Goal: Task Accomplishment & Management: Manage account settings

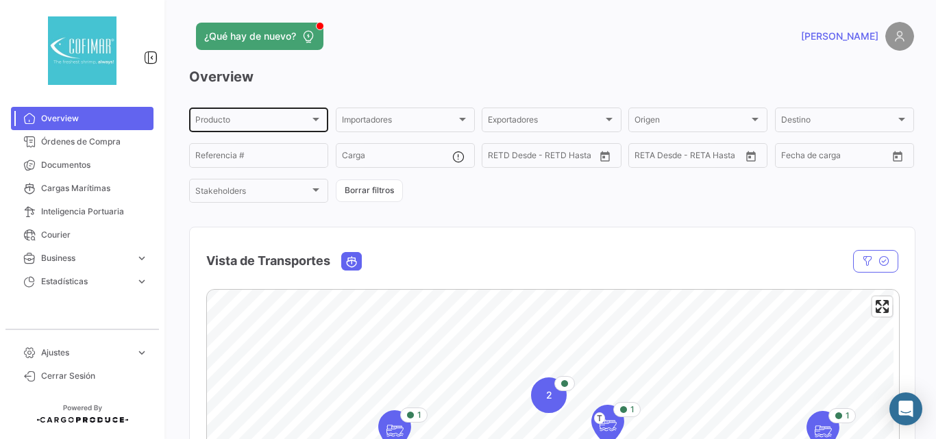
click at [229, 122] on span "Producto" at bounding box center [252, 122] width 114 height 10
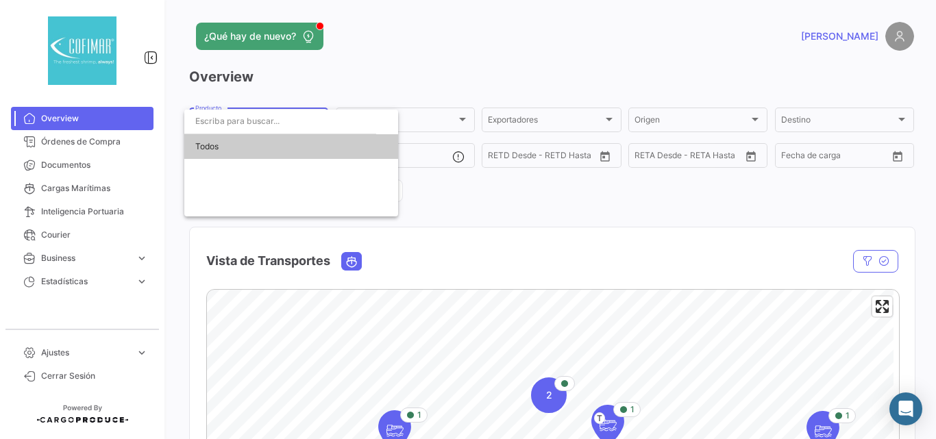
click at [289, 87] on div at bounding box center [468, 219] width 936 height 439
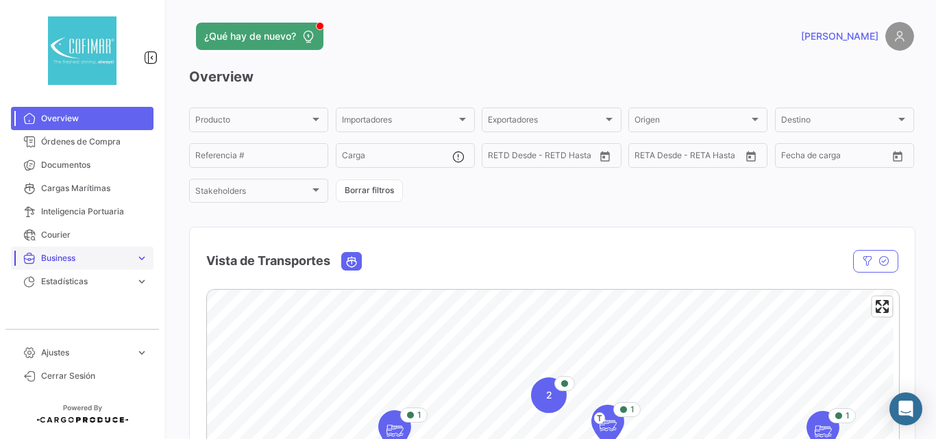
click at [75, 252] on span "Business" at bounding box center [85, 258] width 89 height 12
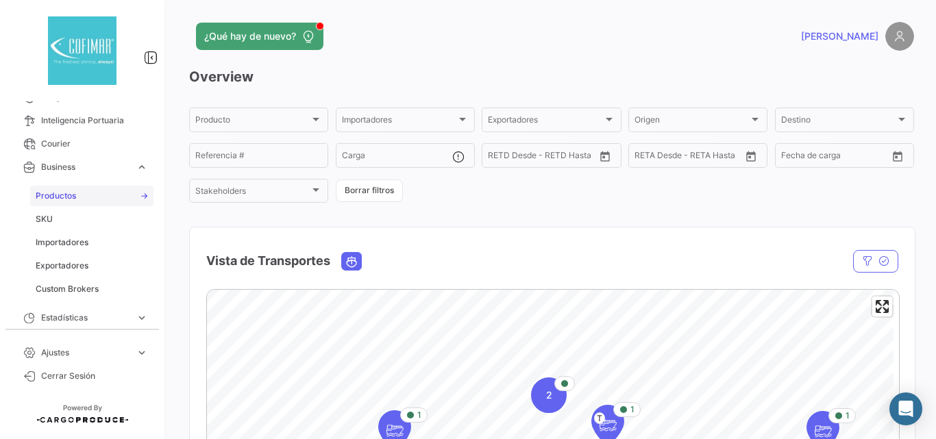
click at [52, 198] on span "Productos" at bounding box center [56, 196] width 40 height 12
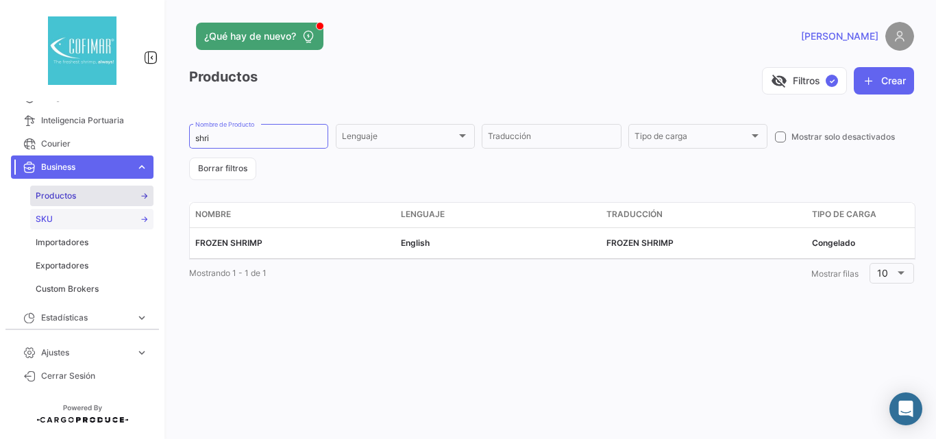
click at [50, 225] on span "SKU" at bounding box center [44, 219] width 17 height 12
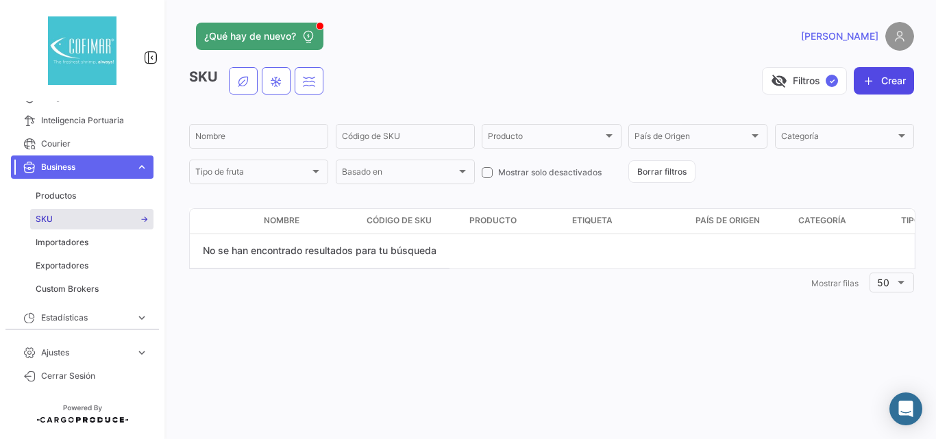
click at [865, 84] on icon "button" at bounding box center [869, 81] width 14 height 14
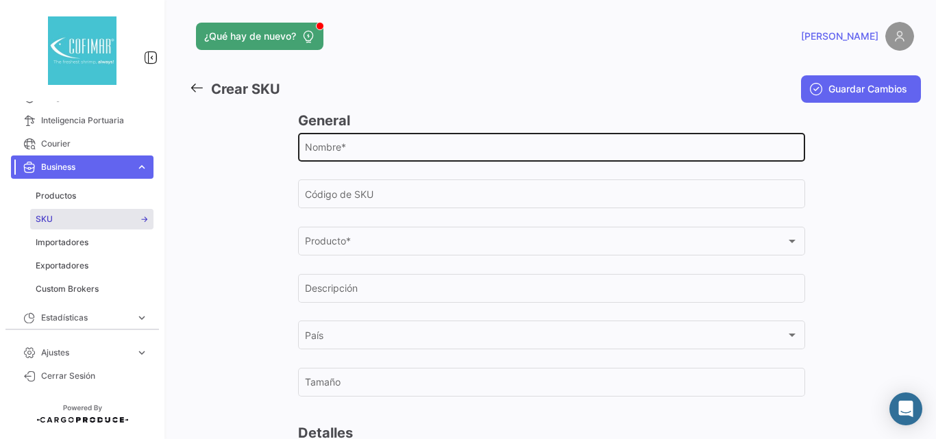
click at [342, 156] on input "Nombre *" at bounding box center [552, 150] width 494 height 12
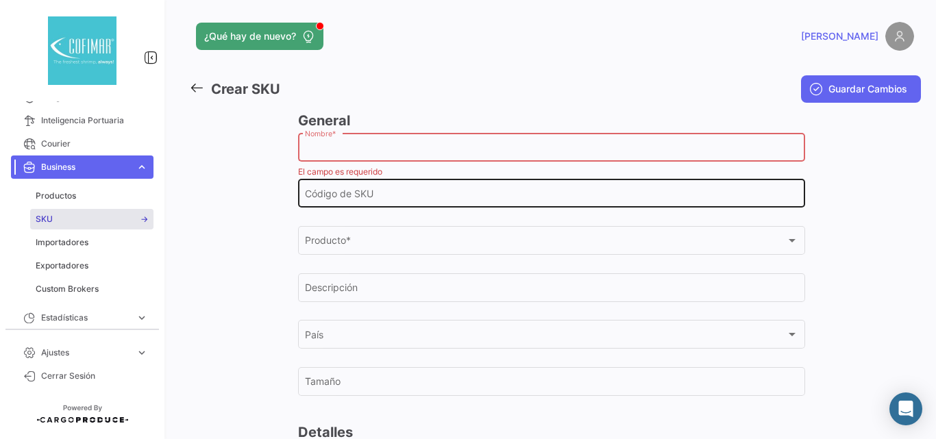
paste input "FROZEN HEAD ON SHELL ON RAW VANNAMEI SHRIMP"
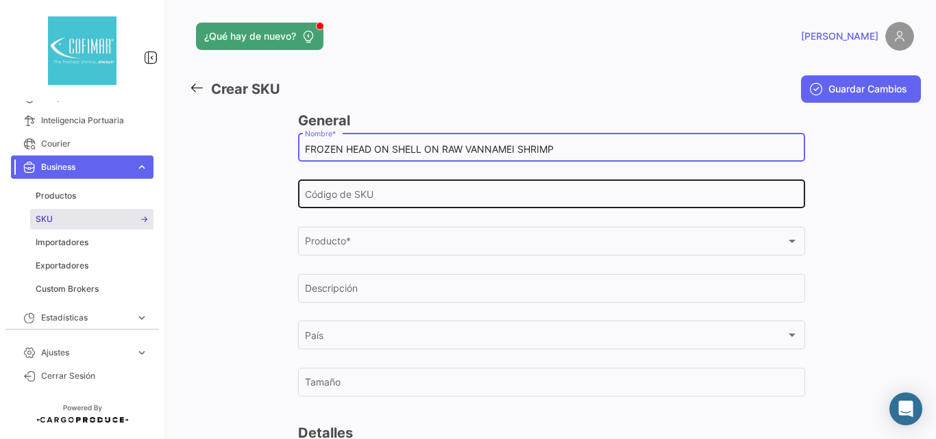
type input "FROZEN HEAD ON SHELL ON RAW VANNAMEI SHRIMP"
click at [409, 198] on input "Código de SKU" at bounding box center [552, 197] width 494 height 12
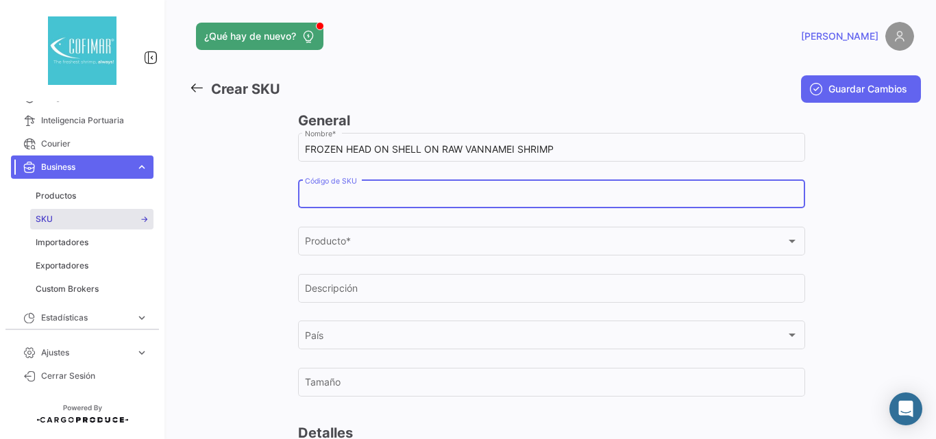
paste input "FROZEN HEAD ON SHELL ON RAW VANNAMEI SHRIMP"
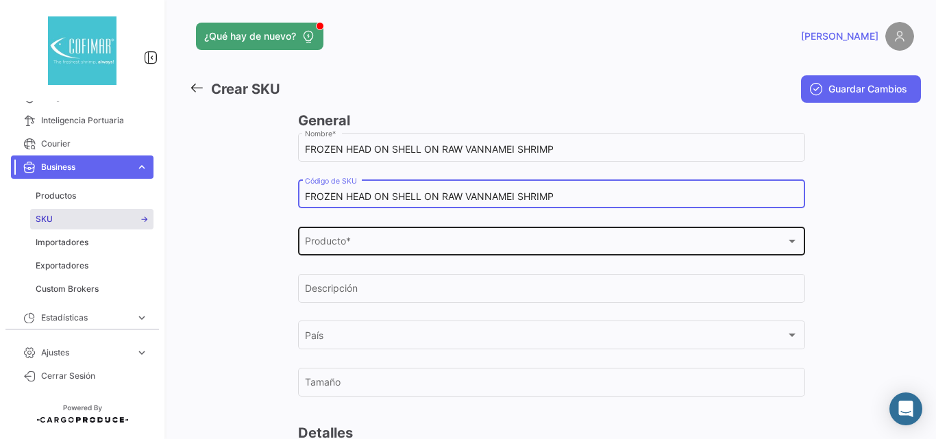
type input "FROZEN HEAD ON SHELL ON RAW VANNAMEI SHRIMP"
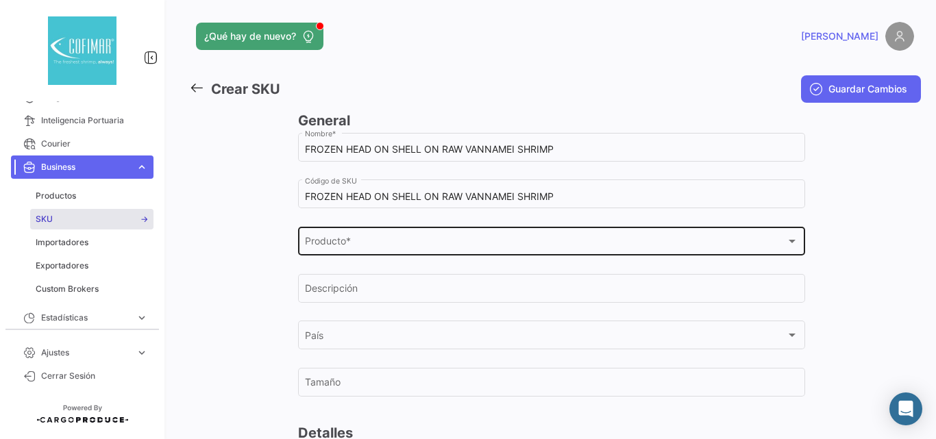
click at [389, 236] on div "Producto * Producto *" at bounding box center [552, 240] width 494 height 32
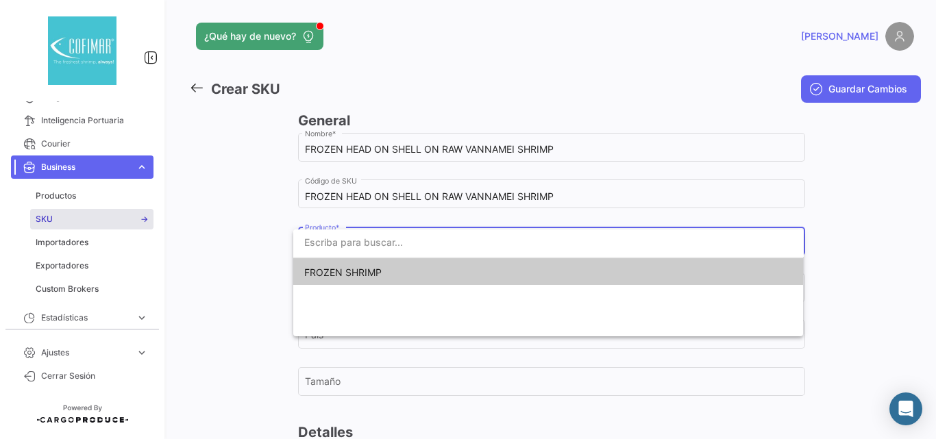
click at [365, 265] on span "FROZEN SHRIMP" at bounding box center [400, 272] width 192 height 29
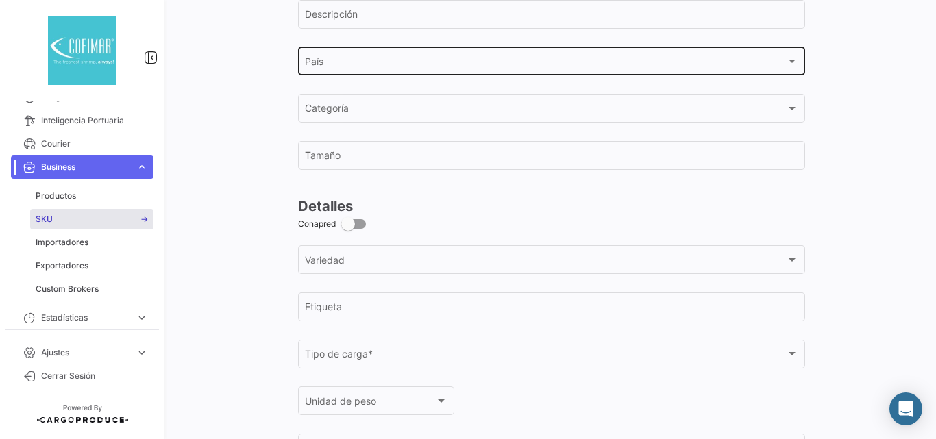
scroll to position [411, 0]
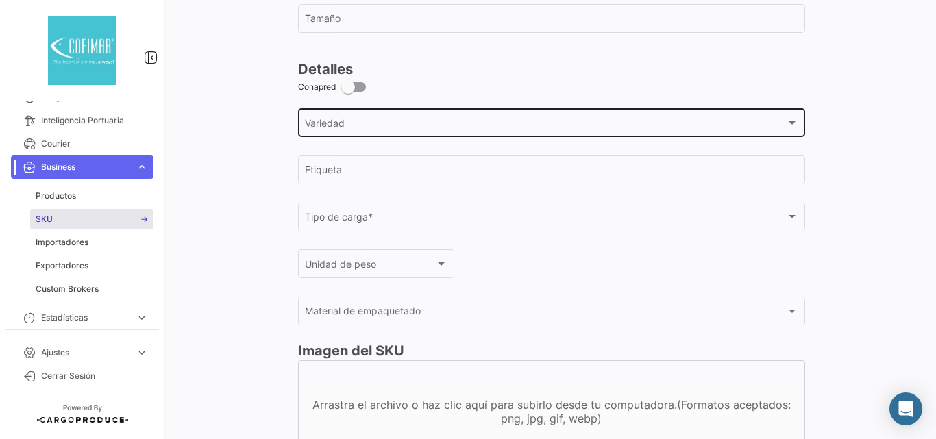
click at [417, 134] on div "Variedad Variedad" at bounding box center [552, 122] width 494 height 32
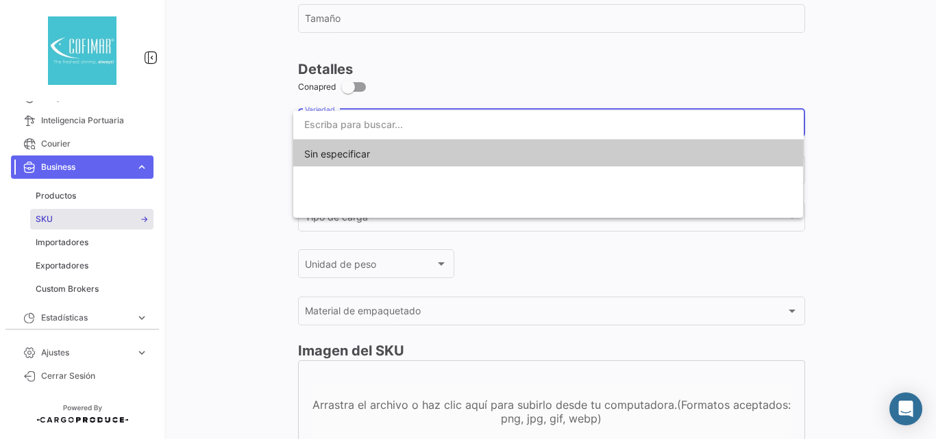
click at [419, 127] on input "dropdown search" at bounding box center [548, 124] width 511 height 29
click at [463, 86] on div at bounding box center [468, 219] width 936 height 439
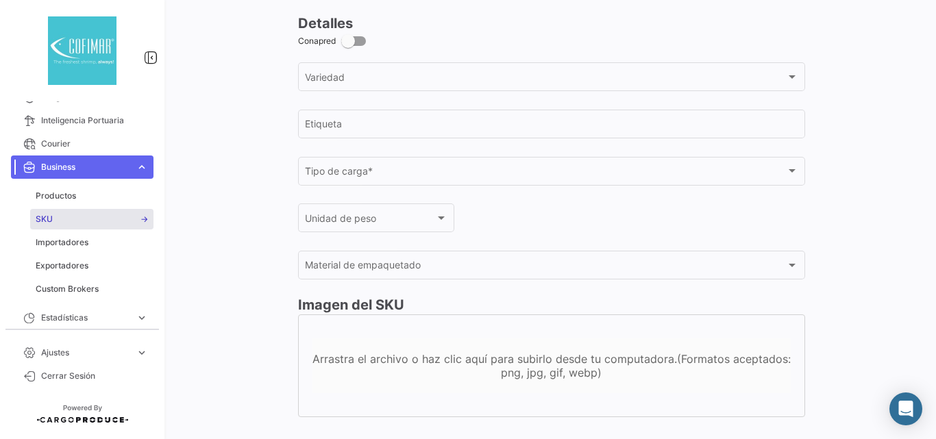
scroll to position [482, 0]
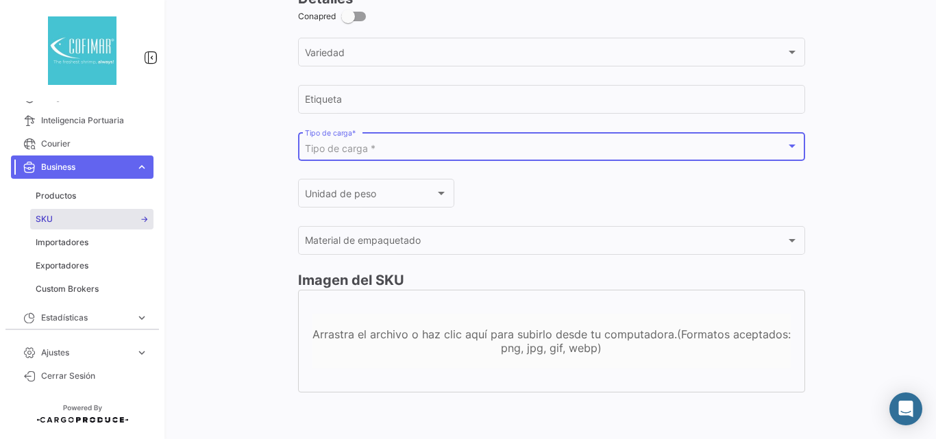
click at [362, 154] on span "Tipo de carga *" at bounding box center [340, 149] width 71 height 12
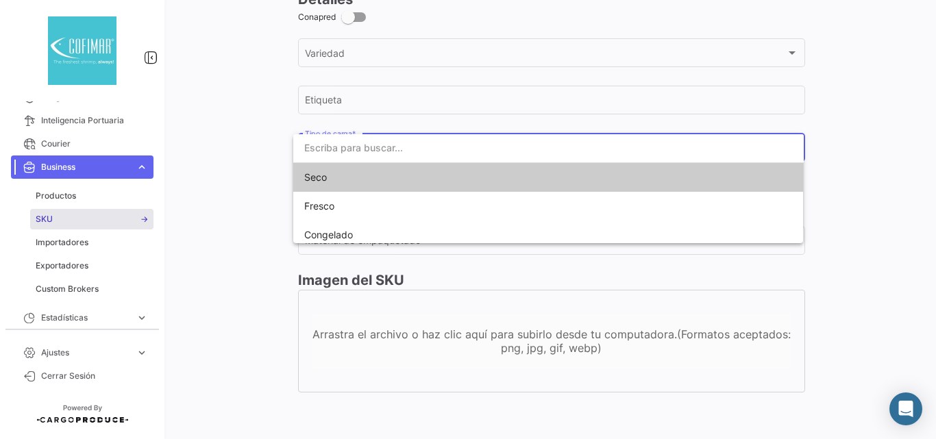
scroll to position [481, 0]
click at [343, 230] on span "Congelado" at bounding box center [328, 235] width 49 height 12
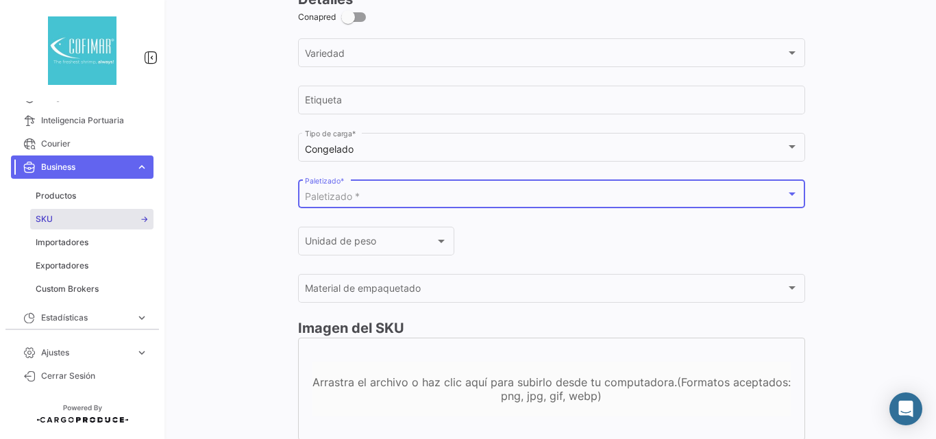
click at [345, 199] on span "Paletizado *" at bounding box center [332, 197] width 55 height 12
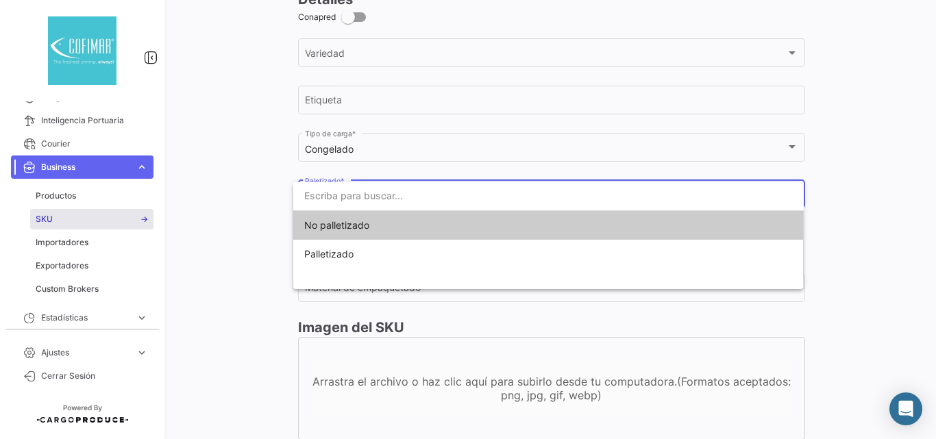
click at [347, 217] on span "No palletizado" at bounding box center [400, 225] width 192 height 29
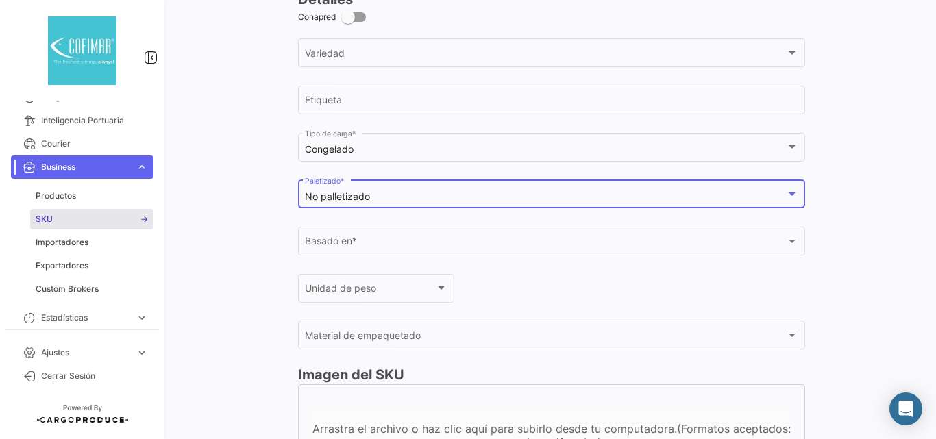
scroll to position [576, 0]
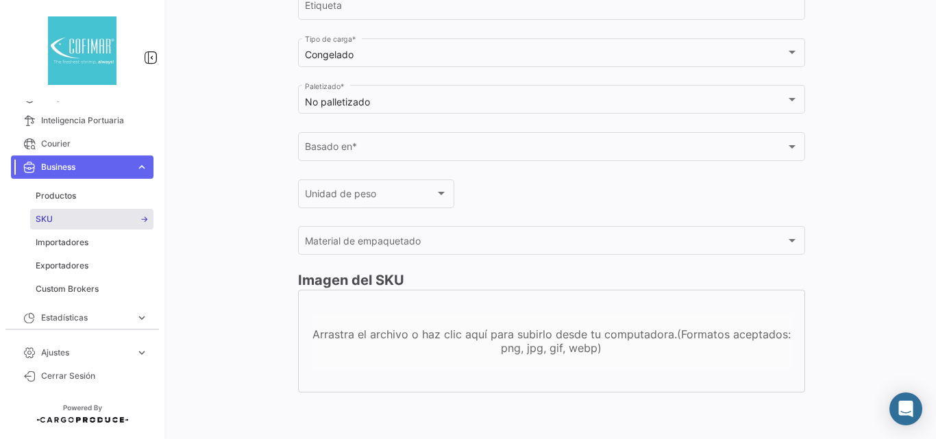
click at [369, 167] on div "Basado en * Basado en *" at bounding box center [552, 153] width 508 height 42
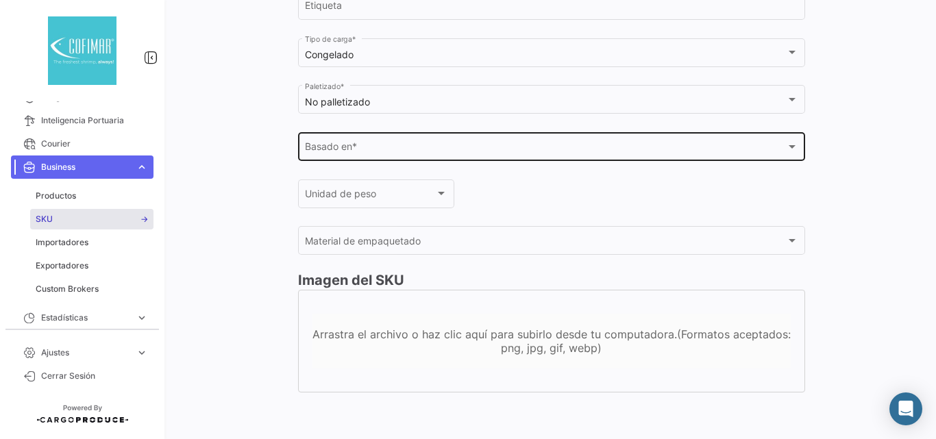
click at [372, 155] on div "Basado en *" at bounding box center [545, 150] width 481 height 12
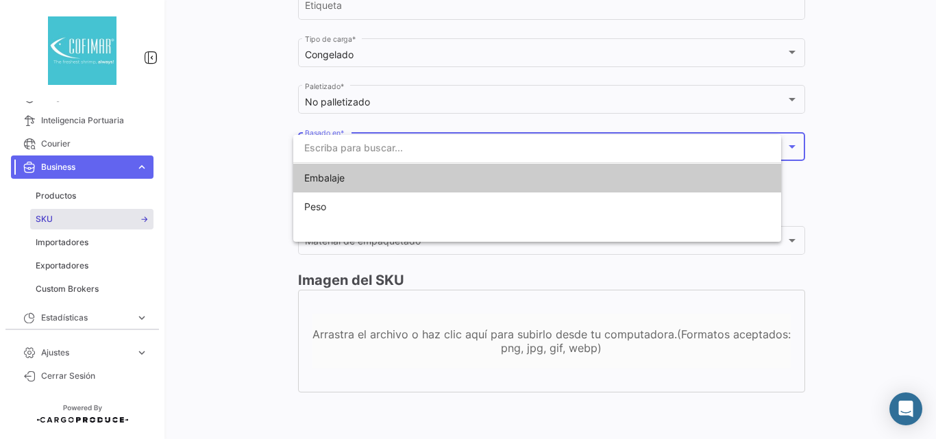
scroll to position [575, 0]
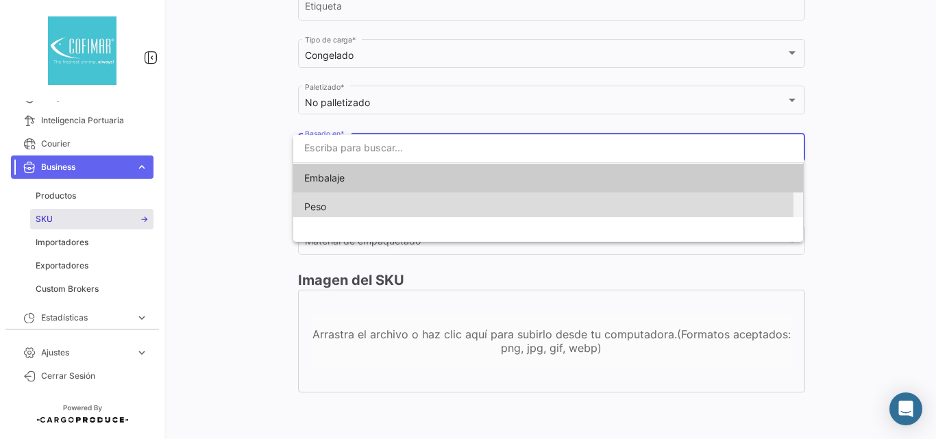
click at [334, 204] on span "Peso" at bounding box center [400, 207] width 192 height 29
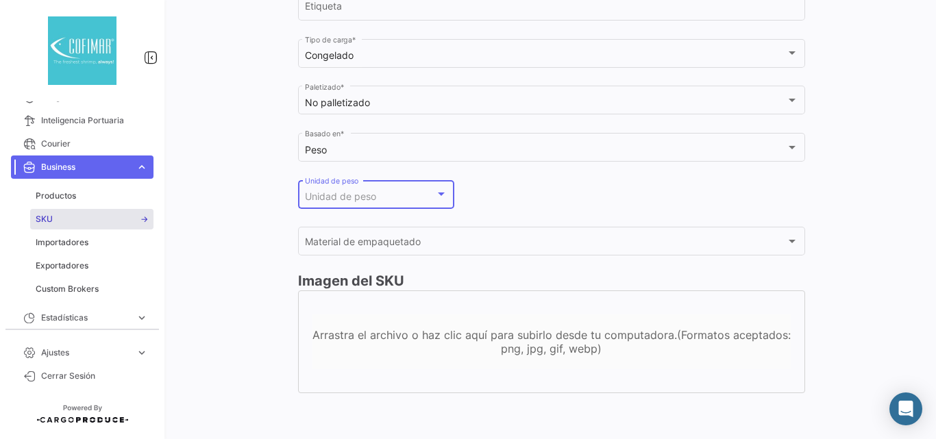
click at [354, 192] on span "Unidad de peso" at bounding box center [340, 197] width 71 height 12
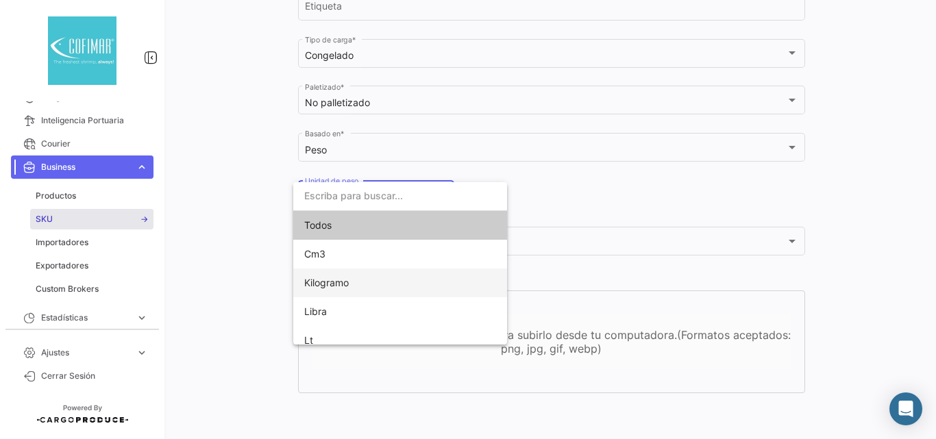
click at [337, 283] on span "Kilogramo" at bounding box center [326, 283] width 45 height 12
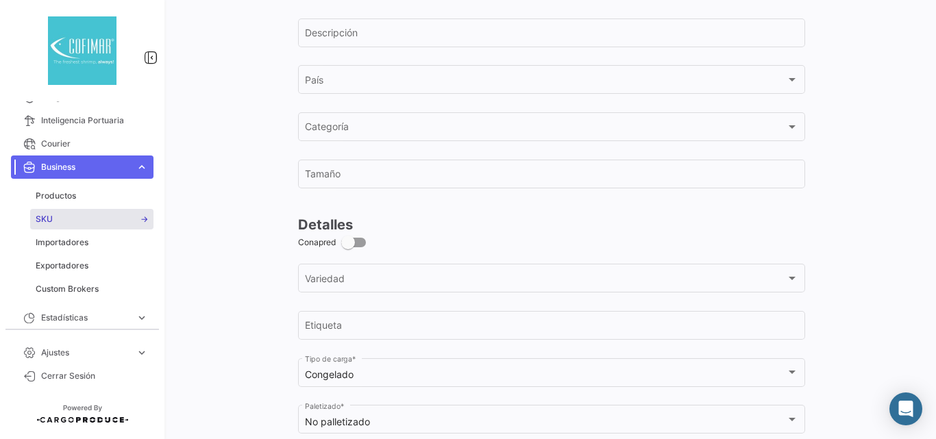
scroll to position [0, 0]
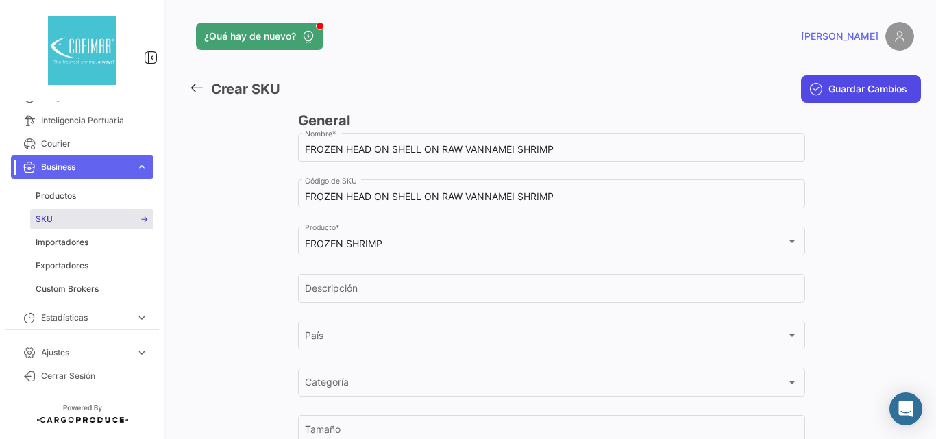
click at [865, 90] on span "Guardar Cambios" at bounding box center [868, 89] width 79 height 14
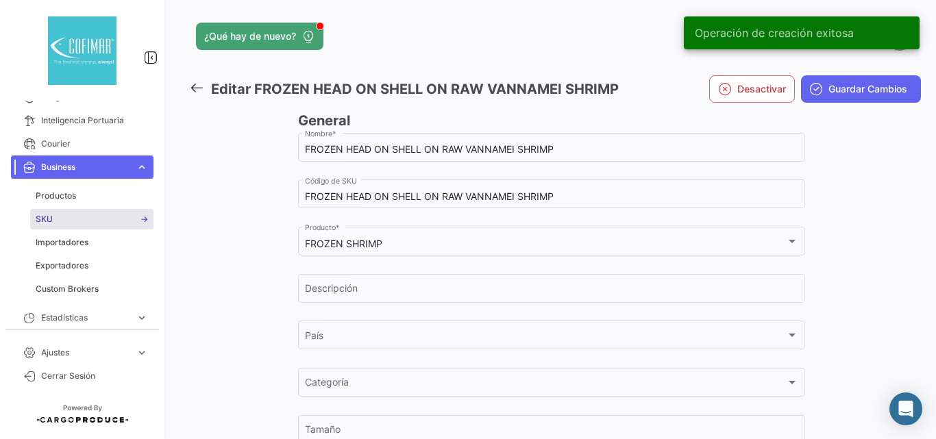
click at [197, 83] on icon at bounding box center [196, 87] width 15 height 15
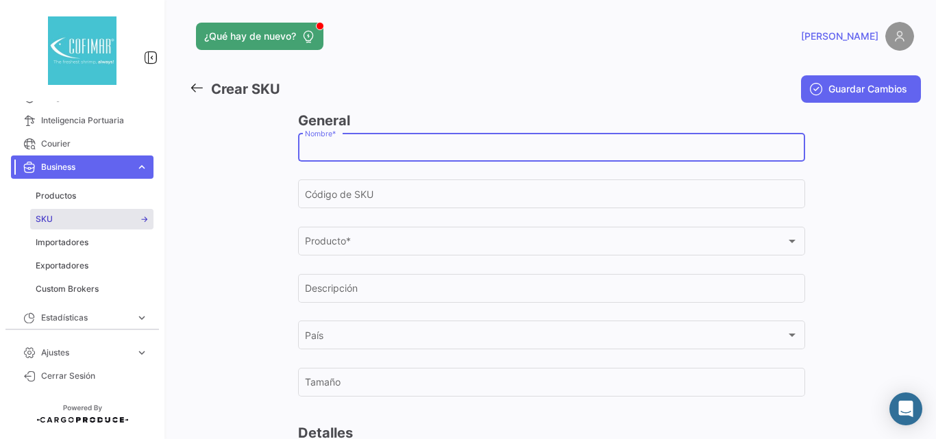
click at [367, 152] on input "Nombre *" at bounding box center [552, 150] width 494 height 12
paste input "RAW PEELED AND DEVEINED TAIL OFF IQF"
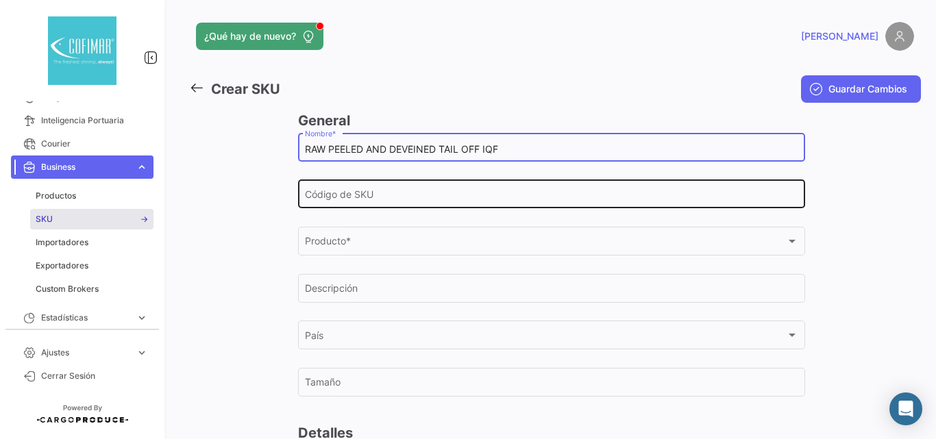
type input "RAW PEELED AND DEVEINED TAIL OFF IQF"
click at [385, 200] on input "Código de SKU" at bounding box center [552, 197] width 494 height 12
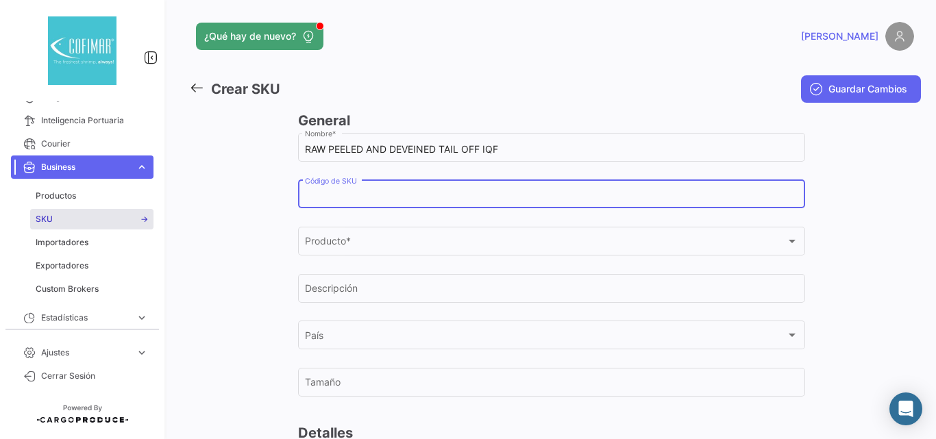
paste input "RAW PEELED AND DEVEINED TAIL OFF IQF"
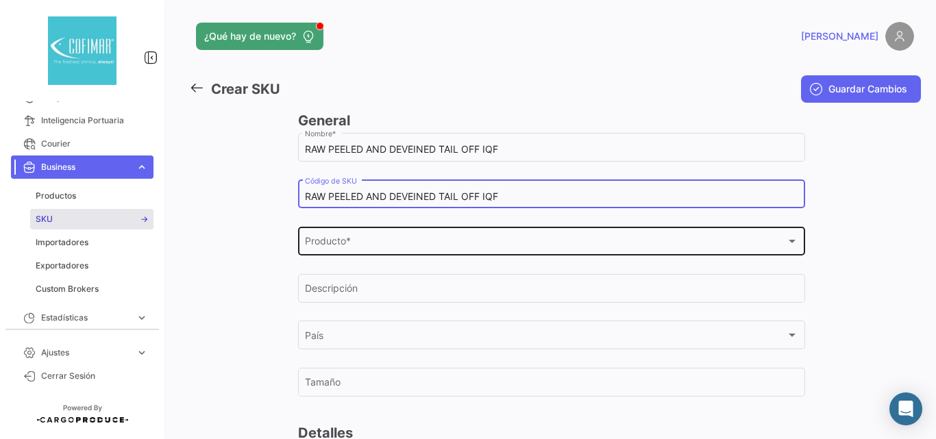
type input "RAW PEELED AND DEVEINED TAIL OFF IQF"
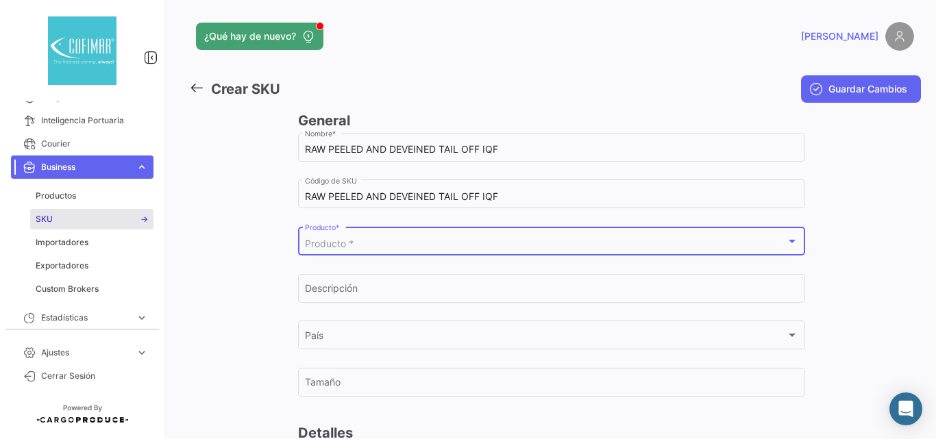
click at [382, 244] on div "Producto *" at bounding box center [545, 245] width 481 height 12
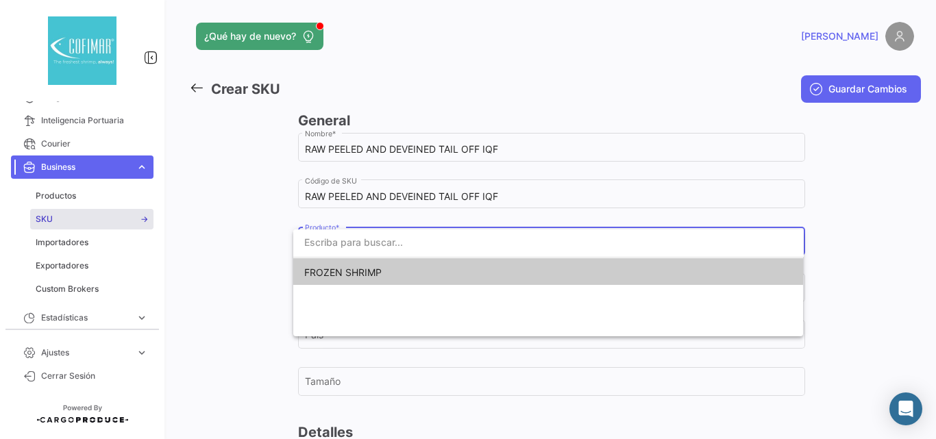
click at [350, 275] on span "FROZEN SHRIMP" at bounding box center [342, 273] width 77 height 12
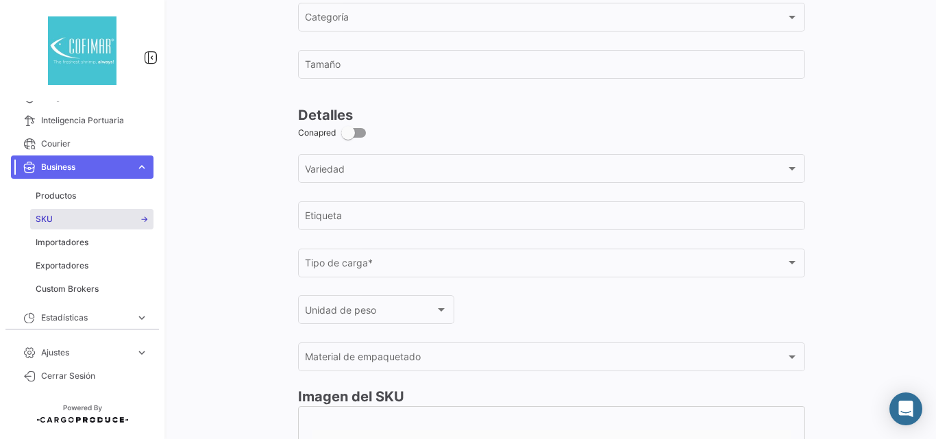
scroll to position [482, 0]
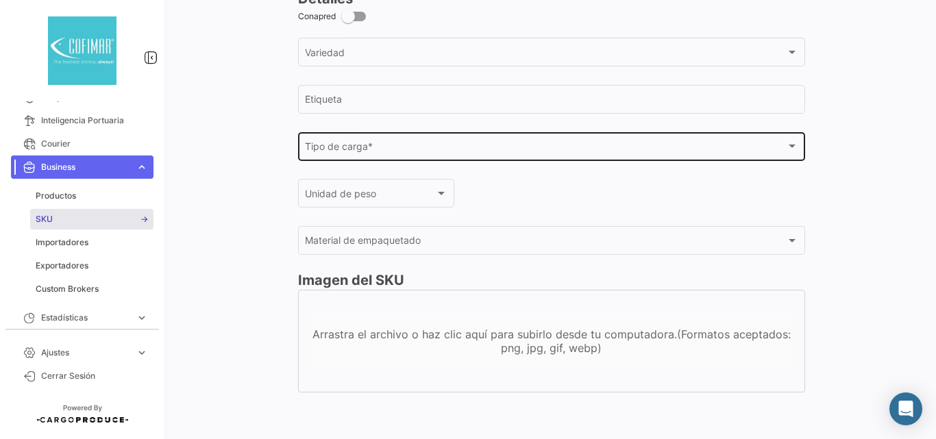
click at [364, 141] on div "Tipo de carga * Tipo de carga *" at bounding box center [552, 146] width 494 height 32
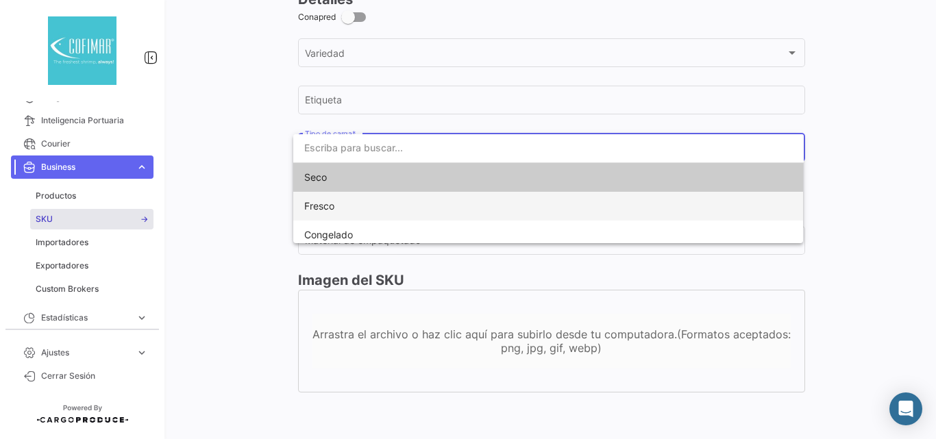
scroll to position [481, 0]
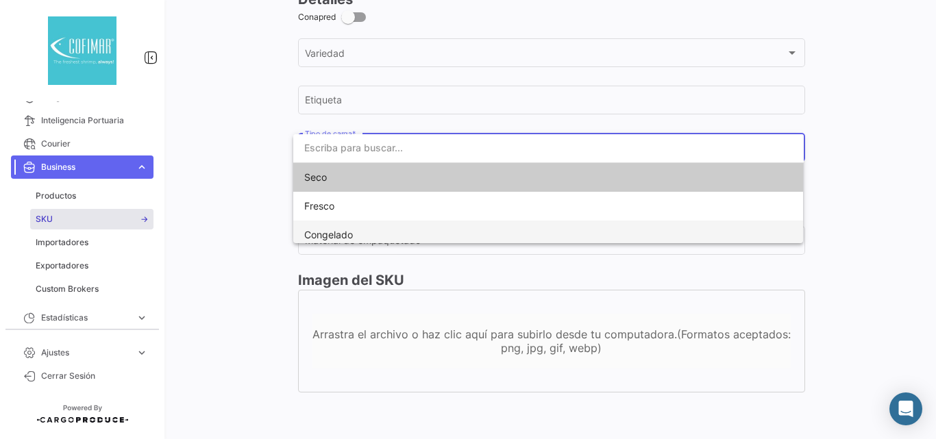
click at [330, 231] on span "Congelado" at bounding box center [328, 235] width 49 height 12
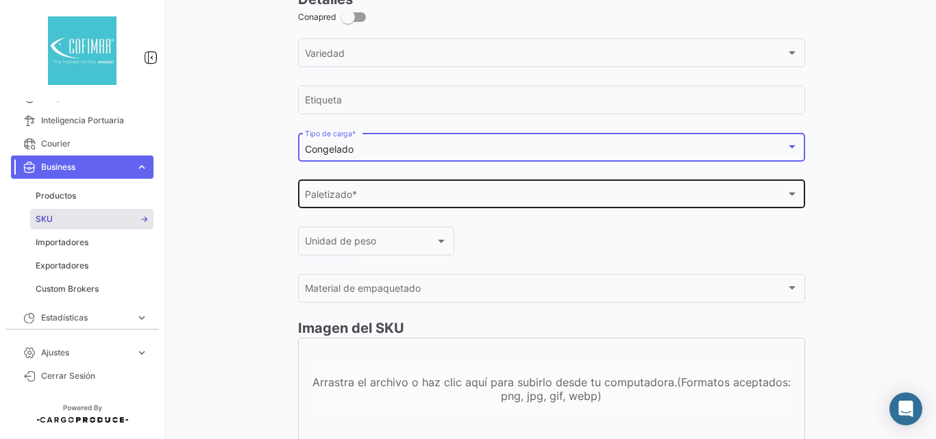
click at [317, 190] on div "Paletizado * Paletizado *" at bounding box center [552, 194] width 494 height 32
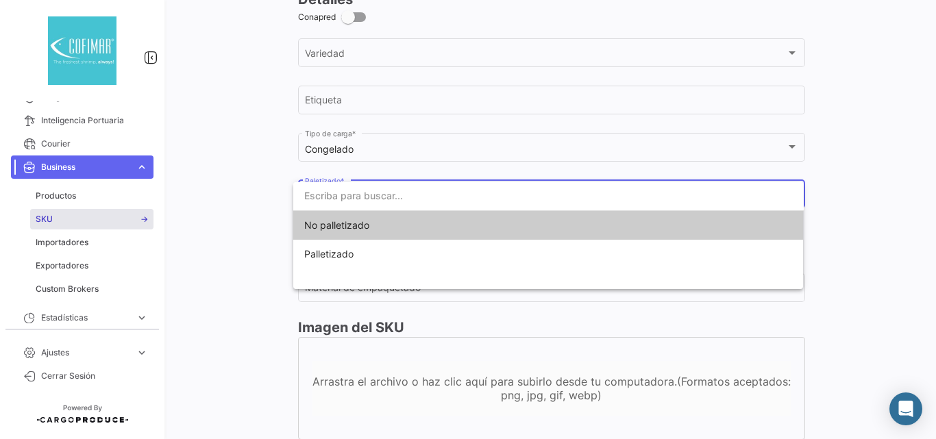
click at [327, 217] on span "No palletizado" at bounding box center [400, 225] width 192 height 29
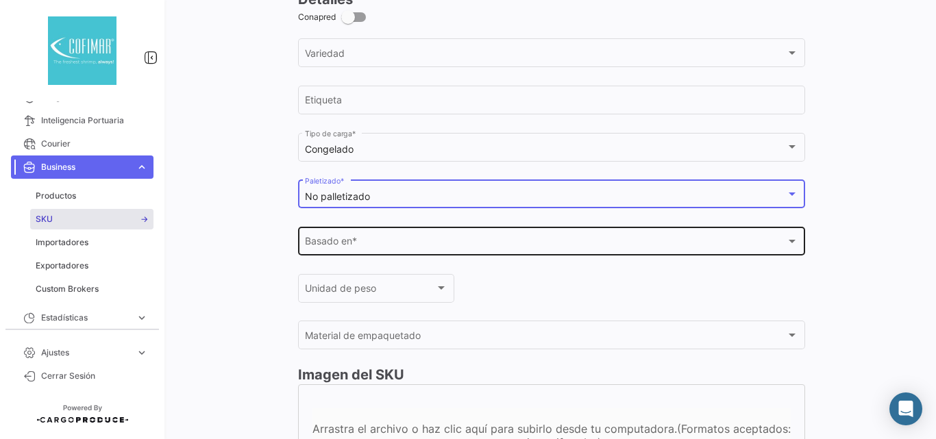
click at [334, 243] on span "Basado en *" at bounding box center [545, 245] width 481 height 12
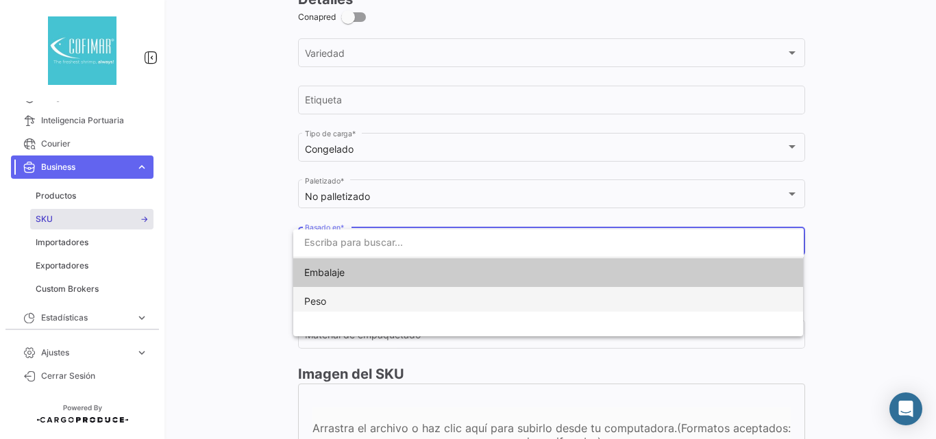
click at [325, 295] on span "Peso" at bounding box center [315, 301] width 22 height 12
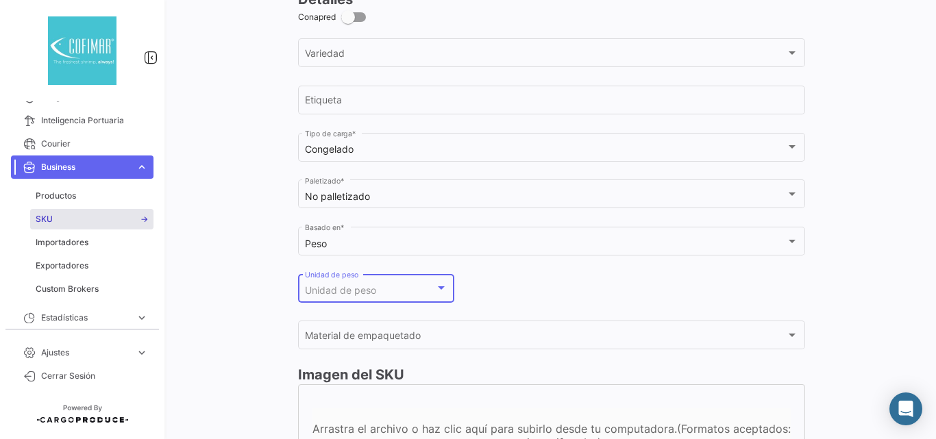
click at [318, 289] on span "Unidad de peso" at bounding box center [340, 290] width 71 height 12
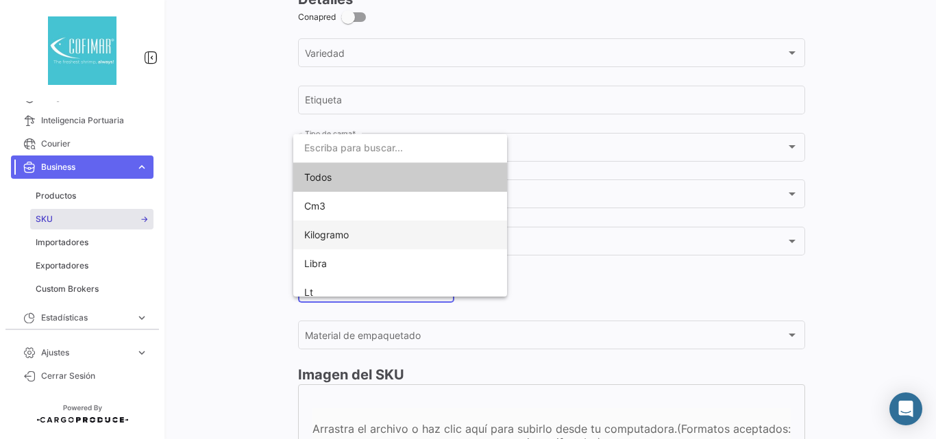
click at [337, 226] on span "Kilogramo" at bounding box center [400, 235] width 192 height 29
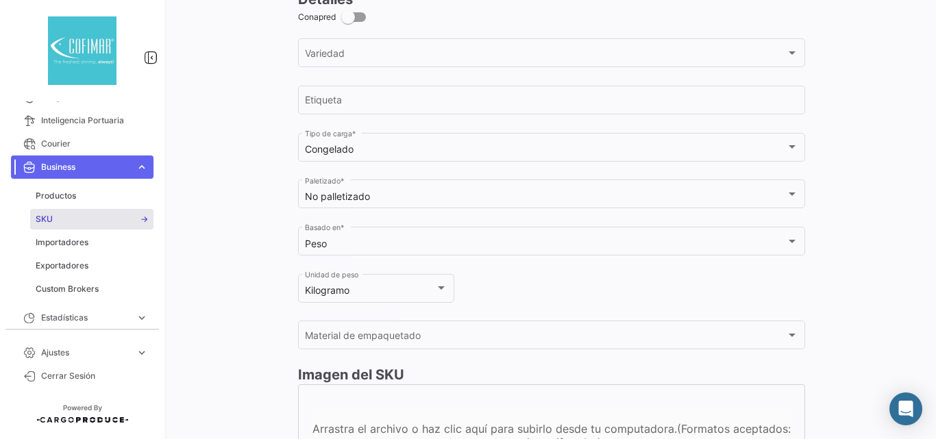
click at [245, 224] on div at bounding box center [243, 65] width 109 height 871
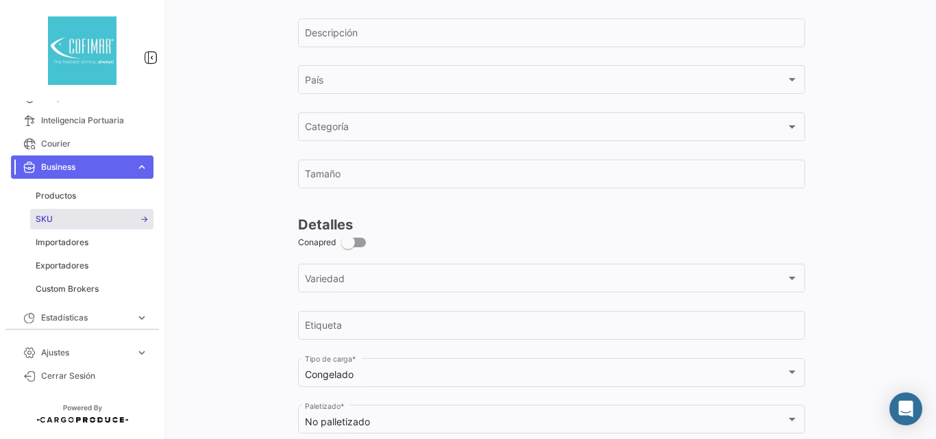
scroll to position [0, 0]
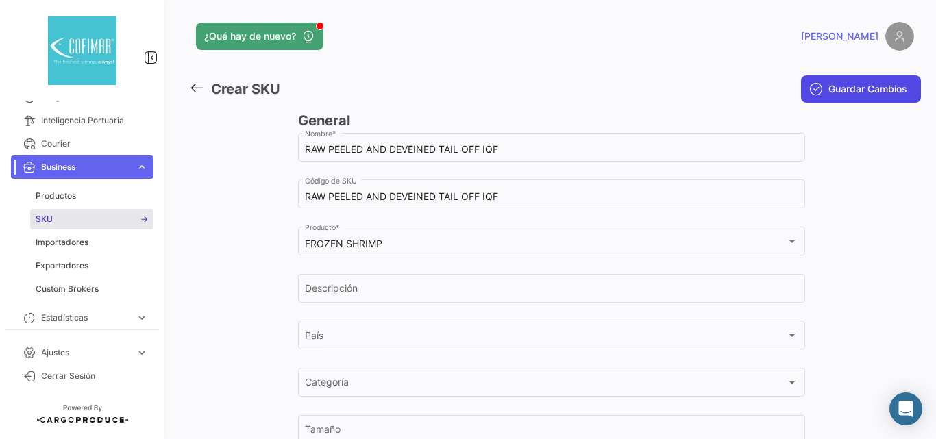
click at [848, 99] on button "Guardar Cambios" at bounding box center [861, 88] width 120 height 27
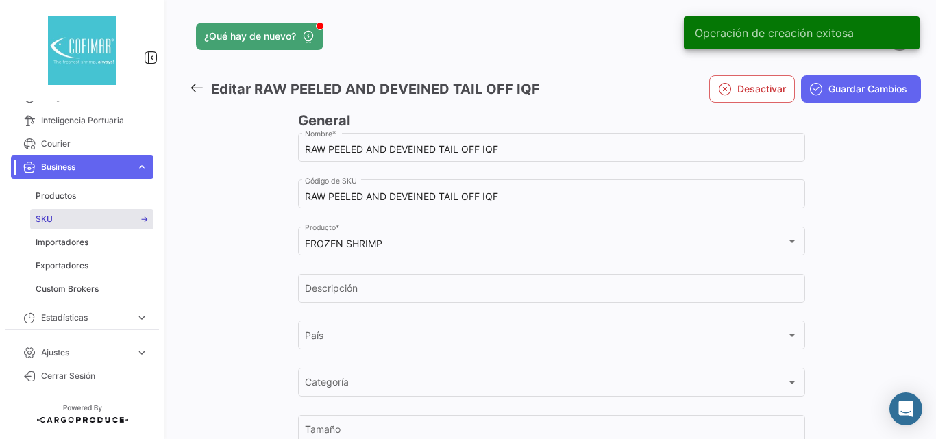
click at [199, 90] on icon at bounding box center [196, 87] width 15 height 15
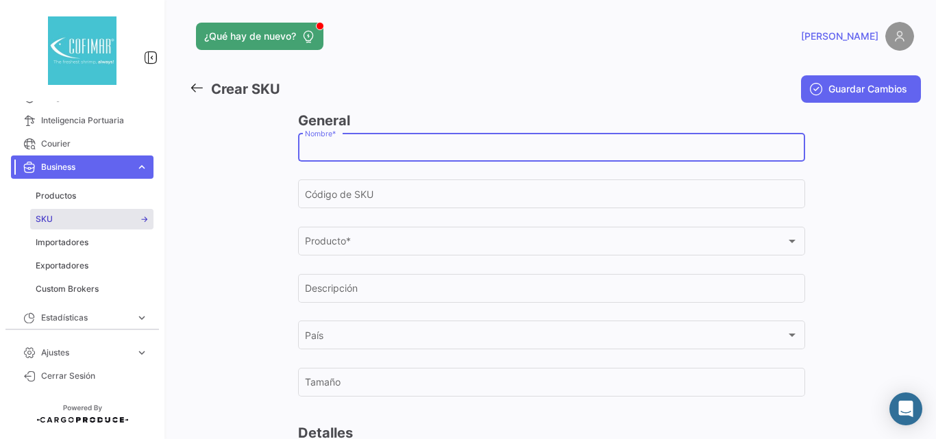
click at [356, 147] on input "Nombre *" at bounding box center [552, 150] width 494 height 12
paste input "P&D TAIL OFF IQF CURL CONTROL SHRIMP"
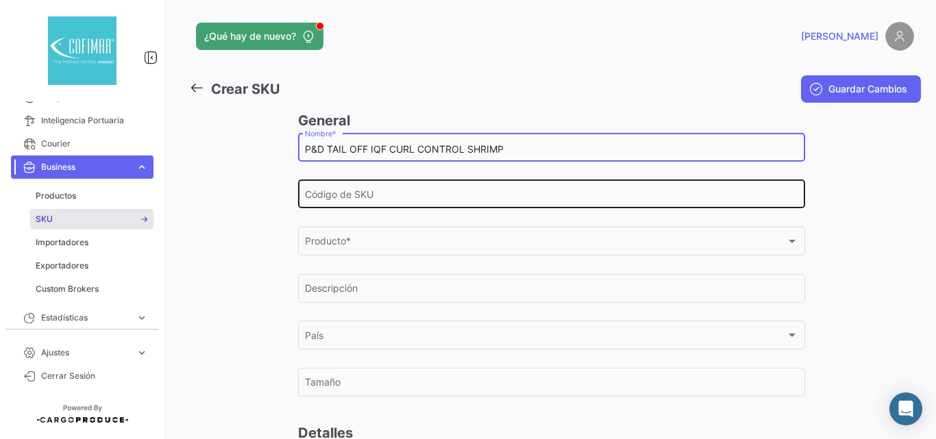
type input "P&D TAIL OFF IQF CURL CONTROL SHRIMP"
click at [383, 197] on input "Código de SKU" at bounding box center [552, 197] width 494 height 12
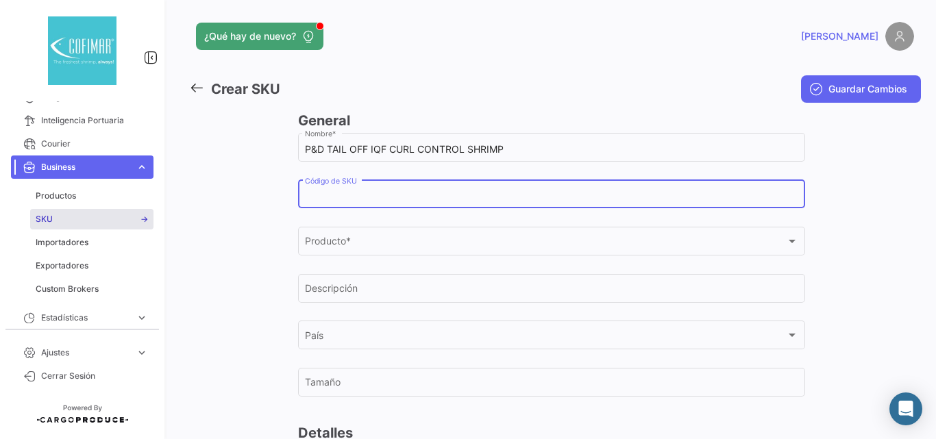
paste input "P&D TAIL OFF IQF CURL CONTROL SHRIMP"
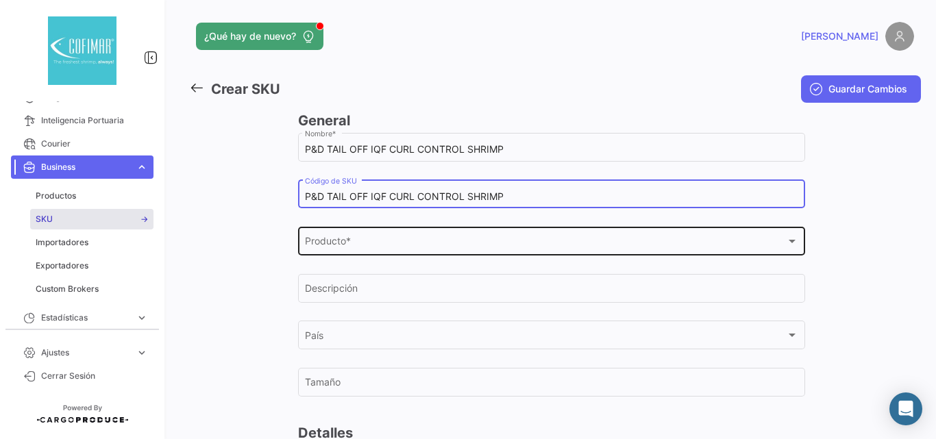
type input "P&D TAIL OFF IQF CURL CONTROL SHRIMP"
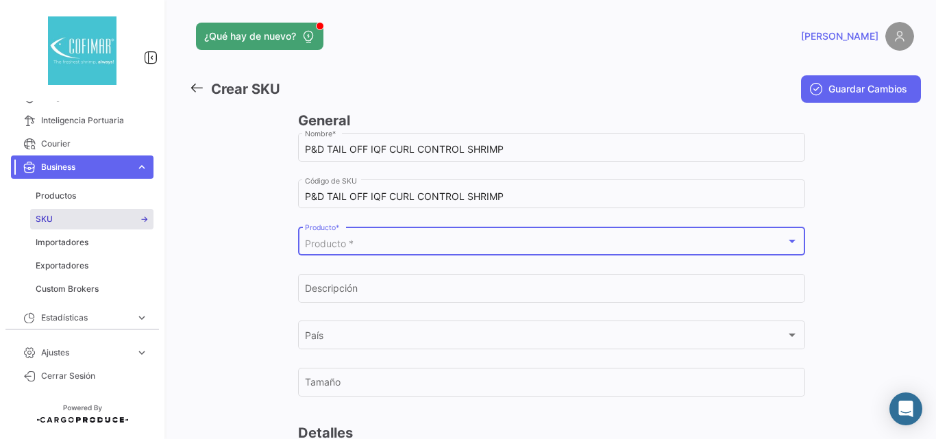
click at [386, 246] on div "Producto *" at bounding box center [545, 245] width 481 height 12
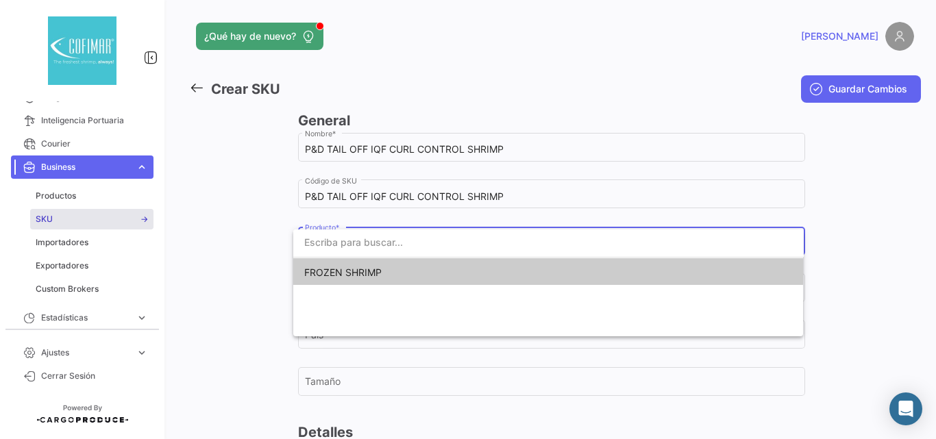
click at [364, 273] on span "FROZEN SHRIMP" at bounding box center [342, 273] width 77 height 12
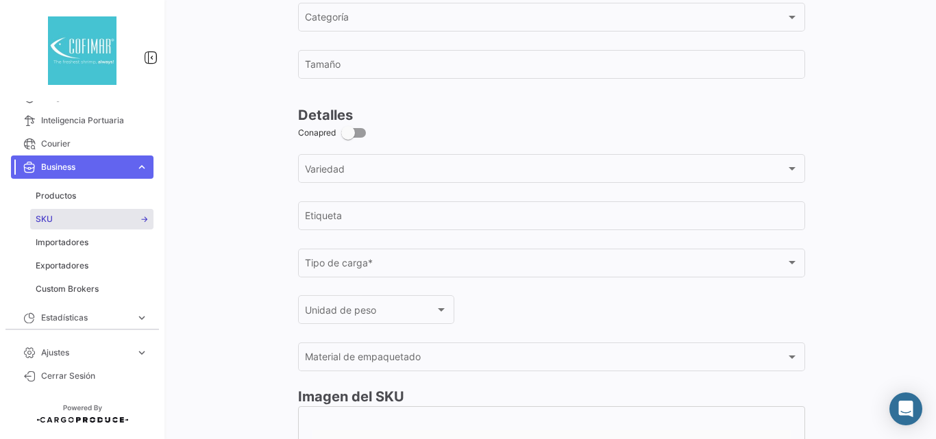
scroll to position [457, 0]
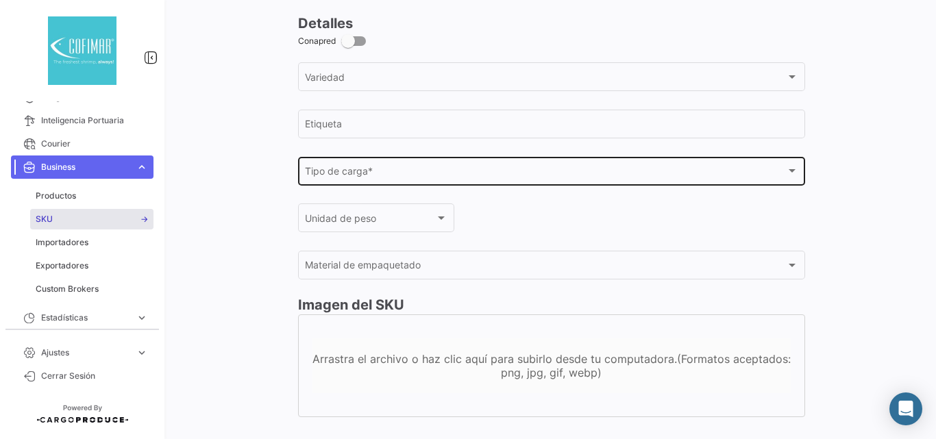
click at [358, 171] on span "Tipo de carga *" at bounding box center [545, 174] width 481 height 12
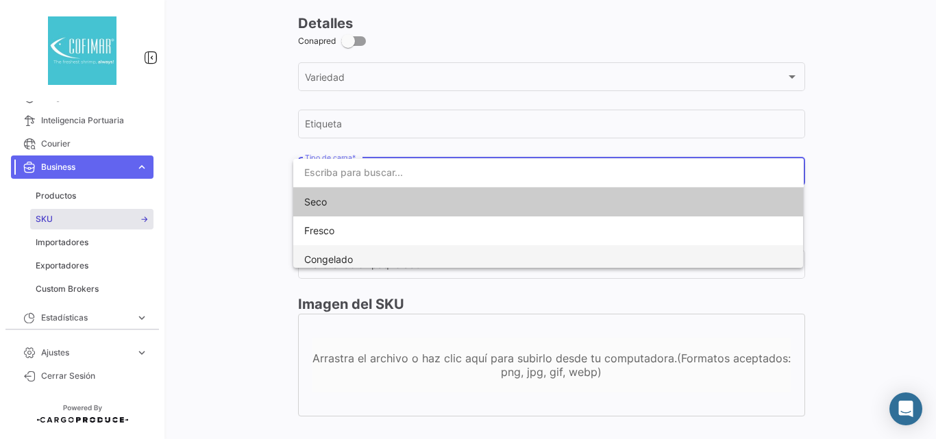
click at [333, 252] on span "Congelado" at bounding box center [400, 259] width 192 height 29
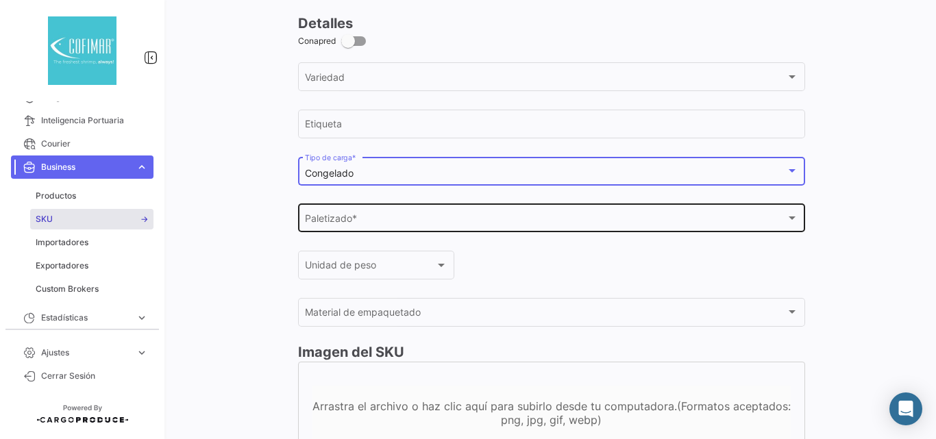
click at [325, 221] on span "Paletizado *" at bounding box center [545, 221] width 481 height 12
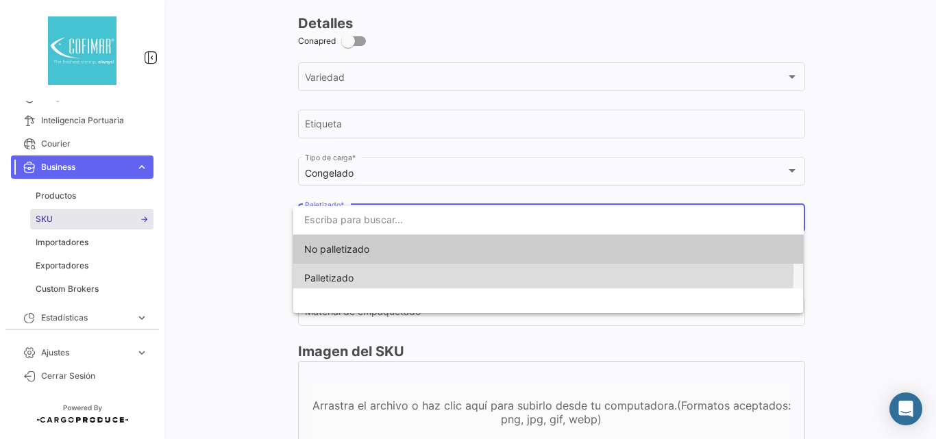
click at [325, 272] on span "Palletizado" at bounding box center [328, 278] width 49 height 12
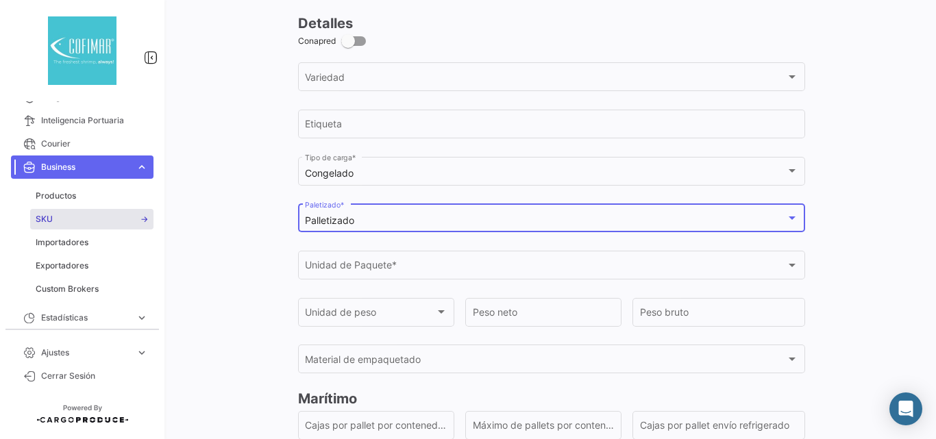
click at [338, 216] on mat-select-trigger "Palletizado" at bounding box center [329, 221] width 49 height 12
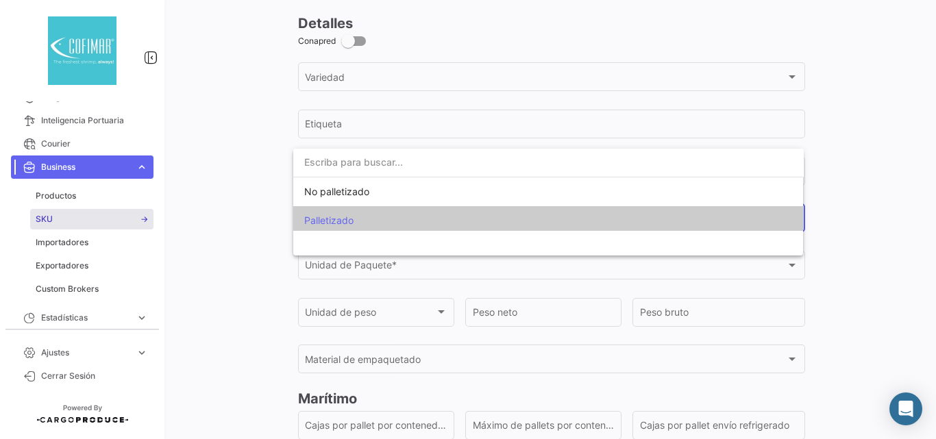
scroll to position [4, 0]
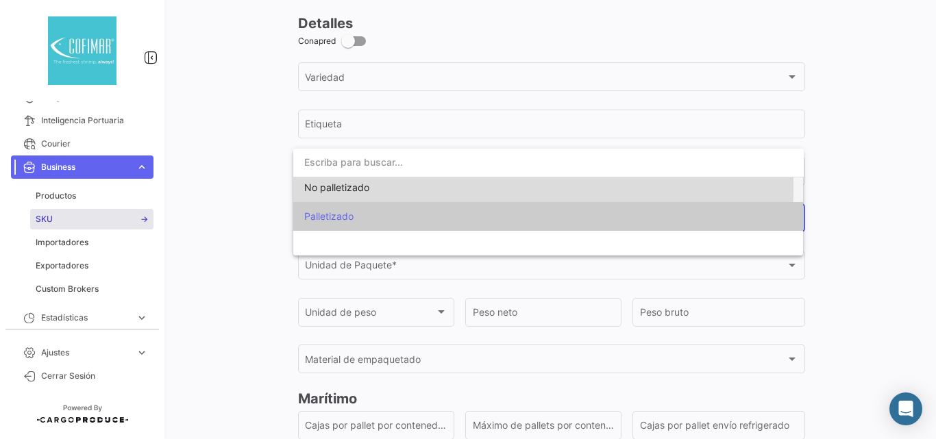
click at [336, 186] on span "No palletizado" at bounding box center [336, 188] width 65 height 12
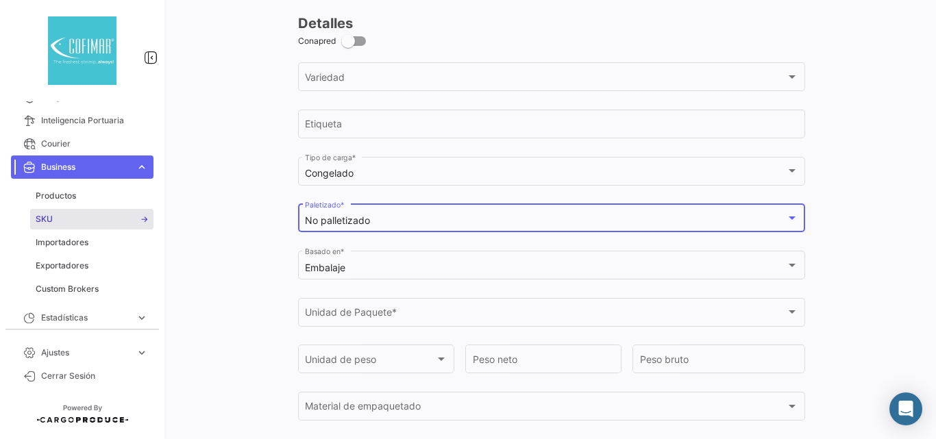
scroll to position [594, 0]
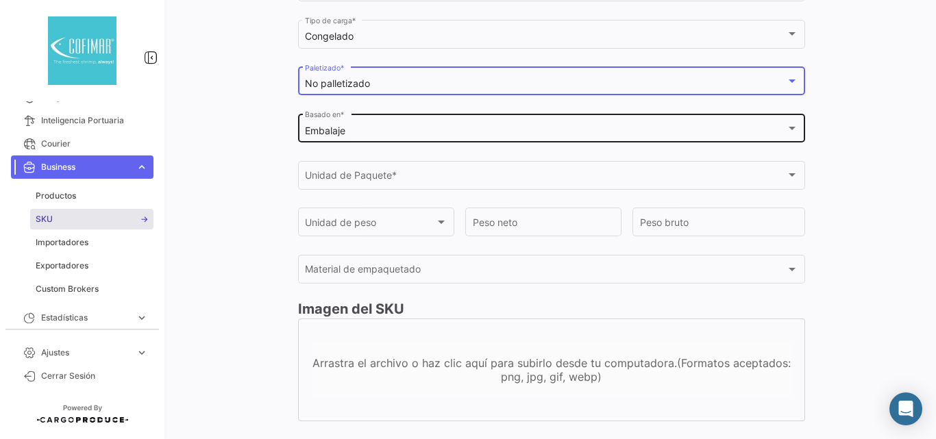
click at [334, 122] on div "Embalaje Basado en *" at bounding box center [552, 127] width 494 height 32
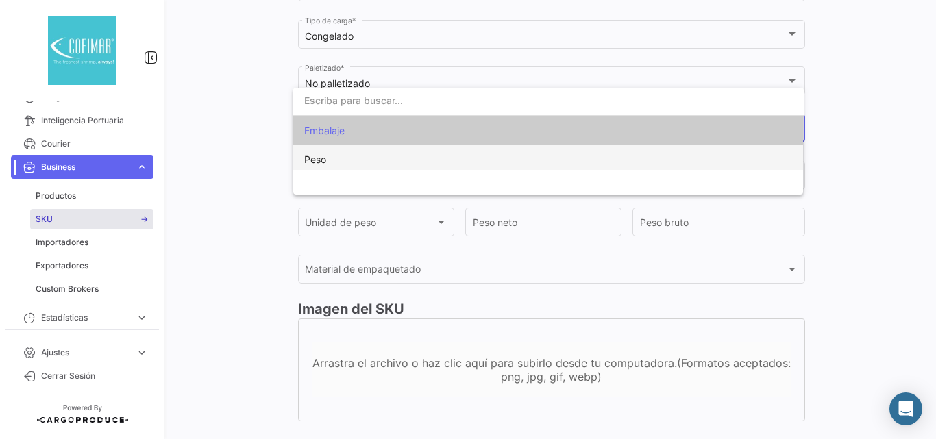
click at [329, 161] on span "Peso" at bounding box center [400, 159] width 192 height 29
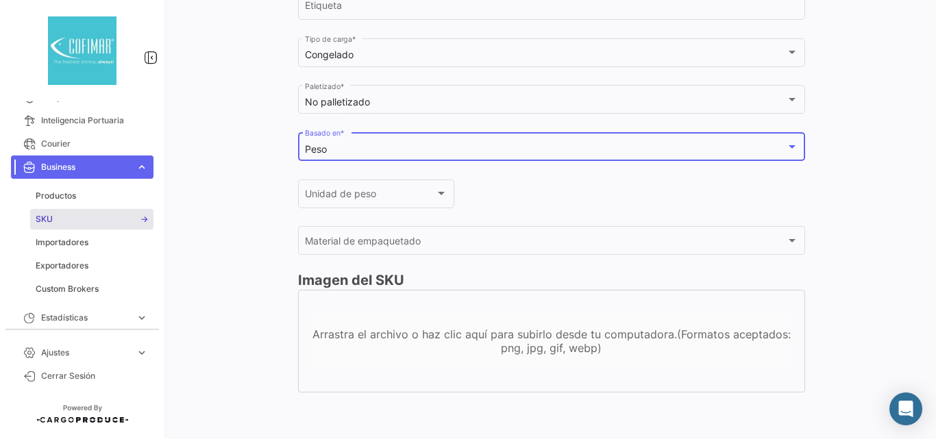
scroll to position [576, 0]
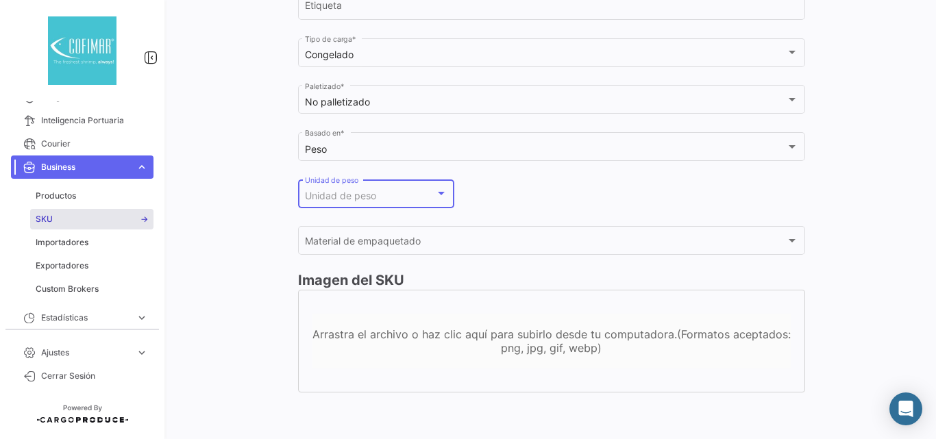
click at [348, 202] on div "Unidad de peso" at bounding box center [370, 197] width 130 height 12
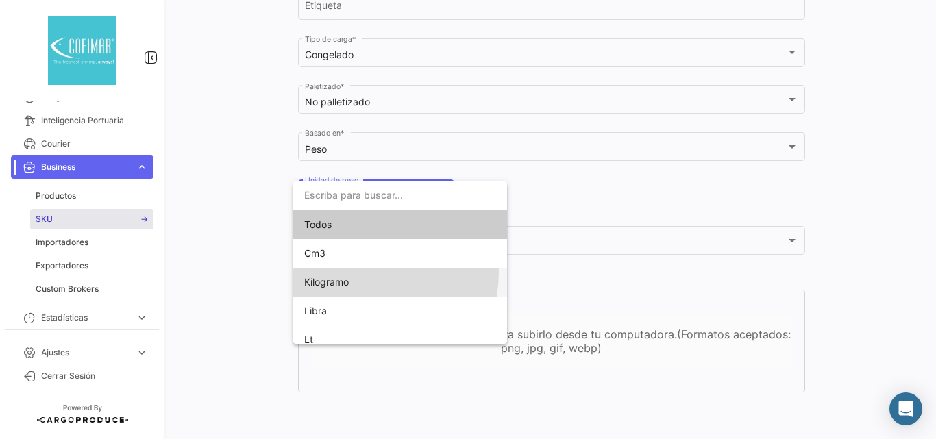
click at [329, 271] on span "Kilogramo" at bounding box center [400, 282] width 192 height 29
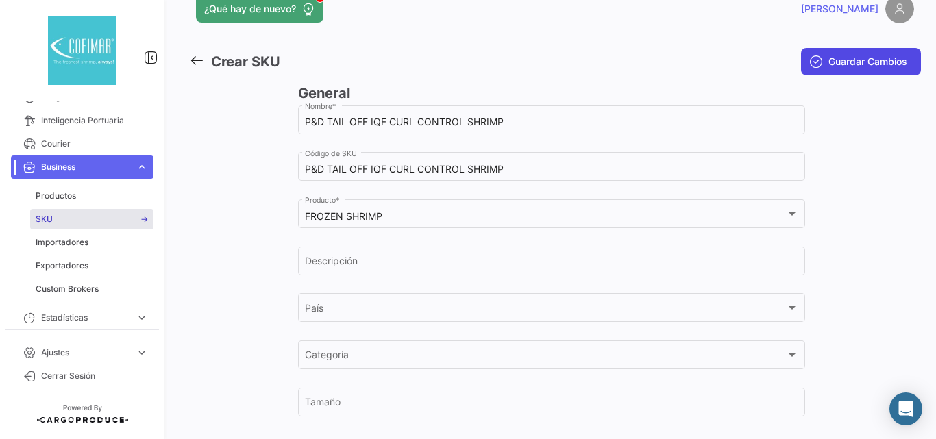
scroll to position [0, 0]
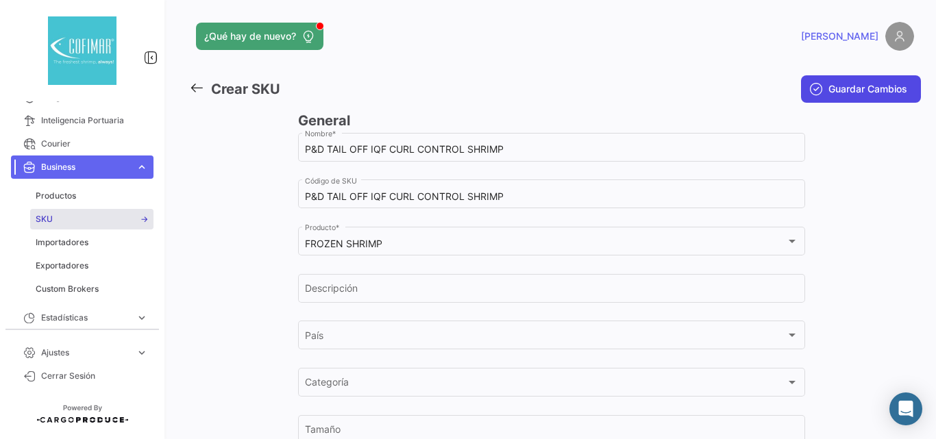
click at [851, 81] on button "Guardar Cambios" at bounding box center [861, 88] width 120 height 27
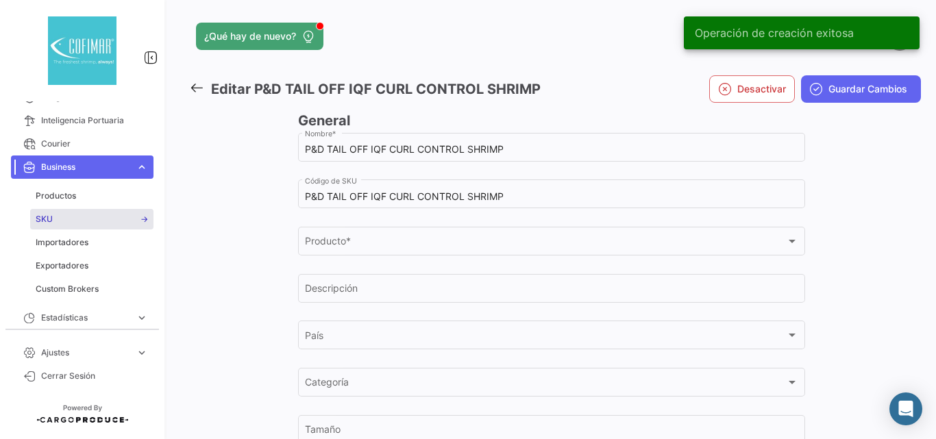
click at [184, 91] on div "¿Qué hay de nuevo? [PERSON_NAME] P&D TAIL OFF IQF CURL CONTROL SHRIMP Desactiva…" at bounding box center [551, 219] width 769 height 439
click at [202, 89] on icon at bounding box center [196, 87] width 15 height 15
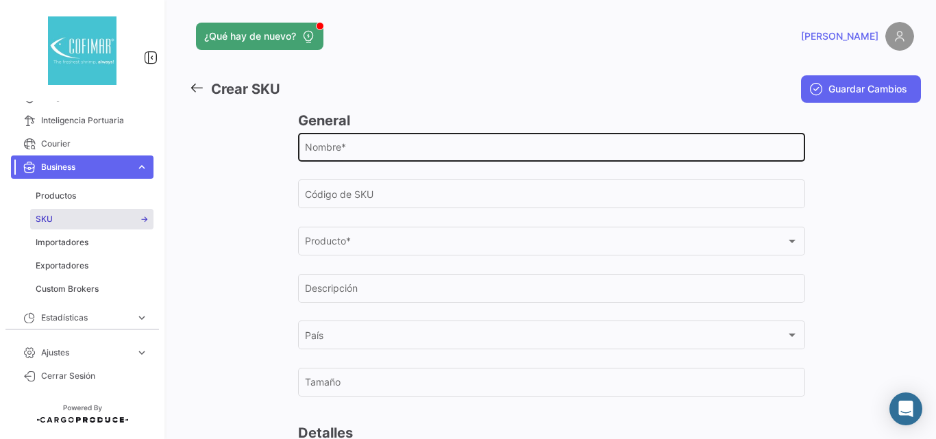
click at [367, 149] on input "Nombre *" at bounding box center [552, 150] width 494 height 12
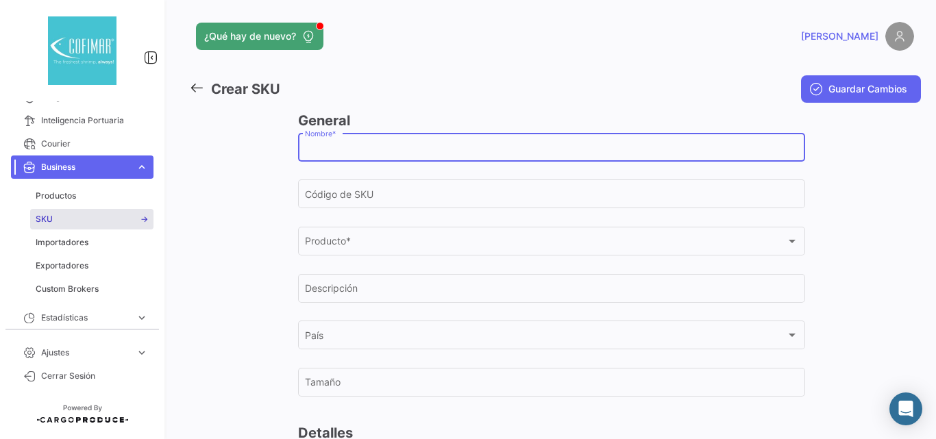
paste input "FROZEN SHRIMPS HEAD ON SHELL ON"
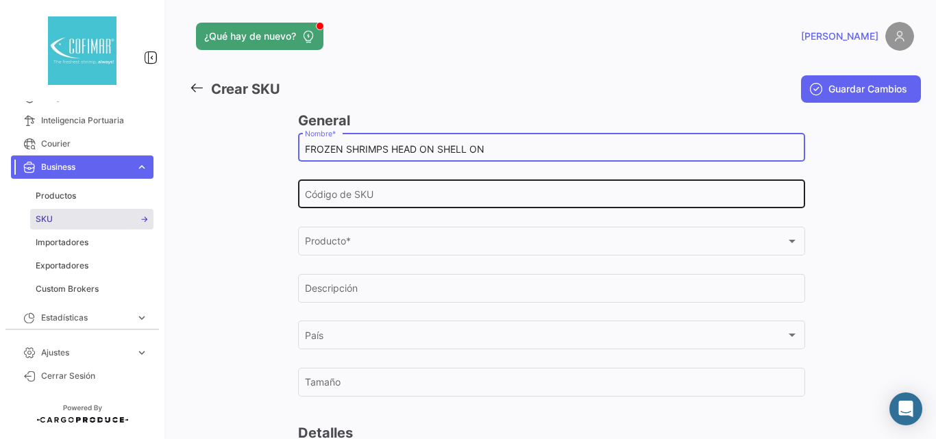
type input "FROZEN SHRIMPS HEAD ON SHELL ON"
click at [383, 196] on input "Código de SKU" at bounding box center [552, 197] width 494 height 12
paste input "FROZEN SHRIMPS HEAD ON SHELL ON"
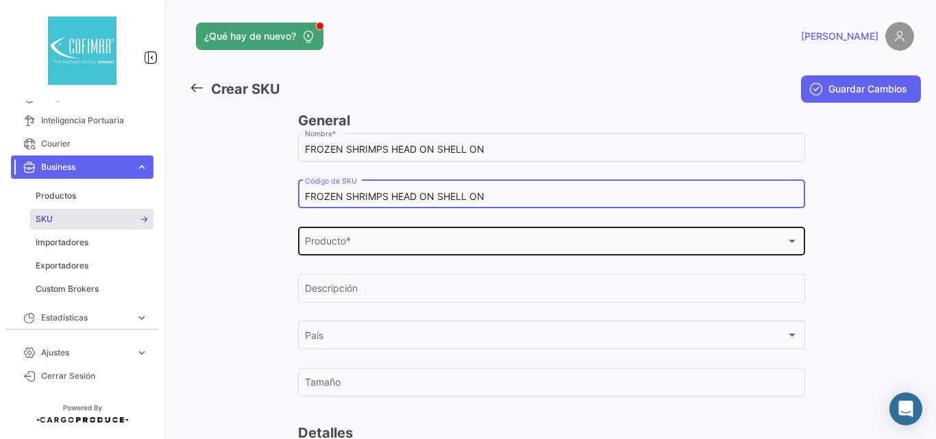
type input "FROZEN SHRIMPS HEAD ON SHELL ON"
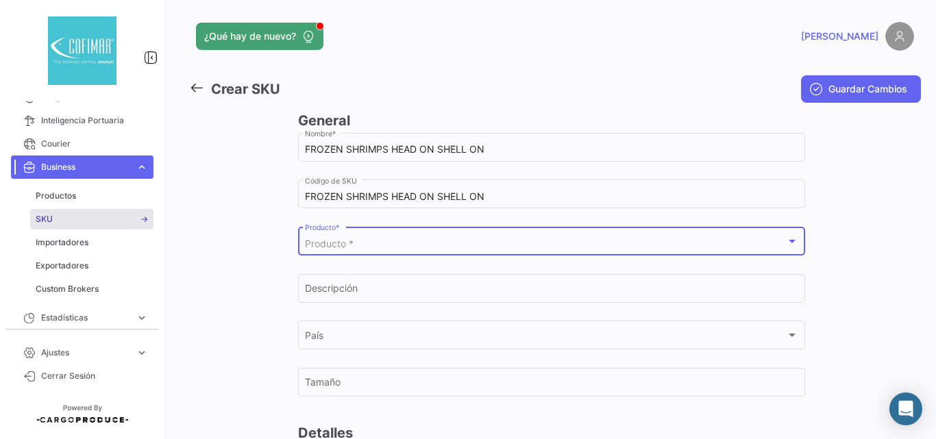
click at [389, 249] on div "Producto *" at bounding box center [545, 245] width 481 height 12
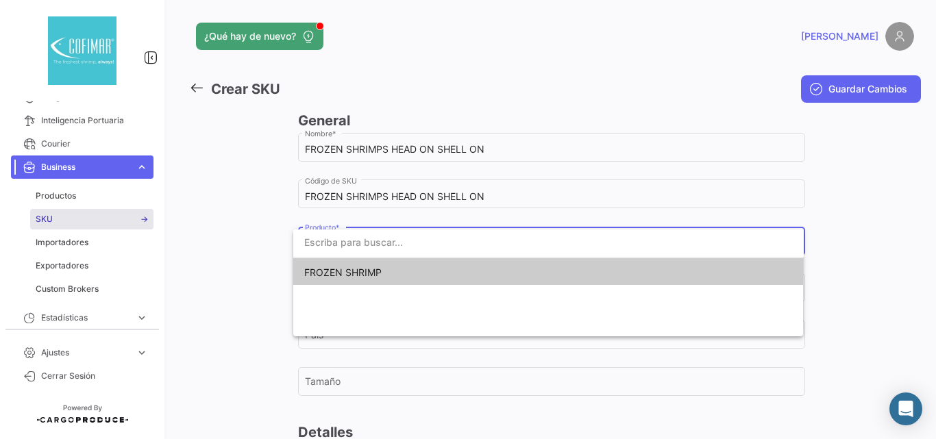
click at [322, 274] on span "FROZEN SHRIMP" at bounding box center [342, 273] width 77 height 12
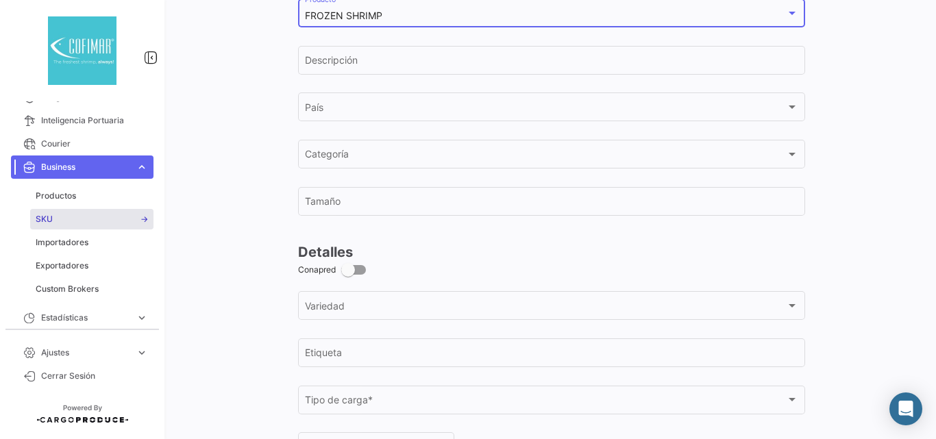
scroll to position [457, 0]
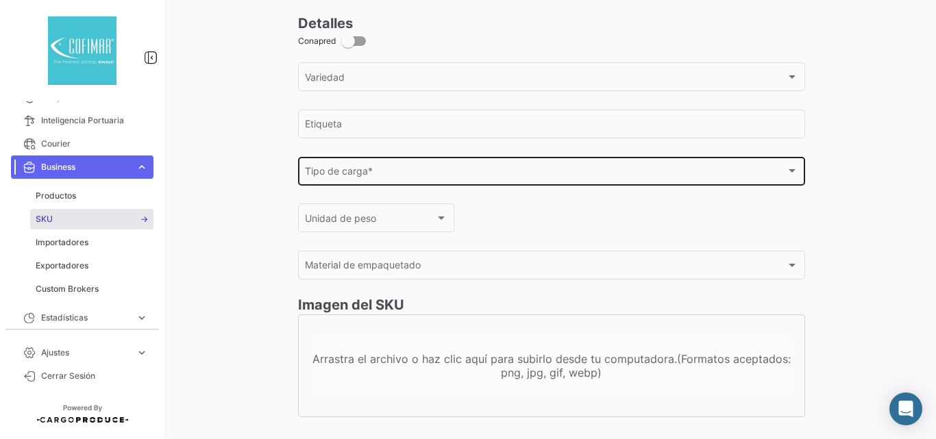
drag, startPoint x: 365, startPoint y: 184, endPoint x: 366, endPoint y: 173, distance: 10.3
click at [366, 173] on div "Tipo de carga * Tipo de carga *" at bounding box center [552, 170] width 494 height 32
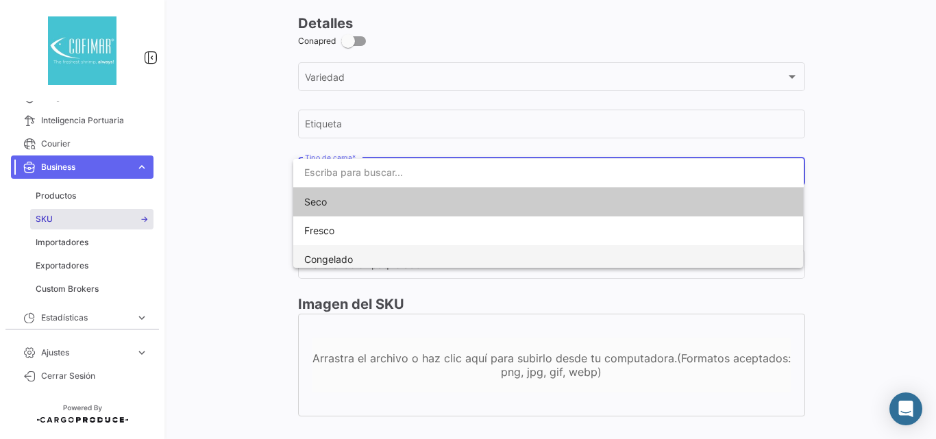
click at [324, 247] on span "Congelado" at bounding box center [400, 259] width 192 height 29
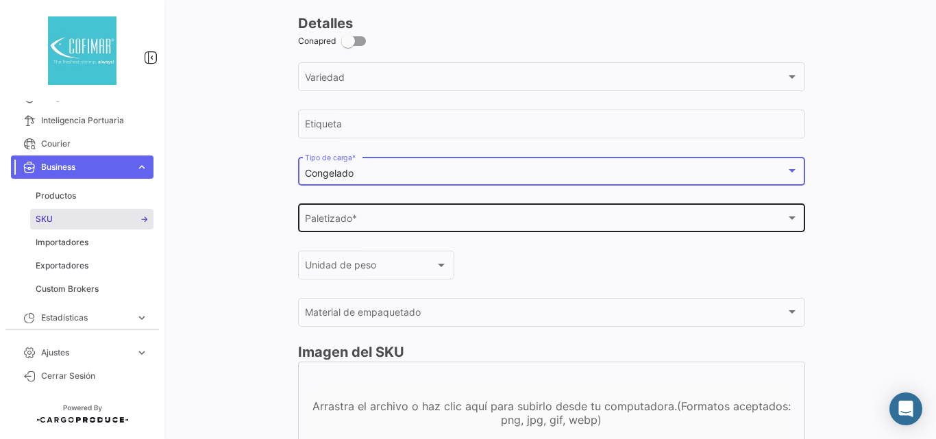
click at [332, 216] on span "Paletizado *" at bounding box center [545, 221] width 481 height 12
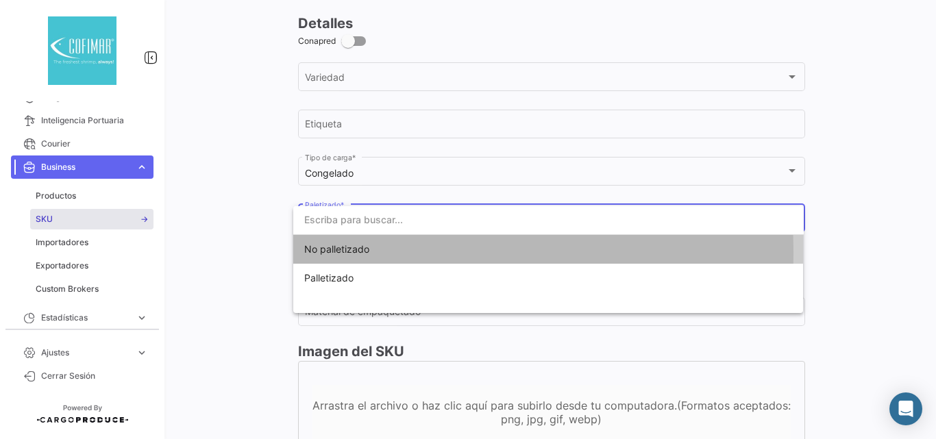
click at [332, 253] on span "No palletizado" at bounding box center [336, 249] width 65 height 12
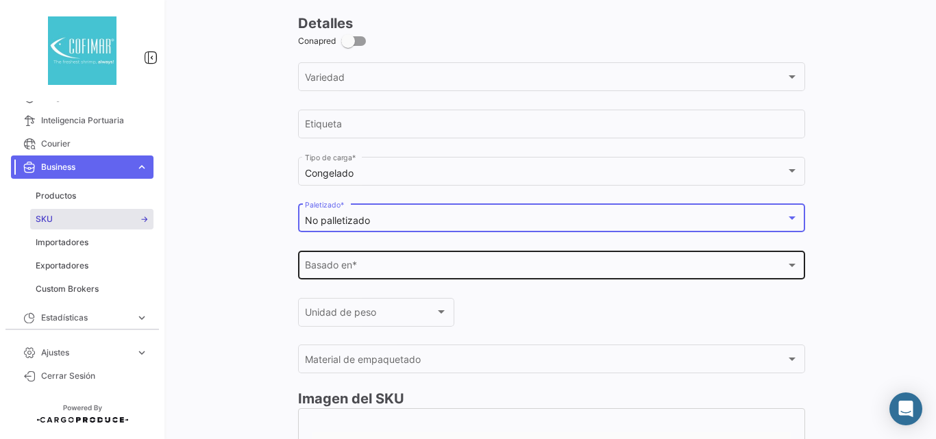
click at [339, 265] on span "Basado en *" at bounding box center [545, 269] width 481 height 12
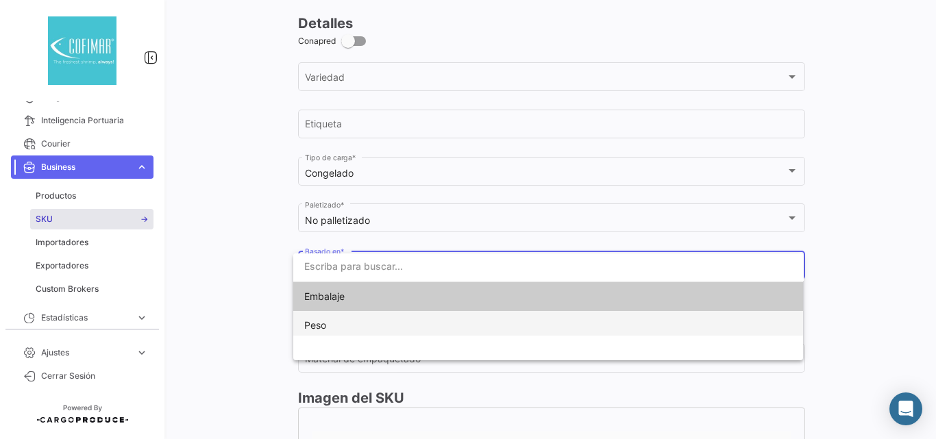
click at [317, 327] on span "Peso" at bounding box center [315, 325] width 22 height 12
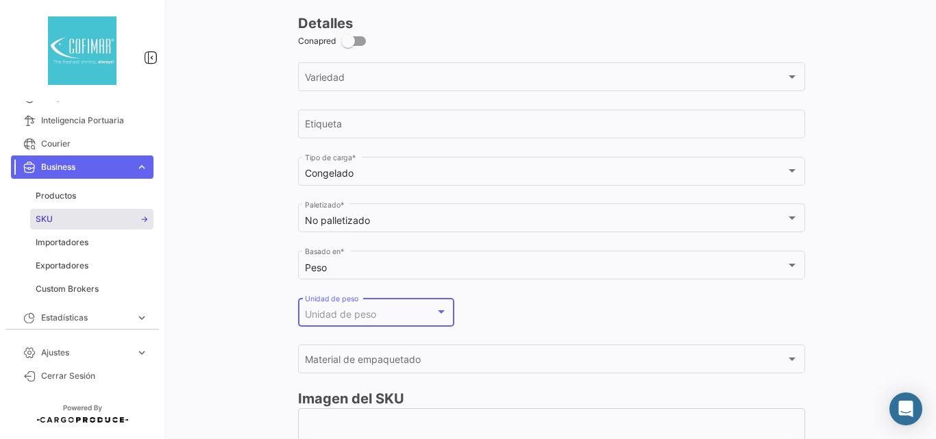
click at [324, 313] on span "Unidad de peso" at bounding box center [340, 314] width 71 height 12
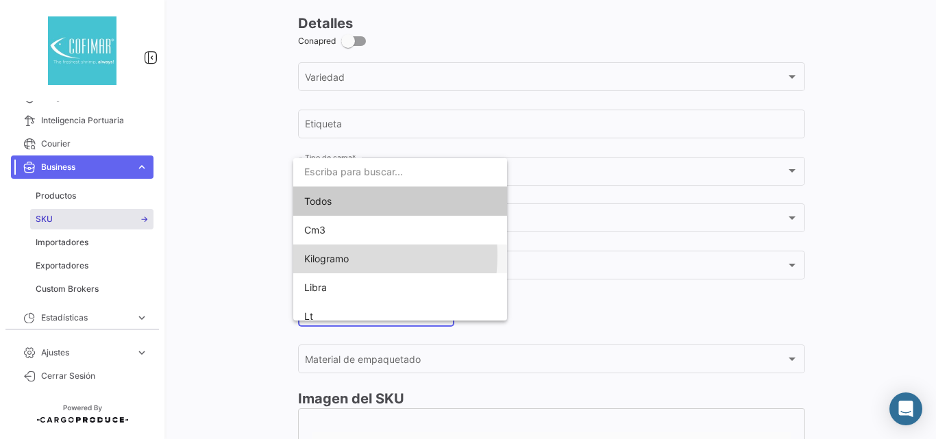
click at [328, 256] on span "Kilogramo" at bounding box center [326, 259] width 45 height 12
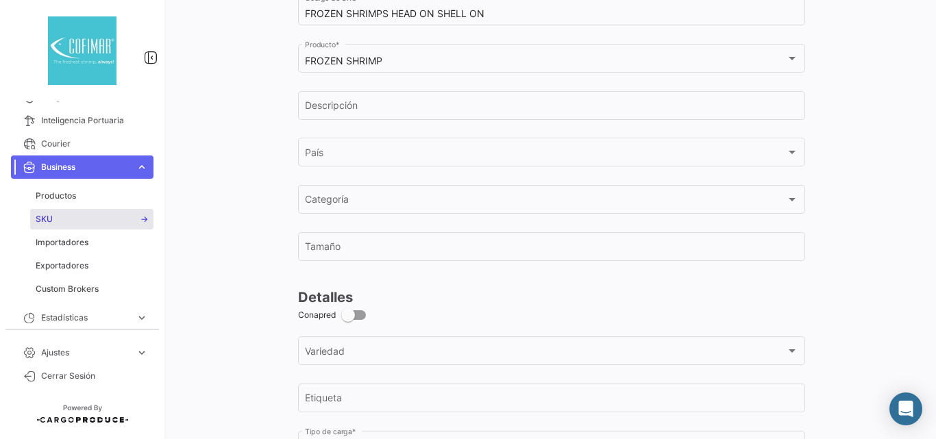
scroll to position [0, 0]
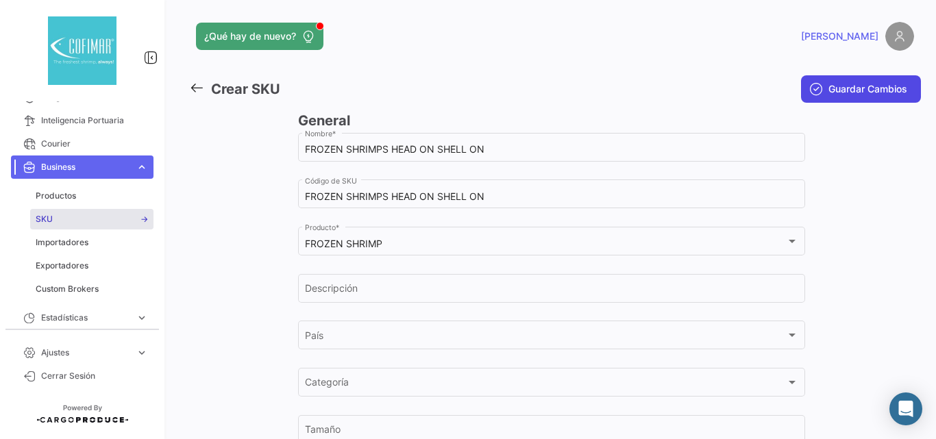
click at [886, 86] on span "Guardar Cambios" at bounding box center [868, 89] width 79 height 14
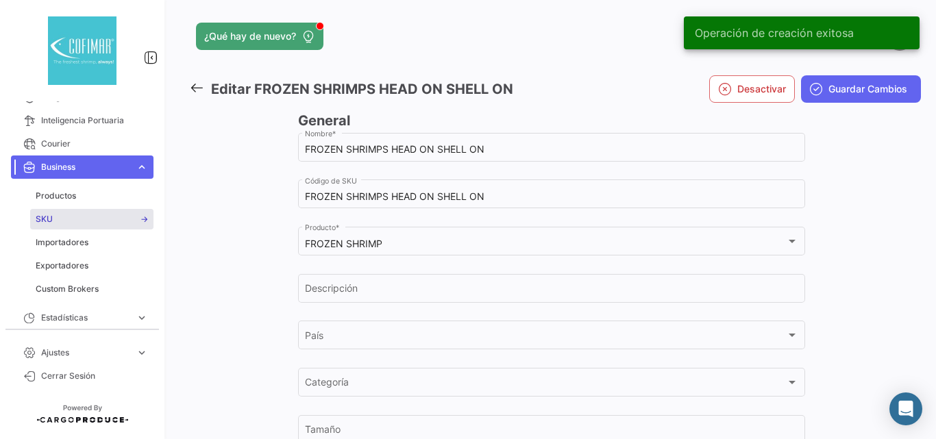
click at [197, 92] on icon at bounding box center [196, 87] width 15 height 15
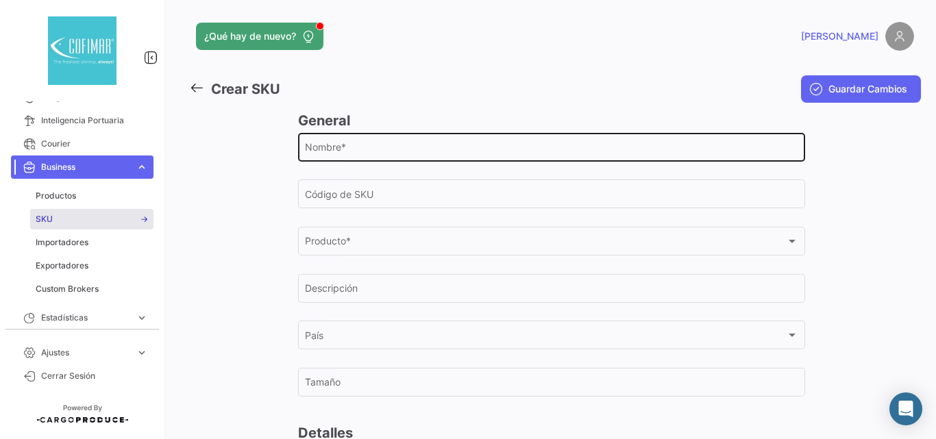
click at [358, 150] on input "Nombre *" at bounding box center [552, 150] width 494 height 12
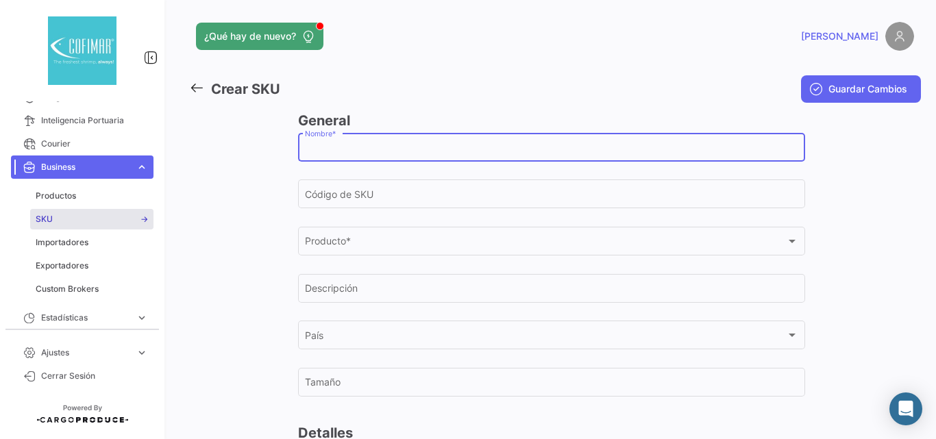
paste input "P&D TAIL OFF IQF SHRIMP"
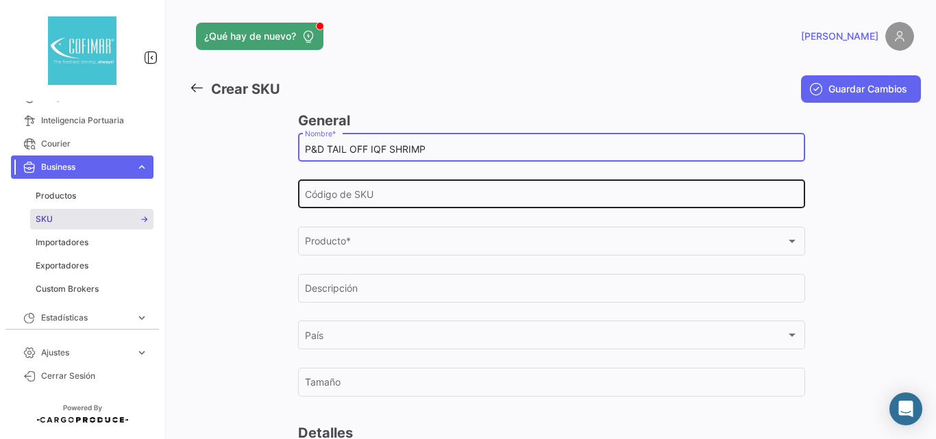
type input "P&D TAIL OFF IQF SHRIMP"
click at [391, 182] on div "Código de SKU" at bounding box center [552, 194] width 494 height 32
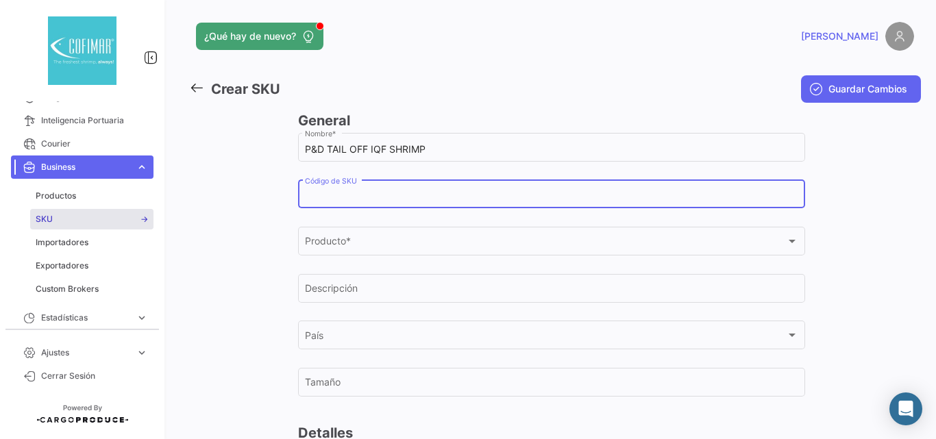
paste input "P&D TAIL OFF IQF SHRIMP"
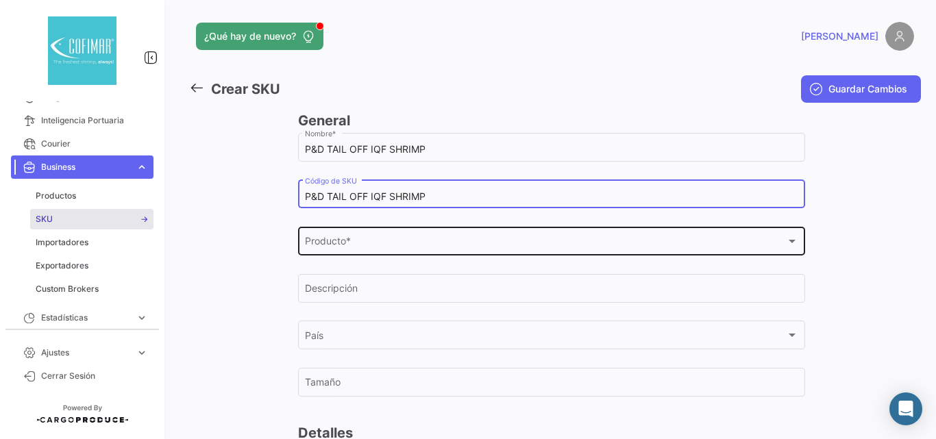
type input "P&D TAIL OFF IQF SHRIMP"
click at [356, 240] on div "Producto *" at bounding box center [545, 245] width 481 height 12
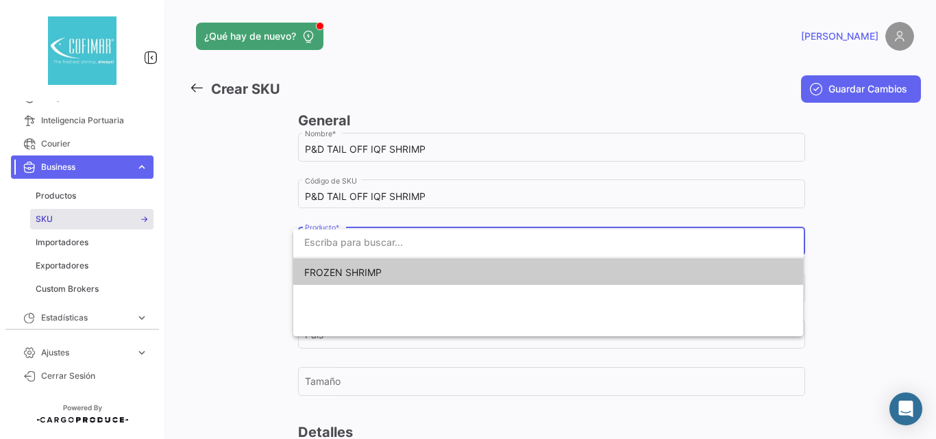
click at [345, 279] on span "FROZEN SHRIMP" at bounding box center [400, 272] width 192 height 29
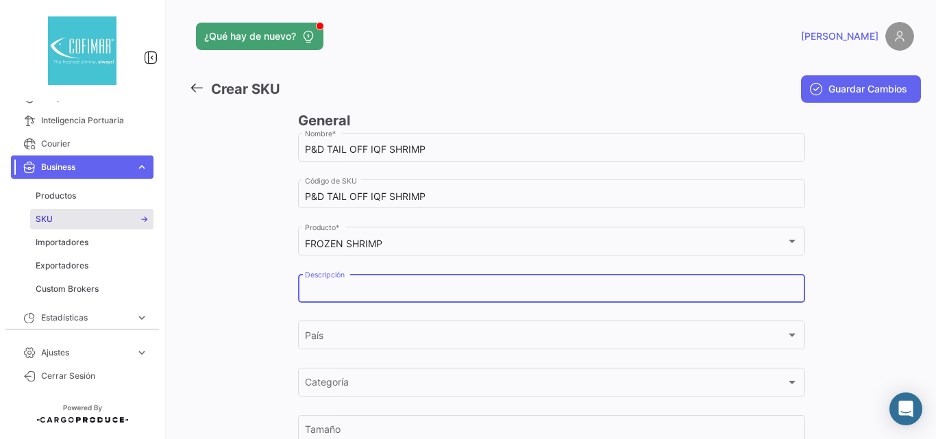
click at [339, 285] on input "Descripción" at bounding box center [552, 291] width 494 height 12
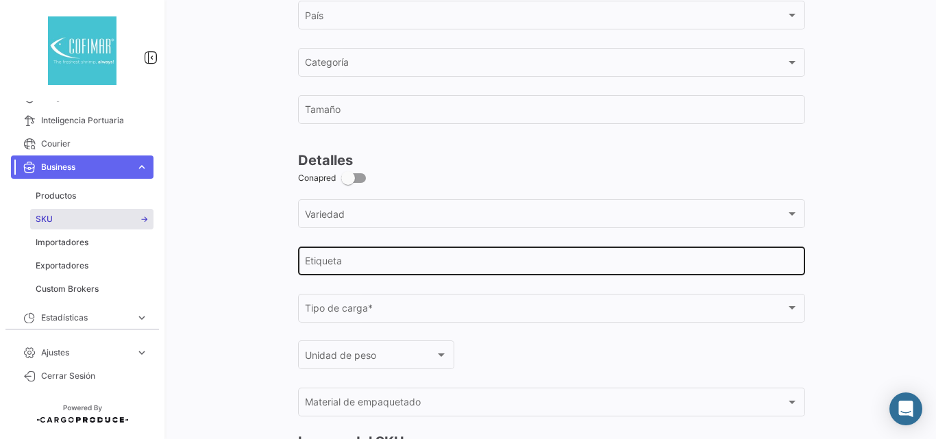
scroll to position [457, 0]
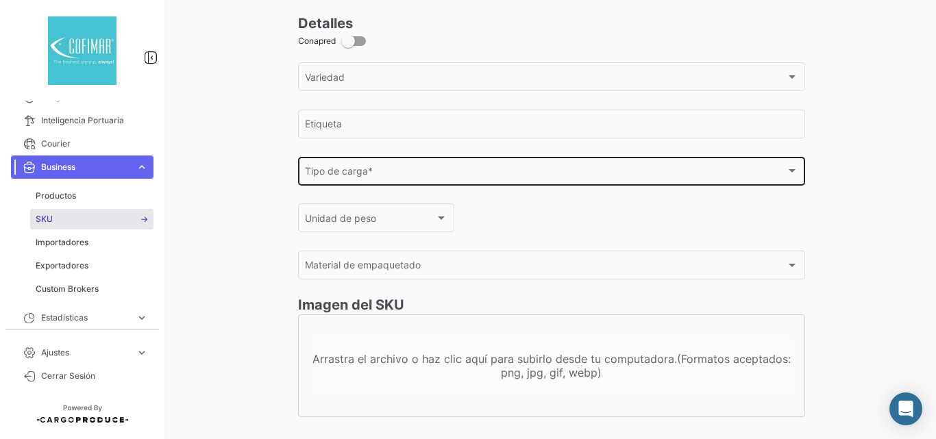
click at [328, 183] on div "Tipo de carga * Tipo de carga *" at bounding box center [552, 170] width 494 height 32
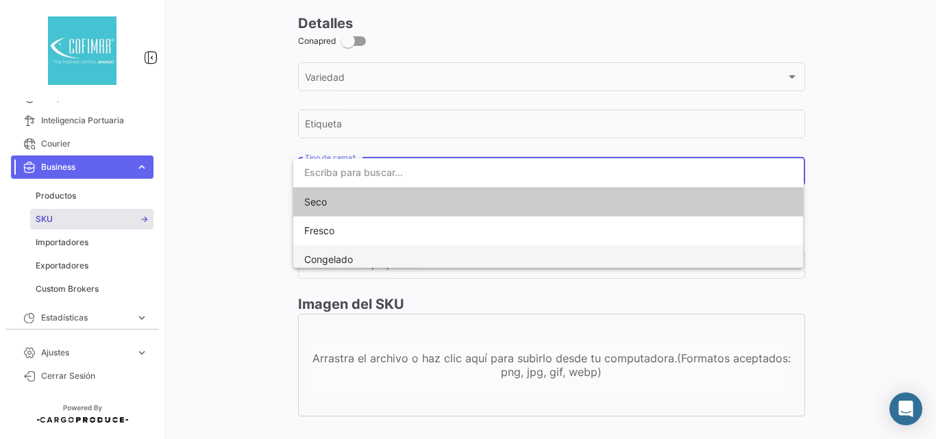
click at [330, 254] on span "Congelado" at bounding box center [328, 260] width 49 height 12
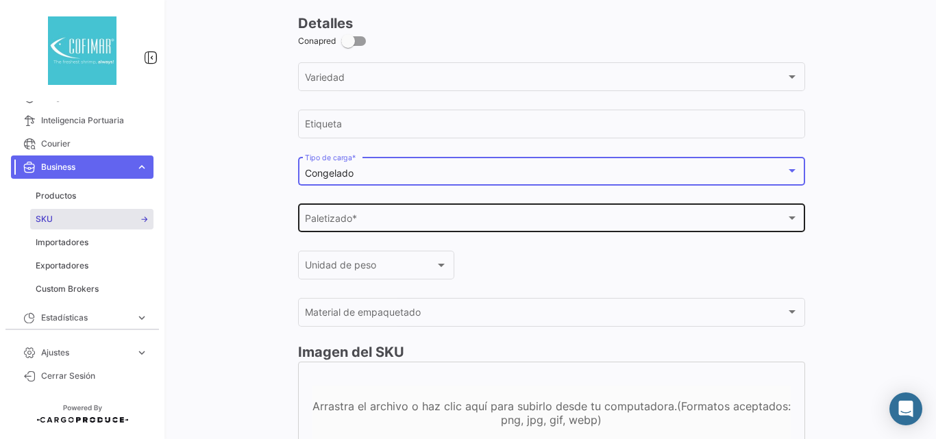
click at [331, 223] on span "Paletizado *" at bounding box center [545, 221] width 481 height 12
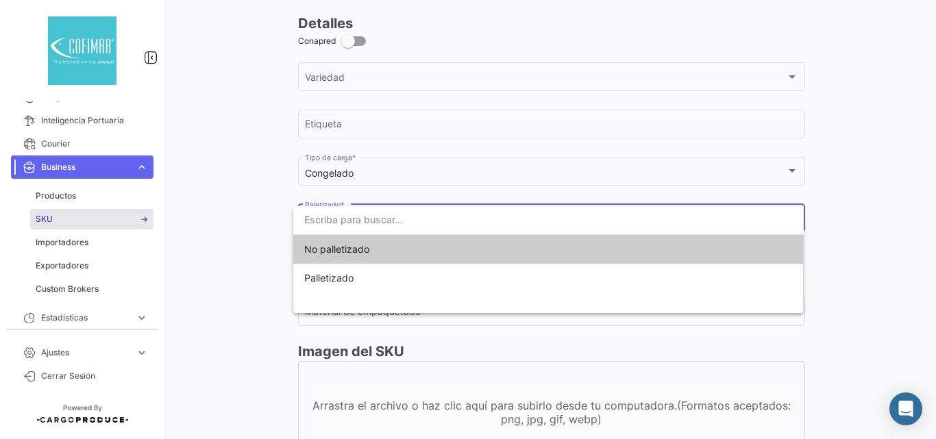
click at [336, 250] on span "No palletizado" at bounding box center [336, 249] width 65 height 12
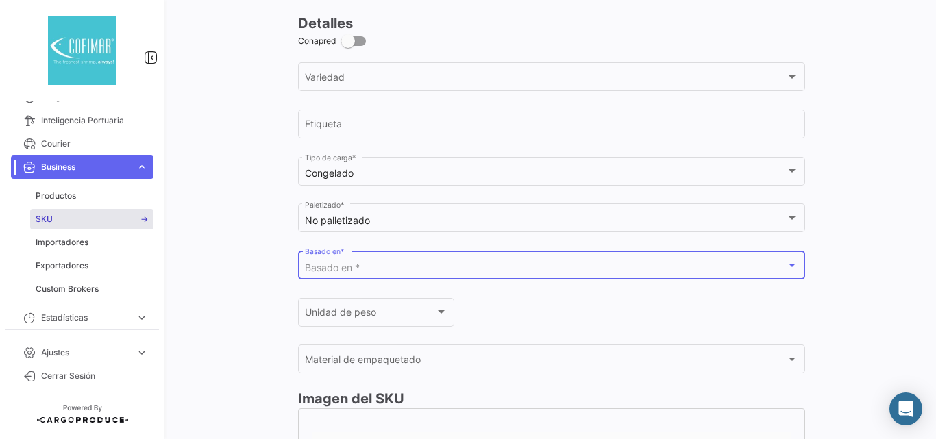
click at [342, 268] on span "Basado en *" at bounding box center [332, 268] width 55 height 12
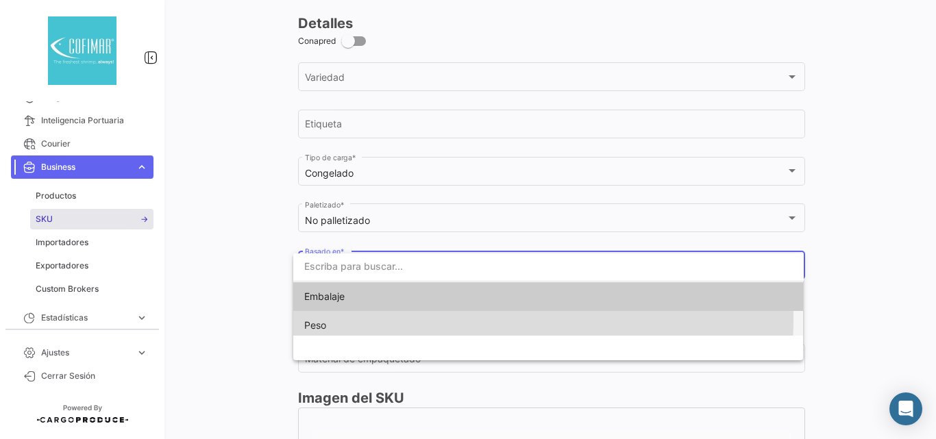
click at [328, 318] on span "Peso" at bounding box center [400, 325] width 192 height 29
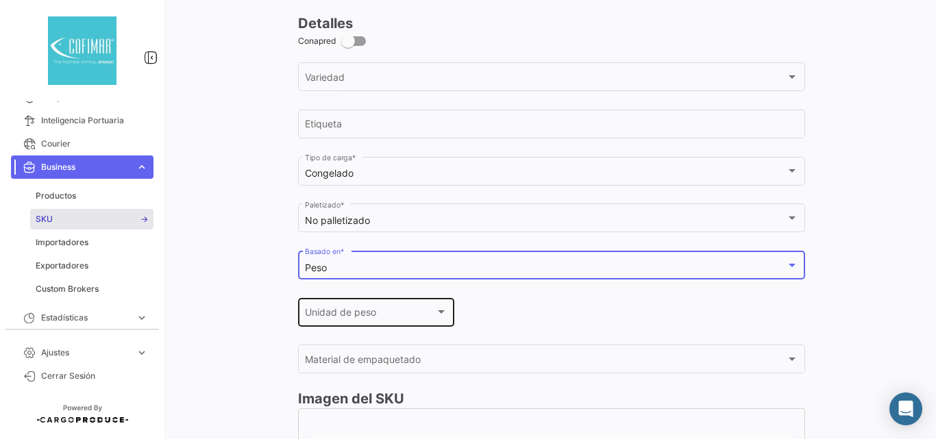
click at [337, 306] on div "Unidad de peso Unidad de peso" at bounding box center [376, 311] width 142 height 32
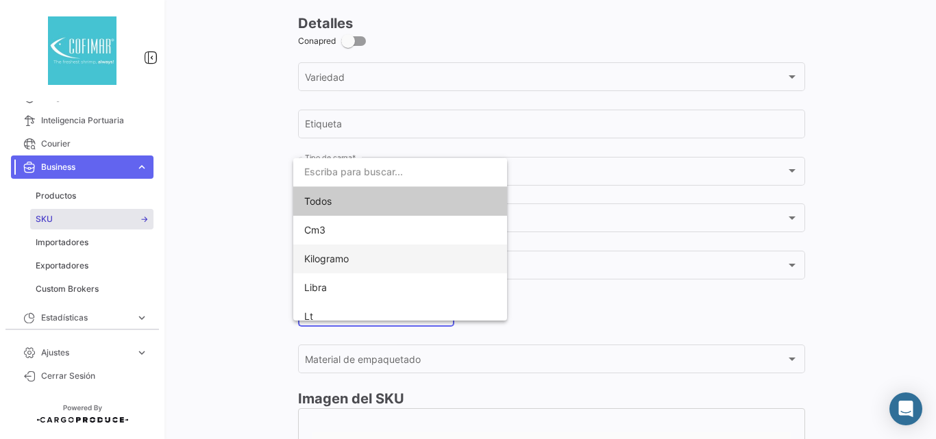
click at [345, 256] on span "Kilogramo" at bounding box center [326, 259] width 45 height 12
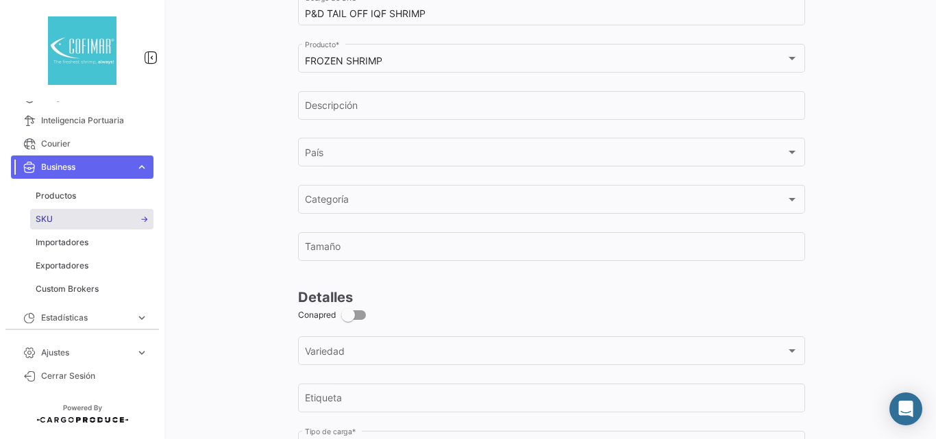
scroll to position [0, 0]
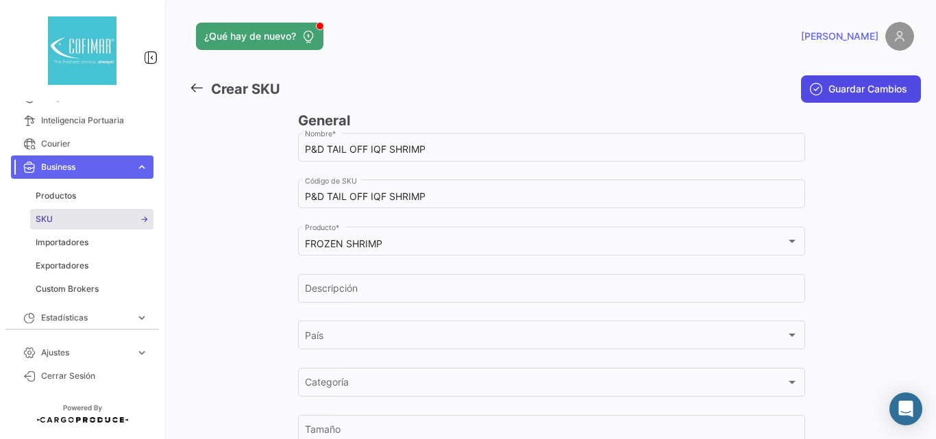
click at [851, 99] on button "Guardar Cambios" at bounding box center [861, 88] width 120 height 27
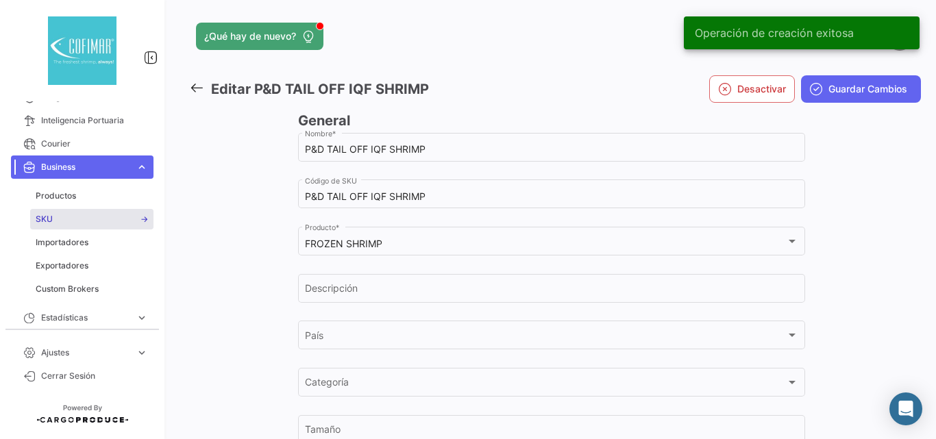
click at [196, 86] on icon at bounding box center [196, 87] width 15 height 15
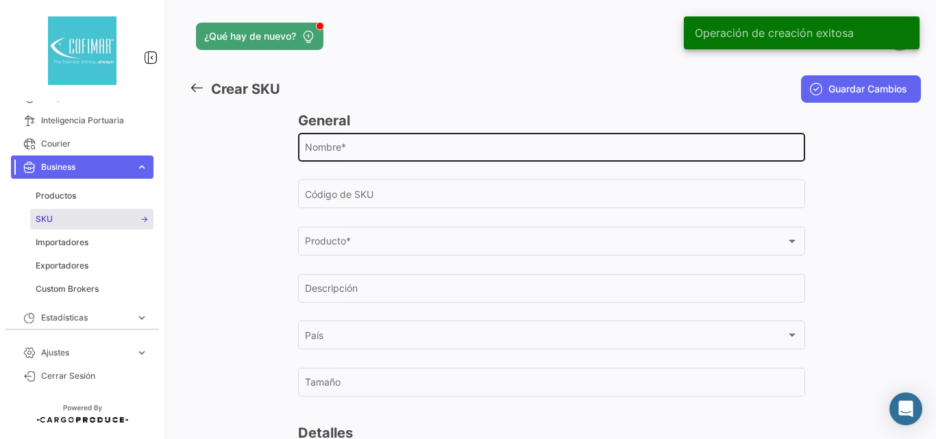
click at [329, 149] on input "Nombre *" at bounding box center [552, 150] width 494 height 12
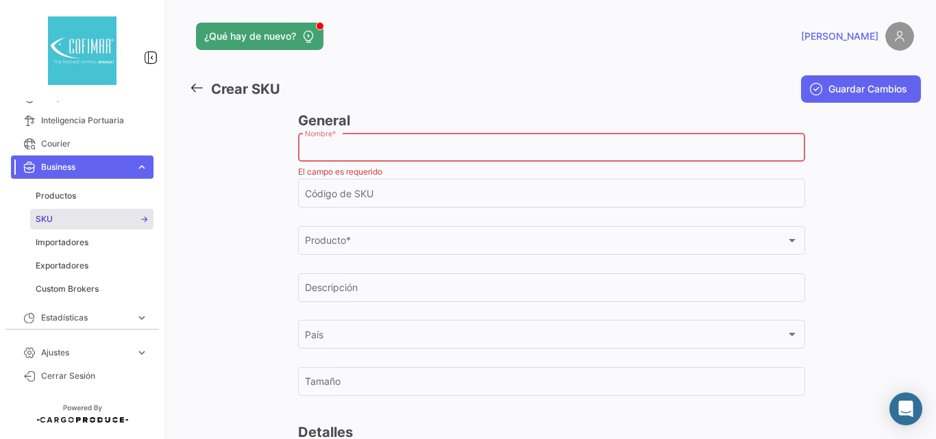
click at [194, 80] on link at bounding box center [200, 90] width 22 height 20
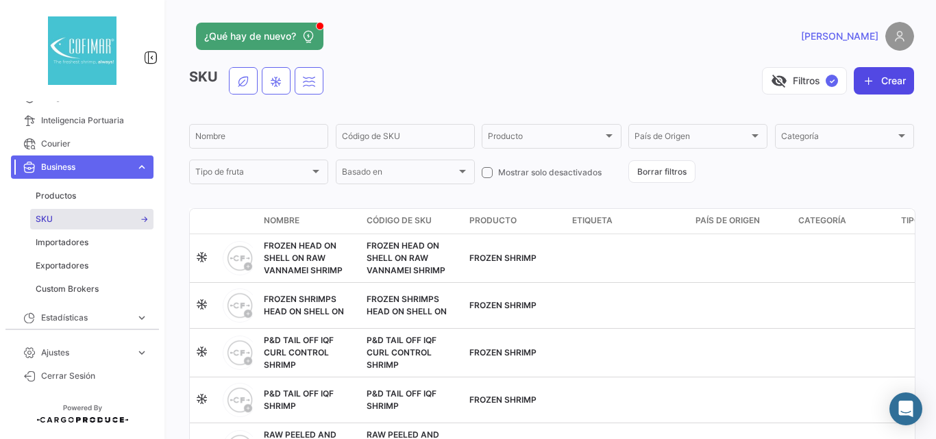
click at [872, 86] on button "Crear" at bounding box center [884, 80] width 60 height 27
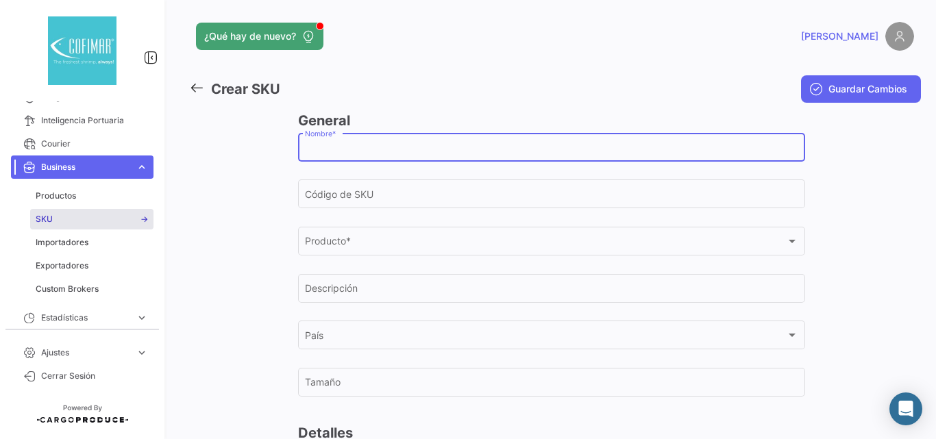
click at [393, 153] on input "Nombre *" at bounding box center [552, 150] width 494 height 12
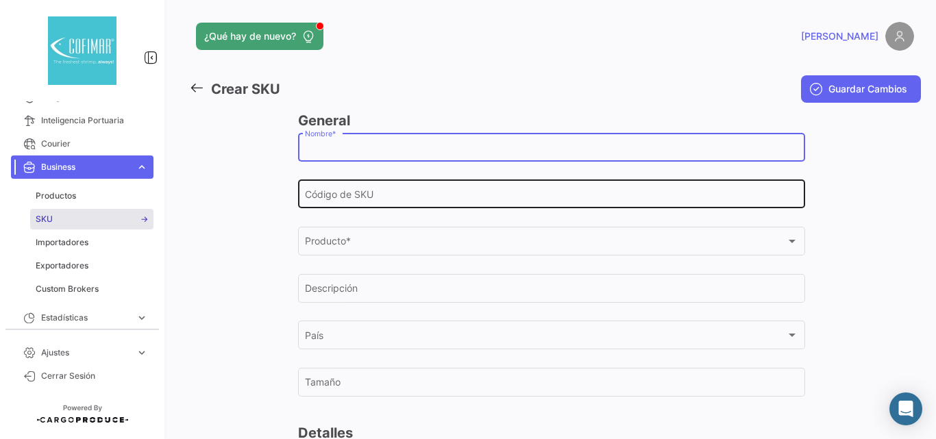
paste input "HEAD ON SHELL ON IQF"
type input "HEAD ON SHELL ON IQF"
click at [425, 195] on input "Código de SKU" at bounding box center [552, 197] width 494 height 12
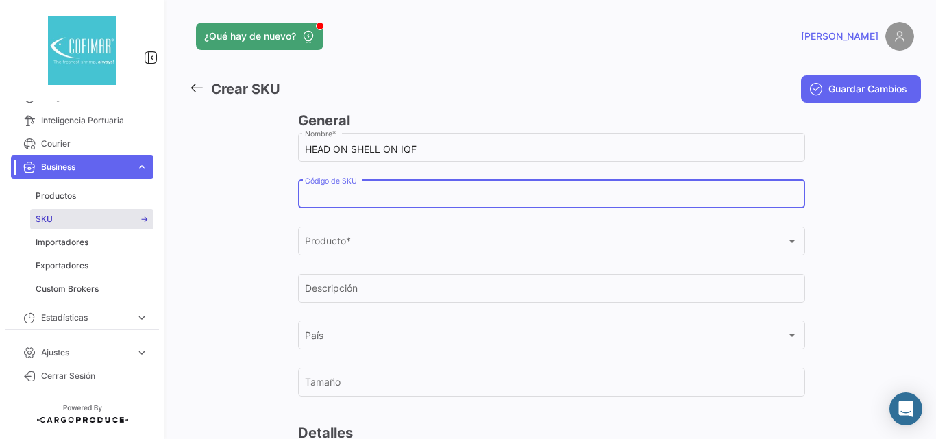
paste input "HEAD ON SHELL ON IQF"
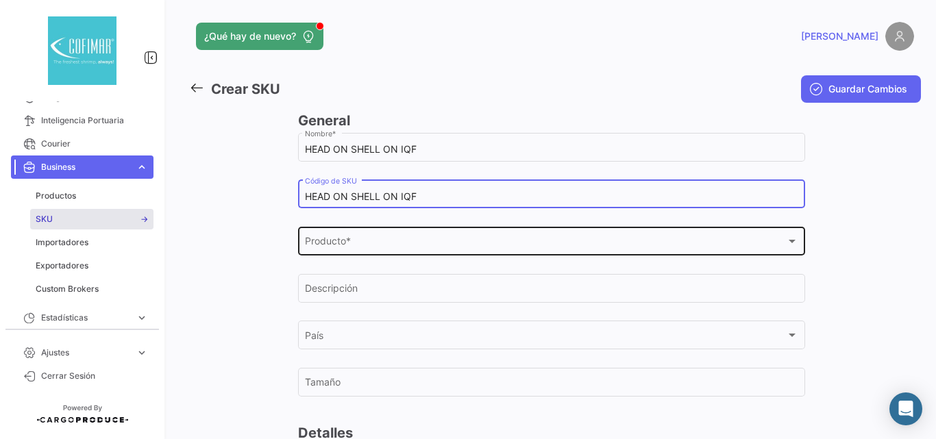
scroll to position [137, 0]
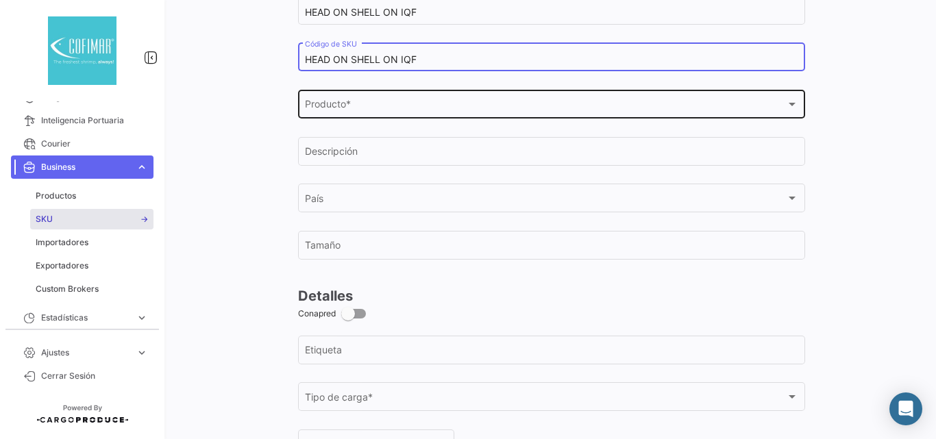
type input "HEAD ON SHELL ON IQF"
click at [375, 114] on div "Producto * Producto *" at bounding box center [552, 103] width 494 height 32
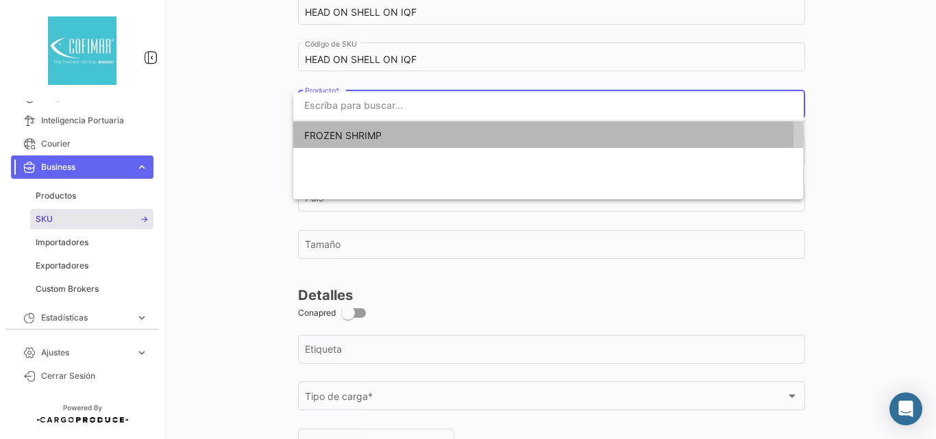
click at [361, 138] on span "FROZEN SHRIMP" at bounding box center [342, 136] width 77 height 12
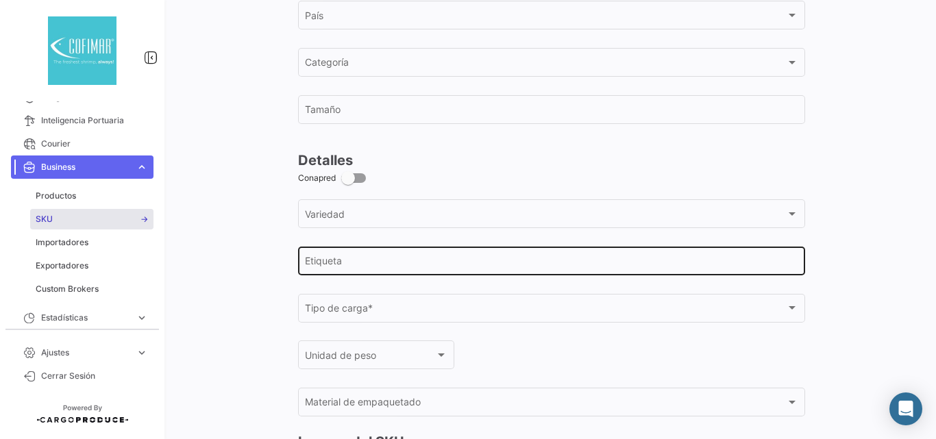
scroll to position [482, 0]
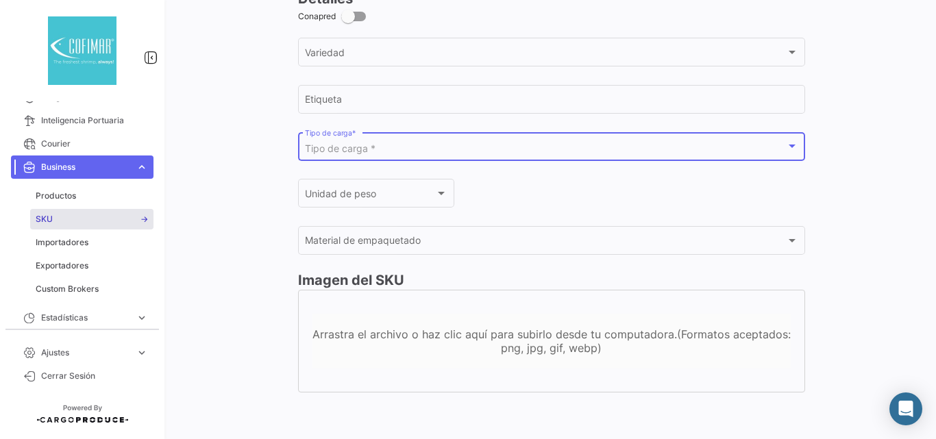
click at [352, 155] on div "Tipo de carga *" at bounding box center [545, 149] width 481 height 12
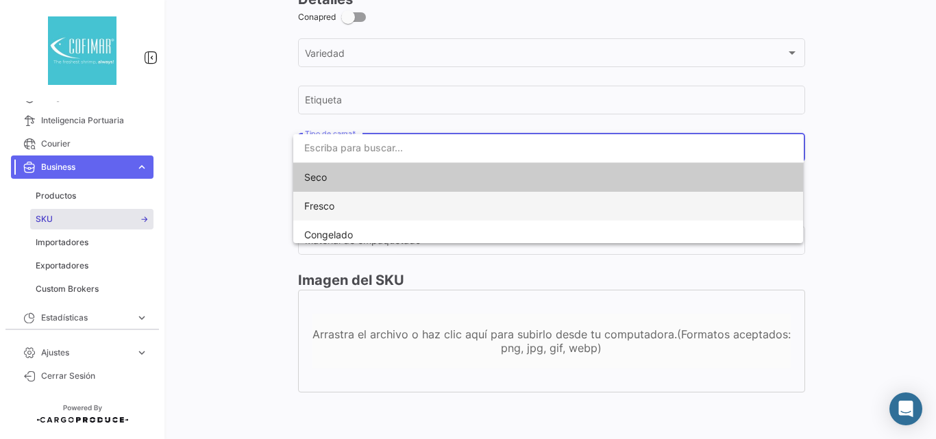
scroll to position [481, 0]
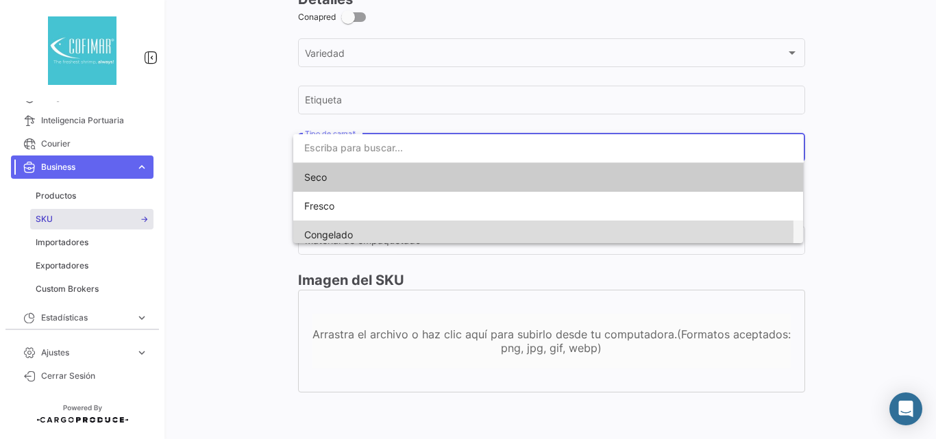
click at [326, 232] on span "Congelado" at bounding box center [328, 235] width 49 height 12
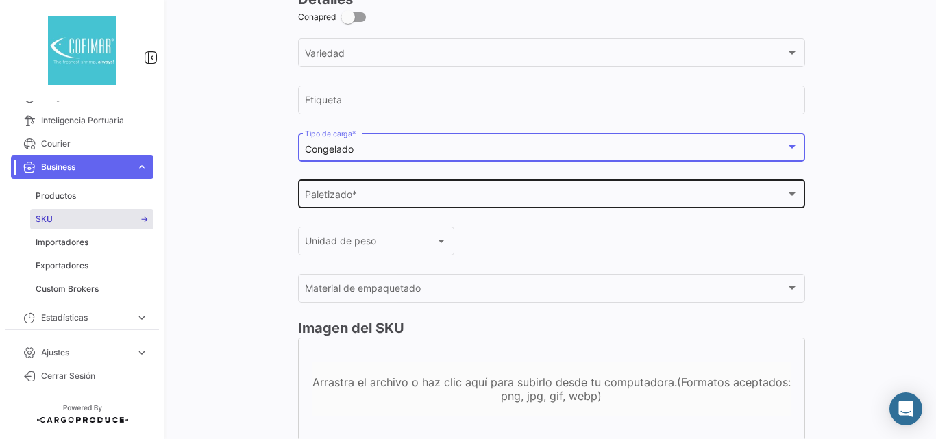
click at [341, 195] on span "Paletizado *" at bounding box center [545, 197] width 481 height 12
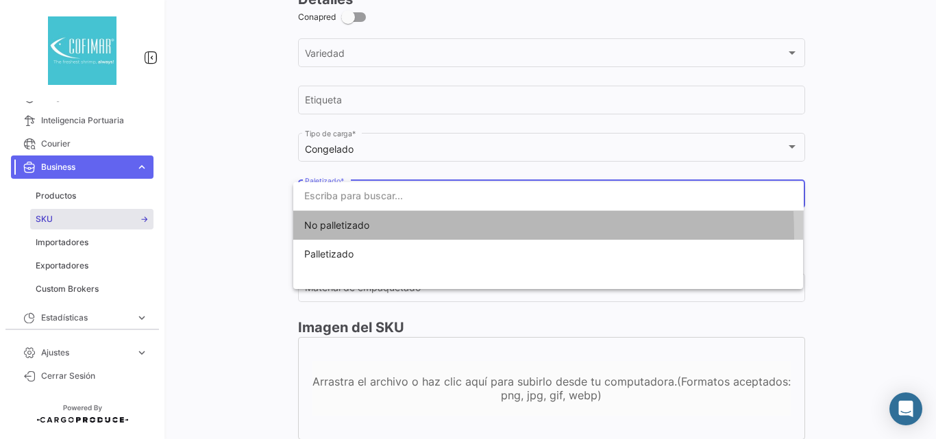
click at [339, 236] on span "No palletizado" at bounding box center [400, 225] width 192 height 29
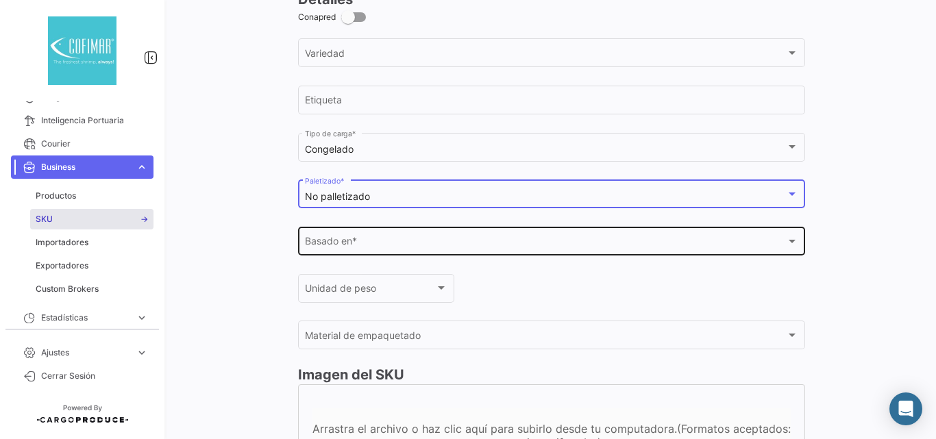
click at [345, 240] on span "Basado en *" at bounding box center [545, 245] width 481 height 12
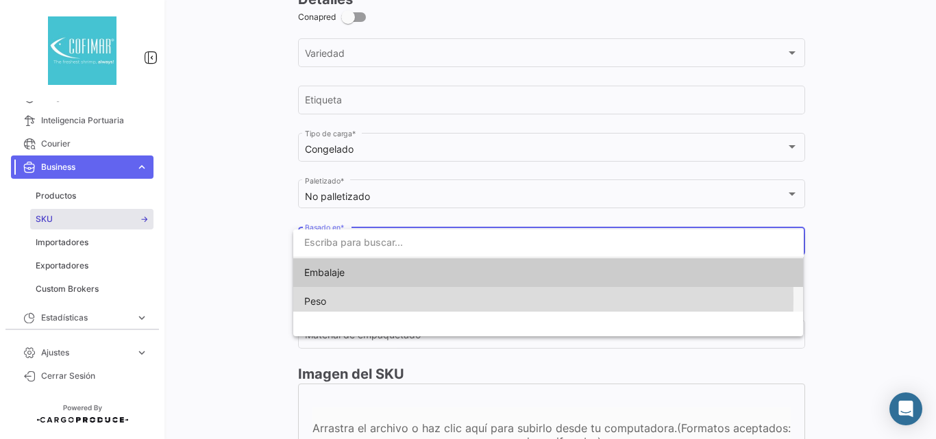
click at [326, 299] on span "Peso" at bounding box center [315, 301] width 22 height 12
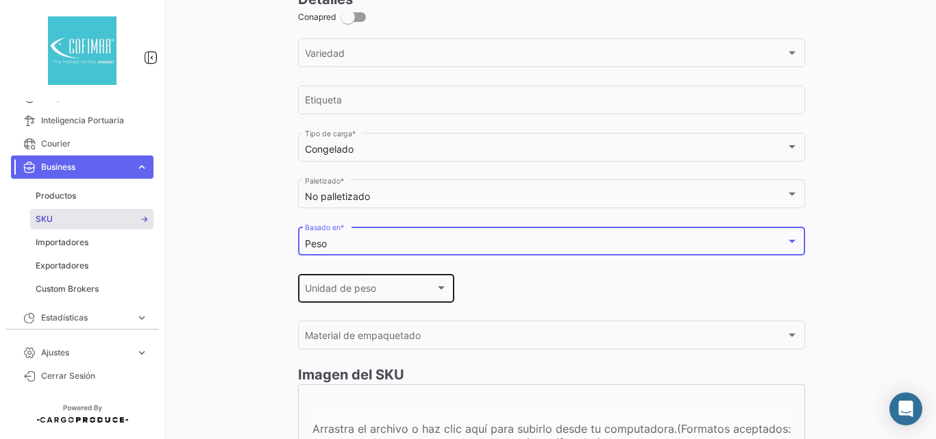
click at [335, 290] on span "Unidad de peso" at bounding box center [370, 291] width 130 height 12
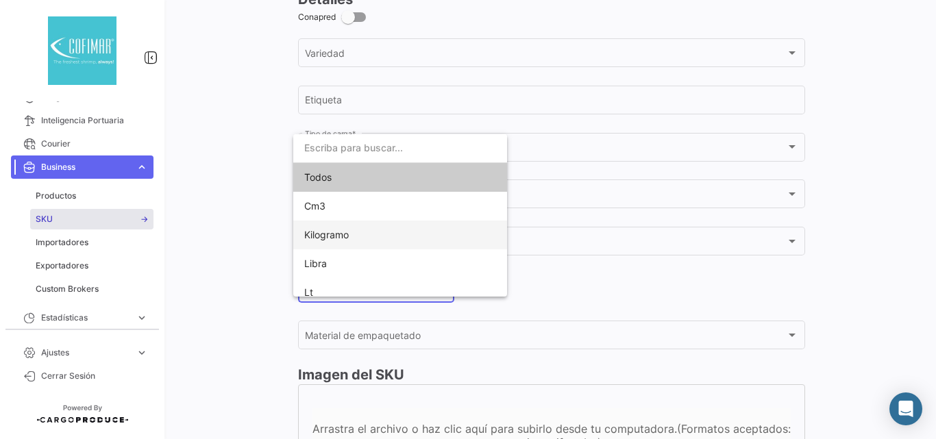
click at [338, 236] on span "Kilogramo" at bounding box center [326, 235] width 45 height 12
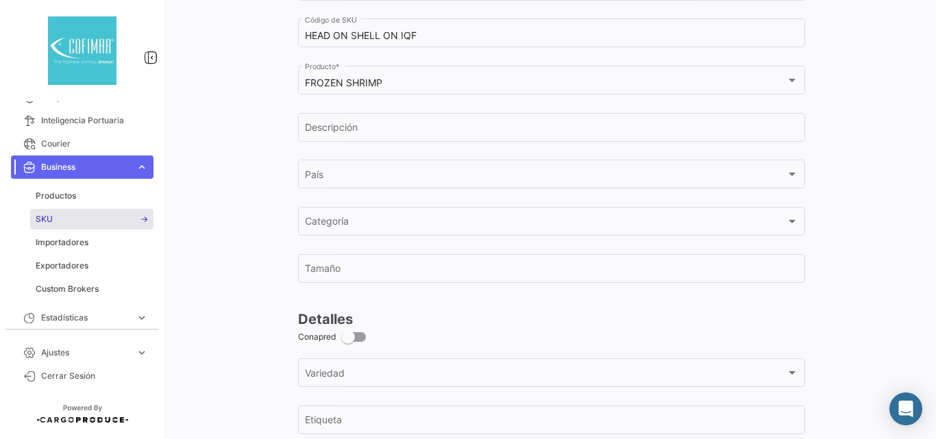
scroll to position [0, 0]
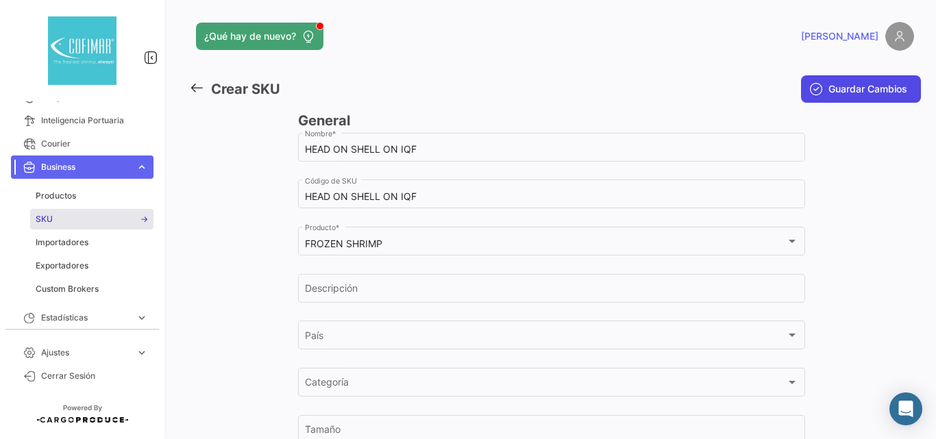
click at [851, 90] on span "Guardar Cambios" at bounding box center [868, 89] width 79 height 14
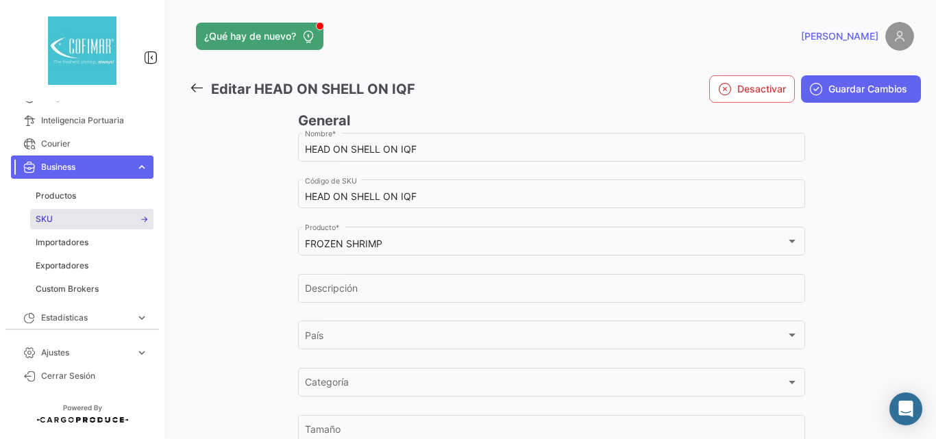
click at [191, 86] on icon at bounding box center [196, 87] width 15 height 15
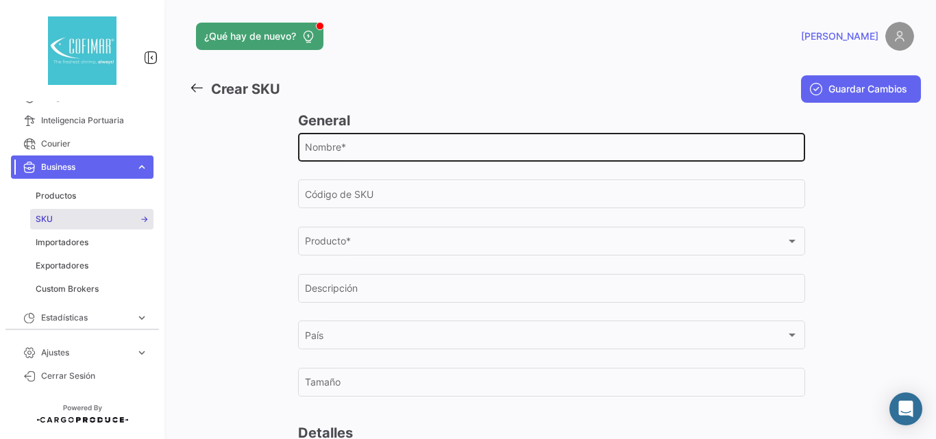
click at [380, 153] on input "Nombre *" at bounding box center [552, 150] width 494 height 12
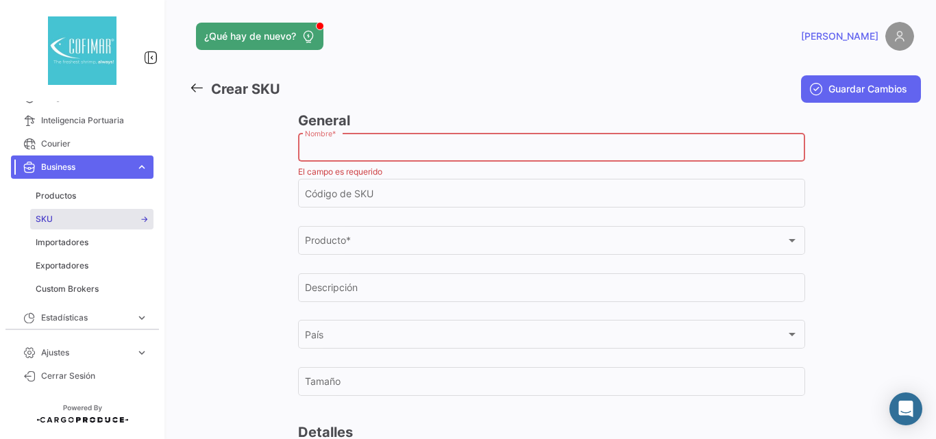
paste input "HEAD ON SHELL ON BLOCK SHRIMP"
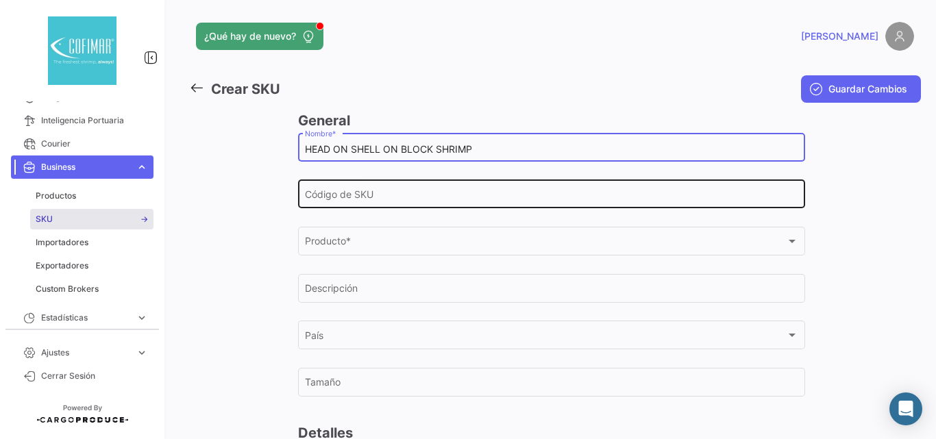
type input "HEAD ON SHELL ON BLOCK SHRIMP"
click at [374, 204] on div "Código de SKU" at bounding box center [552, 194] width 494 height 32
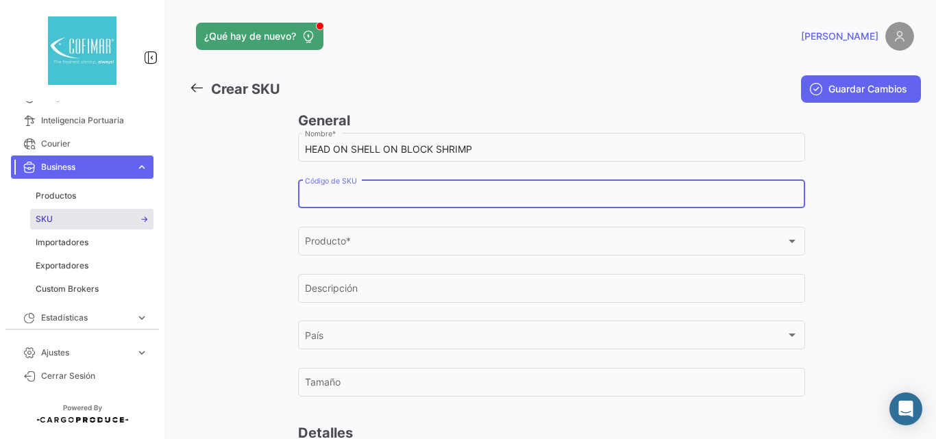
paste input "HEAD ON SHELL ON BLOCK SHRIMP"
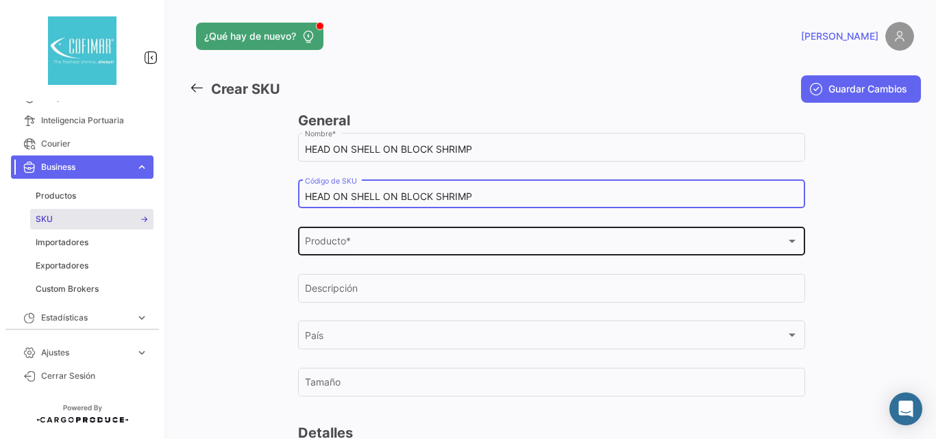
type input "HEAD ON SHELL ON BLOCK SHRIMP"
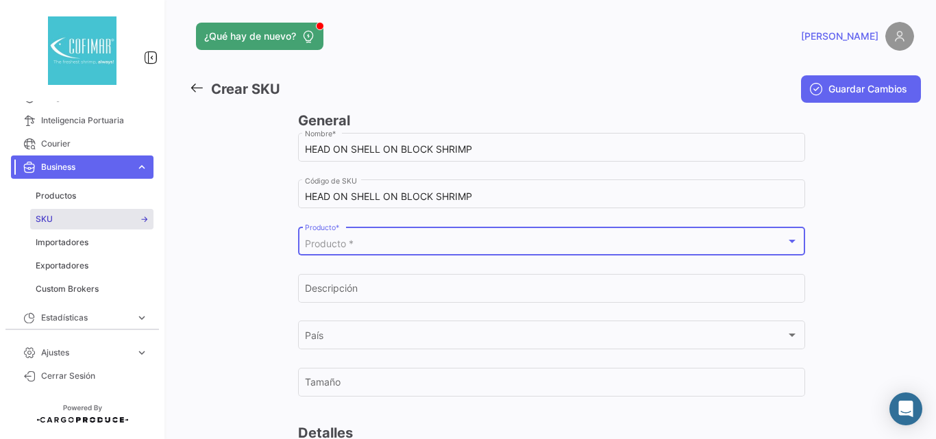
click at [373, 240] on div "Producto *" at bounding box center [545, 245] width 481 height 12
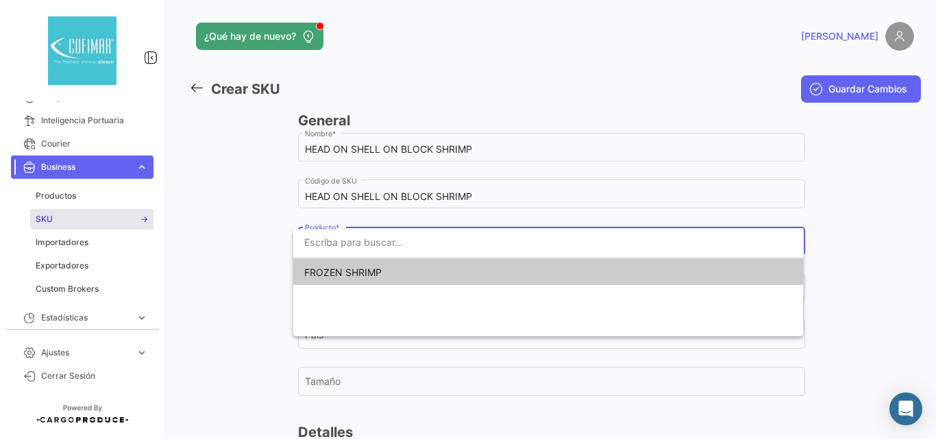
click at [367, 274] on span "FROZEN SHRIMP" at bounding box center [342, 273] width 77 height 12
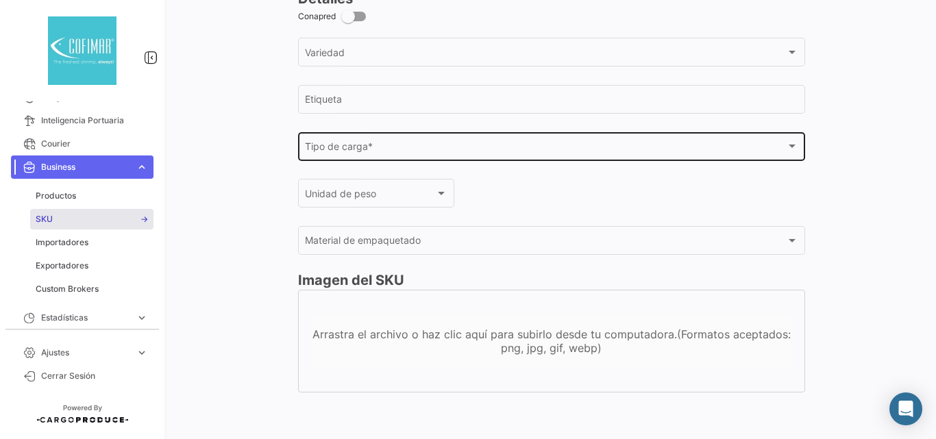
click at [382, 155] on div "Tipo de carga *" at bounding box center [545, 149] width 481 height 12
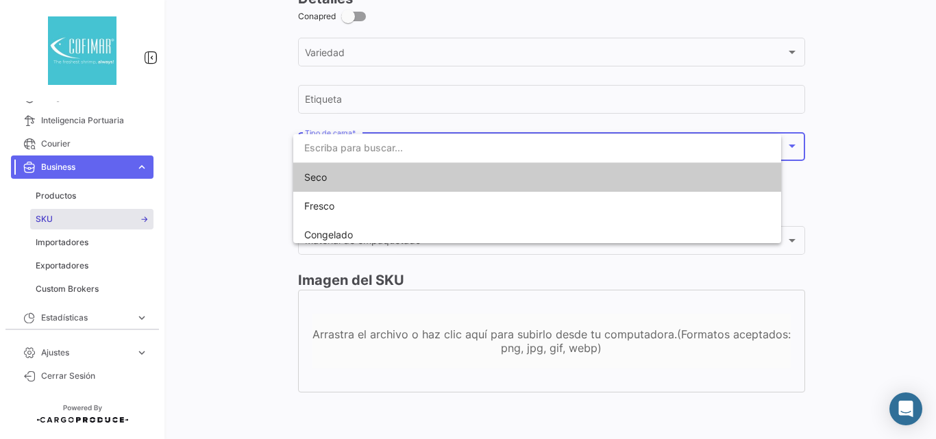
scroll to position [481, 0]
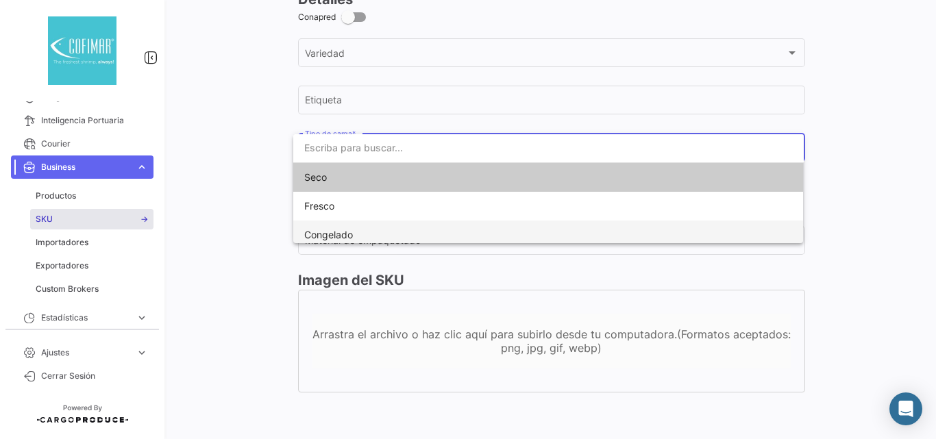
click at [355, 230] on span "Congelado" at bounding box center [400, 235] width 192 height 29
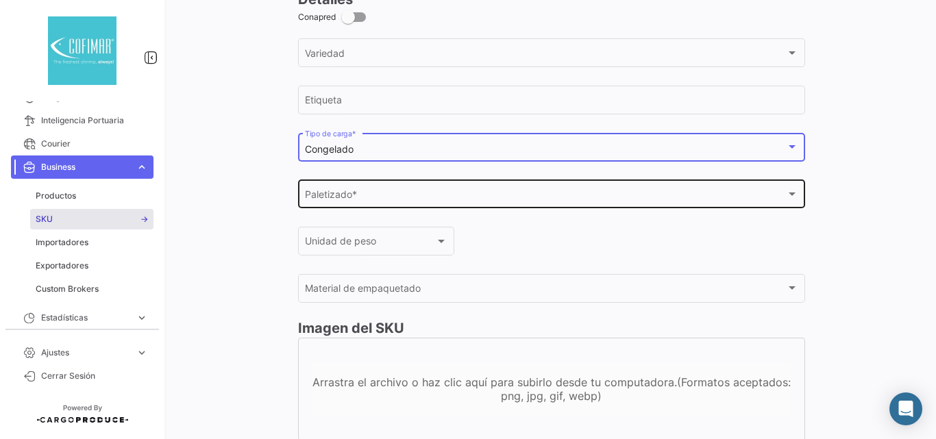
click at [373, 196] on div "Paletizado *" at bounding box center [545, 197] width 481 height 12
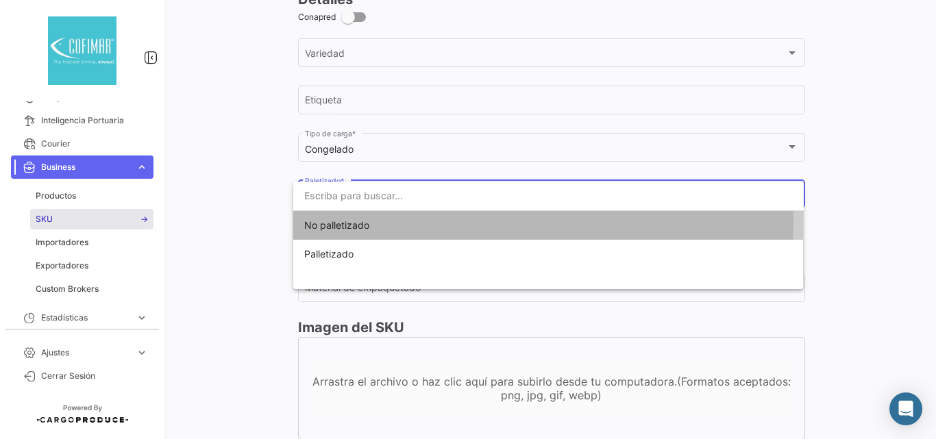
click at [351, 221] on span "No palletizado" at bounding box center [336, 225] width 65 height 12
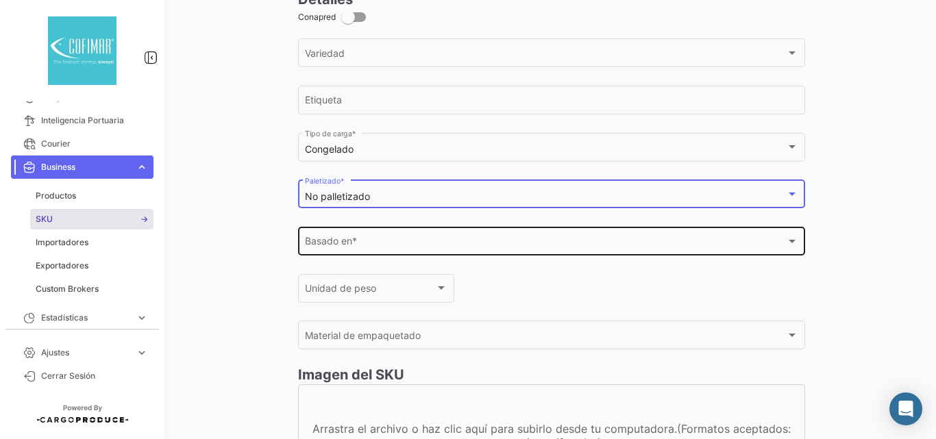
scroll to position [576, 0]
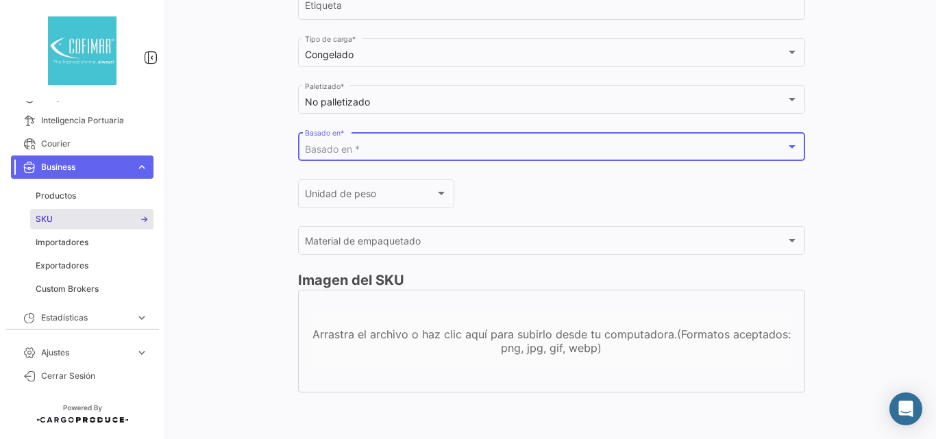
click at [372, 155] on div "Basado en *" at bounding box center [545, 150] width 481 height 12
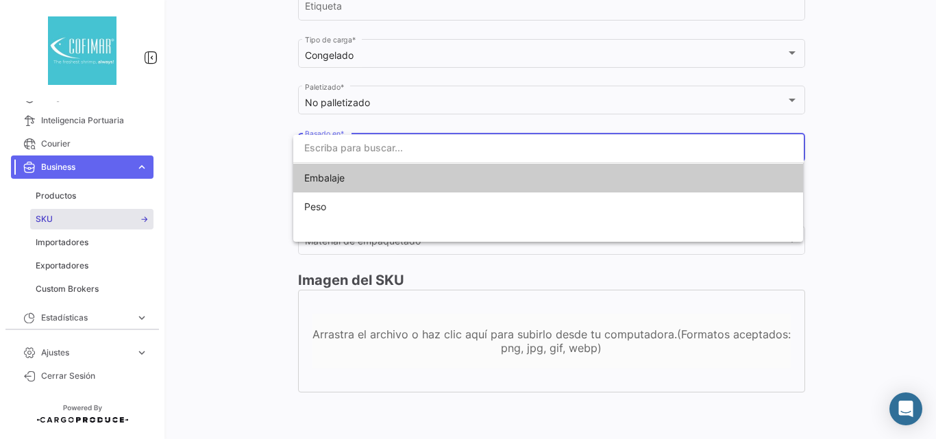
scroll to position [575, 0]
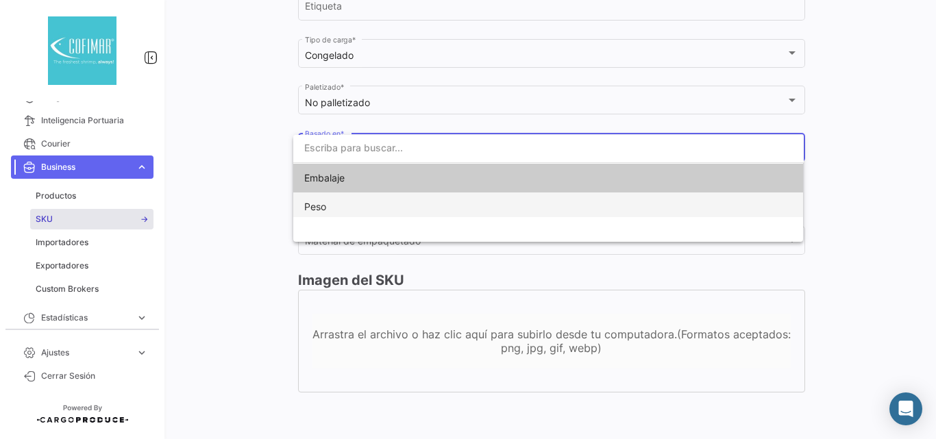
click at [341, 203] on span "Peso" at bounding box center [400, 207] width 192 height 29
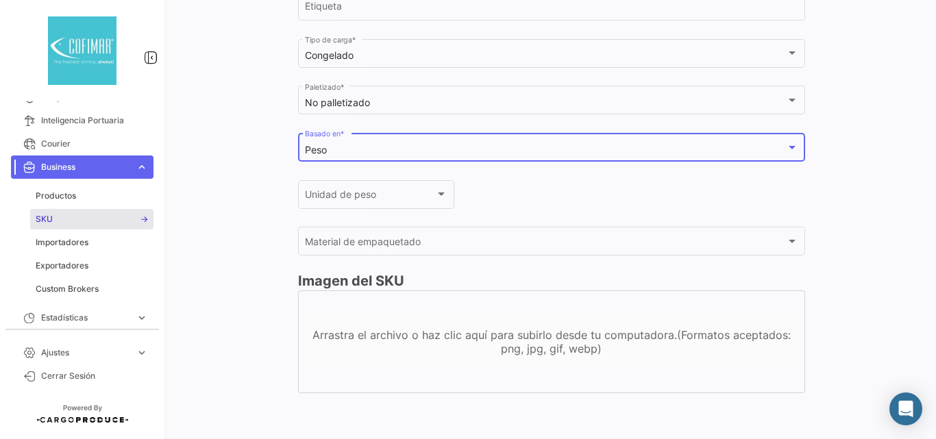
click at [341, 203] on div "Unidad de peso" at bounding box center [370, 197] width 130 height 12
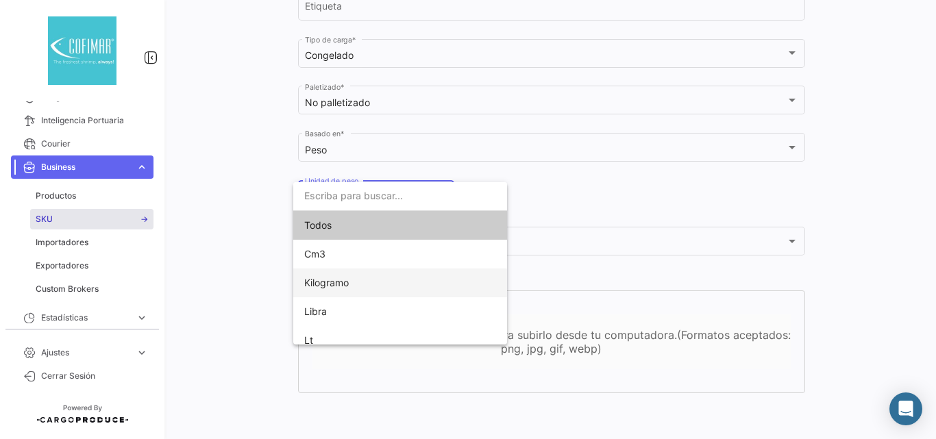
click at [351, 282] on span "Kilogramo" at bounding box center [400, 283] width 192 height 29
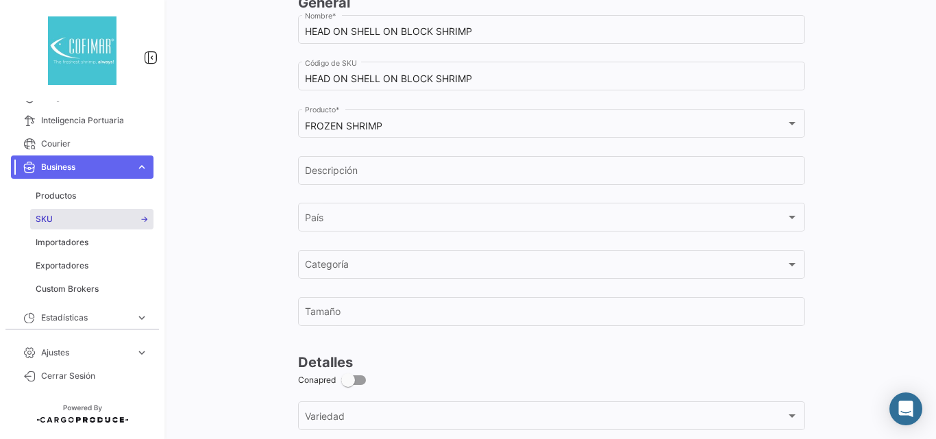
scroll to position [0, 0]
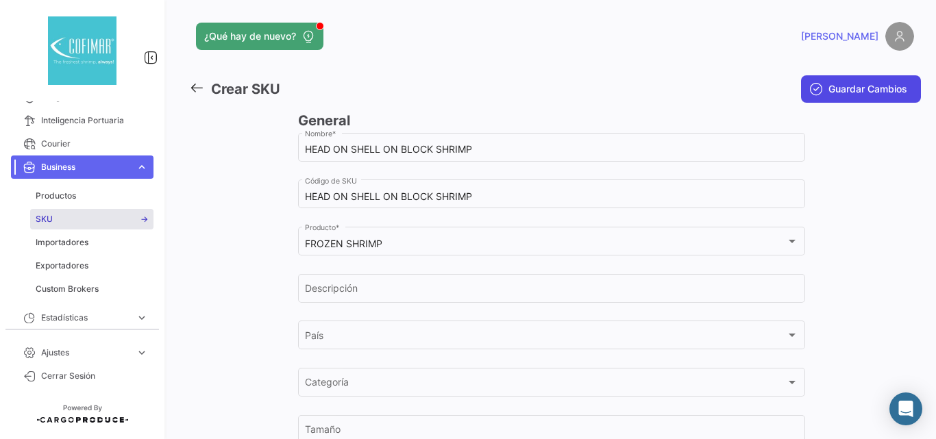
click at [839, 90] on span "Guardar Cambios" at bounding box center [868, 89] width 79 height 14
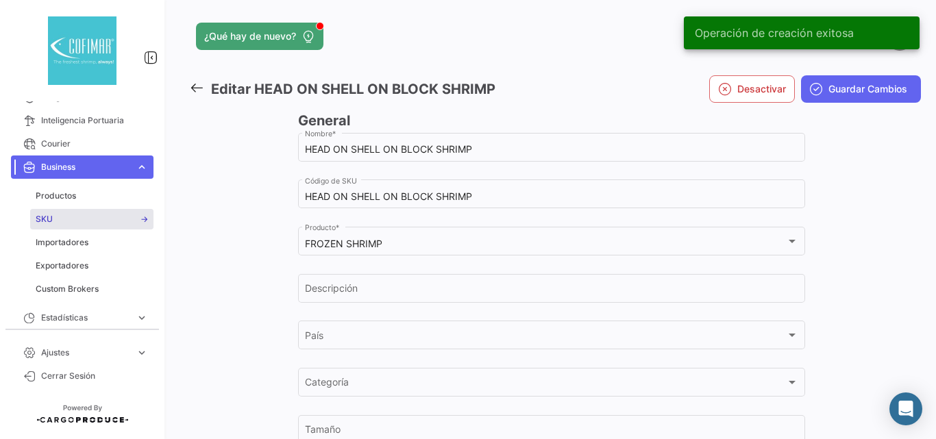
click at [191, 87] on icon at bounding box center [196, 87] width 15 height 15
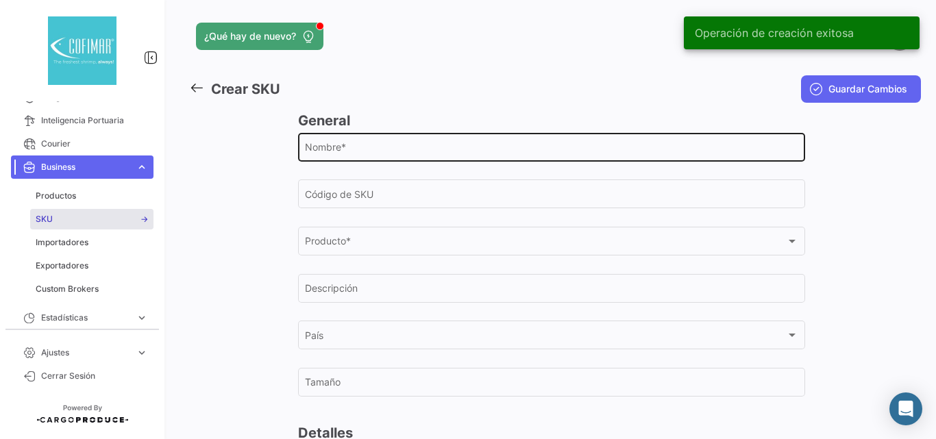
click at [346, 150] on input "Nombre *" at bounding box center [552, 150] width 494 height 12
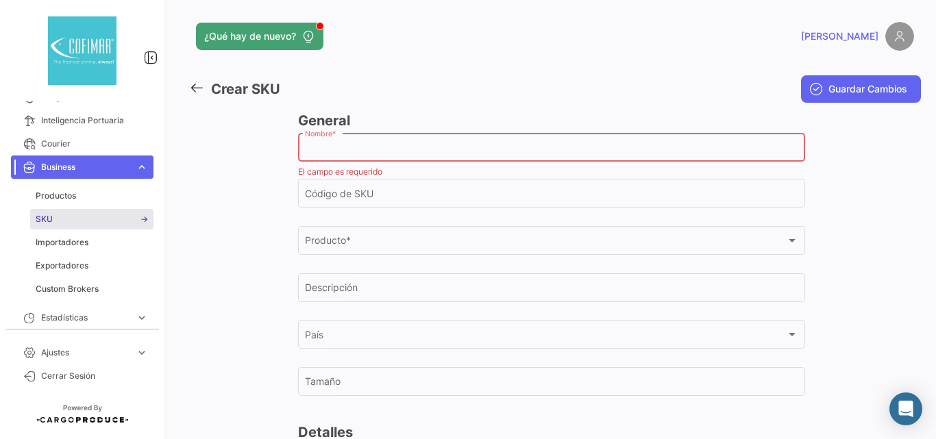
paste input "FROZEN SHRIMP"
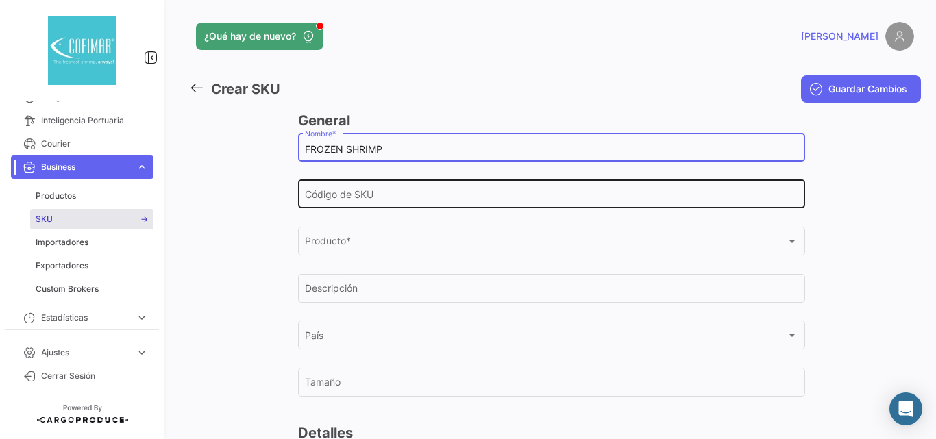
type input "FROZEN SHRIMP"
click at [379, 197] on input "Código de SKU" at bounding box center [552, 197] width 494 height 12
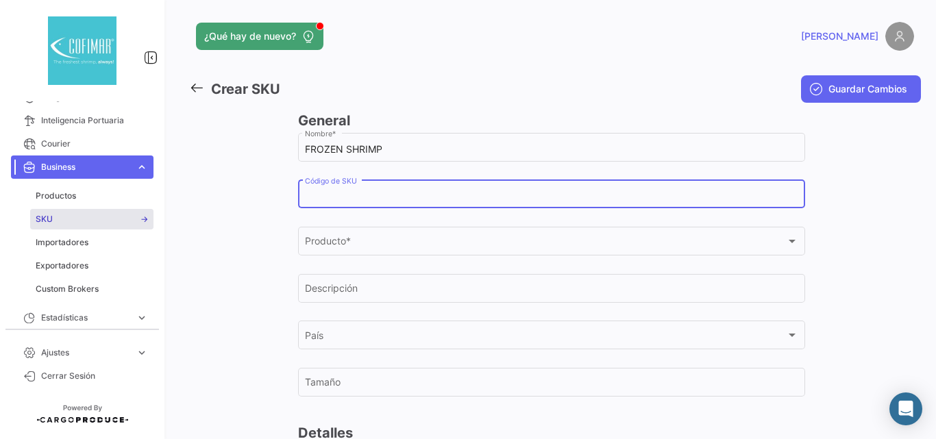
paste input "FROZEN SHRIMP"
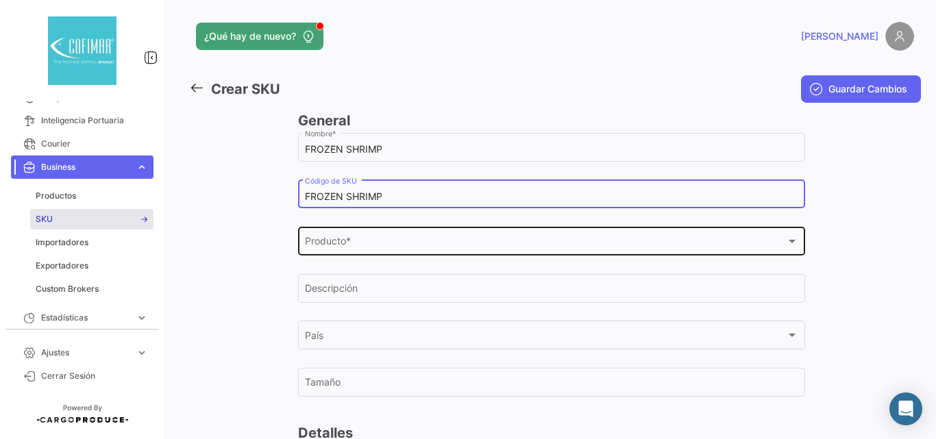
type input "FROZEN SHRIMP"
click at [369, 240] on div "Producto *" at bounding box center [545, 245] width 481 height 12
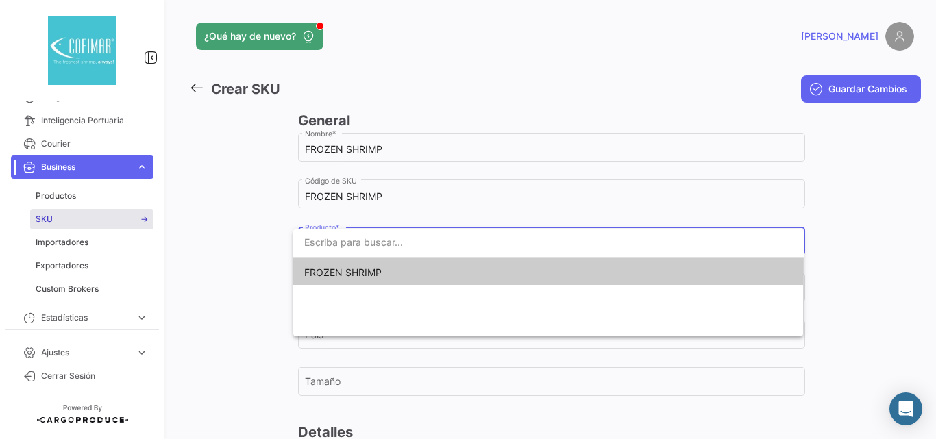
click at [343, 274] on span "FROZEN SHRIMP" at bounding box center [342, 273] width 77 height 12
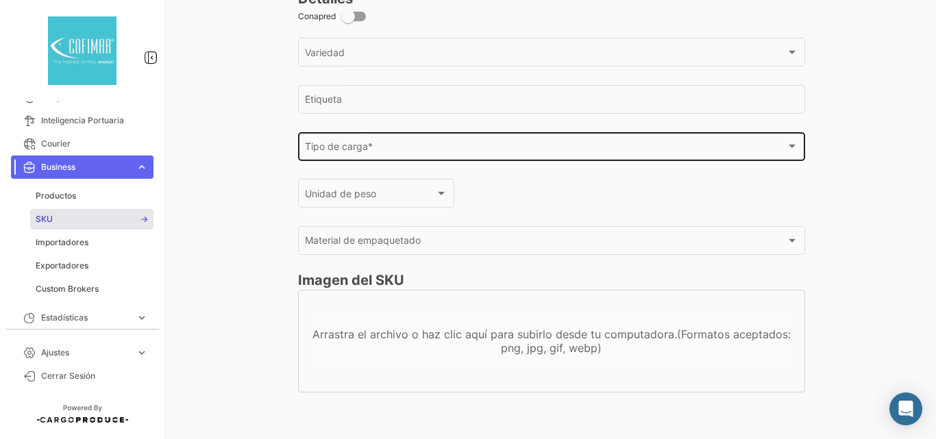
click at [350, 156] on div "Tipo de carga * Tipo de carga *" at bounding box center [552, 146] width 494 height 32
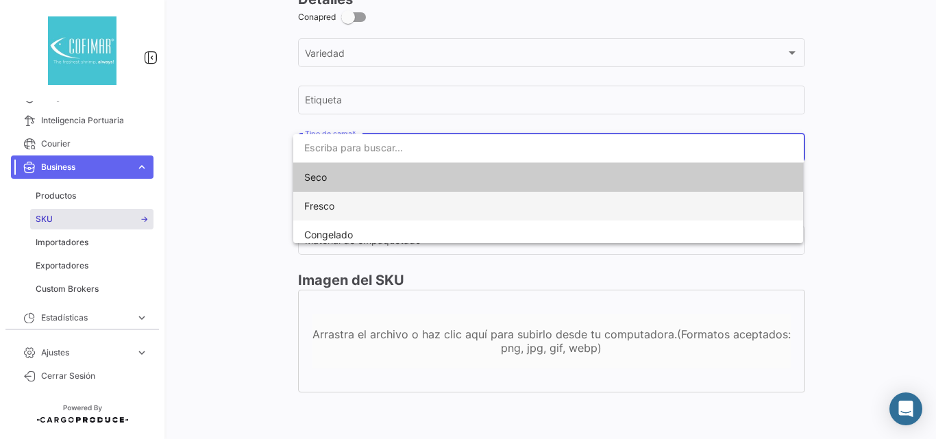
scroll to position [481, 0]
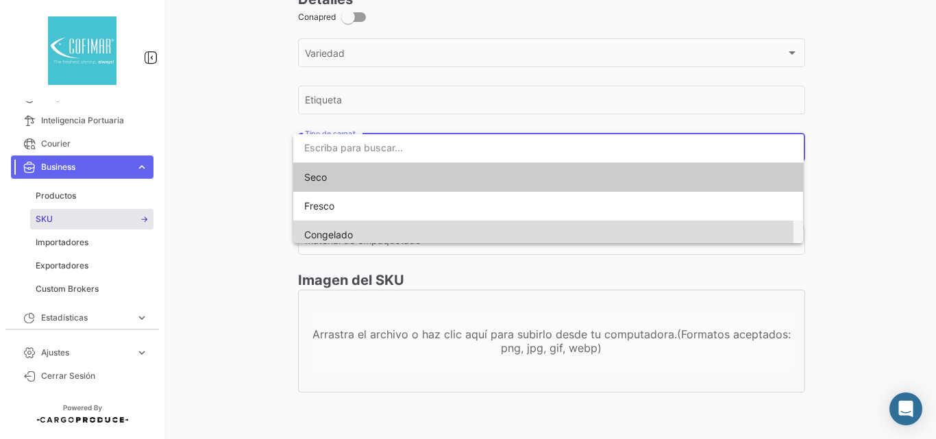
click at [330, 232] on span "Congelado" at bounding box center [328, 235] width 49 height 12
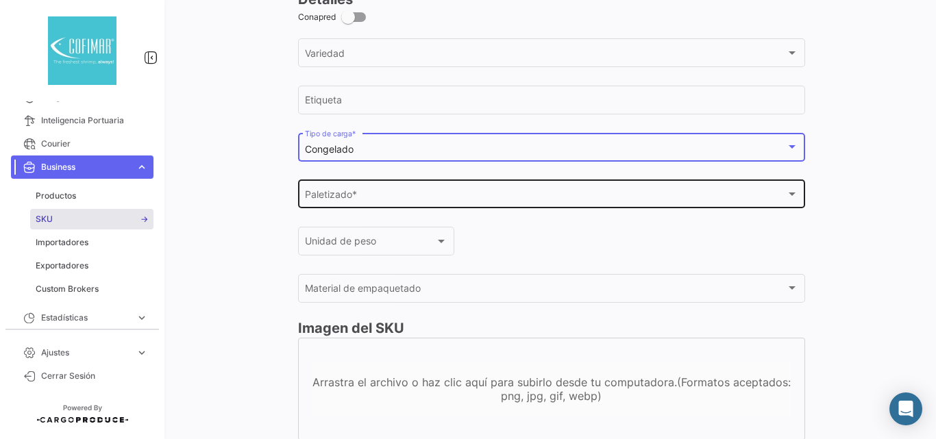
click at [349, 195] on span "Paletizado *" at bounding box center [545, 197] width 481 height 12
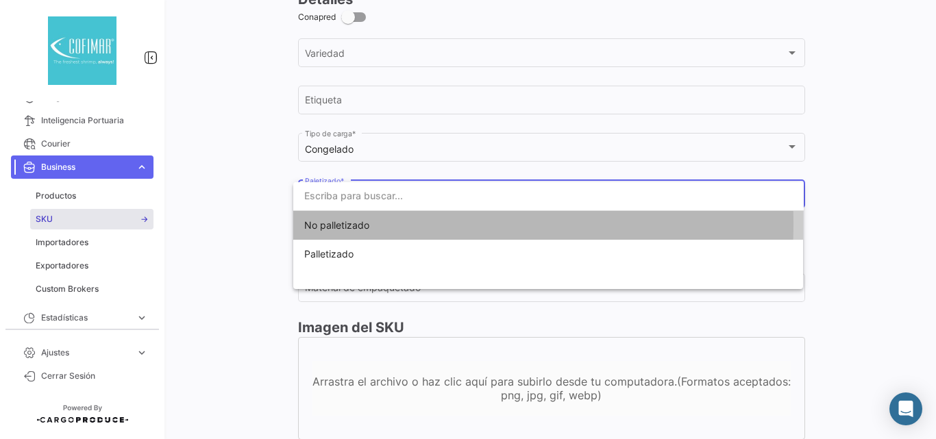
click at [328, 224] on span "No palletizado" at bounding box center [336, 225] width 65 height 12
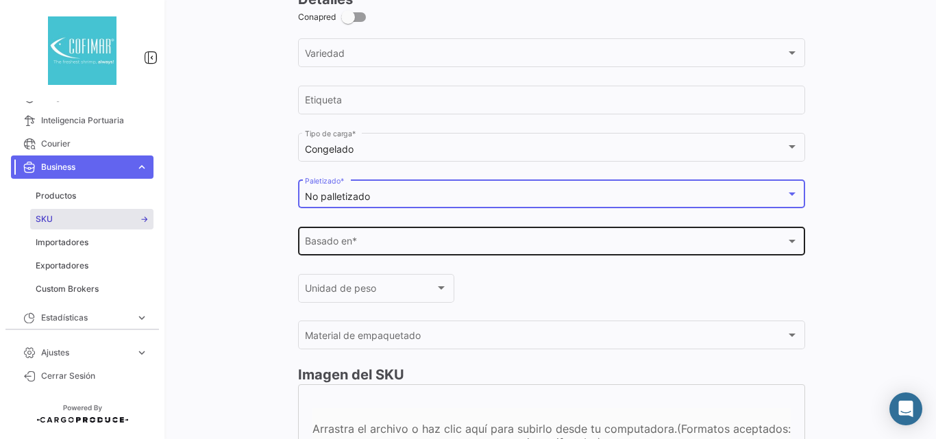
click at [328, 243] on span "Basado en *" at bounding box center [545, 245] width 481 height 12
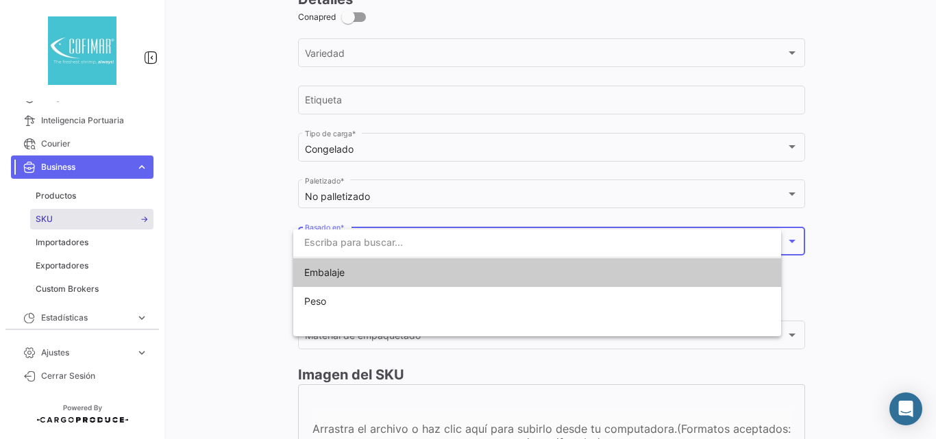
drag, startPoint x: 328, startPoint y: 243, endPoint x: 327, endPoint y: 256, distance: 13.1
click at [327, 256] on input "dropdown search" at bounding box center [537, 242] width 489 height 29
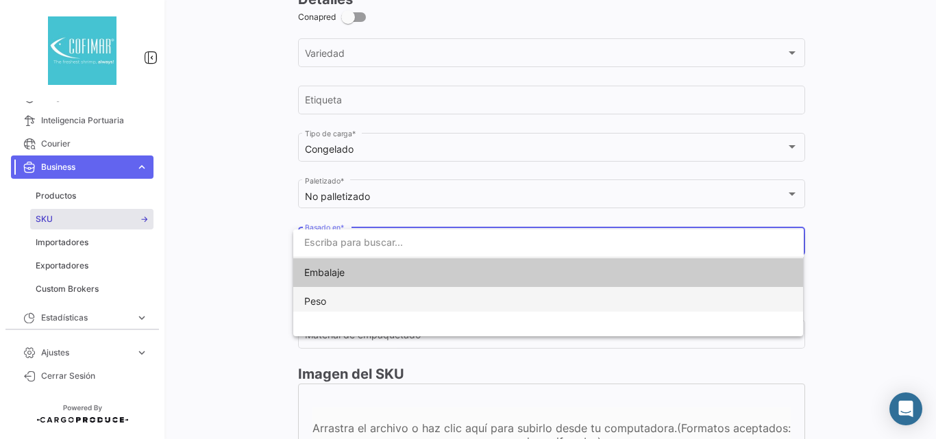
click at [324, 299] on span "Peso" at bounding box center [315, 301] width 22 height 12
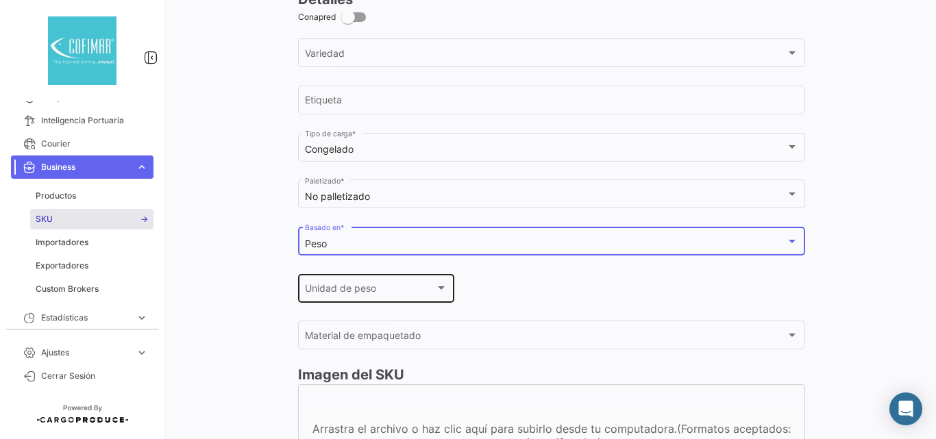
click at [329, 286] on span "Unidad de peso" at bounding box center [370, 291] width 130 height 12
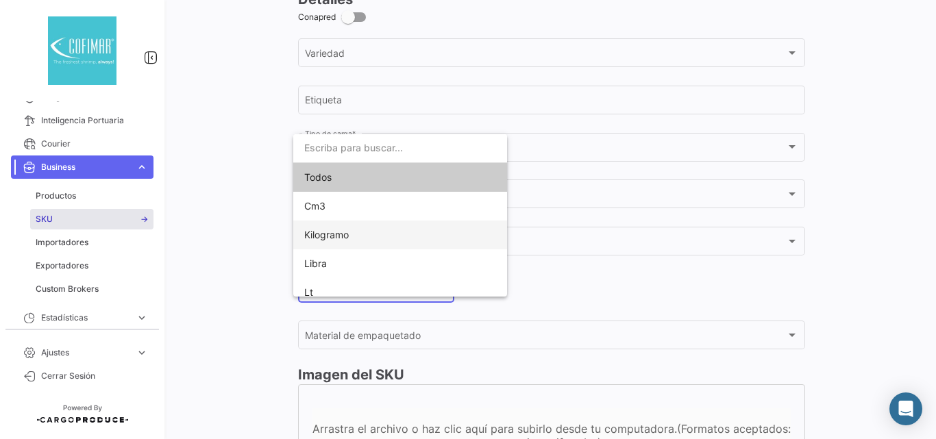
click at [329, 235] on span "Kilogramo" at bounding box center [326, 235] width 45 height 12
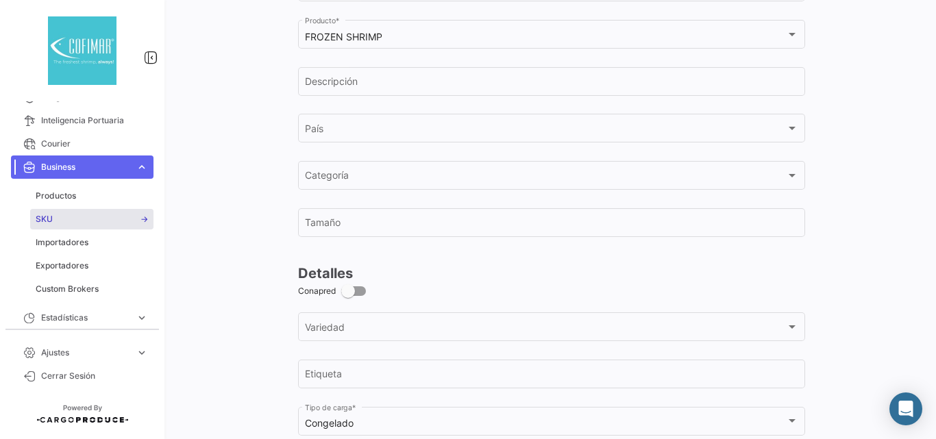
scroll to position [0, 0]
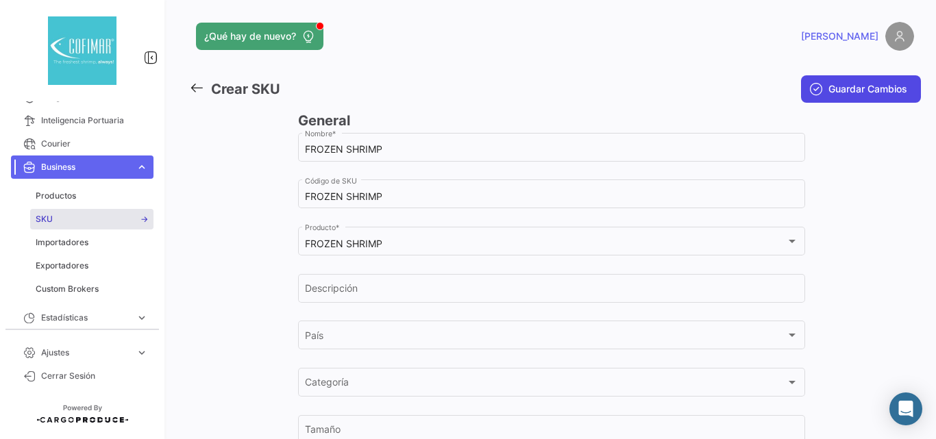
click at [835, 90] on span "Guardar Cambios" at bounding box center [868, 89] width 79 height 14
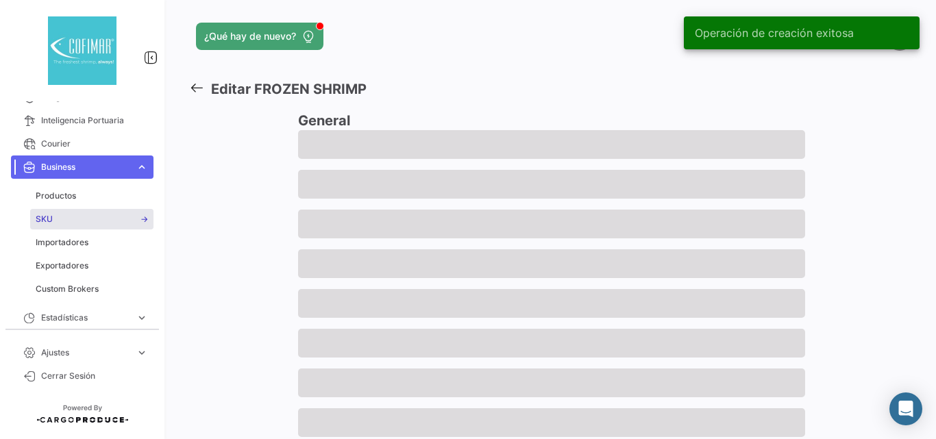
click at [41, 165] on span "Business" at bounding box center [85, 167] width 89 height 12
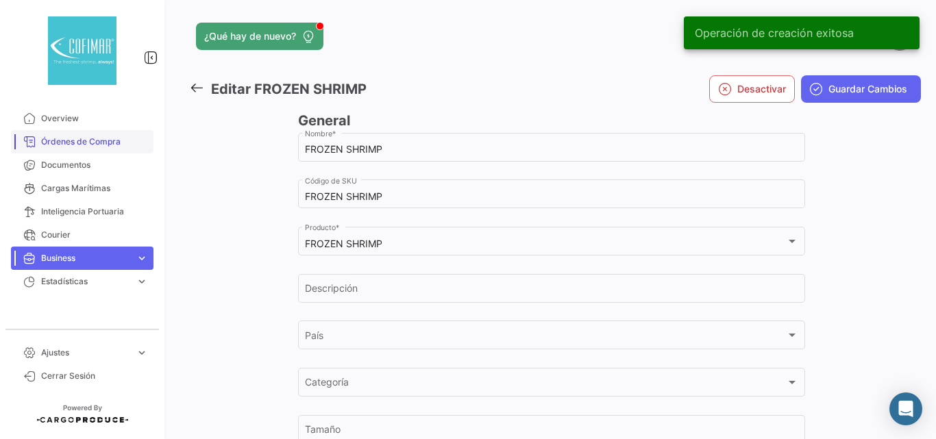
click at [61, 142] on span "Órdenes de Compra" at bounding box center [94, 142] width 107 height 12
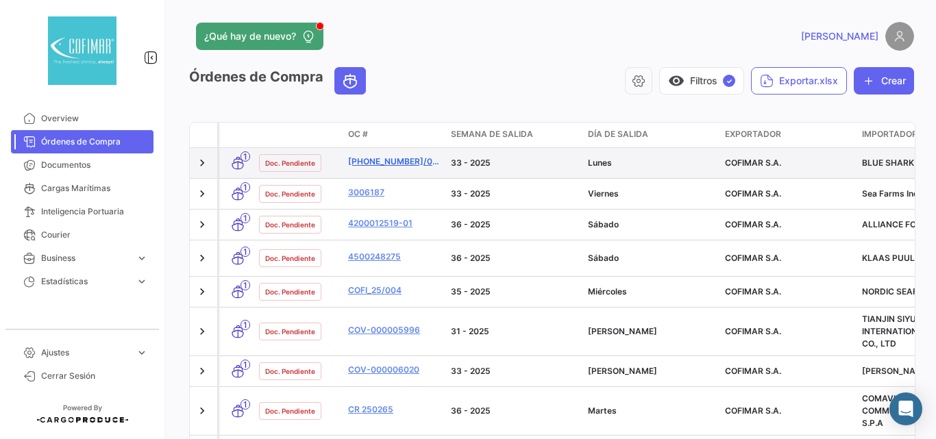
click at [406, 157] on link "[PHONE_NUMBER]/098" at bounding box center [394, 162] width 92 height 12
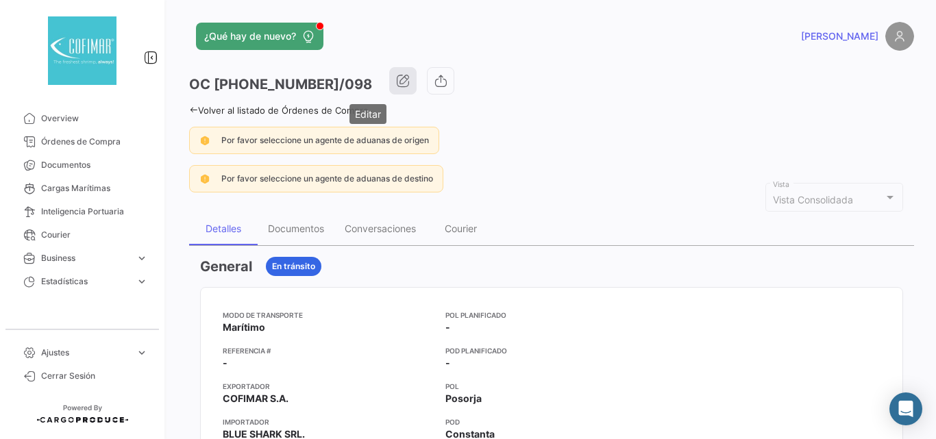
click at [396, 78] on icon "button" at bounding box center [403, 81] width 14 height 14
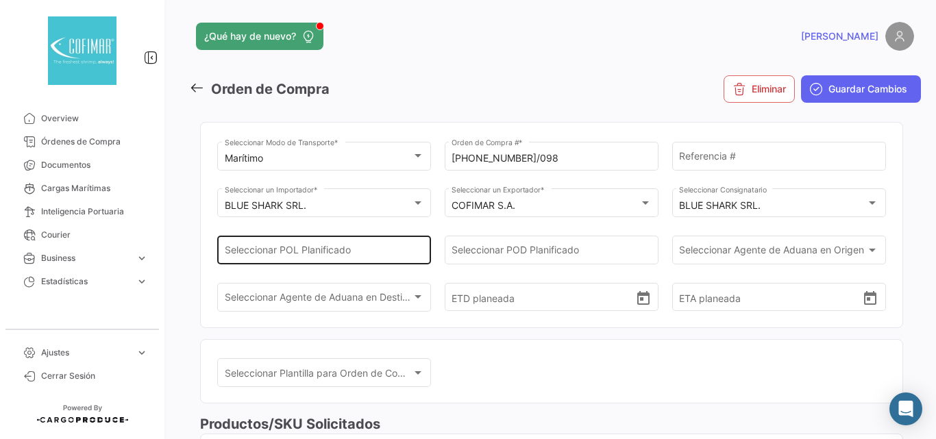
click at [364, 253] on input "Seleccionar POL Planificado" at bounding box center [324, 253] width 199 height 12
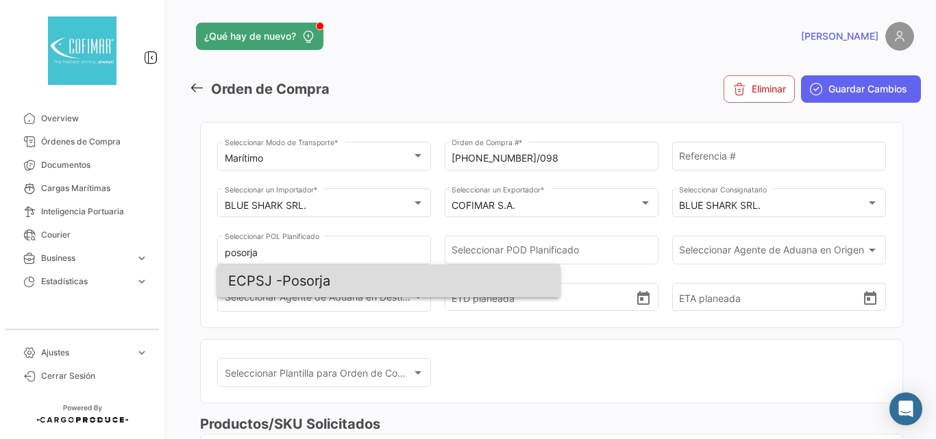
click at [322, 276] on span "ECPSJ - Posorja" at bounding box center [388, 281] width 321 height 33
type input "Posorja"
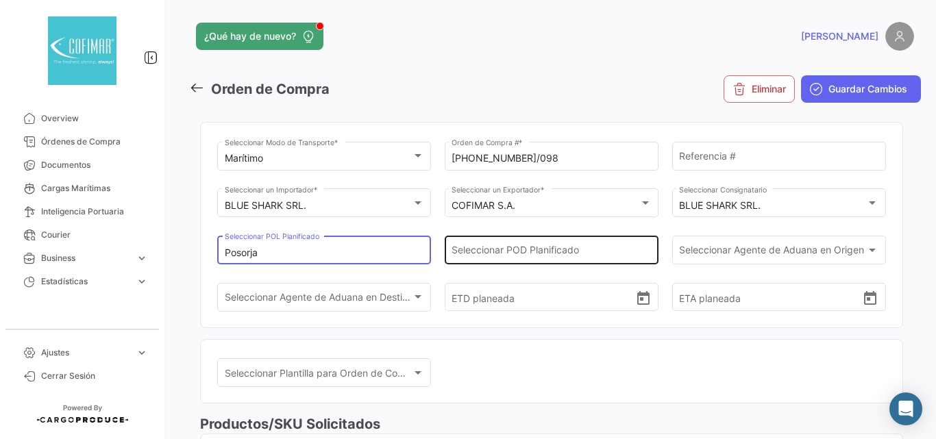
click at [541, 246] on div "Seleccionar POD Planificado" at bounding box center [551, 249] width 199 height 32
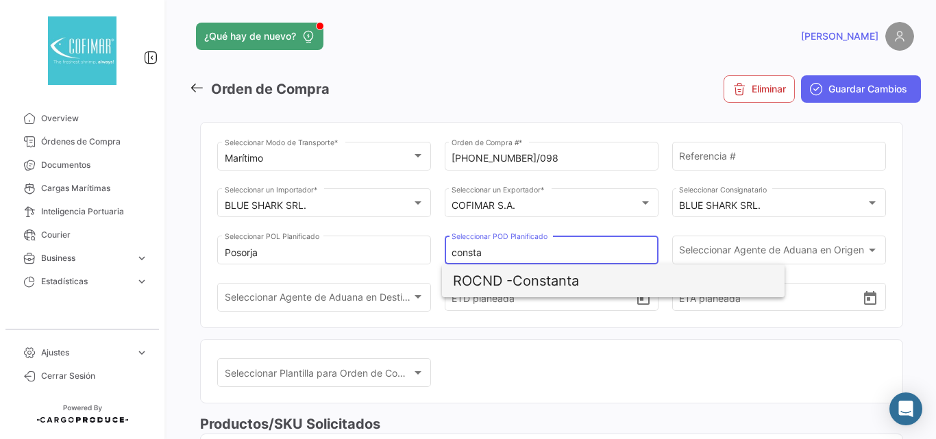
click at [578, 280] on span "ROCND - Constanta" at bounding box center [613, 281] width 321 height 33
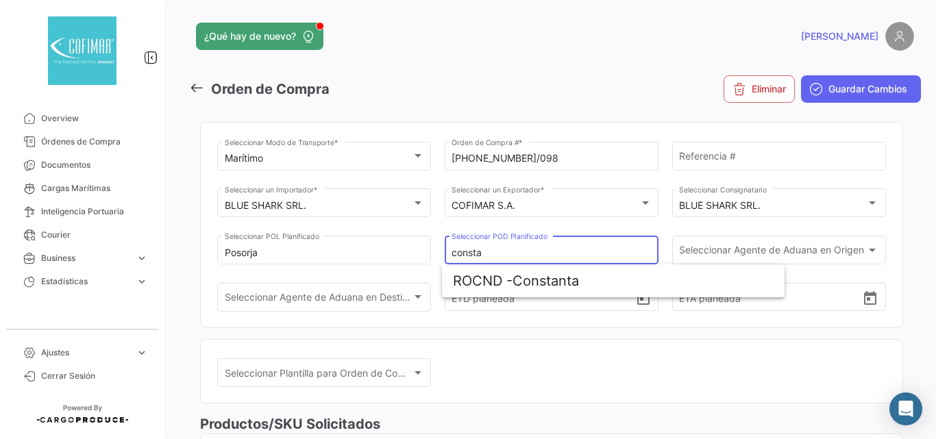
type input "Constanta"
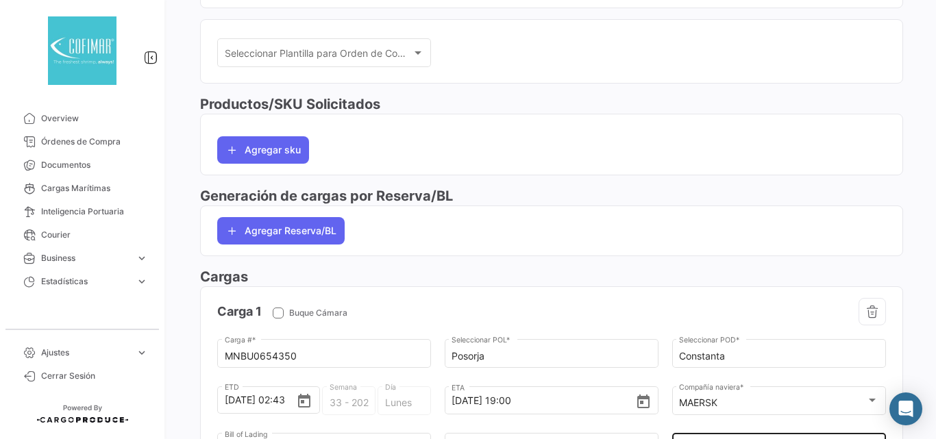
scroll to position [457, 0]
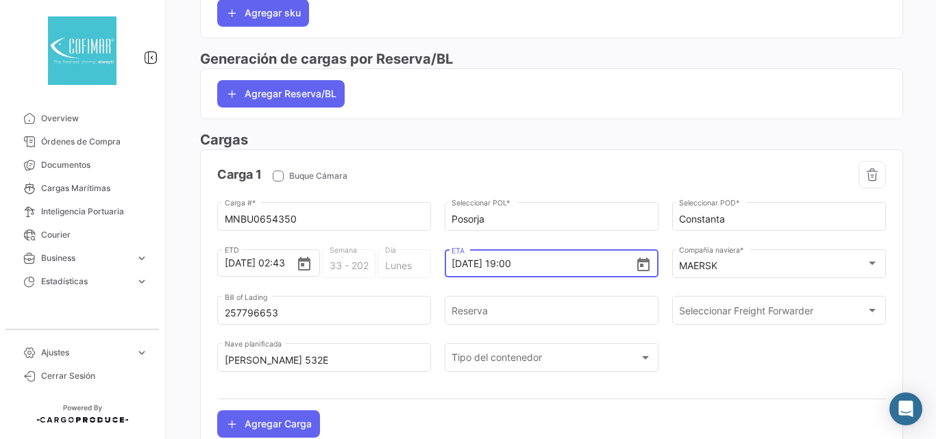
drag, startPoint x: 533, startPoint y: 267, endPoint x: 444, endPoint y: 269, distance: 89.2
click at [445, 269] on div "[DATE] 19:00 ETA" at bounding box center [552, 262] width 214 height 30
click at [624, 160] on app-po-load-list "Carga 1 Buque Cámara MNBU0654350 Carga # * Posorja Seleccionar POL * Constanta …" at bounding box center [552, 299] width 702 height 299
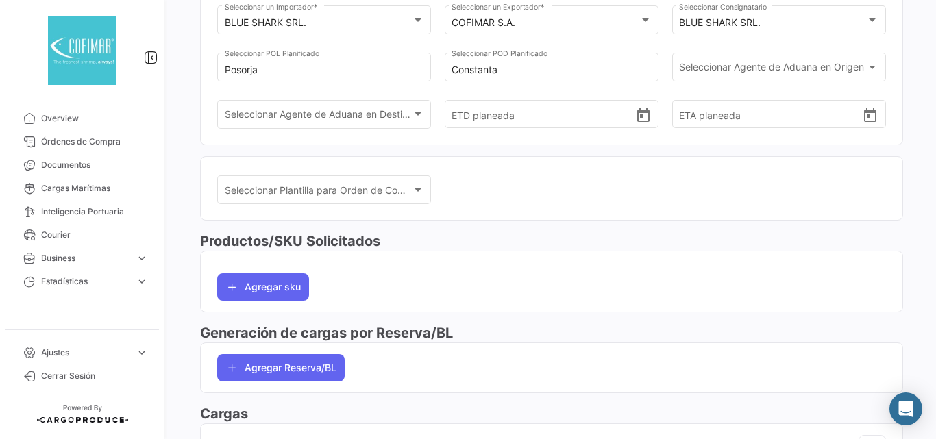
scroll to position [0, 0]
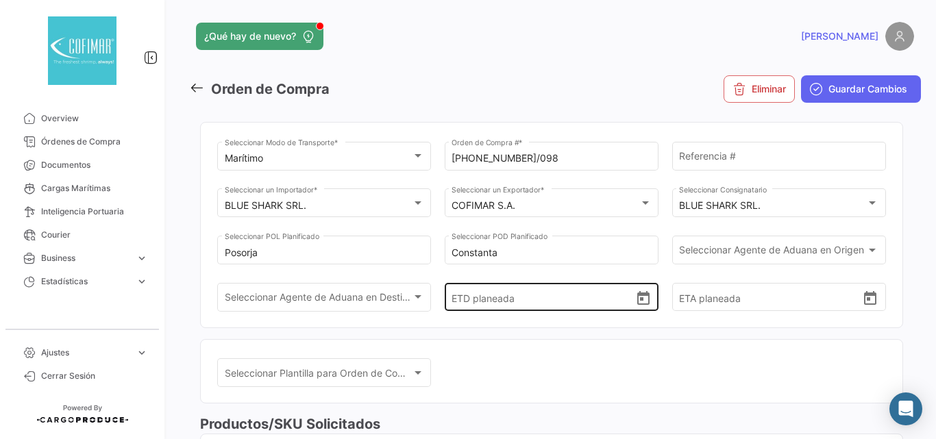
click at [579, 299] on input "ETD planeada" at bounding box center [543, 298] width 183 height 48
paste input "[DATE] 19:00"
type input "[DATE] 19:00"
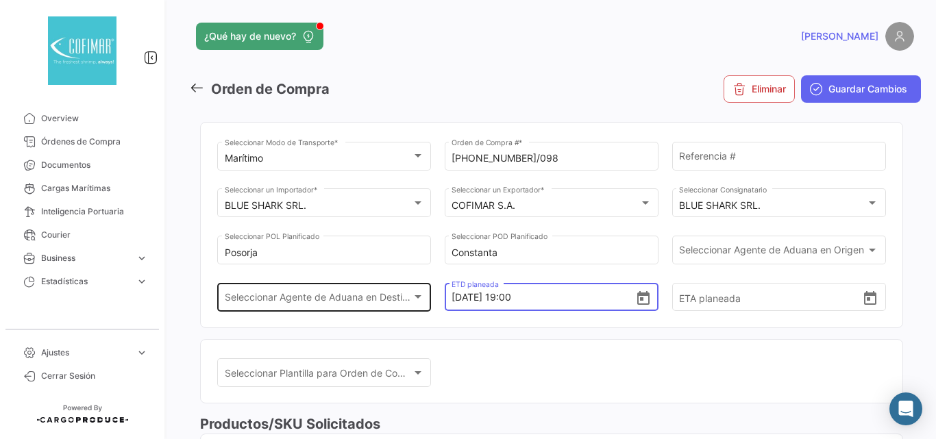
drag, startPoint x: 578, startPoint y: 301, endPoint x: 411, endPoint y: 299, distance: 167.3
click at [411, 299] on div "Marítimo Seleccionar Modo de Transporte * [PHONE_NUMBER]/098 Orden de Compra # …" at bounding box center [551, 233] width 669 height 189
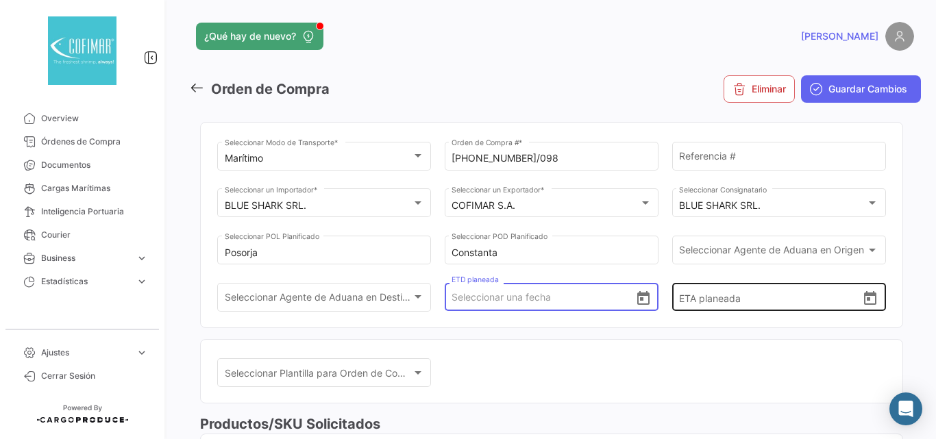
click at [716, 300] on input "ETA planeada" at bounding box center [770, 298] width 183 height 48
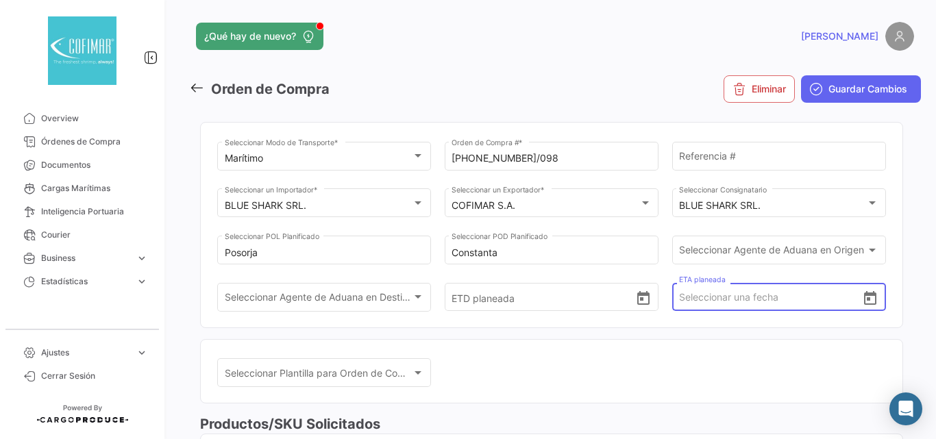
paste input "[DATE] 19:00"
type input "[DATE] 19:00"
click at [701, 349] on mat-card "Seleccionar Plantilla para Orden de Compra Seleccionar Plantilla para Orden de …" at bounding box center [551, 371] width 703 height 65
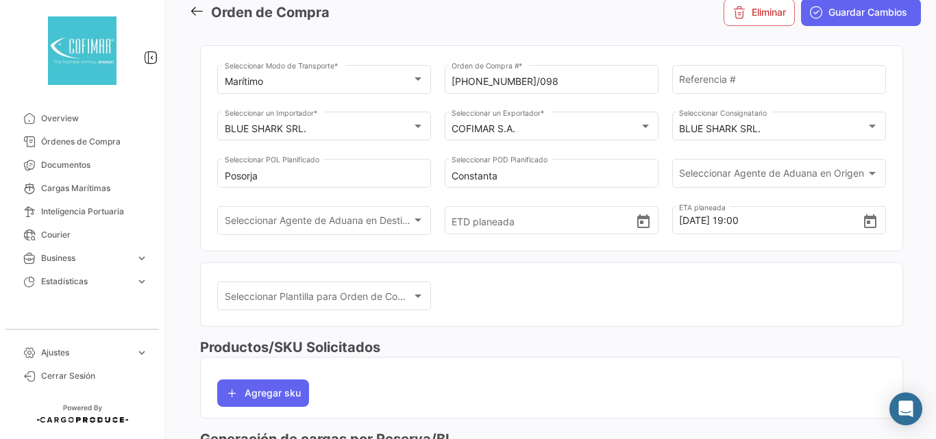
scroll to position [214, 0]
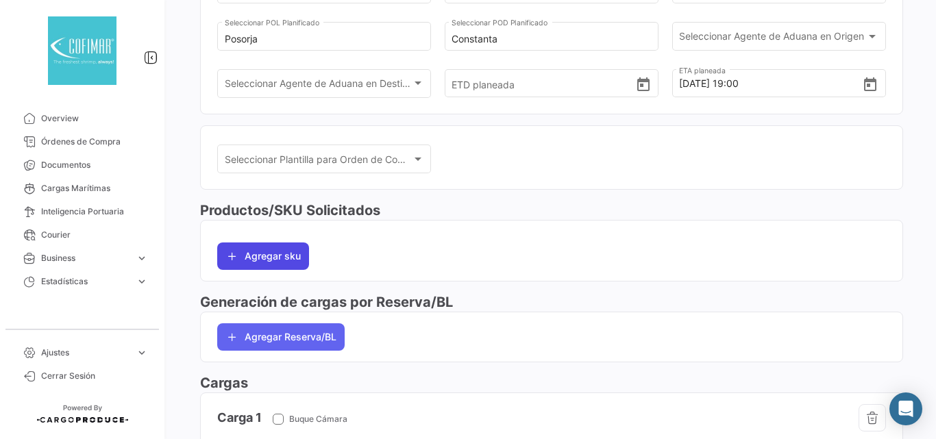
click at [249, 253] on button "Agregar sku" at bounding box center [263, 256] width 92 height 27
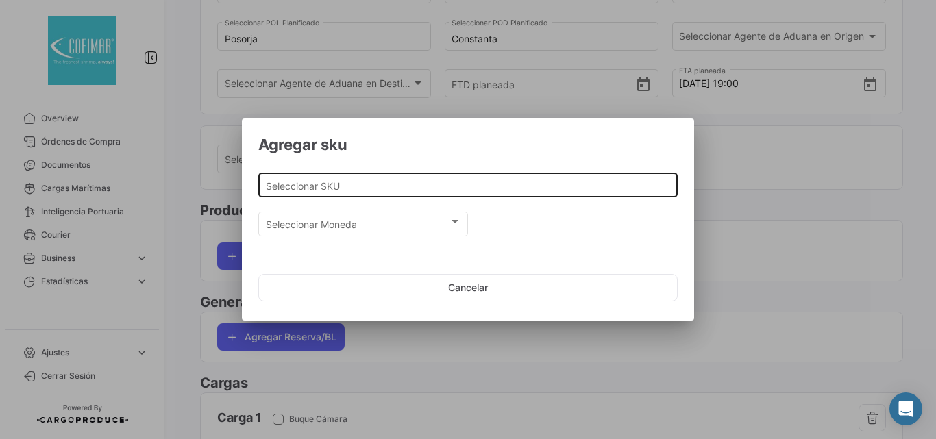
click at [365, 186] on input "Seleccionar SKU" at bounding box center [468, 186] width 405 height 12
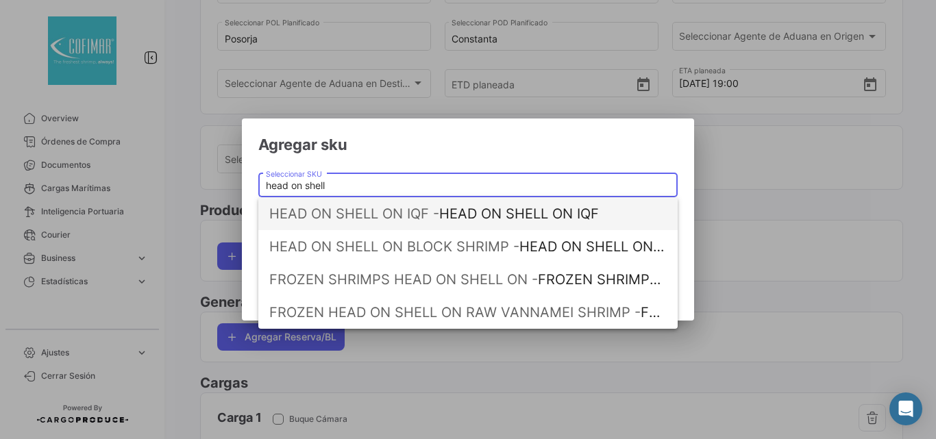
click at [470, 214] on span "HEAD ON SHELL ON IQF - HEAD ON SHELL ON IQF" at bounding box center [468, 213] width 398 height 33
type input "HEAD ON SHELL ON IQF"
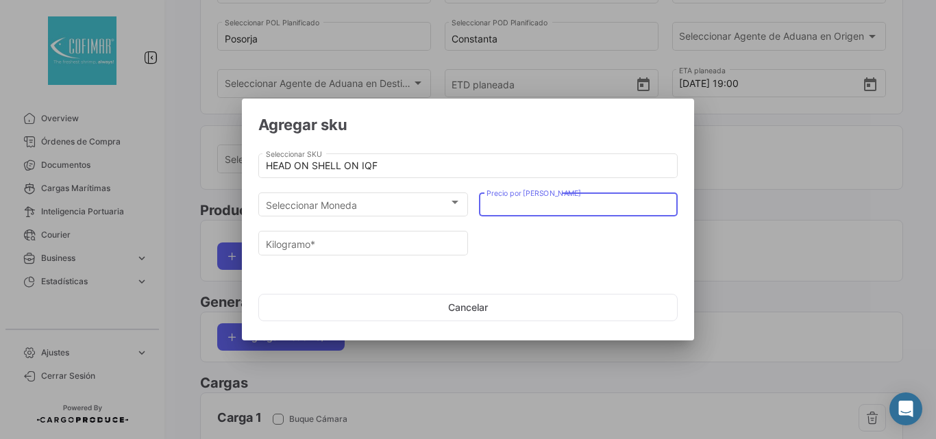
click at [554, 210] on input "Precio por [PERSON_NAME]" at bounding box center [579, 205] width 184 height 12
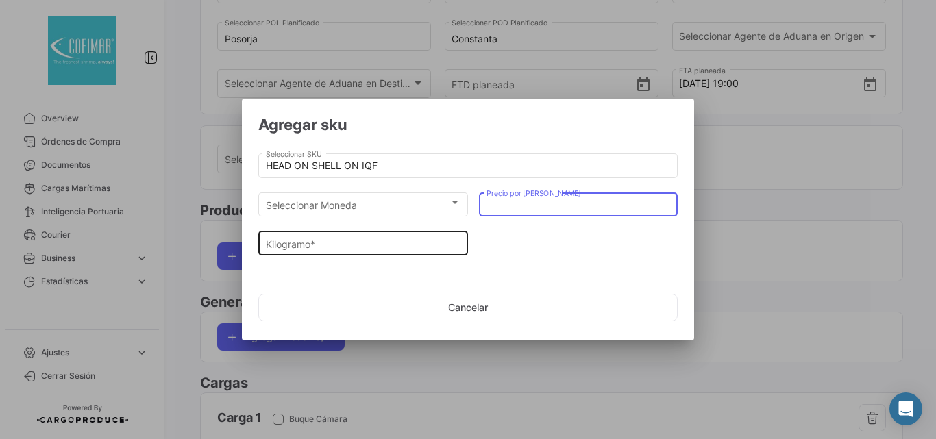
click at [354, 241] on input "Kilogramo *" at bounding box center [363, 245] width 195 height 12
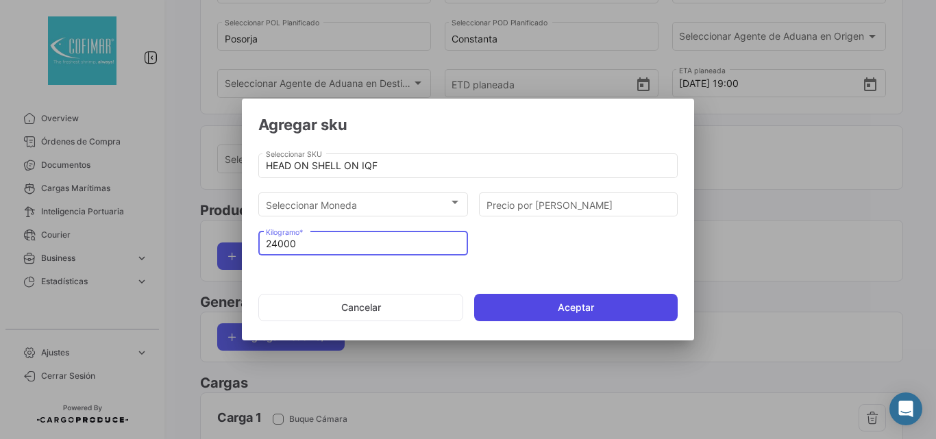
type input "24000"
click at [592, 315] on button "Aceptar" at bounding box center [576, 307] width 204 height 27
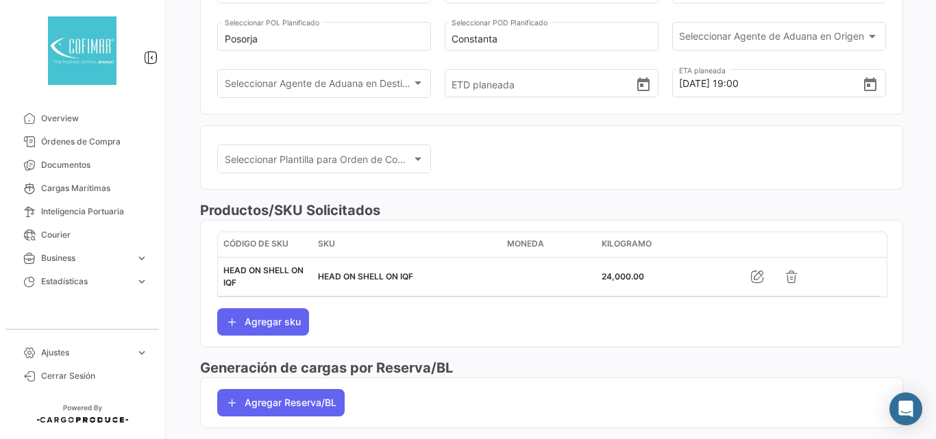
scroll to position [0, 0]
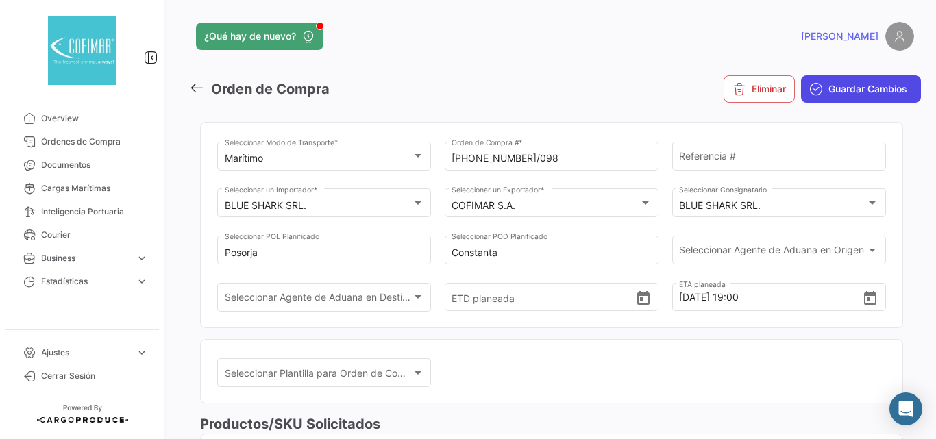
click at [875, 95] on span "Guardar Cambios" at bounding box center [868, 89] width 79 height 14
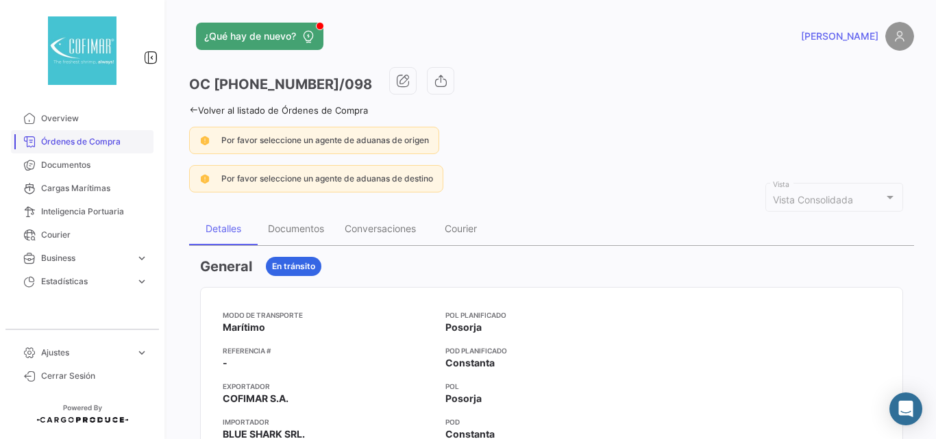
click at [62, 139] on span "Órdenes de Compra" at bounding box center [94, 142] width 107 height 12
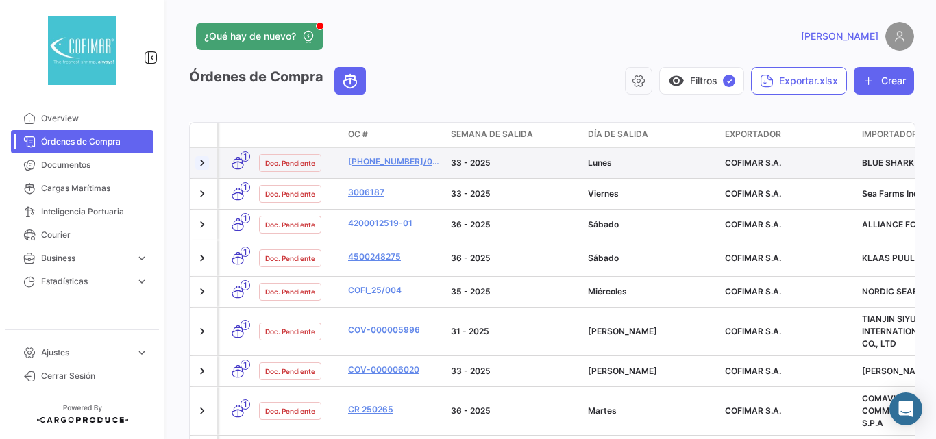
click at [198, 163] on link at bounding box center [202, 163] width 14 height 14
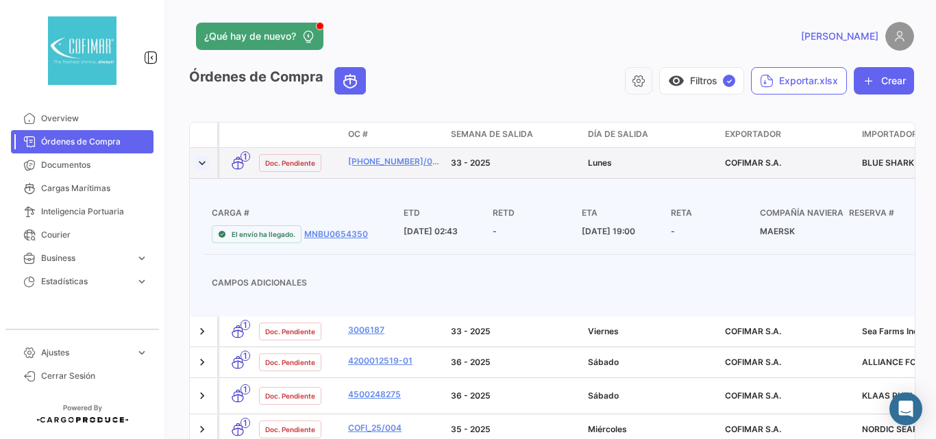
click at [204, 165] on link at bounding box center [202, 163] width 14 height 14
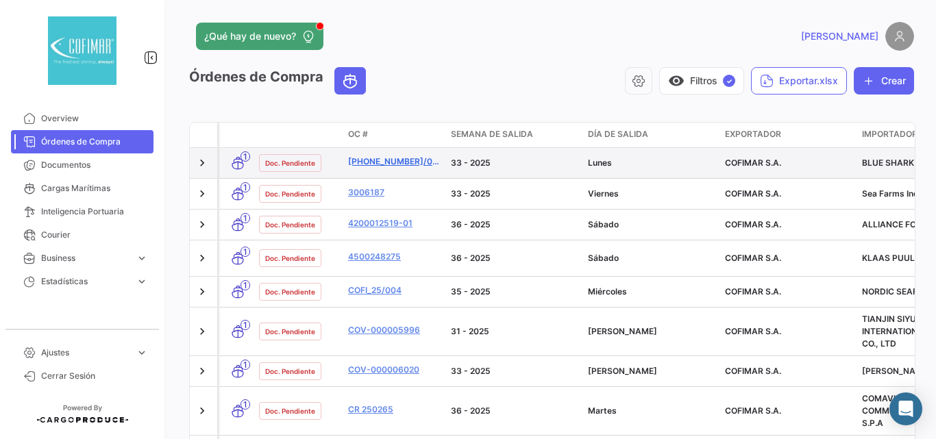
click at [380, 159] on link "[PHONE_NUMBER]/098" at bounding box center [394, 162] width 92 height 12
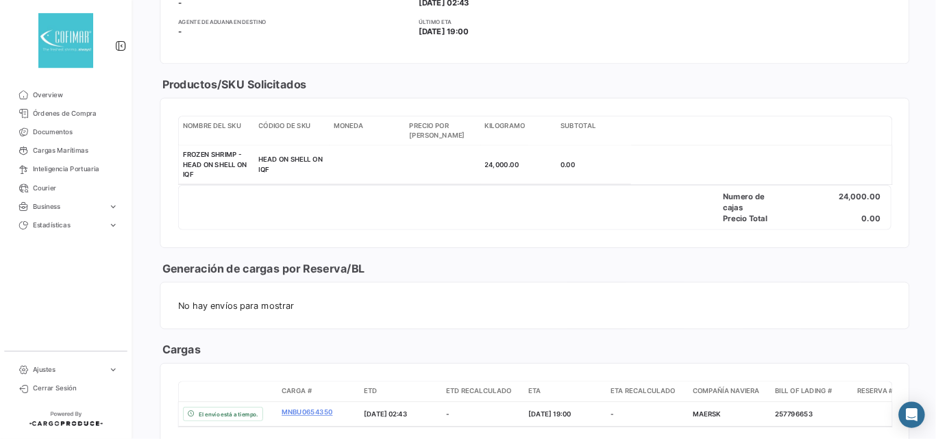
scroll to position [502, 0]
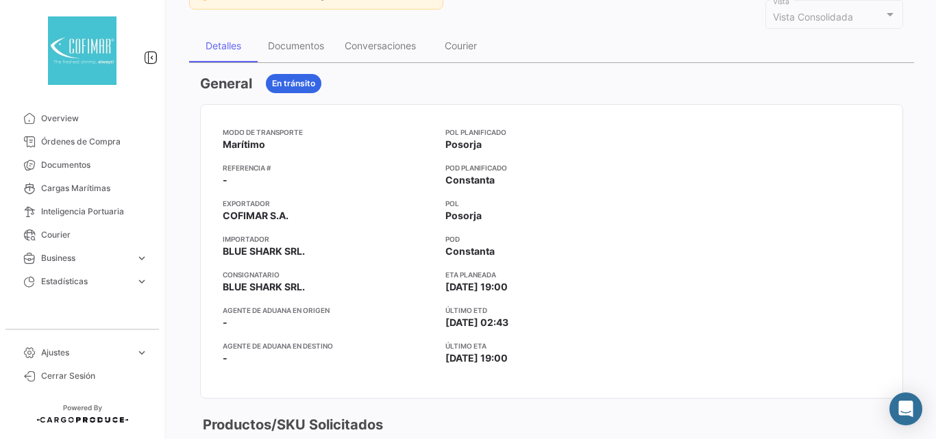
scroll to position [0, 0]
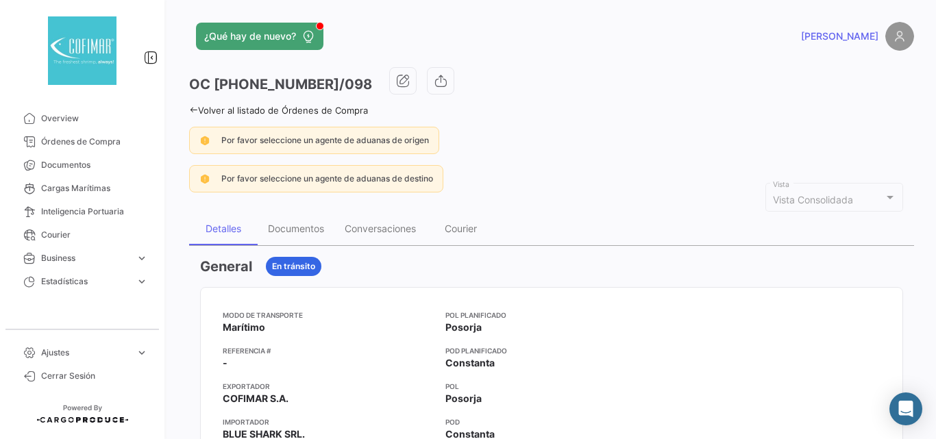
drag, startPoint x: 74, startPoint y: 137, endPoint x: 228, endPoint y: 181, distance: 160.4
click at [74, 137] on span "Órdenes de Compra" at bounding box center [94, 142] width 107 height 12
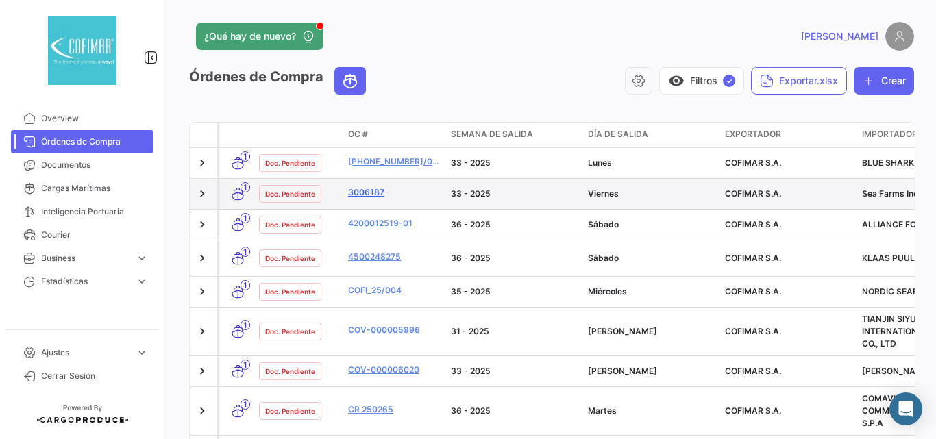
click at [368, 189] on link "3006187" at bounding box center [394, 192] width 92 height 12
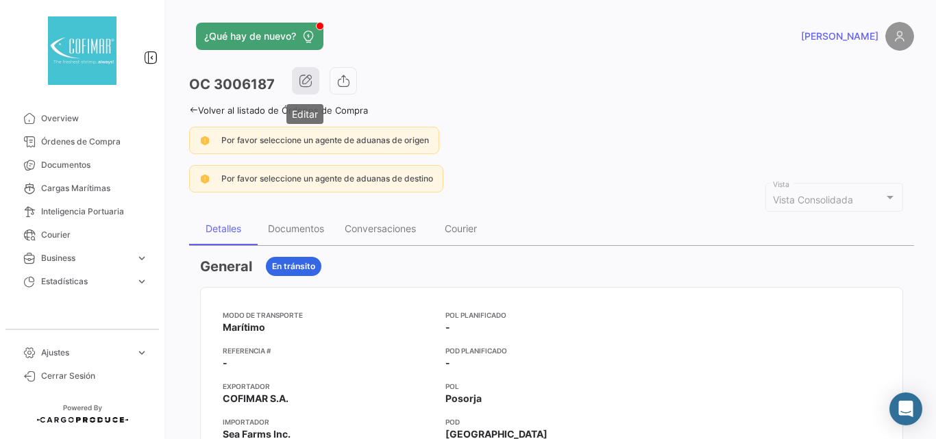
click at [311, 86] on icon "button" at bounding box center [306, 81] width 14 height 14
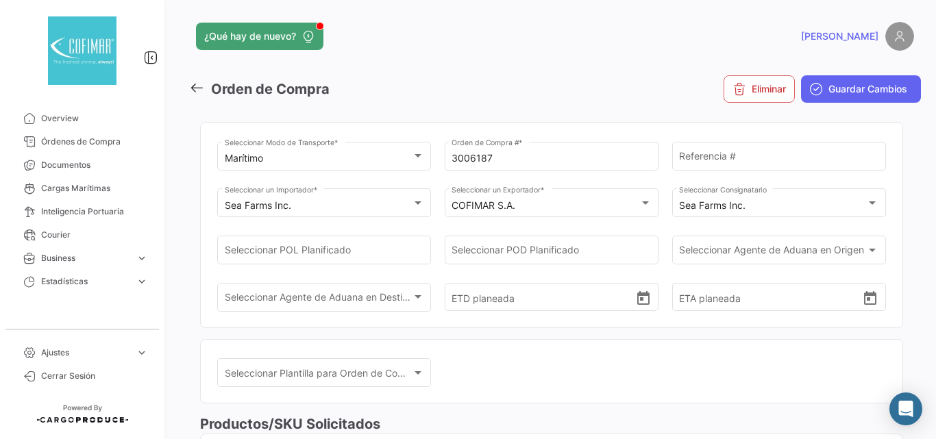
scroll to position [46, 0]
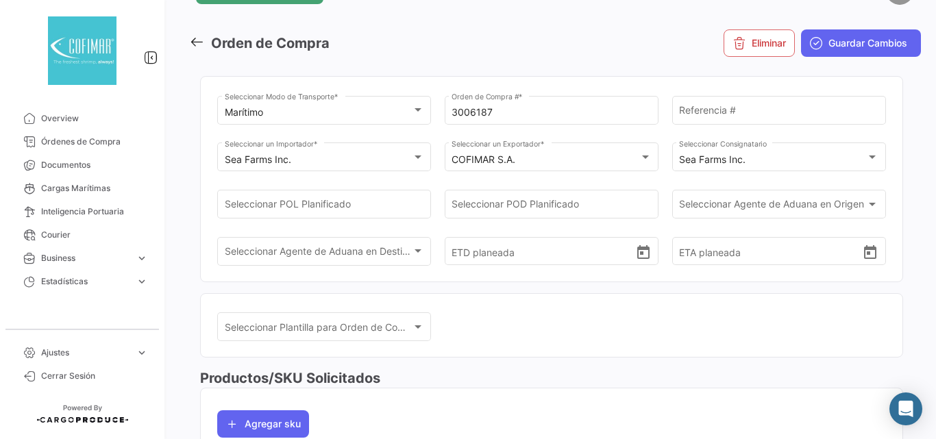
click at [629, 334] on div "Seleccionar Plantilla para Orden de Compra Seleccionar Plantilla para Orden de …" at bounding box center [551, 334] width 669 height 47
click at [400, 197] on div "Seleccionar POL Planificado" at bounding box center [324, 203] width 199 height 32
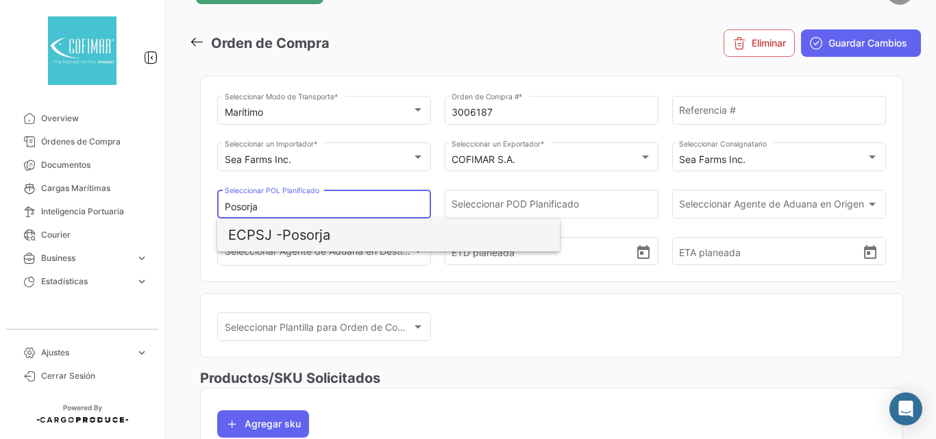
type input "Posorja"
click at [353, 228] on span "ECPSJ - Posorja" at bounding box center [388, 235] width 321 height 33
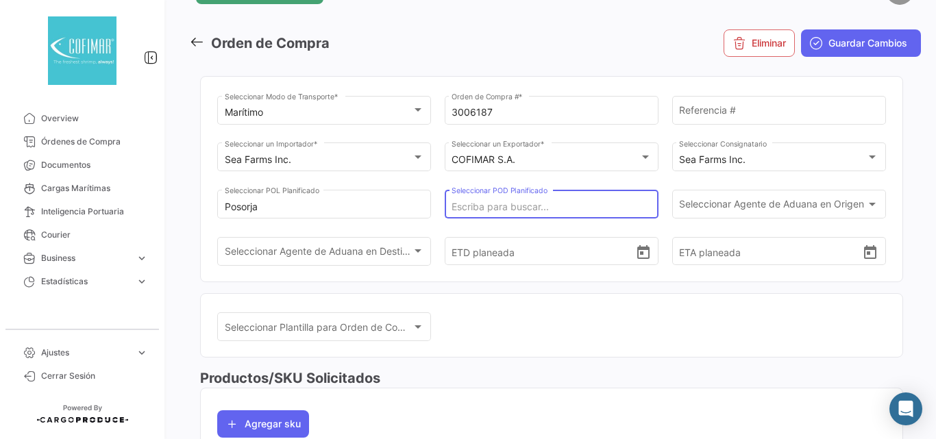
click at [477, 208] on input "Seleccionar POD Planificado" at bounding box center [551, 208] width 199 height 12
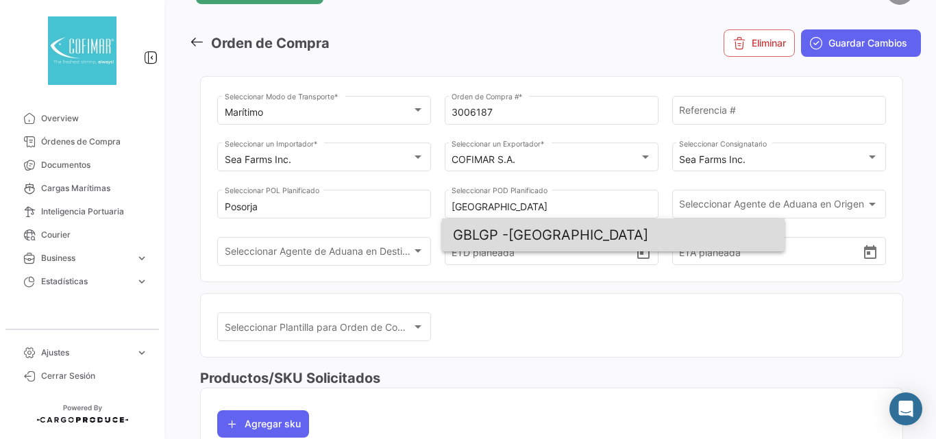
click at [548, 236] on span "GBLGP - [GEOGRAPHIC_DATA]" at bounding box center [613, 235] width 321 height 33
type input "[GEOGRAPHIC_DATA]"
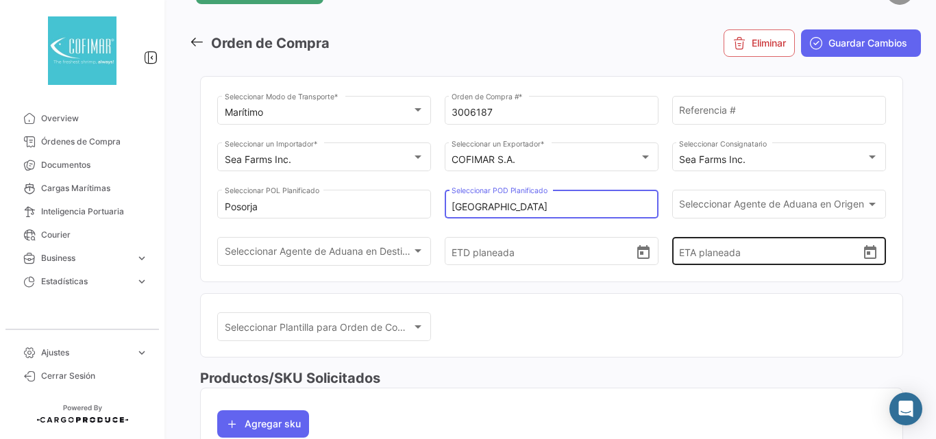
click at [867, 254] on icon "Open calendar" at bounding box center [870, 253] width 16 height 16
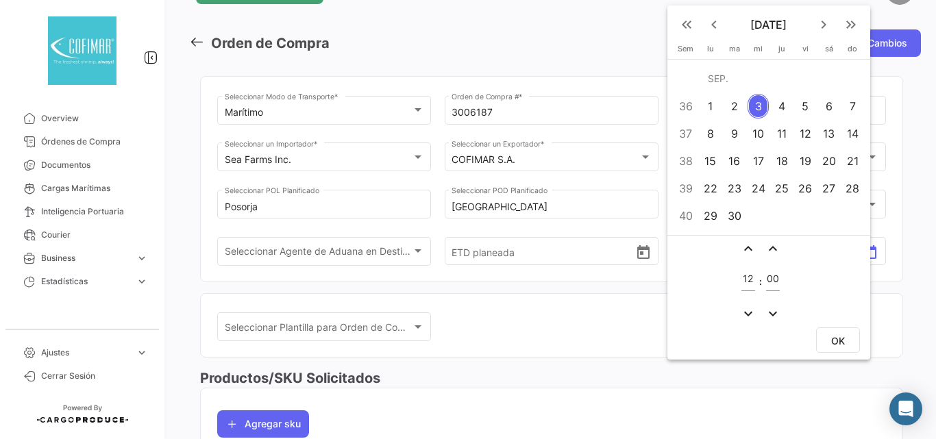
click at [552, 341] on div at bounding box center [468, 219] width 936 height 439
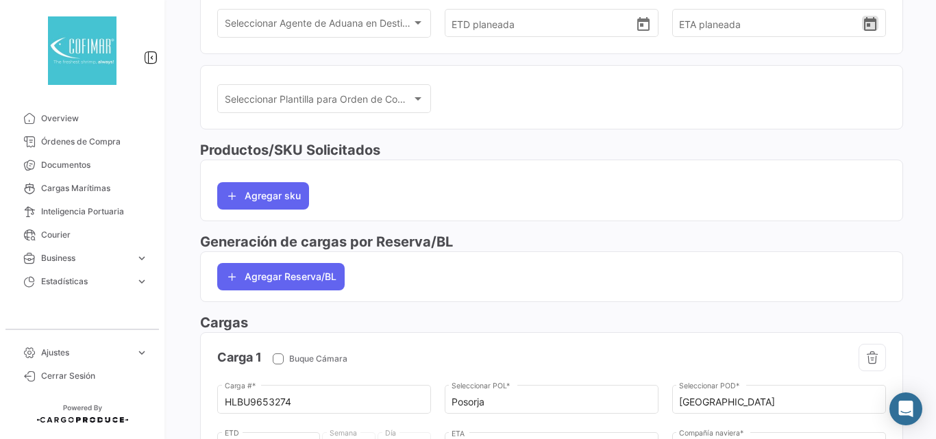
scroll to position [502, 0]
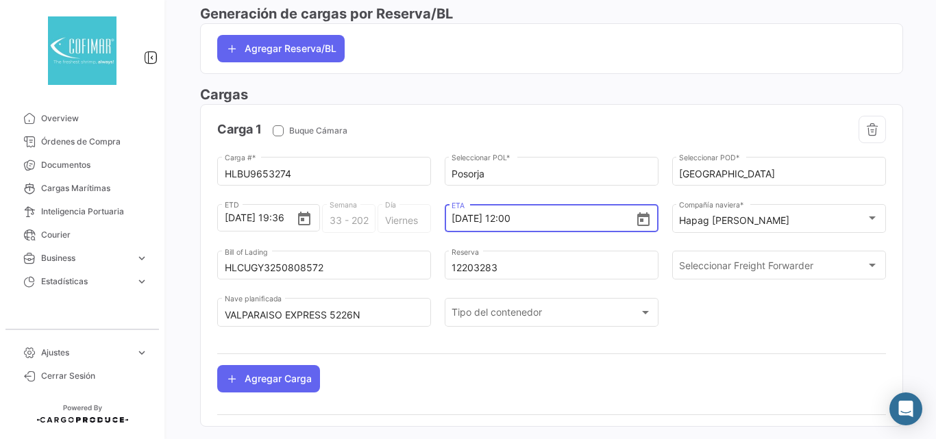
drag, startPoint x: 534, startPoint y: 220, endPoint x: 441, endPoint y: 226, distance: 92.7
click at [441, 226] on div "HLBU9653274 Carga # * Posorja Seleccionar POL * London Gateway Seleccionar POD …" at bounding box center [551, 248] width 669 height 189
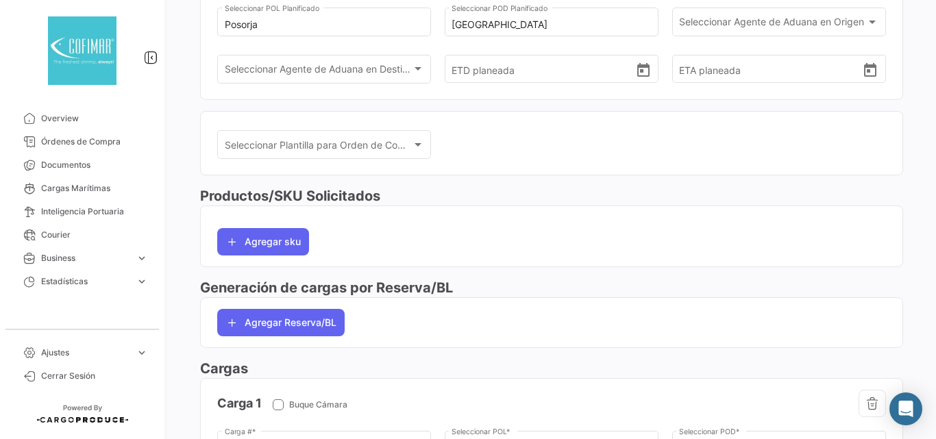
scroll to position [46, 0]
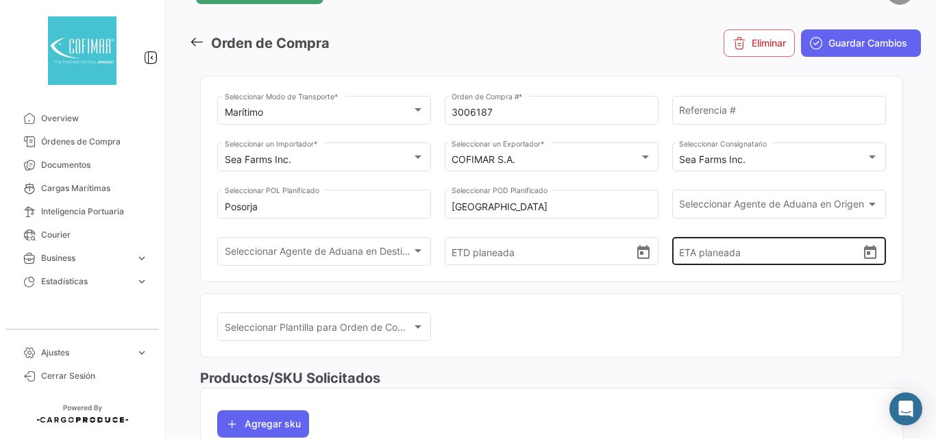
click at [710, 257] on input "ETA planeada" at bounding box center [770, 252] width 183 height 48
paste input "[DATE] 12:00"
type input "[DATE] 12:00"
click at [705, 307] on mat-card "Seleccionar Plantilla para Orden de Compra Seleccionar Plantilla para Orden de …" at bounding box center [551, 325] width 703 height 65
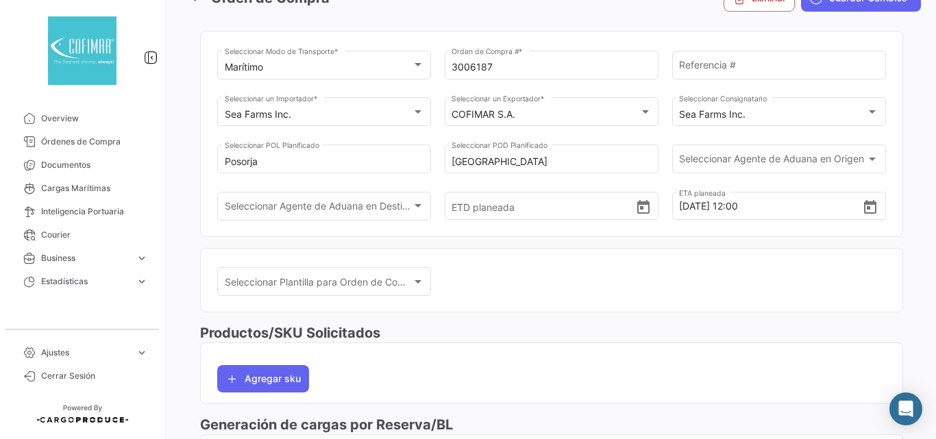
scroll to position [0, 0]
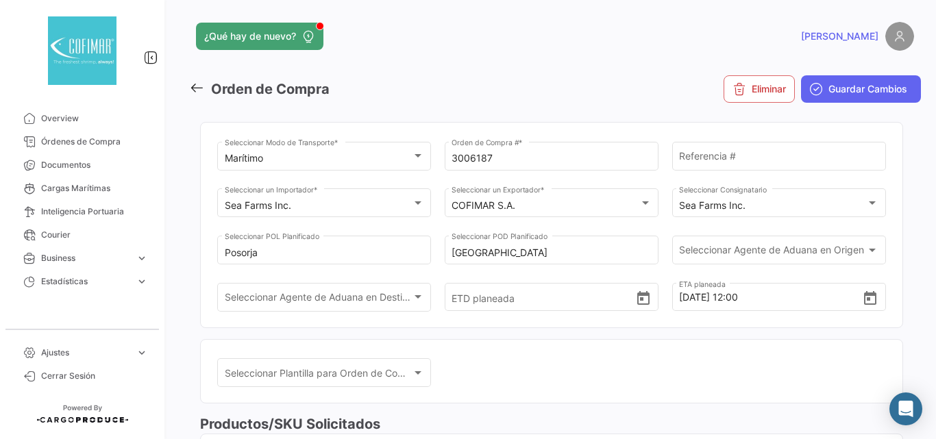
click at [709, 345] on mat-card "Seleccionar Plantilla para Orden de Compra Seleccionar Plantilla para Orden de …" at bounding box center [551, 371] width 703 height 65
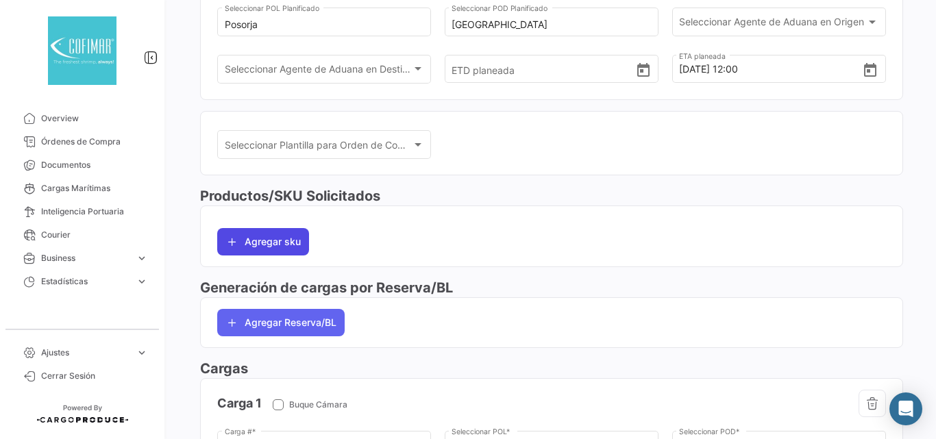
click at [265, 239] on button "Agregar sku" at bounding box center [263, 241] width 92 height 27
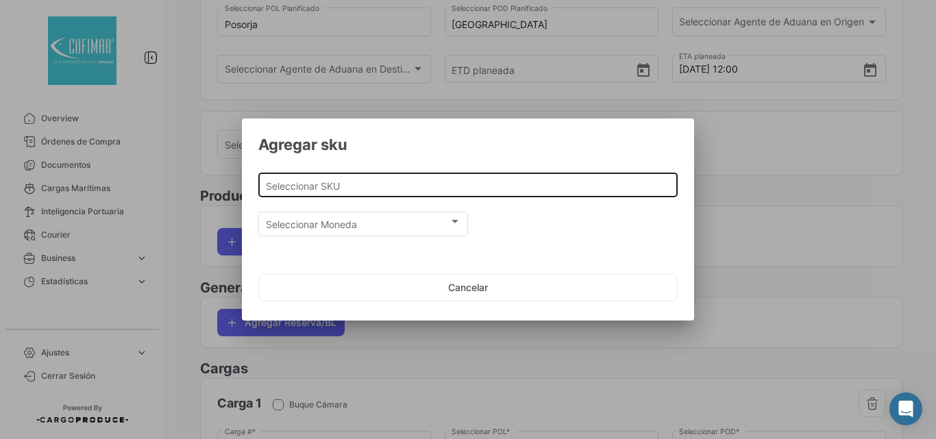
click at [328, 186] on input "Seleccionar SKU" at bounding box center [468, 186] width 405 height 12
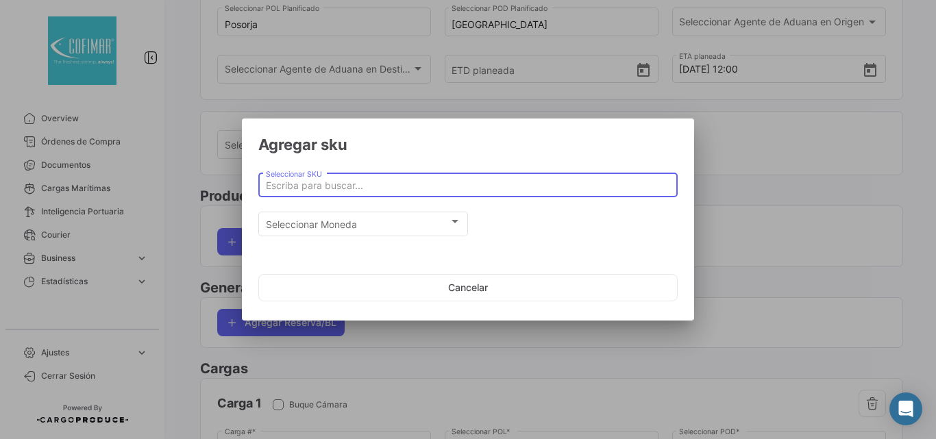
paste input "RAW PEELED AND DEVEINED TAIL OFF IQF"
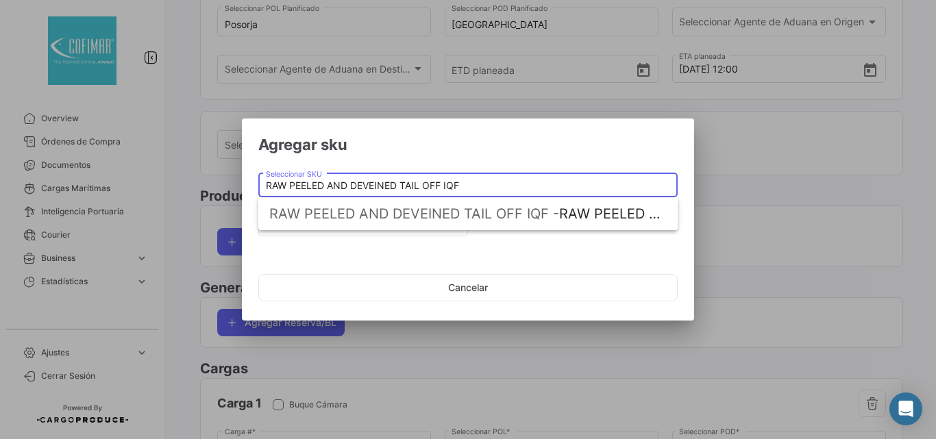
type input "RAW PEELED AND DEVEINED TAIL OFF IQF"
click at [328, 214] on span "RAW PEELED AND DEVEINED TAIL OFF IQF -" at bounding box center [414, 214] width 290 height 16
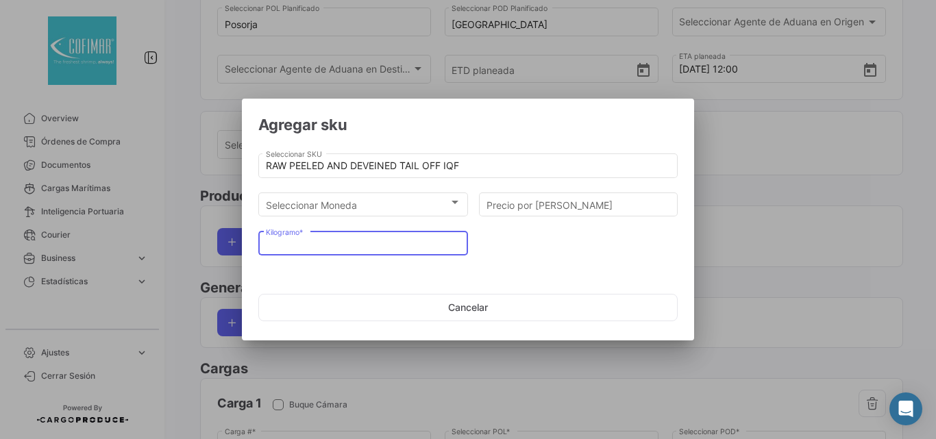
click at [351, 247] on input "Kilogramo *" at bounding box center [363, 245] width 195 height 12
click at [378, 244] on input "Kilogramo *" at bounding box center [363, 245] width 195 height 12
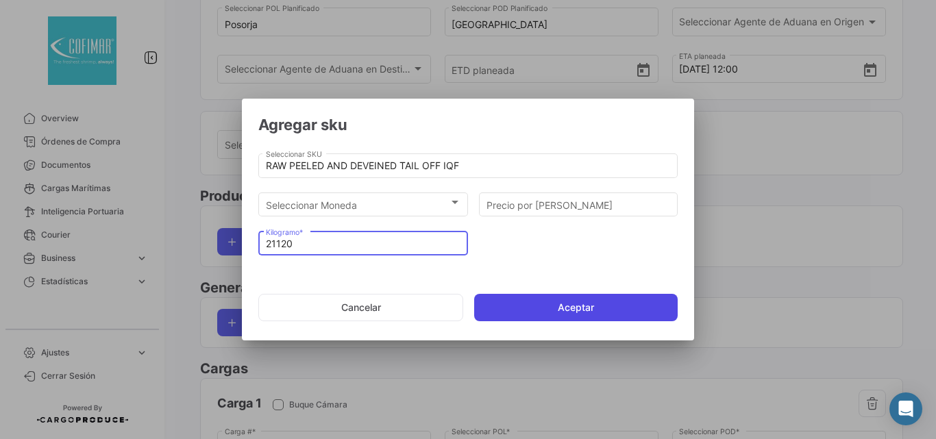
type input "21120"
click at [541, 315] on button "Aceptar" at bounding box center [576, 307] width 204 height 27
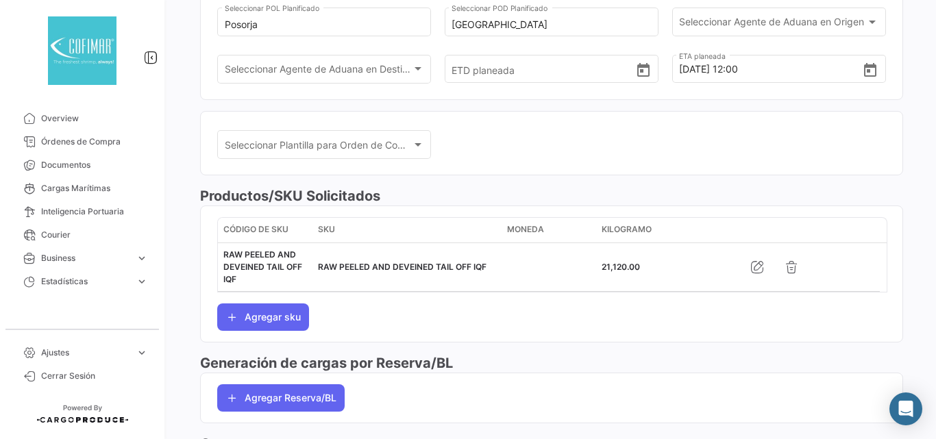
scroll to position [0, 0]
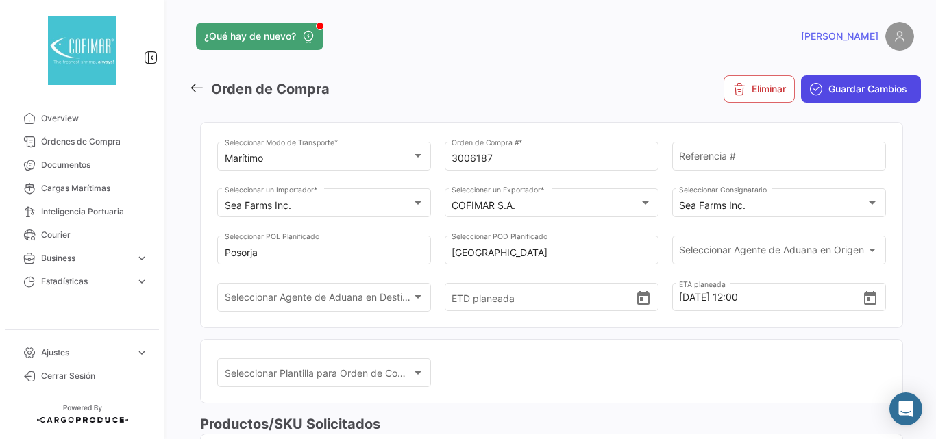
click at [831, 96] on button "Guardar Cambios" at bounding box center [861, 88] width 120 height 27
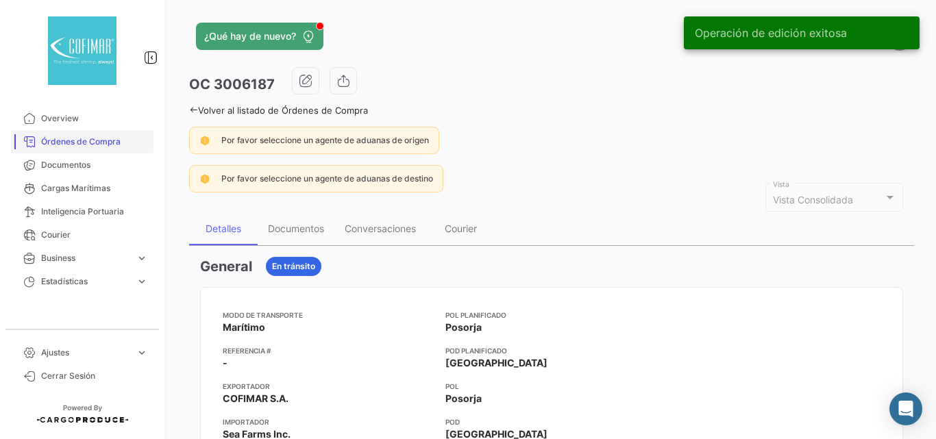
click at [71, 145] on span "Órdenes de Compra" at bounding box center [94, 142] width 107 height 12
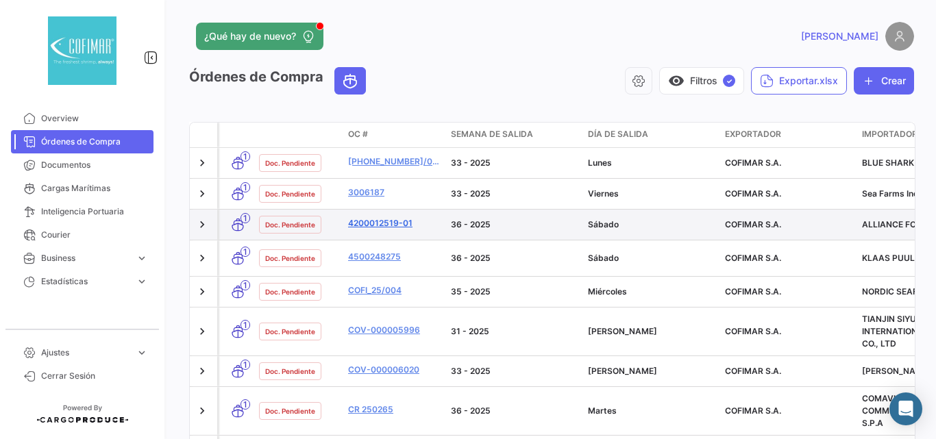
click at [370, 224] on link "4200012519-01" at bounding box center [394, 223] width 92 height 12
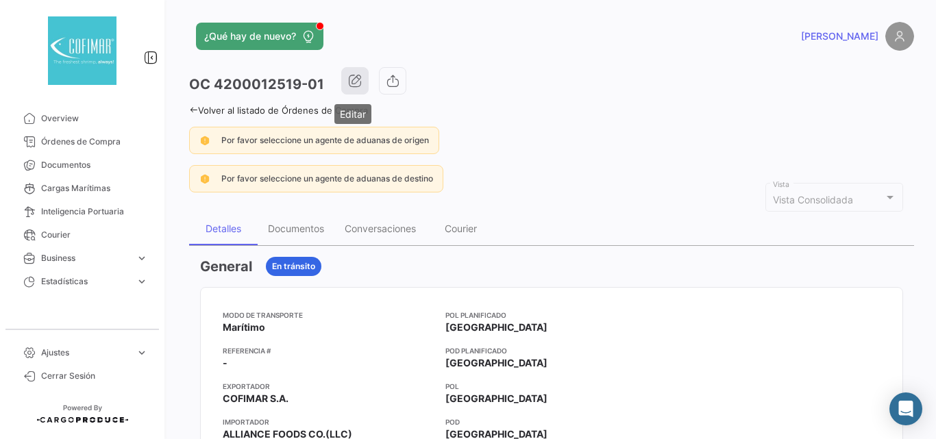
click at [354, 69] on button "button" at bounding box center [354, 80] width 27 height 27
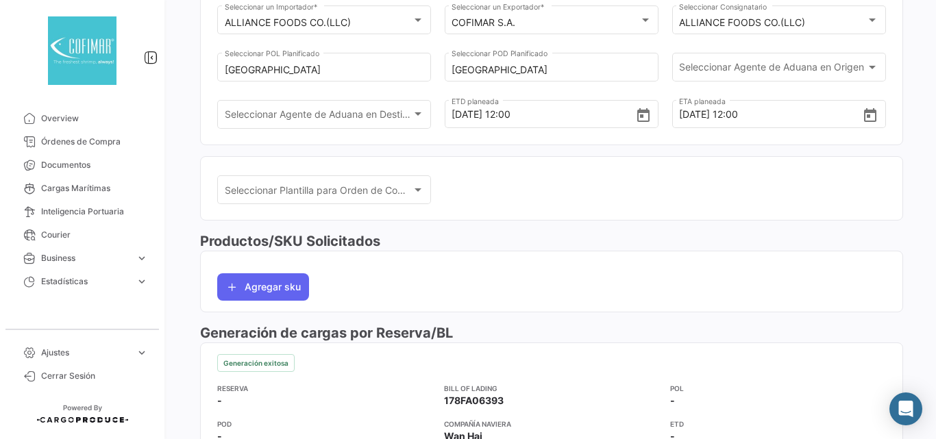
scroll to position [320, 0]
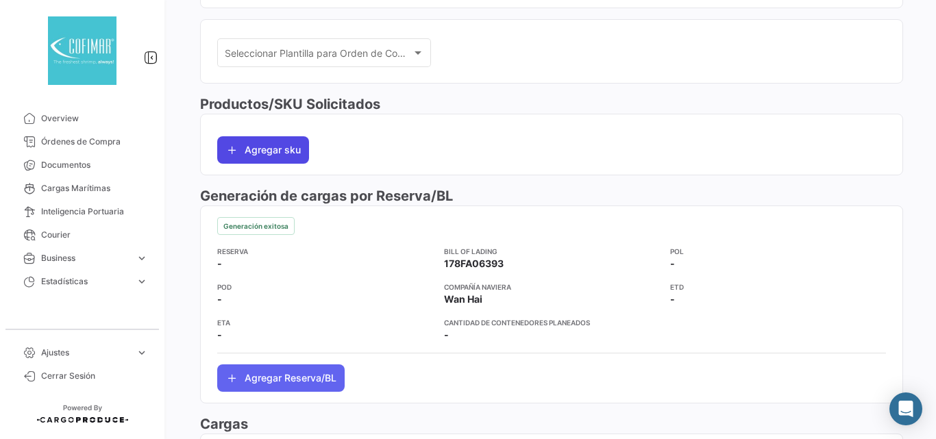
click at [278, 163] on button "Agregar sku" at bounding box center [263, 149] width 92 height 27
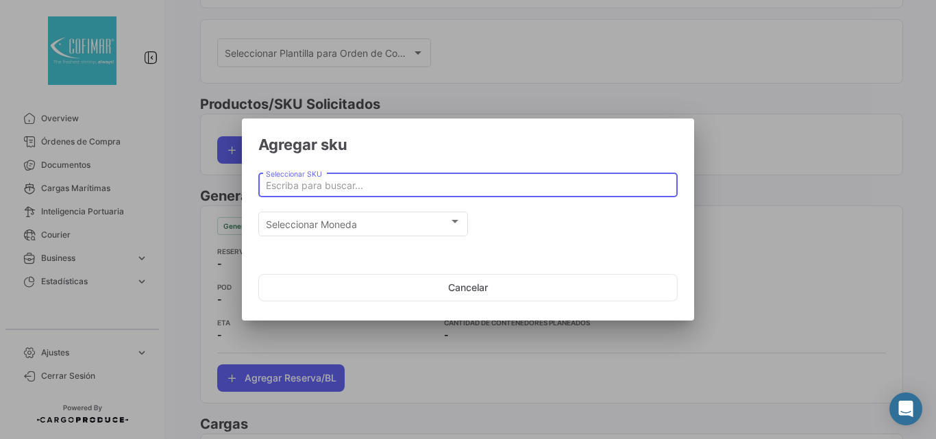
click at [302, 184] on input "Seleccionar SKU" at bounding box center [468, 186] width 405 height 12
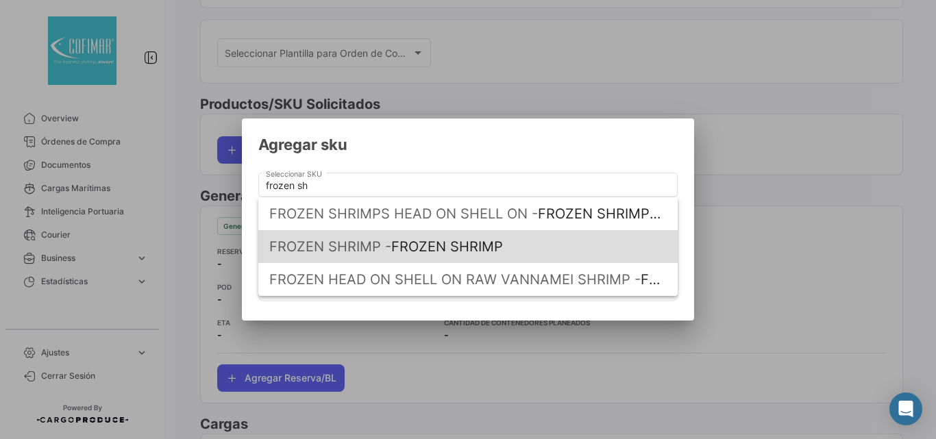
click at [345, 239] on span "FROZEN SHRIMP -" at bounding box center [330, 247] width 122 height 16
type input "FROZEN SHRIMP"
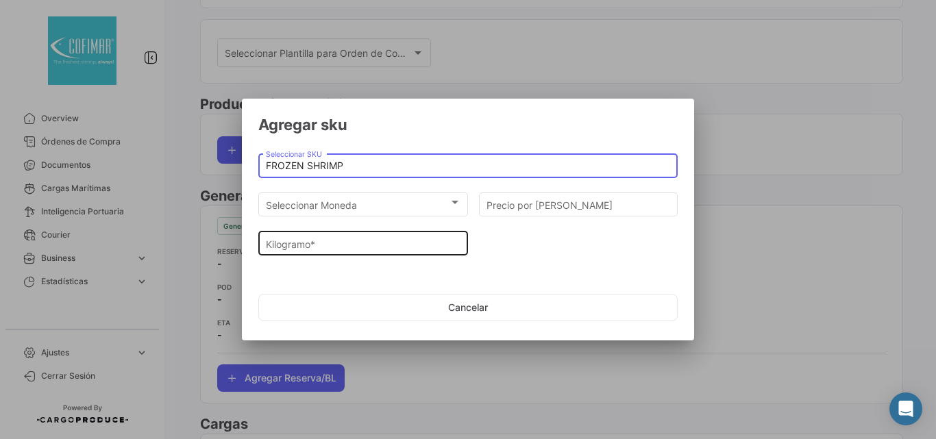
click at [345, 252] on div "Kilogramo *" at bounding box center [363, 242] width 195 height 27
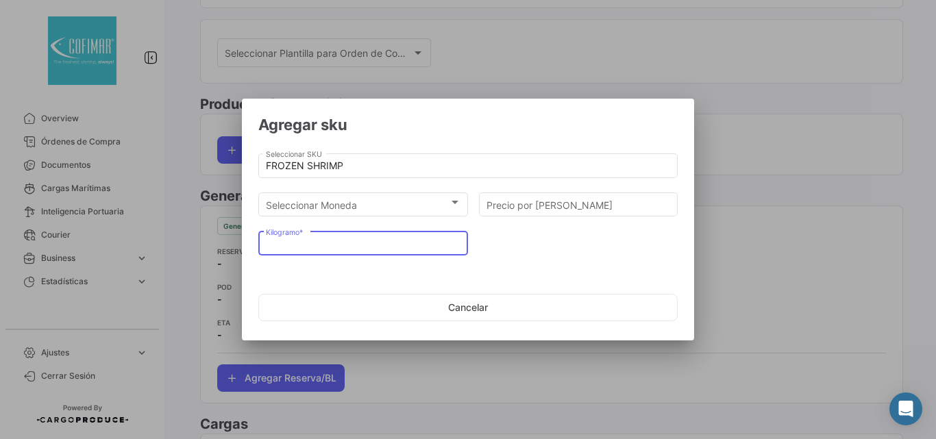
click at [344, 245] on input "Kilogramo *" at bounding box center [363, 245] width 195 height 12
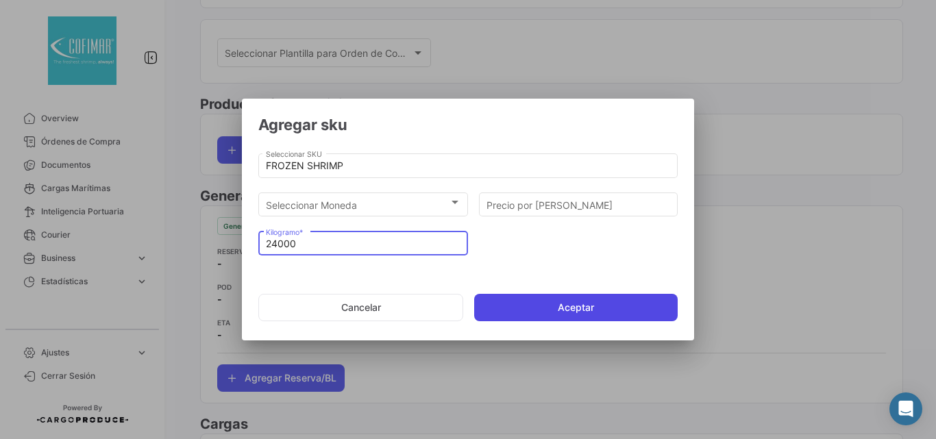
type input "24000"
click at [600, 299] on button "Aceptar" at bounding box center [576, 307] width 204 height 27
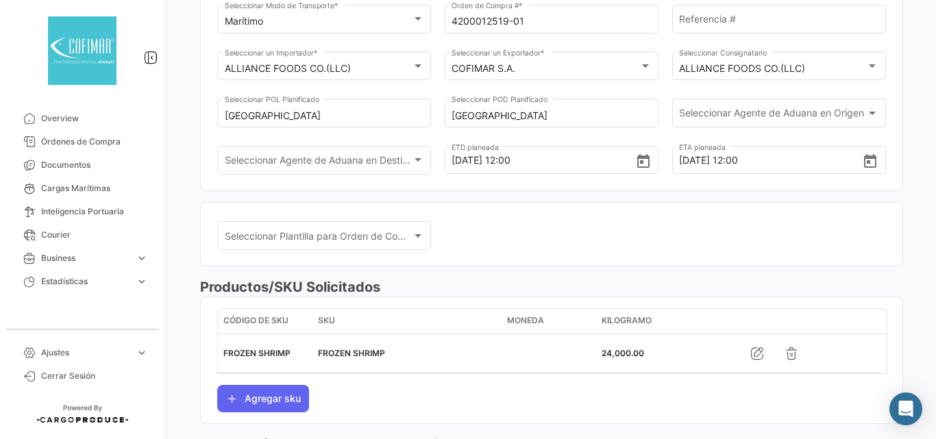
scroll to position [0, 0]
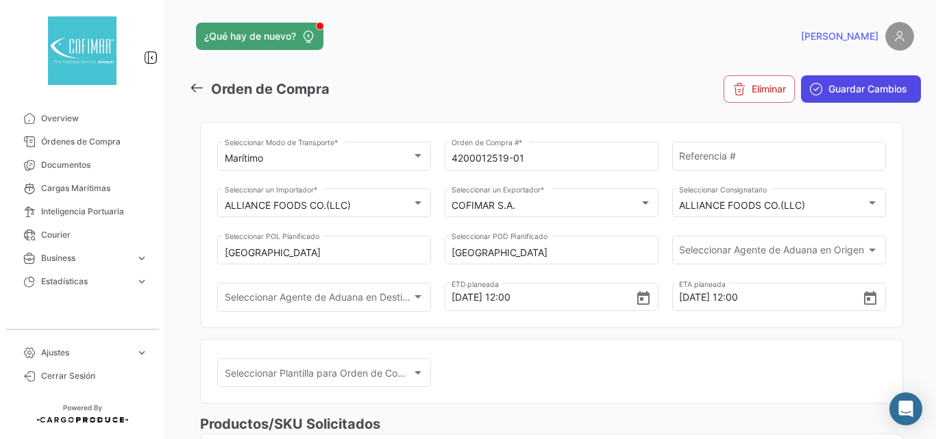
click at [869, 93] on span "Guardar Cambios" at bounding box center [868, 89] width 79 height 14
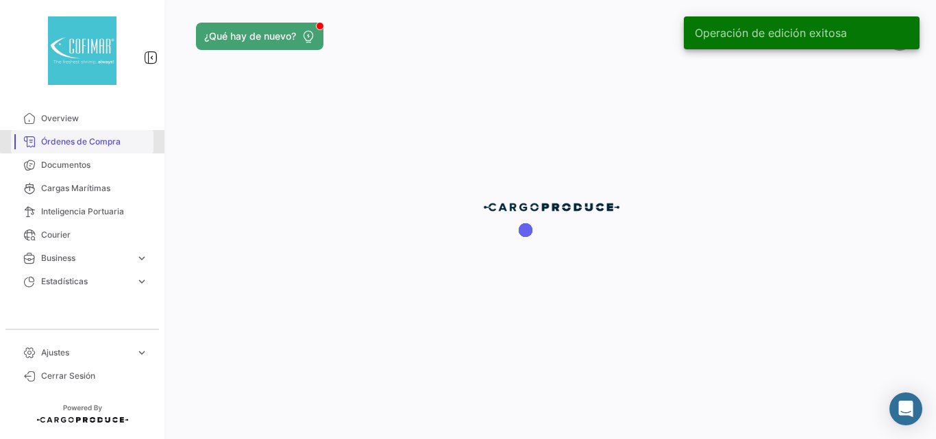
click at [82, 141] on span "Órdenes de Compra" at bounding box center [94, 142] width 107 height 12
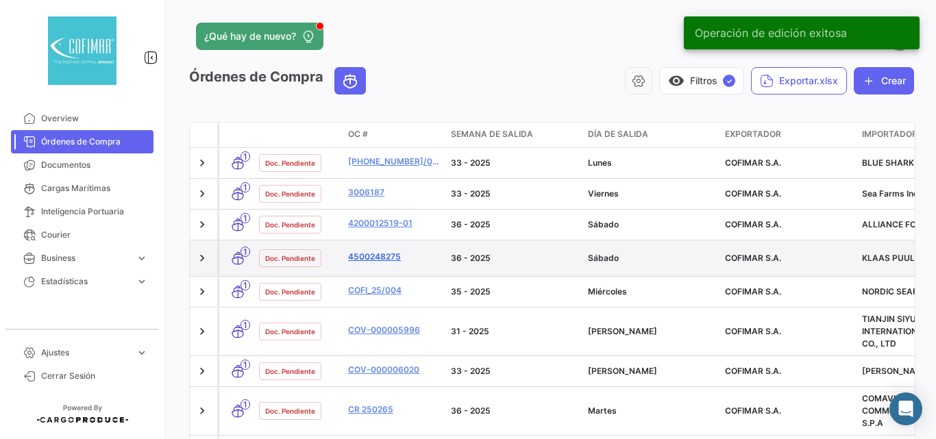
click at [388, 254] on link "4500248275" at bounding box center [394, 257] width 92 height 12
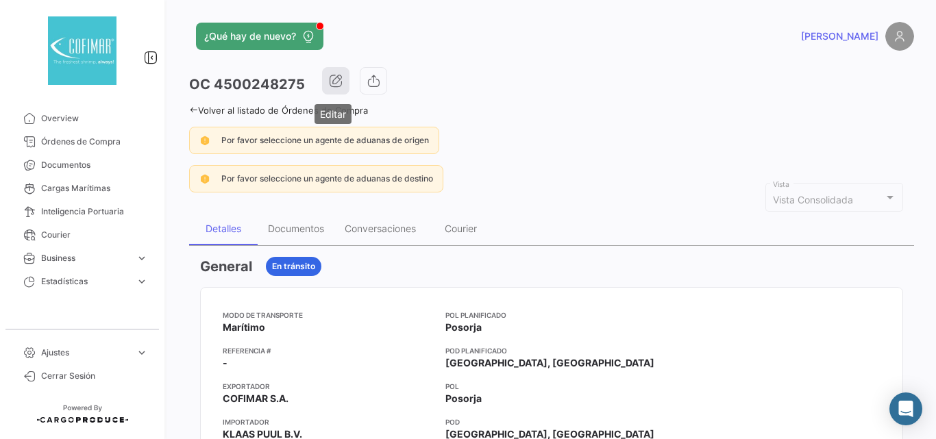
click at [334, 88] on button "button" at bounding box center [335, 80] width 27 height 27
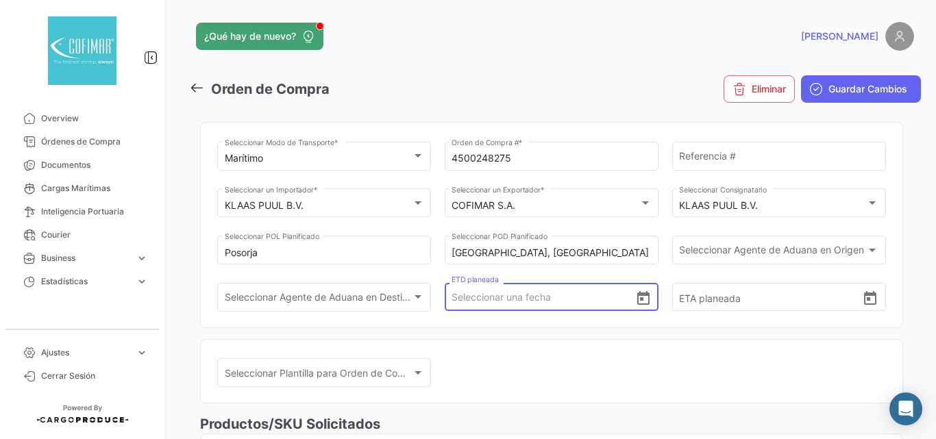
click at [571, 303] on input "ETD planeada" at bounding box center [543, 298] width 183 height 48
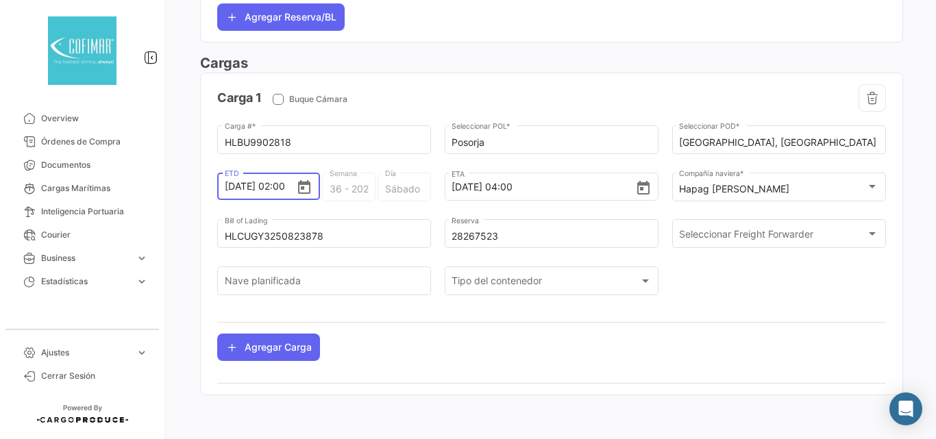
scroll to position [0, 3]
drag, startPoint x: 225, startPoint y: 187, endPoint x: 332, endPoint y: 198, distance: 108.2
click at [332, 198] on div "[DATE] 02:00 ETD 36 - 2025 Semana Sábado Día" at bounding box center [324, 193] width 214 height 47
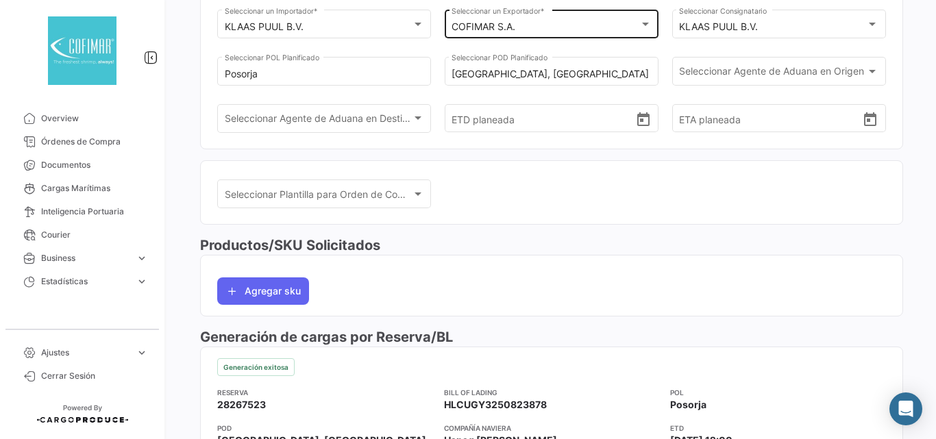
scroll to position [0, 0]
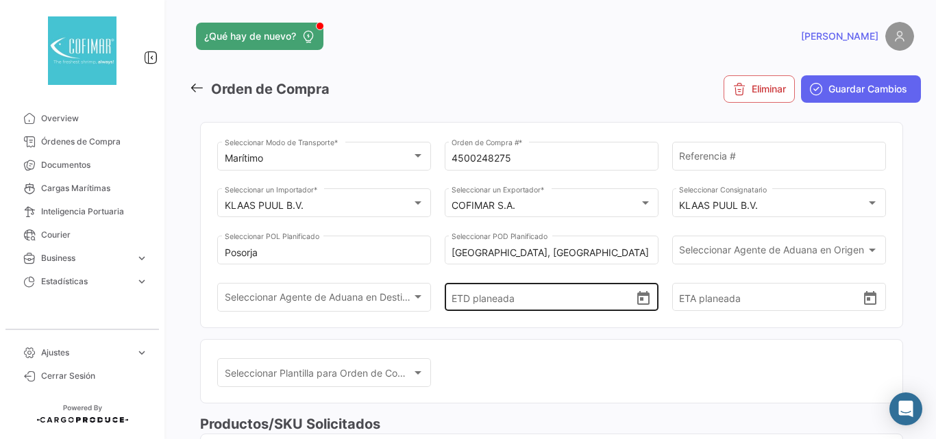
click at [474, 304] on input "ETD planeada" at bounding box center [543, 298] width 183 height 48
paste input "[DATE] 02:00"
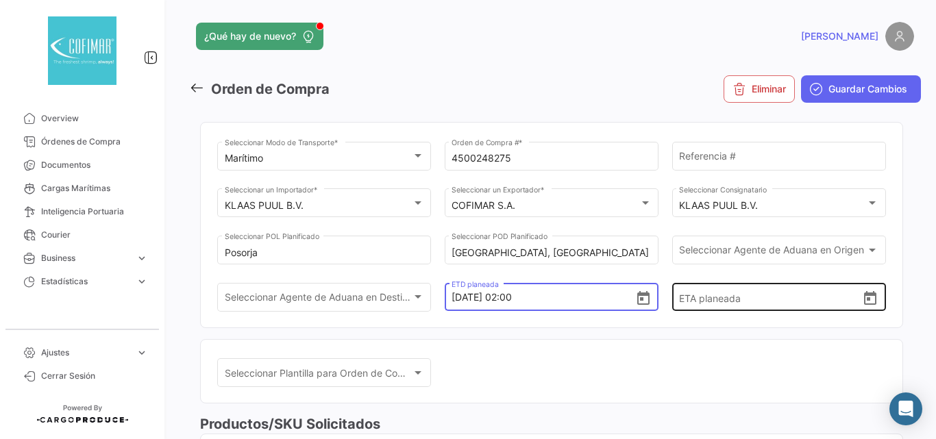
type input "[DATE] 02:00"
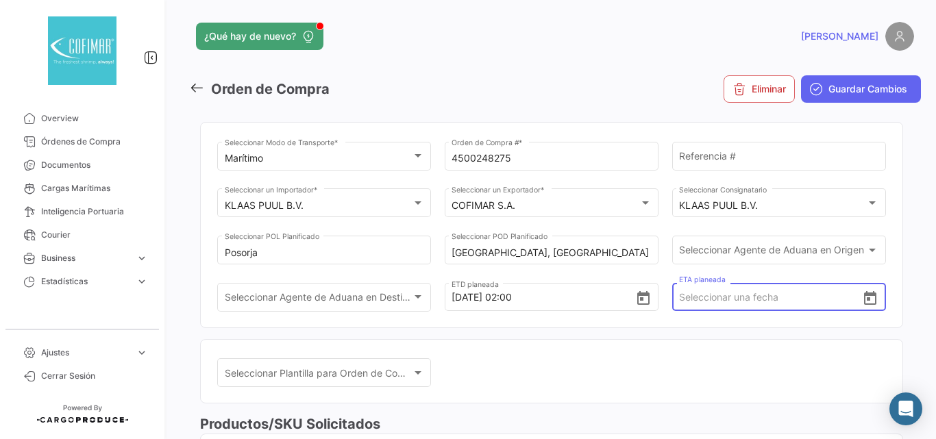
click at [740, 300] on input "ETA planeada" at bounding box center [770, 298] width 183 height 48
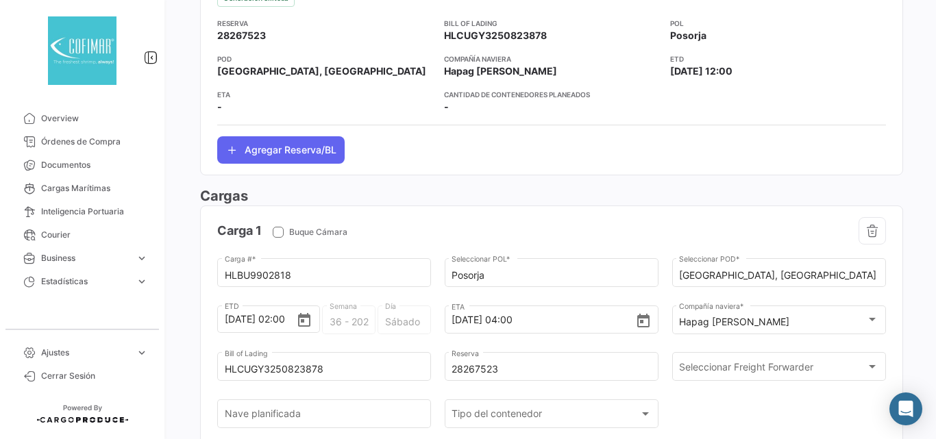
scroll to position [640, 0]
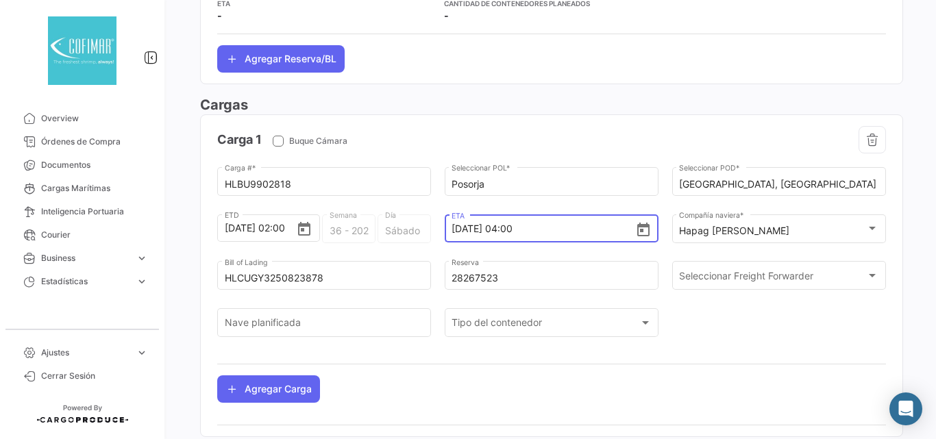
drag, startPoint x: 544, startPoint y: 230, endPoint x: 442, endPoint y: 228, distance: 102.2
click at [445, 228] on div "[DATE] 04:00 ETA" at bounding box center [552, 227] width 214 height 30
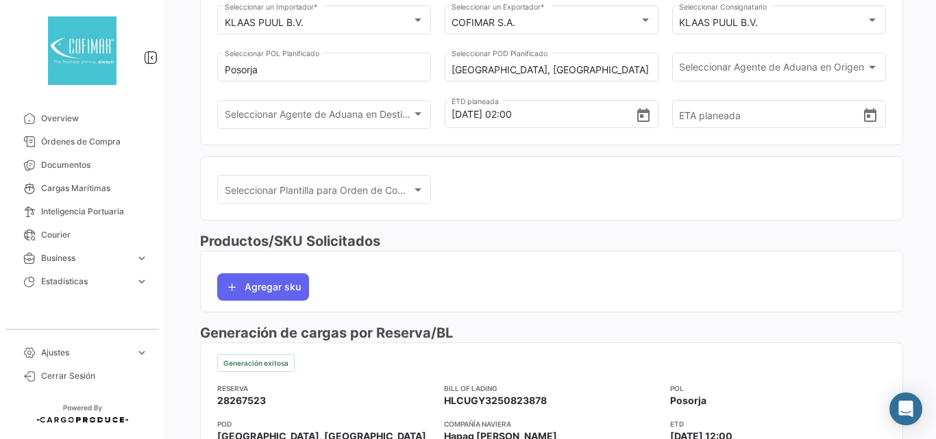
scroll to position [0, 0]
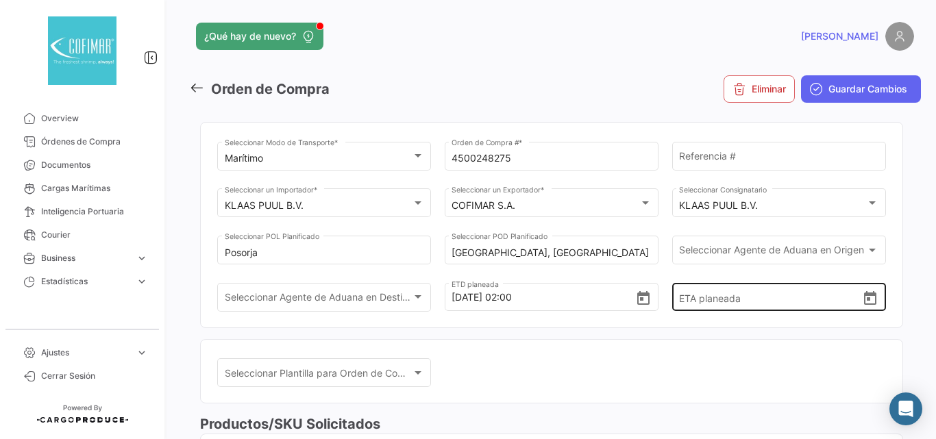
click at [701, 302] on input "ETA planeada" at bounding box center [770, 298] width 183 height 48
paste input "[DATE] 04:00"
type input "[DATE] 04:00"
click at [639, 354] on mat-card "Seleccionar Plantilla para Orden de Compra Seleccionar Plantilla para Orden de …" at bounding box center [551, 371] width 703 height 65
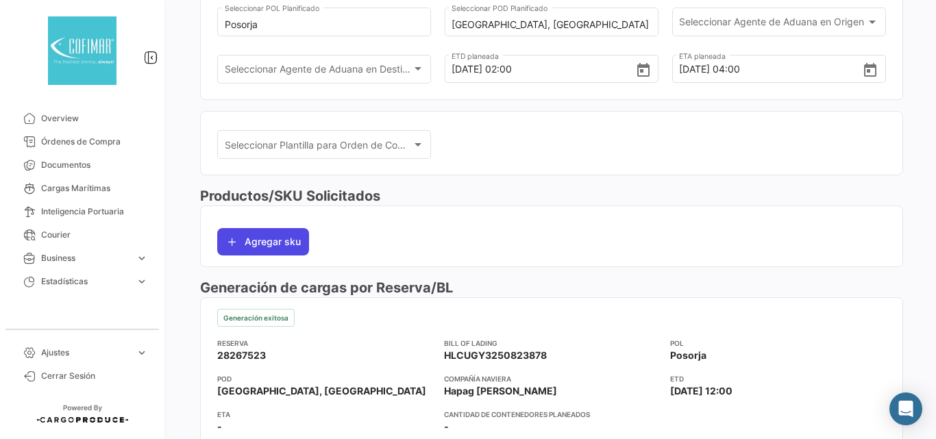
click at [282, 251] on button "Agregar sku" at bounding box center [263, 241] width 92 height 27
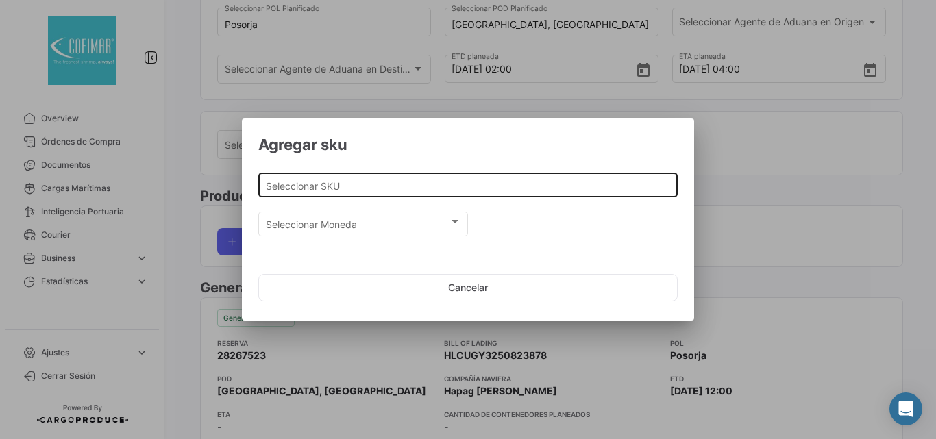
click at [409, 186] on input "Seleccionar SKU" at bounding box center [468, 186] width 405 height 12
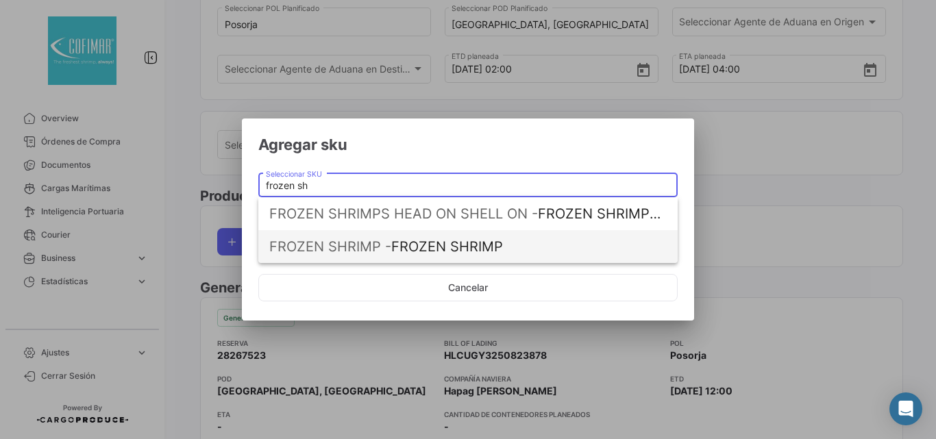
click at [354, 243] on span "FROZEN SHRIMP -" at bounding box center [330, 247] width 122 height 16
type input "FROZEN SHRIMP"
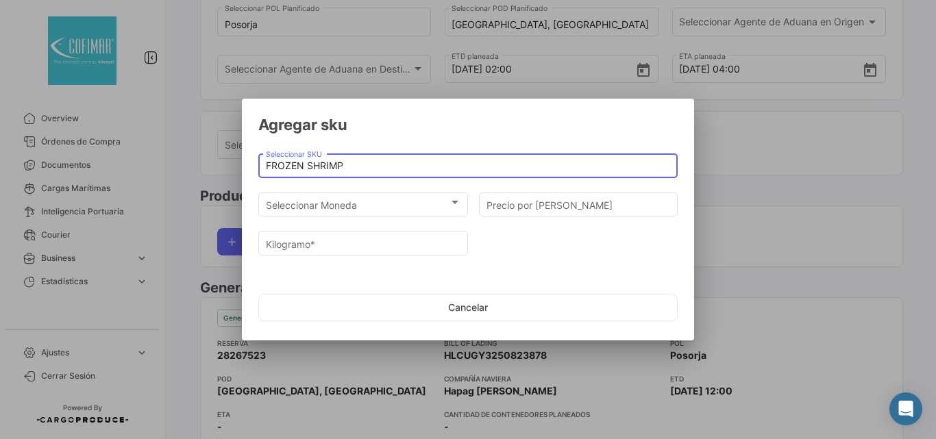
click at [354, 243] on input "Kilogramo *" at bounding box center [363, 245] width 195 height 12
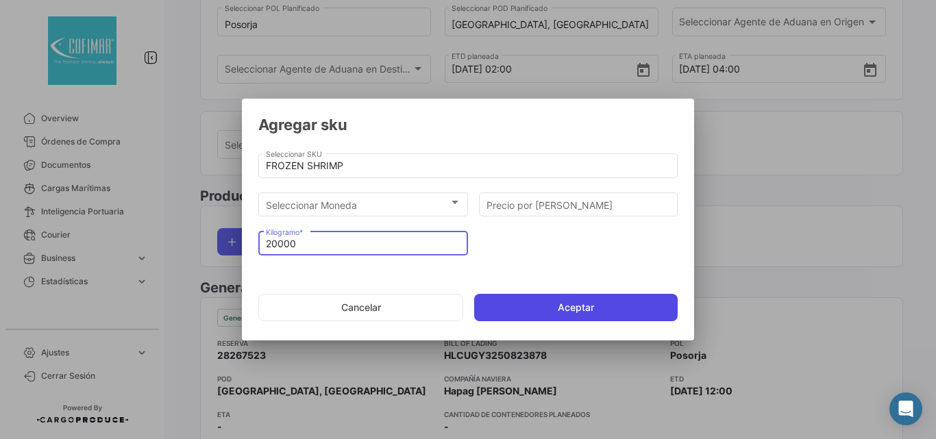
type input "20000"
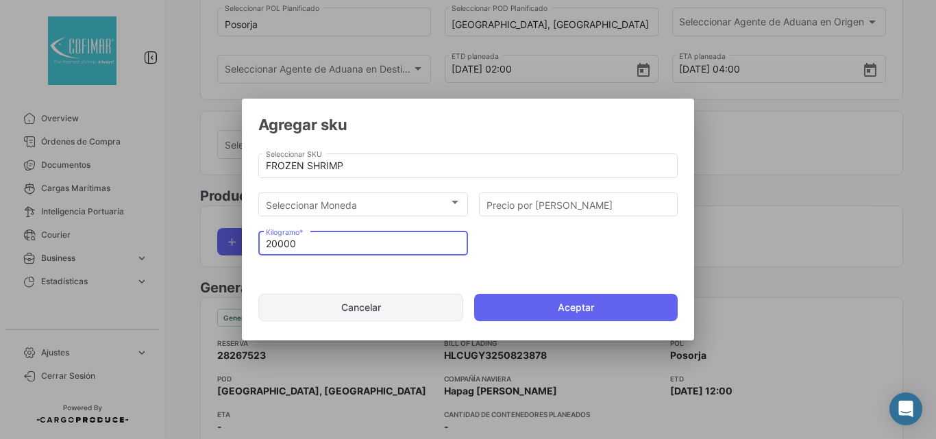
click at [563, 302] on button "Aceptar" at bounding box center [576, 307] width 204 height 27
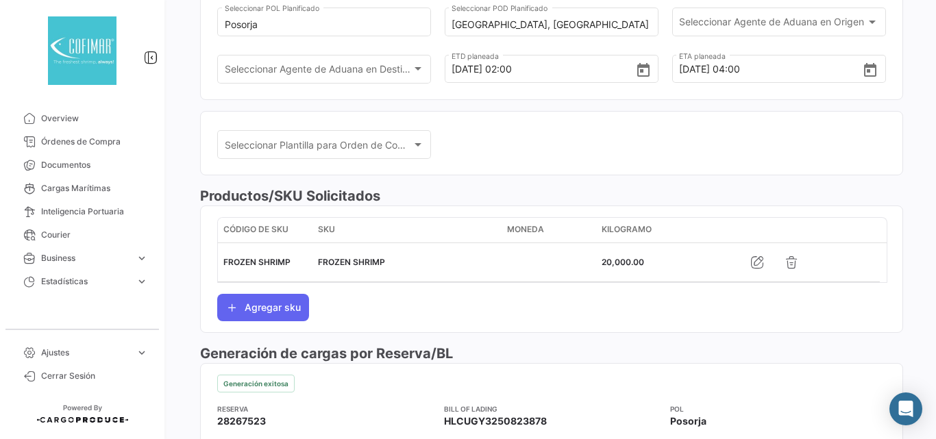
scroll to position [0, 0]
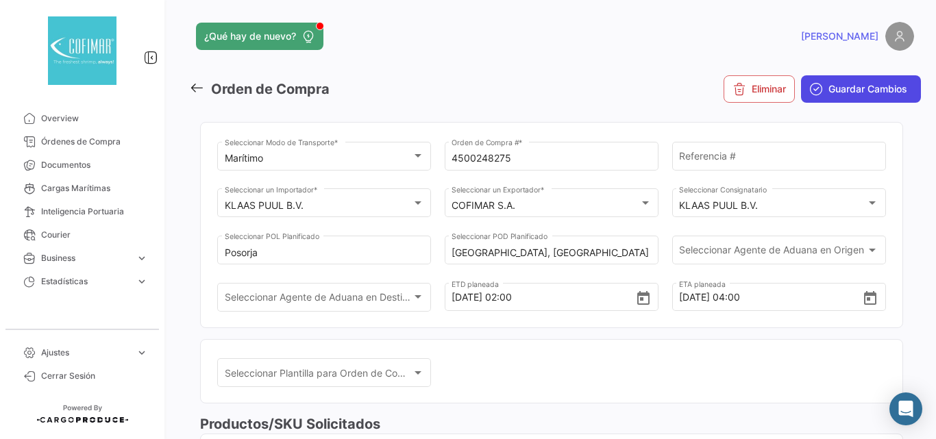
click at [864, 83] on span "Guardar Cambios" at bounding box center [868, 89] width 79 height 14
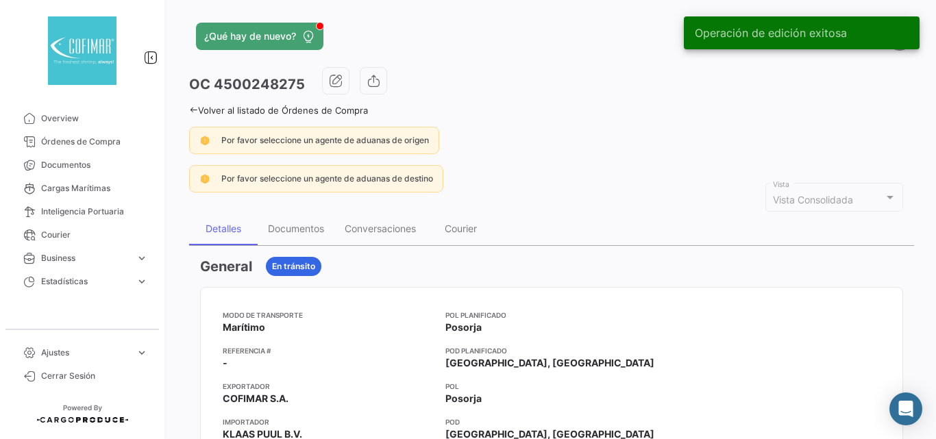
click at [191, 110] on icon at bounding box center [193, 110] width 9 height 9
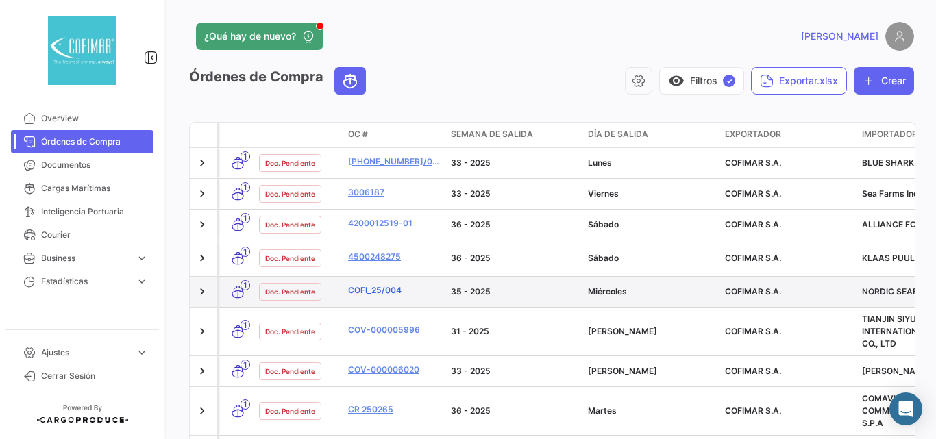
click at [395, 284] on link "COFI_25/004" at bounding box center [394, 290] width 92 height 12
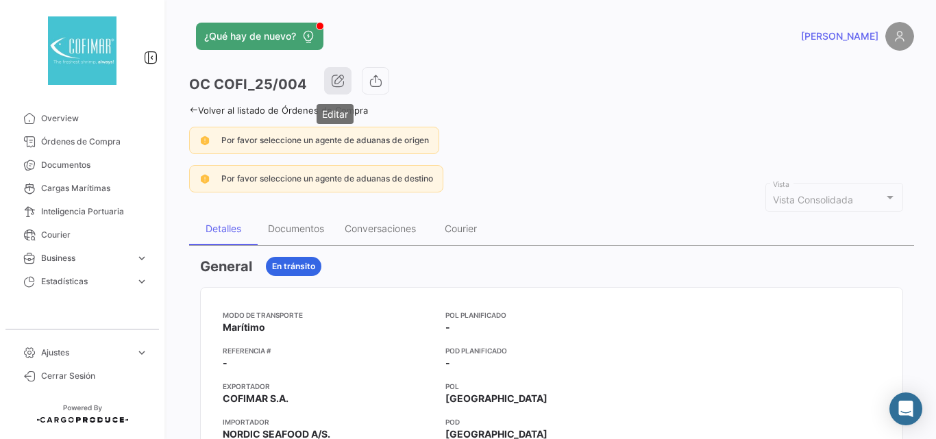
click at [324, 84] on button "button" at bounding box center [337, 80] width 27 height 27
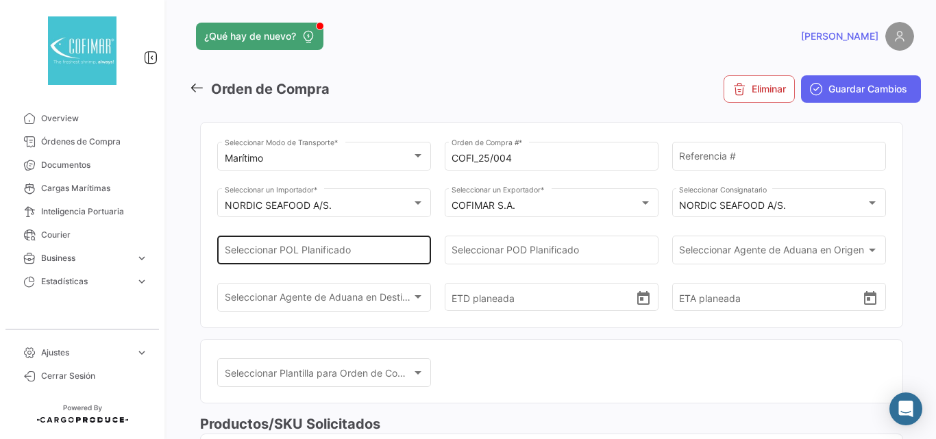
click at [368, 260] on div "Seleccionar POL Planificado" at bounding box center [324, 249] width 199 height 32
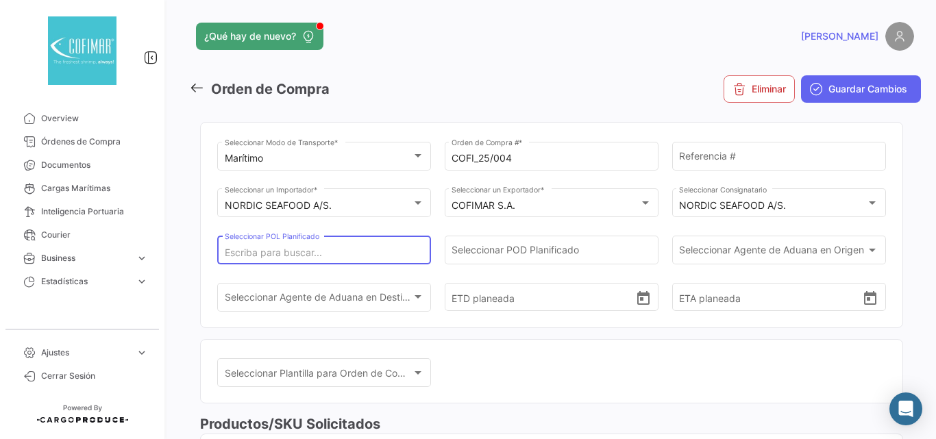
click at [371, 248] on input "Seleccionar POL Planificado" at bounding box center [324, 253] width 199 height 12
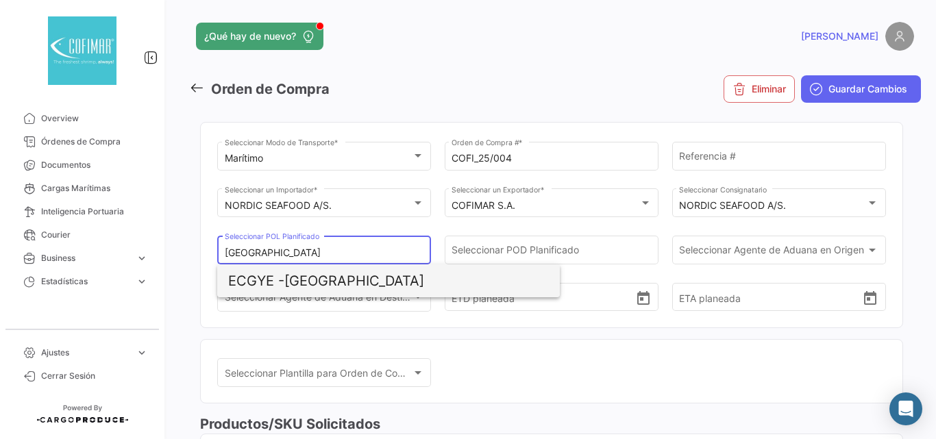
click at [291, 281] on span "ECGYE - [GEOGRAPHIC_DATA]" at bounding box center [388, 281] width 321 height 33
type input "[GEOGRAPHIC_DATA]"
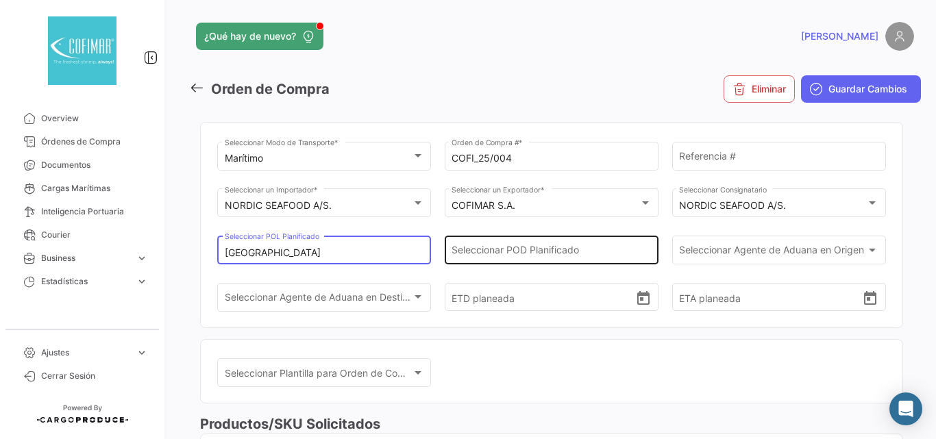
click at [457, 258] on input "Seleccionar POD Planificado" at bounding box center [551, 253] width 199 height 12
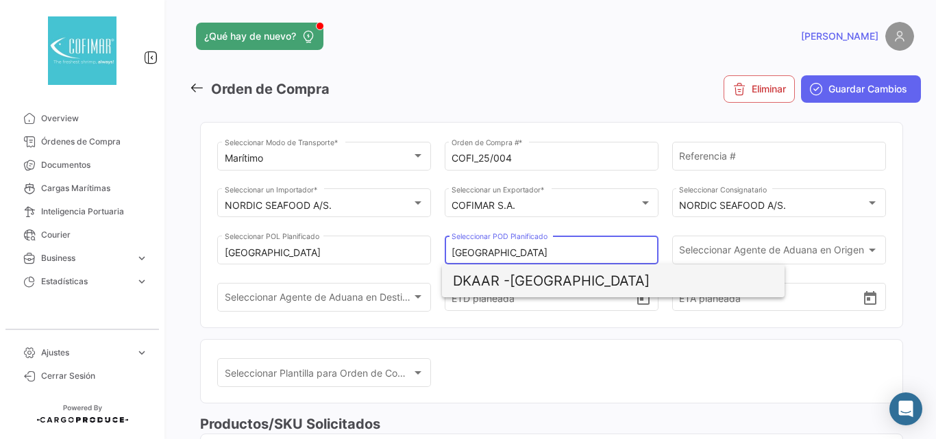
click at [498, 286] on span "DKAAR -" at bounding box center [481, 281] width 57 height 16
type input "[GEOGRAPHIC_DATA]"
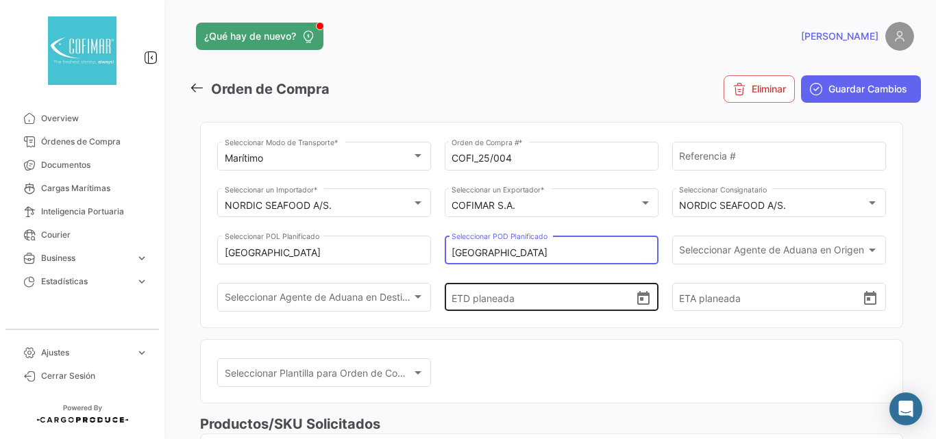
click at [572, 308] on input "ETD planeada" at bounding box center [543, 298] width 183 height 48
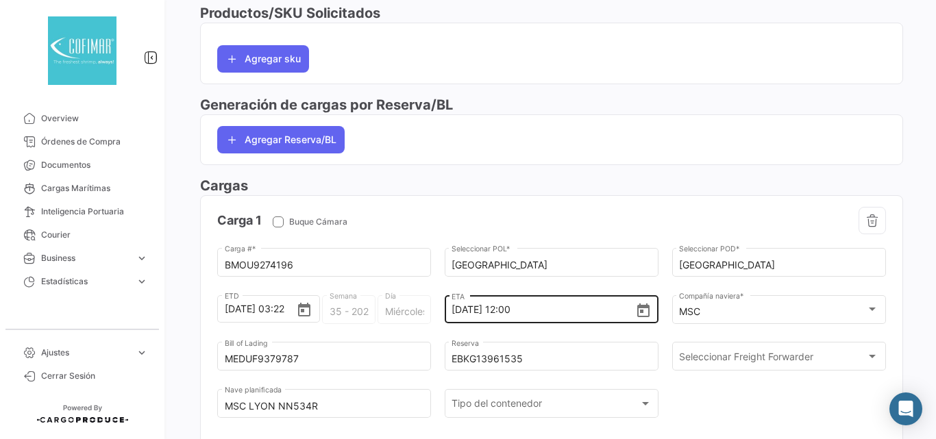
scroll to position [502, 0]
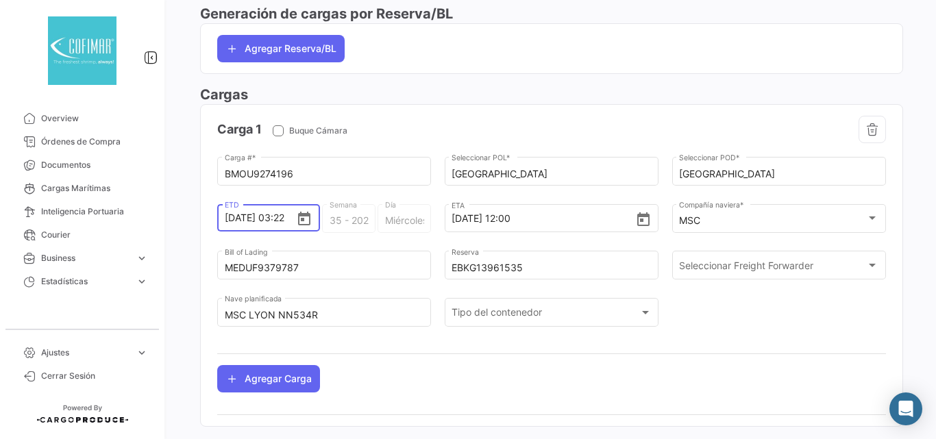
drag, startPoint x: 270, startPoint y: 221, endPoint x: 206, endPoint y: 220, distance: 64.4
click at [206, 220] on app-po-load-list "Carga 1 Buque Cámara BMOU9274196 Carga # * [GEOGRAPHIC_DATA] Seleccionar POL * …" at bounding box center [552, 254] width 702 height 299
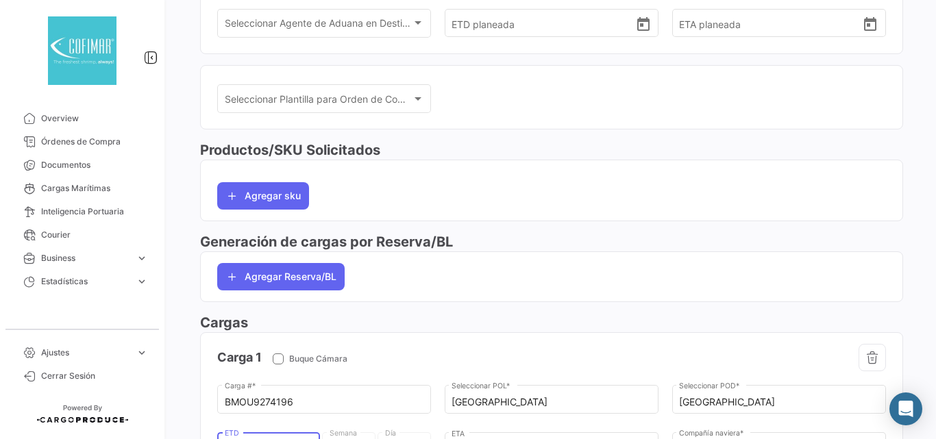
scroll to position [91, 0]
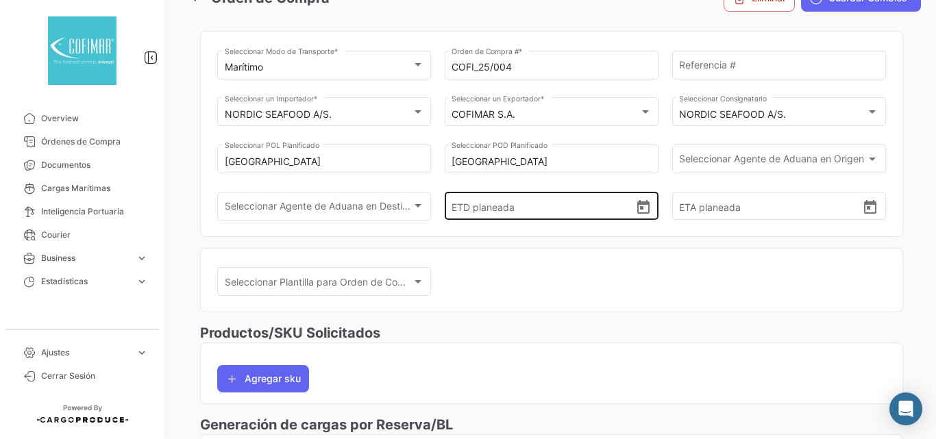
click at [518, 208] on input "ETD planeada" at bounding box center [543, 206] width 183 height 48
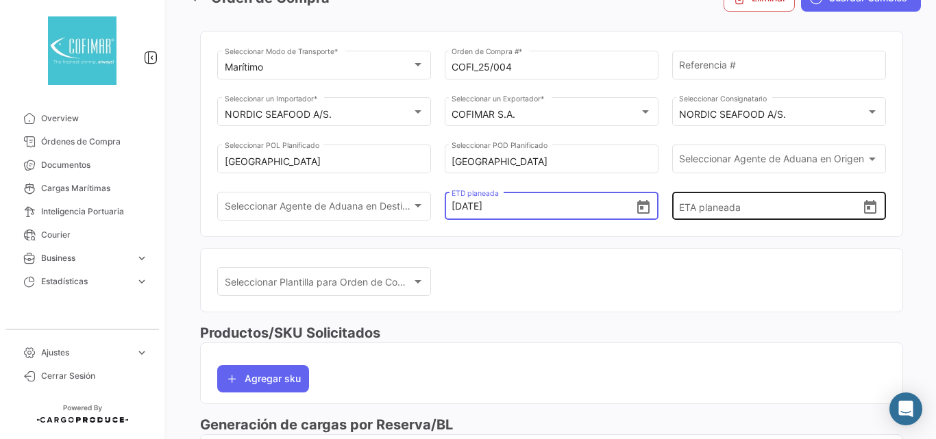
type input "[DATE] 00:00"
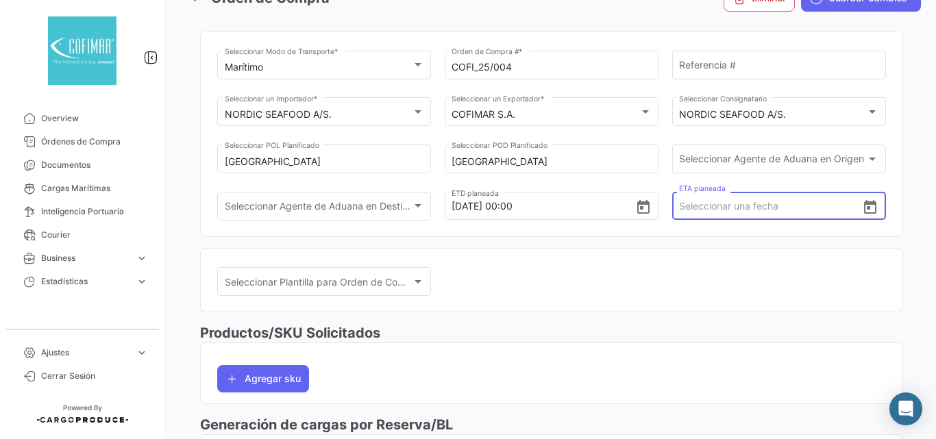
click at [714, 214] on input "ETA planeada" at bounding box center [770, 206] width 183 height 48
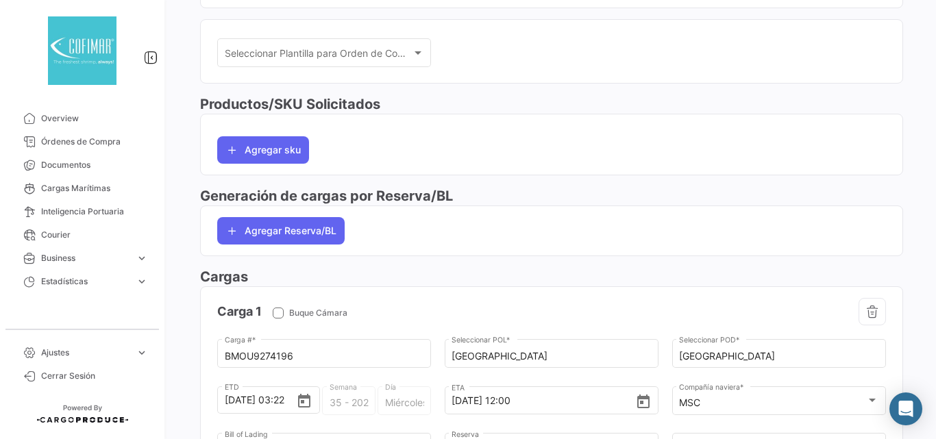
scroll to position [534, 0]
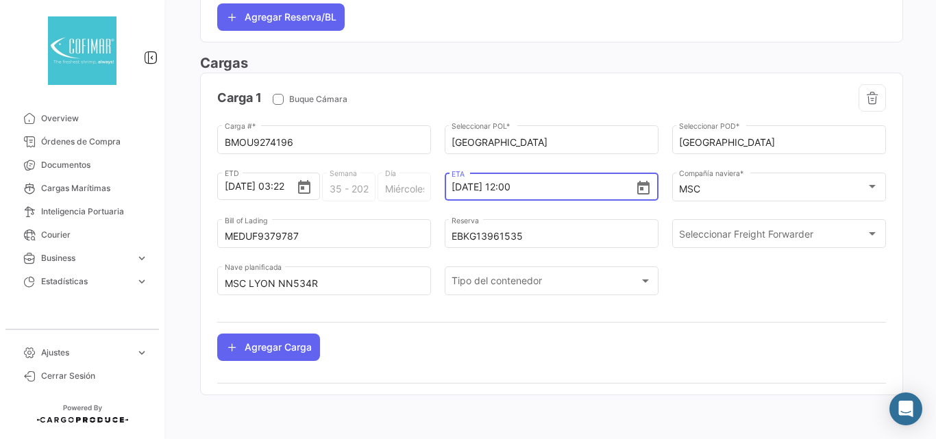
drag, startPoint x: 536, startPoint y: 189, endPoint x: 440, endPoint y: 192, distance: 96.0
click at [440, 192] on div "BMOU9274196 Carga # * Guayaquil Seleccionar POL * Aarhus Seleccionar POD * [DAT…" at bounding box center [551, 217] width 669 height 189
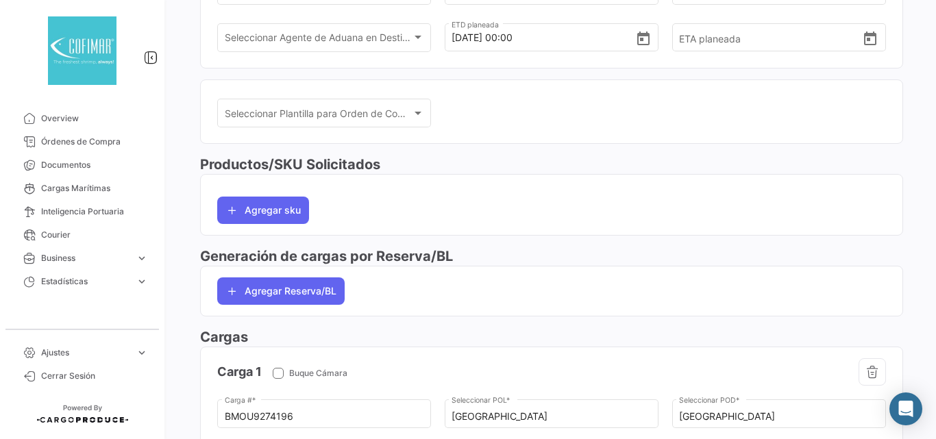
scroll to position [0, 0]
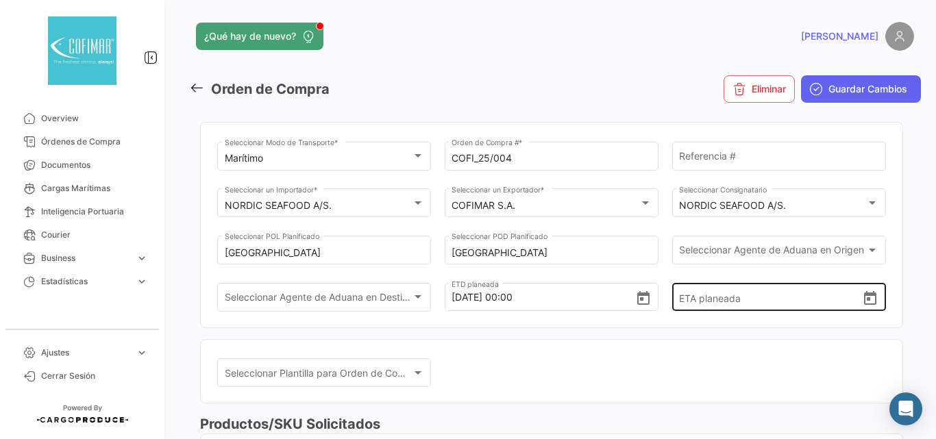
click at [698, 297] on input "ETA planeada" at bounding box center [770, 298] width 183 height 48
drag, startPoint x: 756, startPoint y: 305, endPoint x: 765, endPoint y: 314, distance: 12.6
click at [757, 306] on input "ETA planeada" at bounding box center [770, 298] width 183 height 48
paste input "[DATE] 12:00"
type input "[DATE] 12:00"
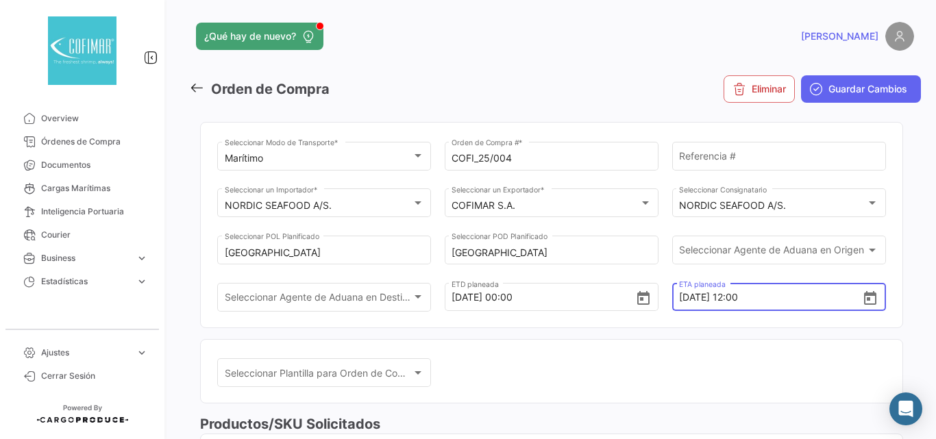
click at [683, 353] on mat-card "Seleccionar Plantilla para Orden de Compra Seleccionar Plantilla para Orden de …" at bounding box center [551, 371] width 703 height 65
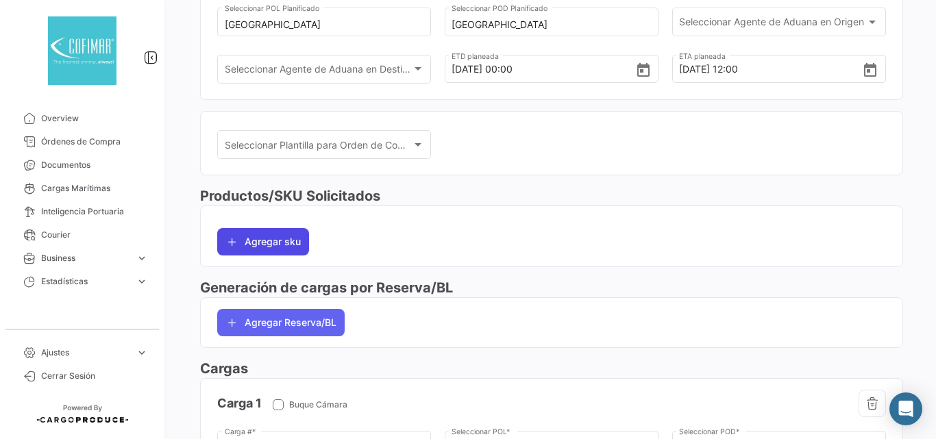
click at [236, 241] on icon "button" at bounding box center [233, 242] width 14 height 14
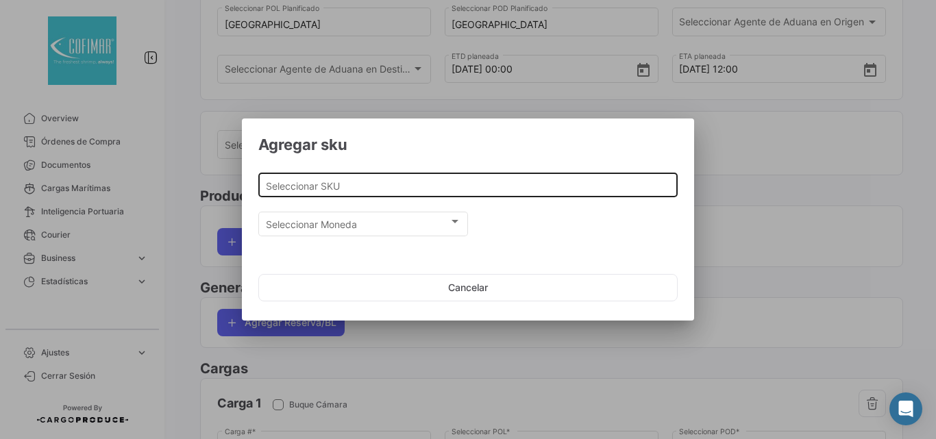
click at [387, 193] on div "Seleccionar SKU" at bounding box center [468, 184] width 405 height 27
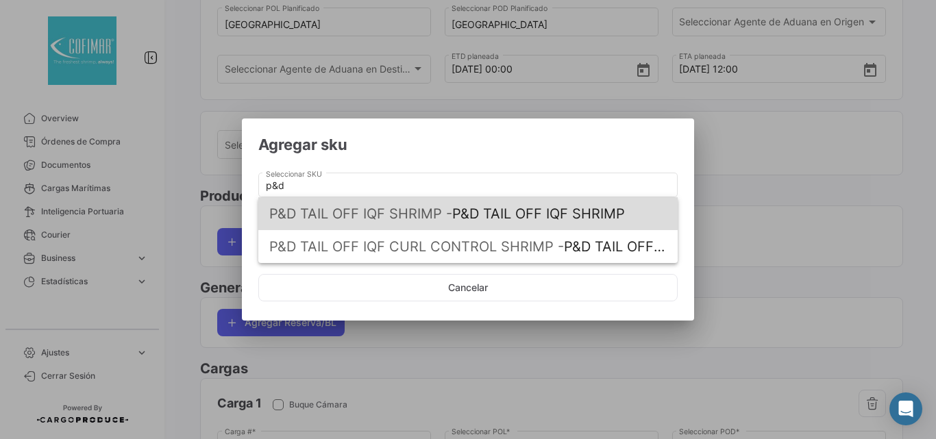
click at [422, 210] on span "P&D TAIL OFF IQF SHRIMP -" at bounding box center [360, 214] width 183 height 16
type input "P&D TAIL OFF IQF SHRIMP"
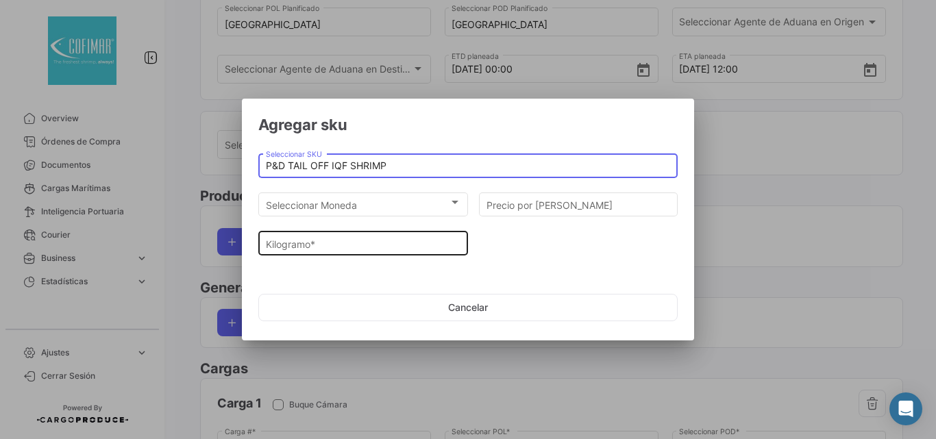
click at [386, 243] on input "Kilogramo *" at bounding box center [363, 245] width 195 height 12
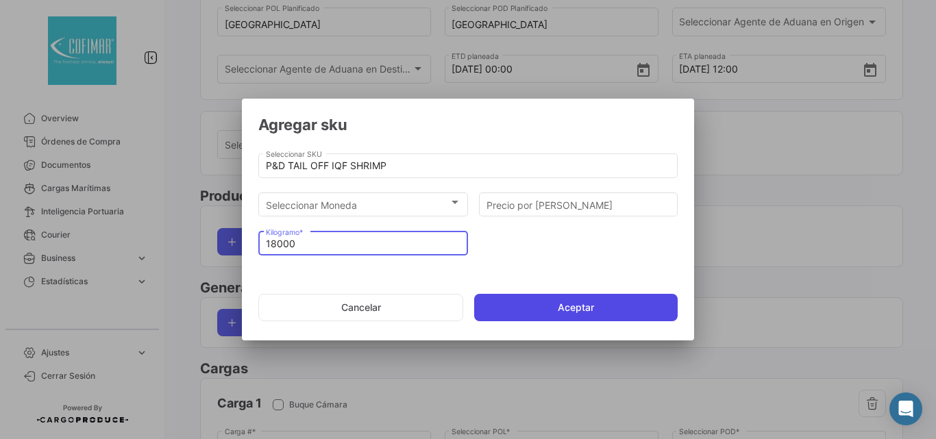
type input "18000"
click at [557, 308] on button "Aceptar" at bounding box center [576, 307] width 204 height 27
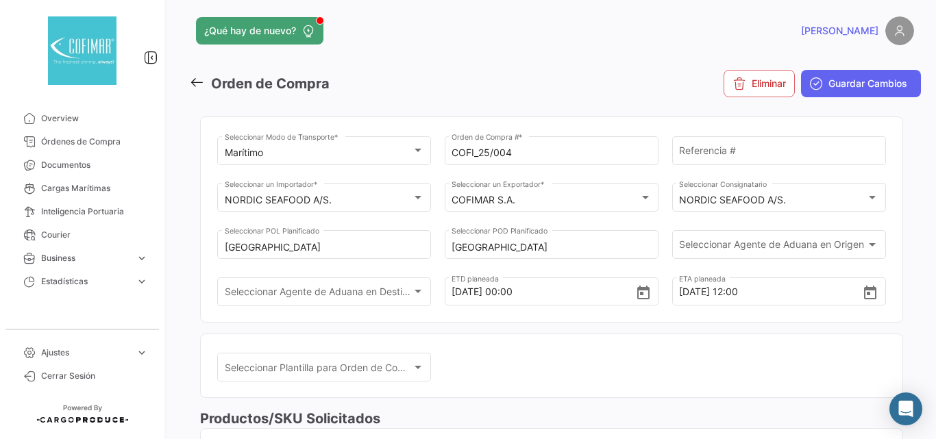
scroll to position [0, 0]
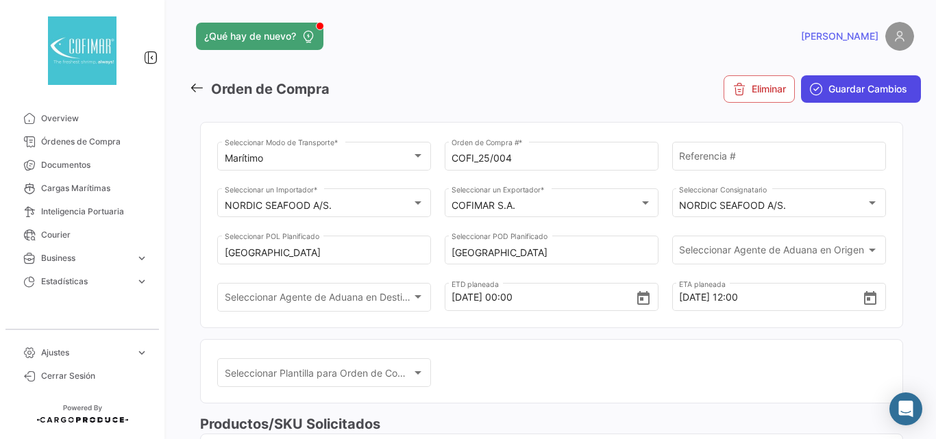
click at [854, 95] on span "Guardar Cambios" at bounding box center [868, 89] width 79 height 14
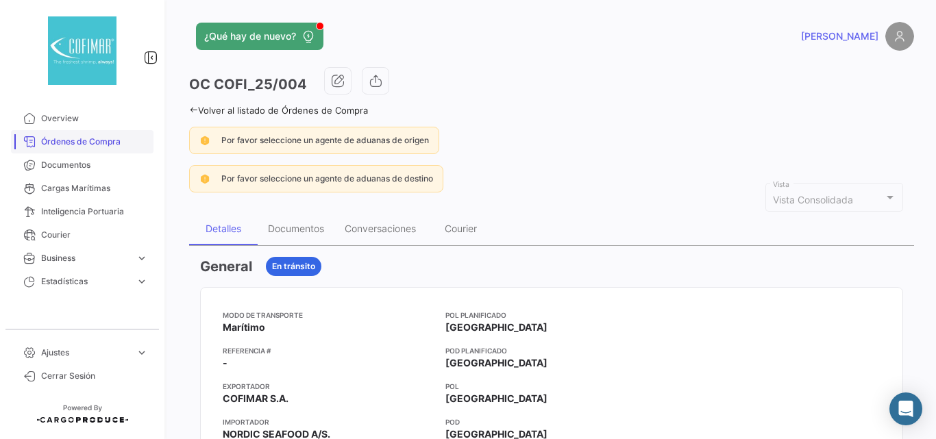
click at [88, 145] on span "Órdenes de Compra" at bounding box center [94, 142] width 107 height 12
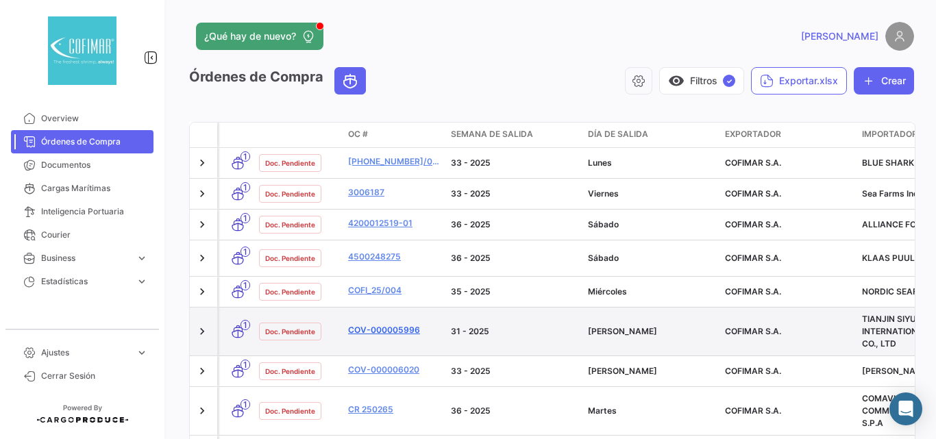
click at [384, 325] on link "COV-000005996" at bounding box center [394, 330] width 92 height 12
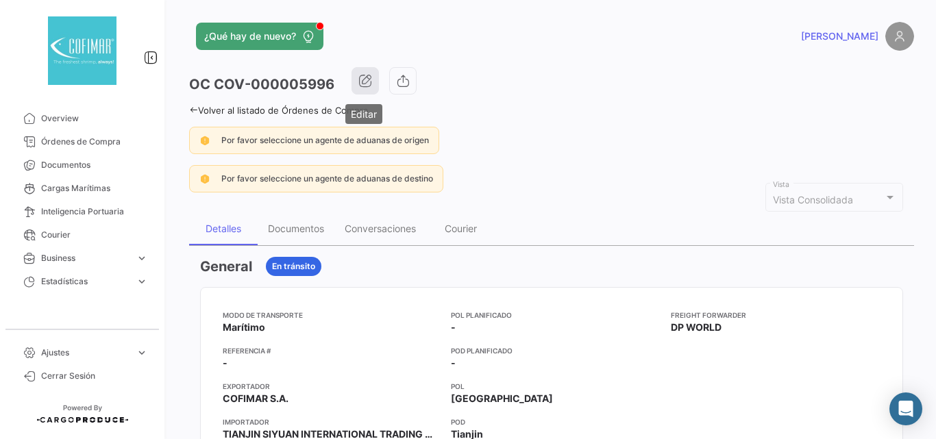
click at [367, 81] on icon "button" at bounding box center [366, 81] width 14 height 14
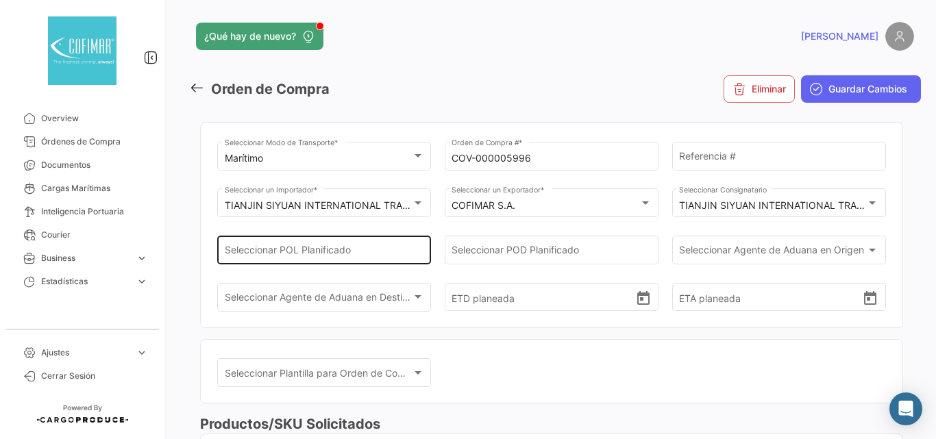
click at [372, 259] on div "Seleccionar POL Planificado" at bounding box center [324, 249] width 199 height 32
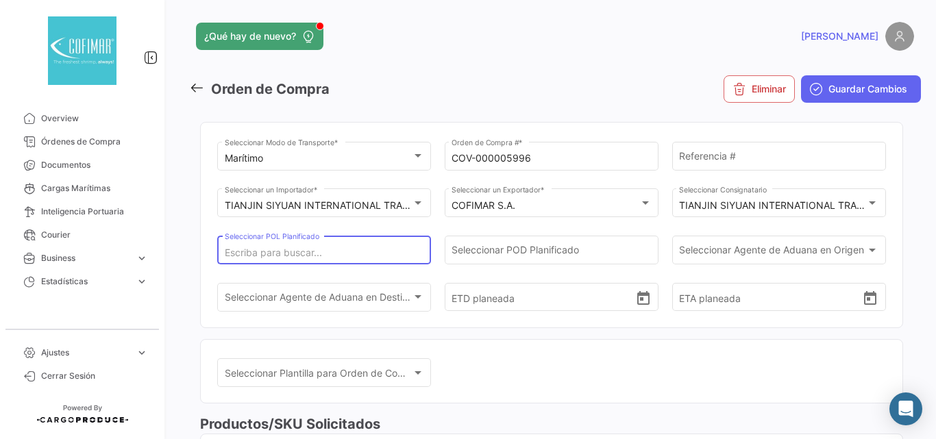
click at [369, 247] on input "Seleccionar POL Planificado" at bounding box center [324, 253] width 199 height 12
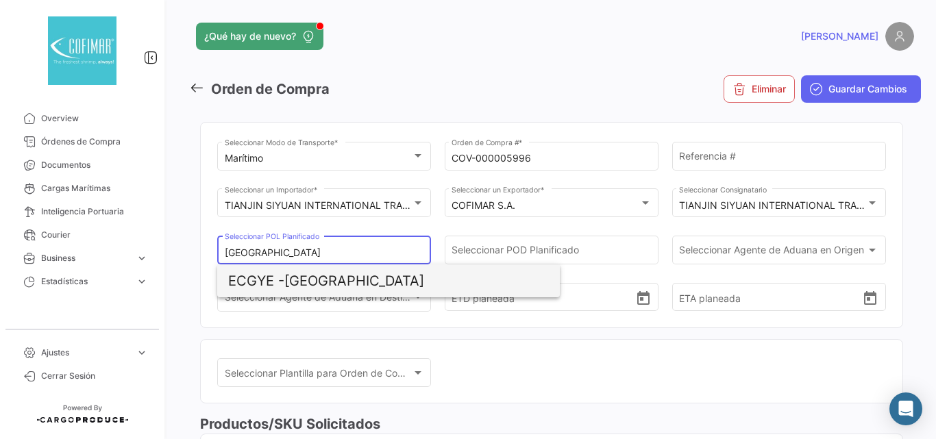
click at [354, 276] on span "ECGYE - [GEOGRAPHIC_DATA]" at bounding box center [388, 281] width 321 height 33
type input "[GEOGRAPHIC_DATA]"
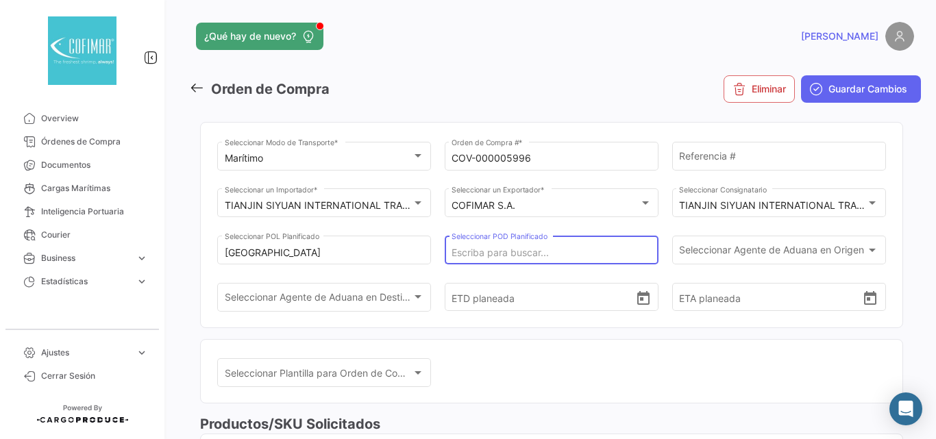
click at [487, 252] on input "Seleccionar POD Planificado" at bounding box center [551, 253] width 199 height 12
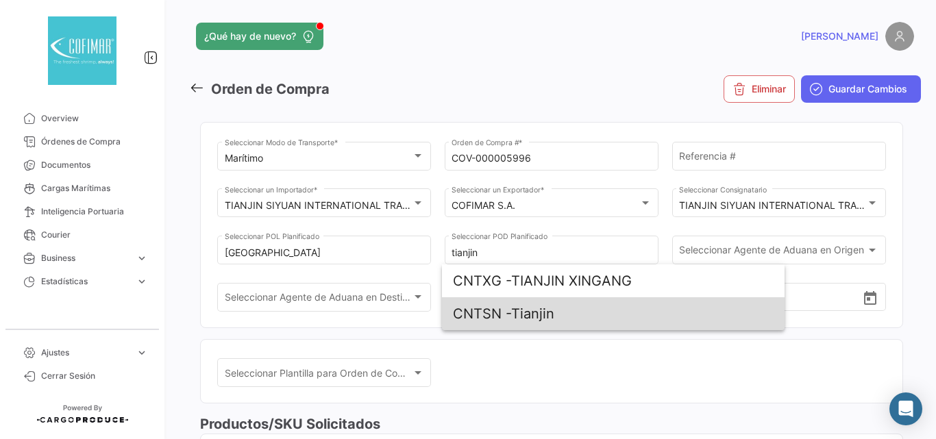
click at [544, 308] on span "CNTSN - [GEOGRAPHIC_DATA]" at bounding box center [613, 313] width 321 height 33
type input "Tianjin"
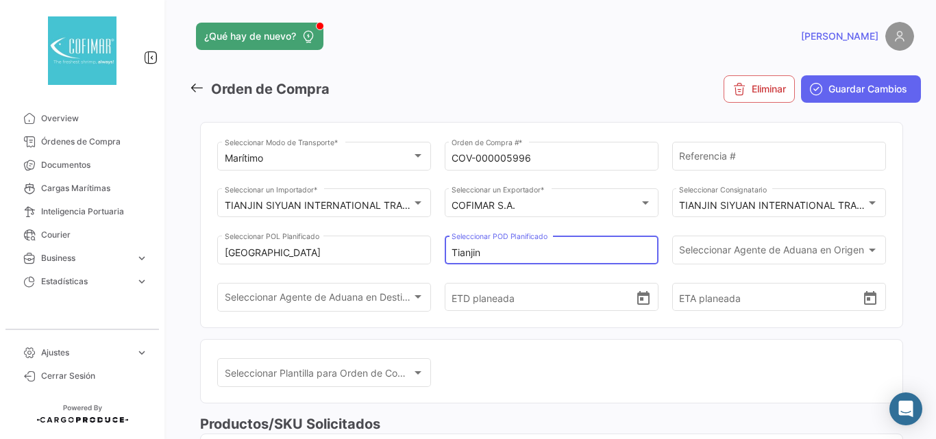
click at [541, 249] on input "Tianjin" at bounding box center [551, 253] width 199 height 12
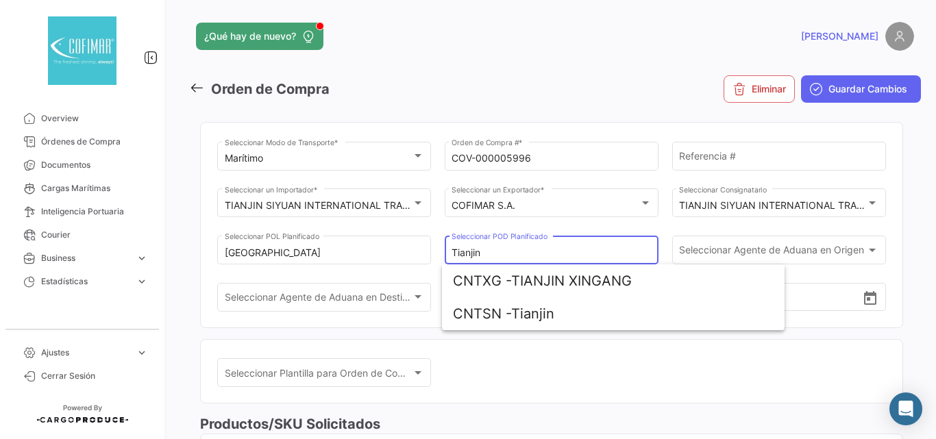
click at [640, 384] on div "Seleccionar Plantilla para Orden de Compra Seleccionar Plantilla para Orden de …" at bounding box center [551, 379] width 669 height 47
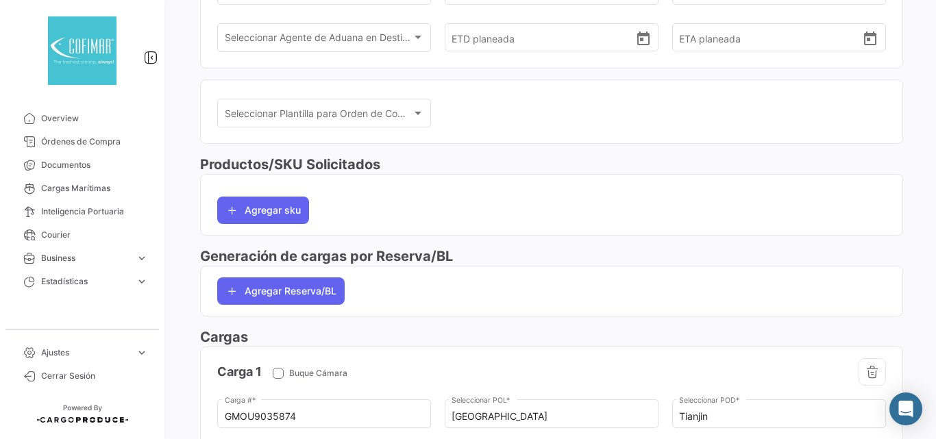
scroll to position [32, 0]
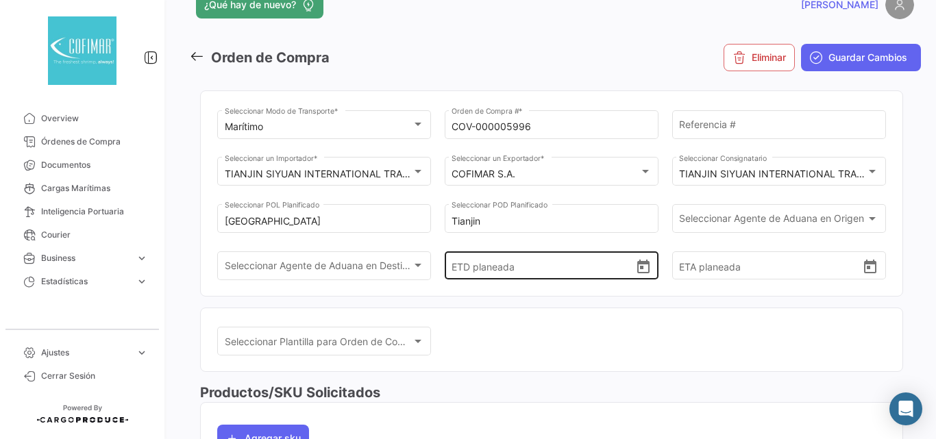
click at [567, 273] on input "ETD planeada" at bounding box center [543, 266] width 183 height 48
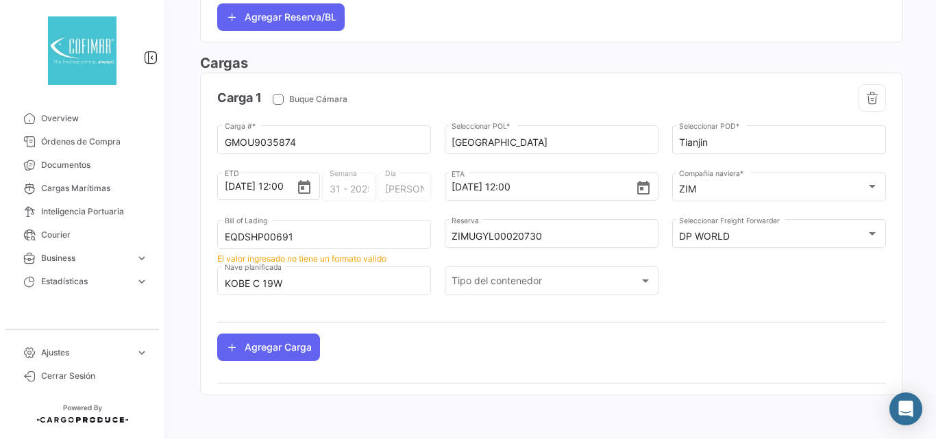
scroll to position [397, 0]
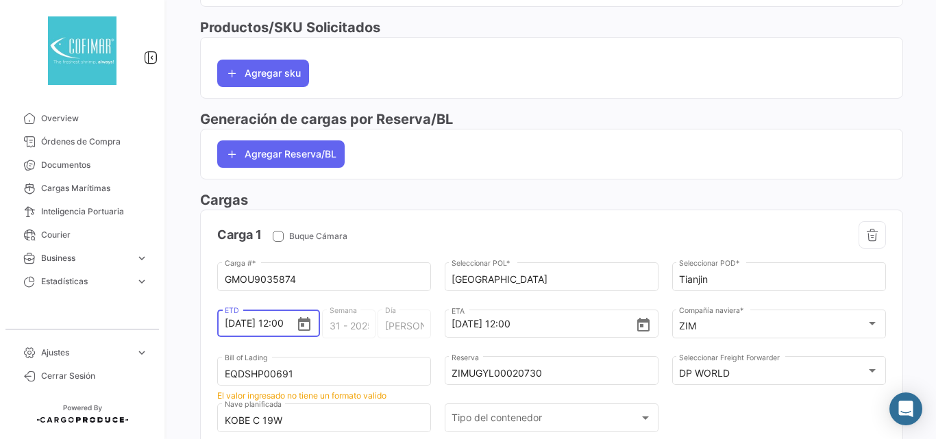
drag, startPoint x: 265, startPoint y: 324, endPoint x: 147, endPoint y: 321, distance: 118.6
click at [147, 321] on mat-sidenav-container "Overview Órdenes de Compra Documentos Cargas Marítimas Inteligencia Portuaria C…" at bounding box center [468, 219] width 936 height 439
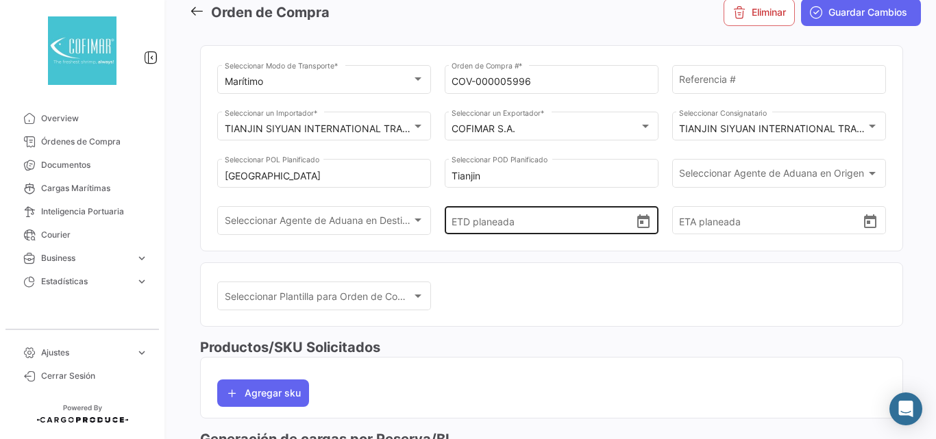
scroll to position [0, 0]
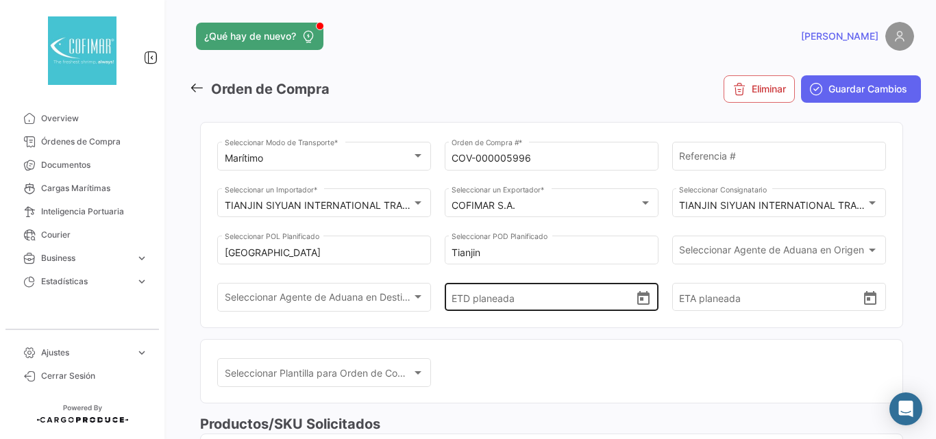
click at [486, 307] on input "ETD planeada" at bounding box center [543, 298] width 183 height 48
paste input "[DATE]"
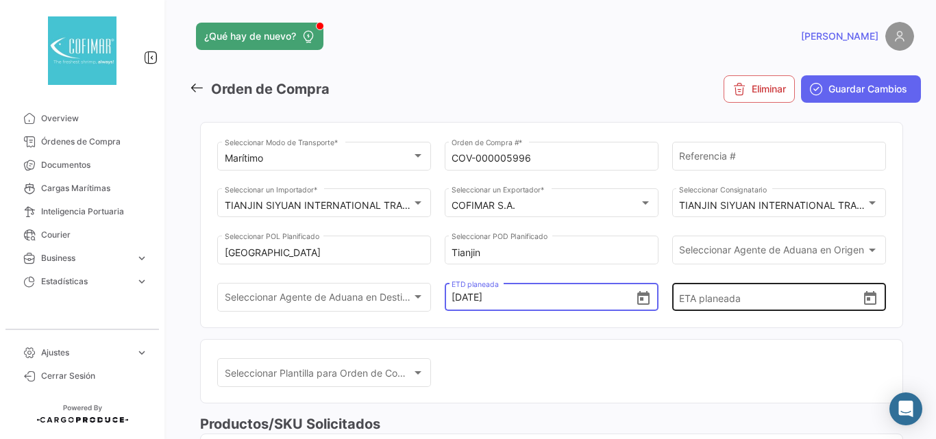
type input "[DATE] 00:00"
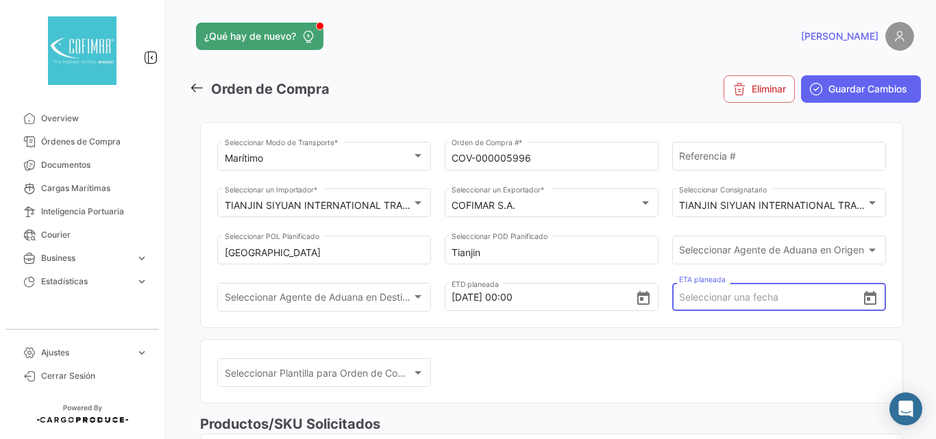
click at [732, 308] on input "ETA planeada" at bounding box center [770, 298] width 183 height 48
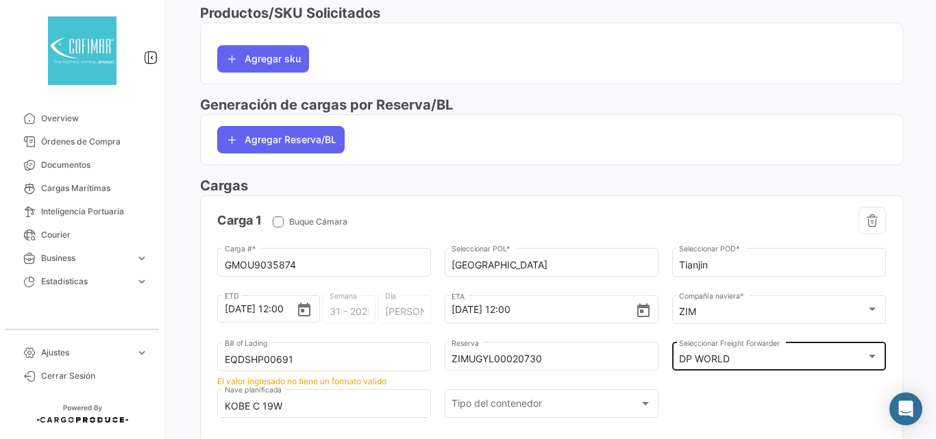
scroll to position [534, 0]
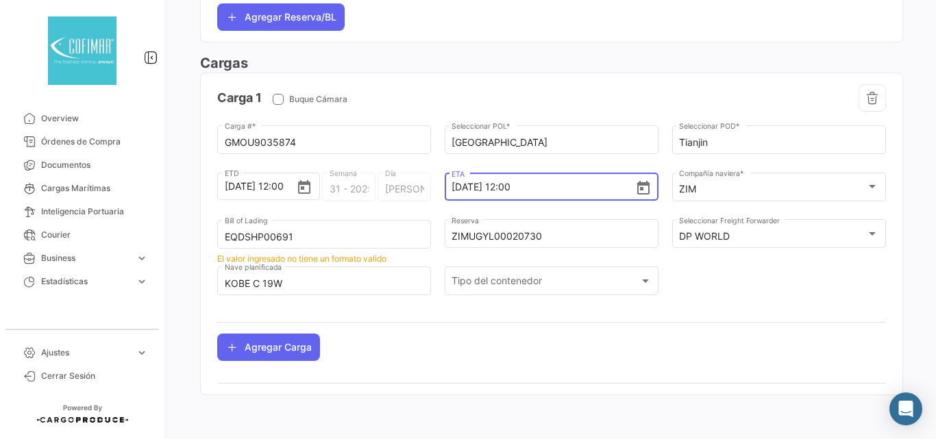
drag, startPoint x: 527, startPoint y: 186, endPoint x: 437, endPoint y: 193, distance: 90.8
click at [437, 193] on div "GMOU9035874 Carga # * Guayaquil Seleccionar POL * Tianjin Seleccionar POD * [DA…" at bounding box center [551, 217] width 669 height 189
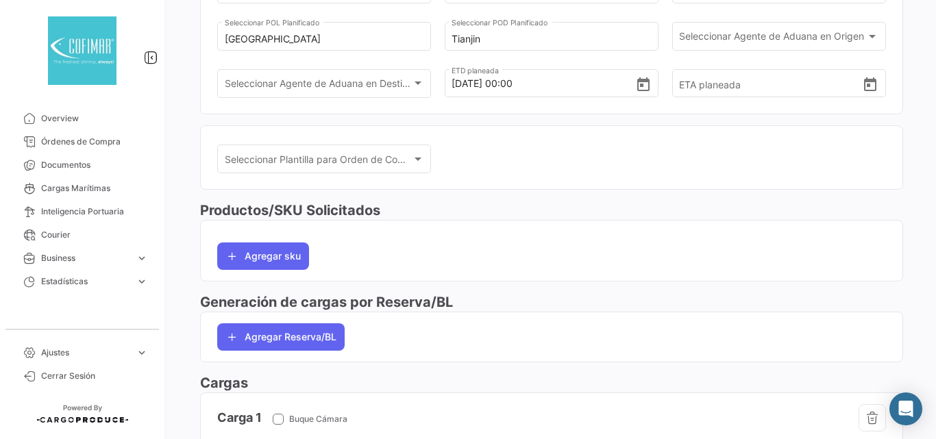
scroll to position [0, 0]
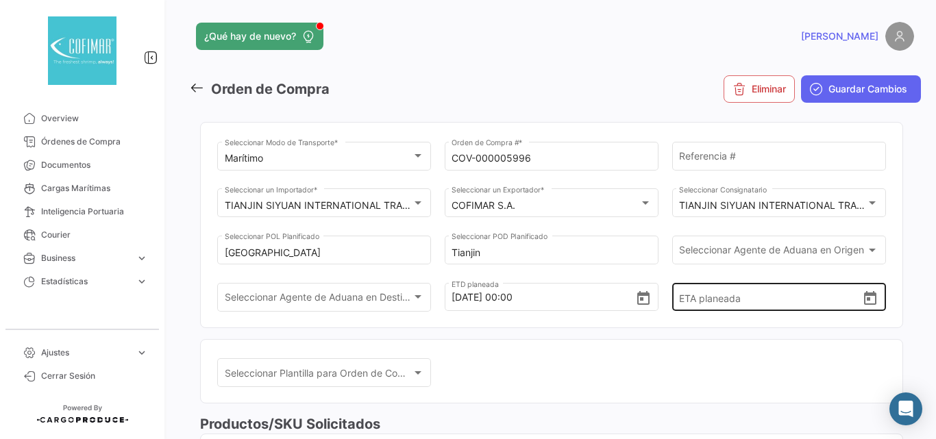
click at [714, 306] on input "ETA planeada" at bounding box center [770, 298] width 183 height 48
paste input "[DATE] 12:00"
type input "[DATE] 12:00"
click at [714, 363] on div "Seleccionar Plantilla para Orden de Compra Seleccionar Plantilla para Orden de …" at bounding box center [551, 379] width 669 height 47
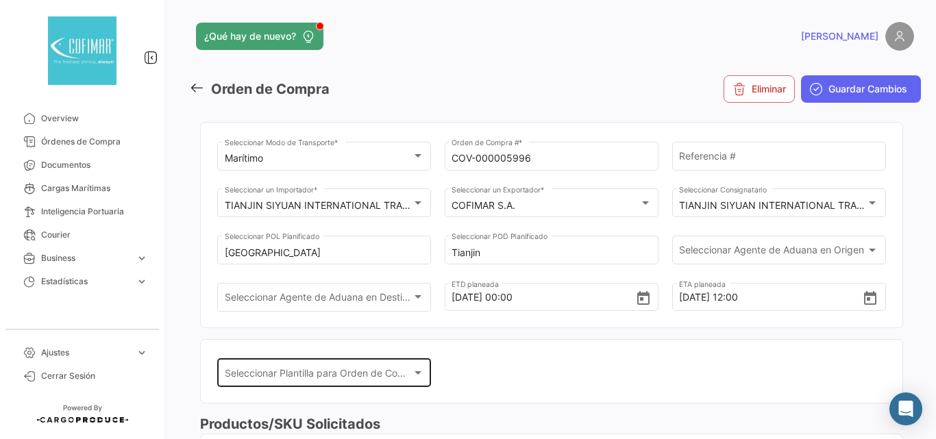
scroll to position [183, 0]
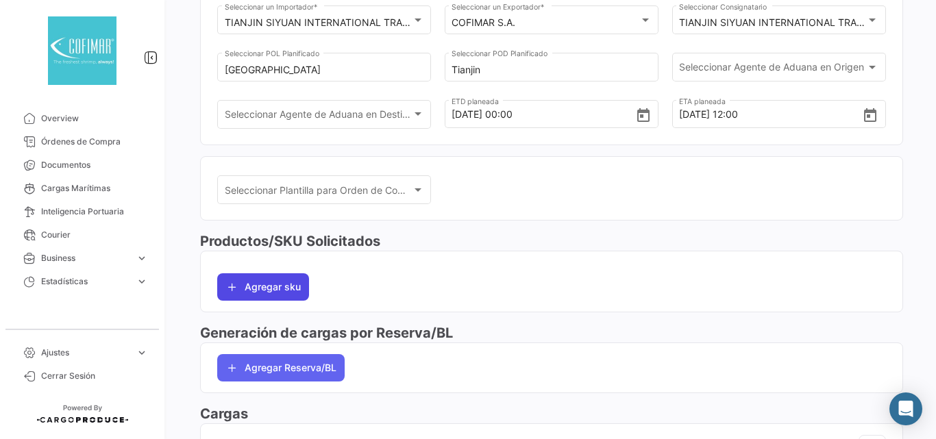
click at [283, 295] on button "Agregar sku" at bounding box center [263, 287] width 92 height 27
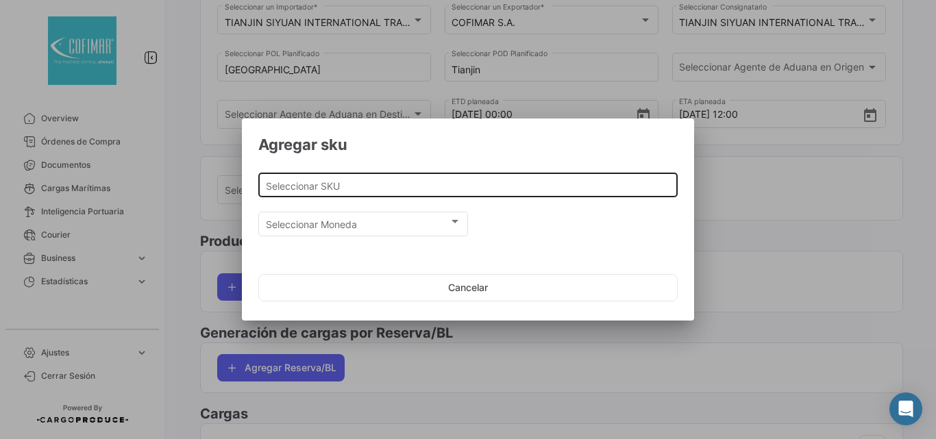
click at [350, 184] on input "Seleccionar SKU" at bounding box center [468, 186] width 405 height 12
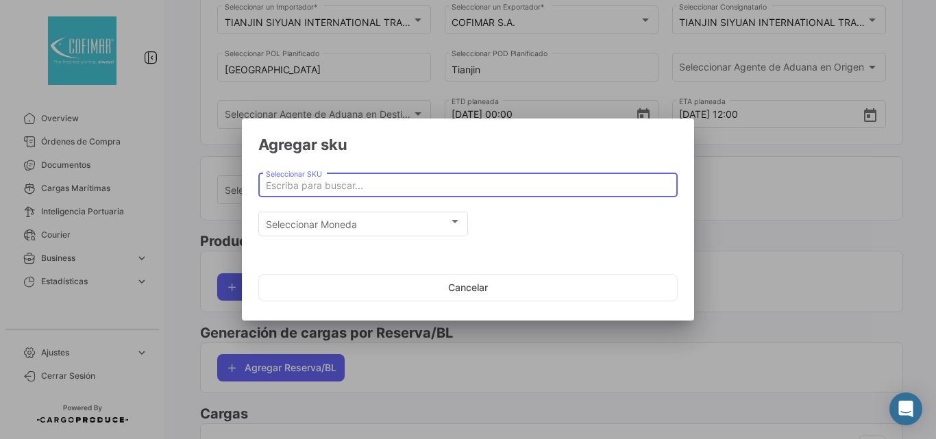
paste input "FROZEN HEAD ON SHELL ON RAW VANNAMEI SHRIMP"
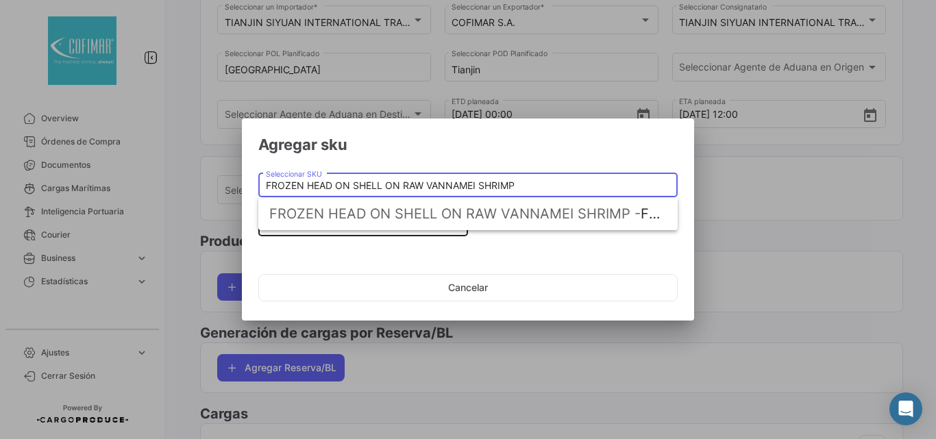
type input "FROZEN HEAD ON SHELL ON RAW VANNAMEI SHRIMP"
click at [403, 217] on span "FROZEN HEAD ON SHELL ON RAW VANNAMEI SHRIMP -" at bounding box center [455, 214] width 372 height 16
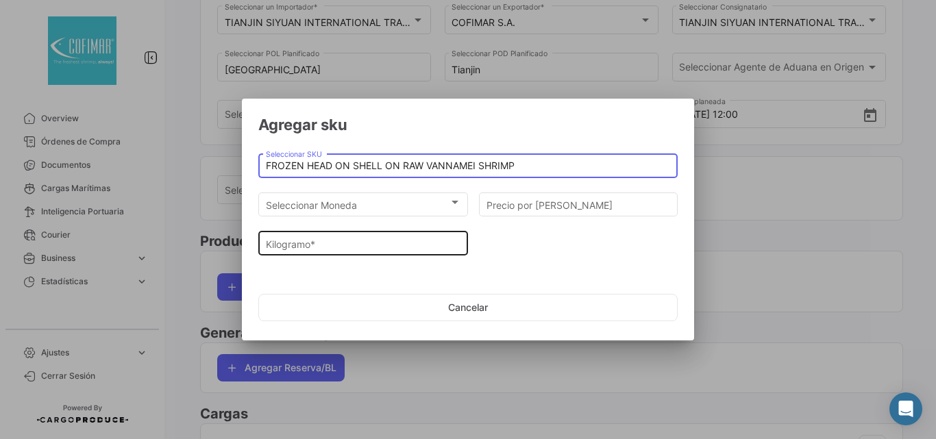
click at [348, 249] on input "Kilogramo *" at bounding box center [363, 245] width 195 height 12
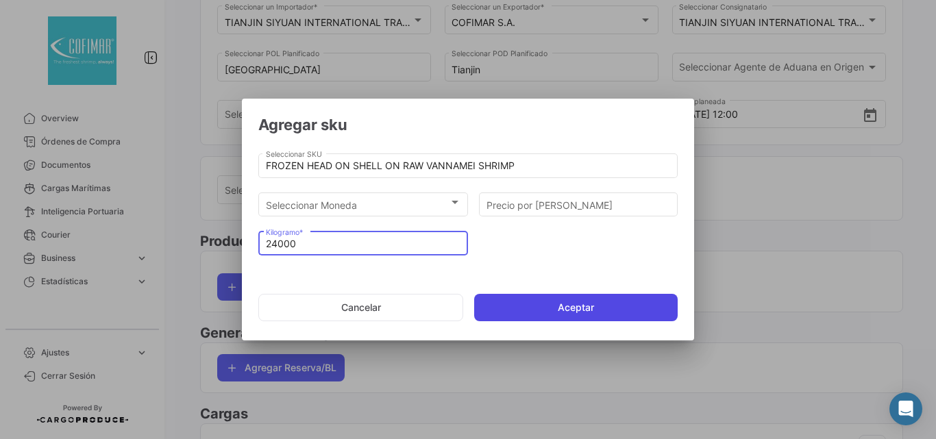
type input "24000"
click at [556, 307] on button "Aceptar" at bounding box center [576, 307] width 204 height 27
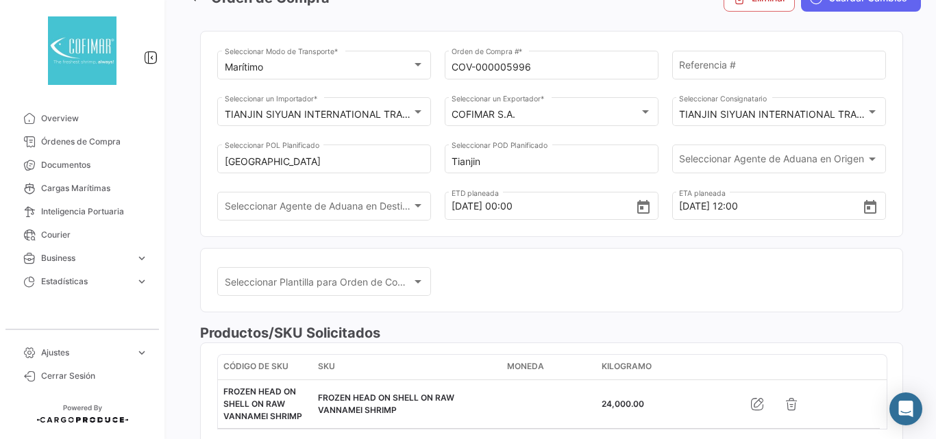
scroll to position [0, 0]
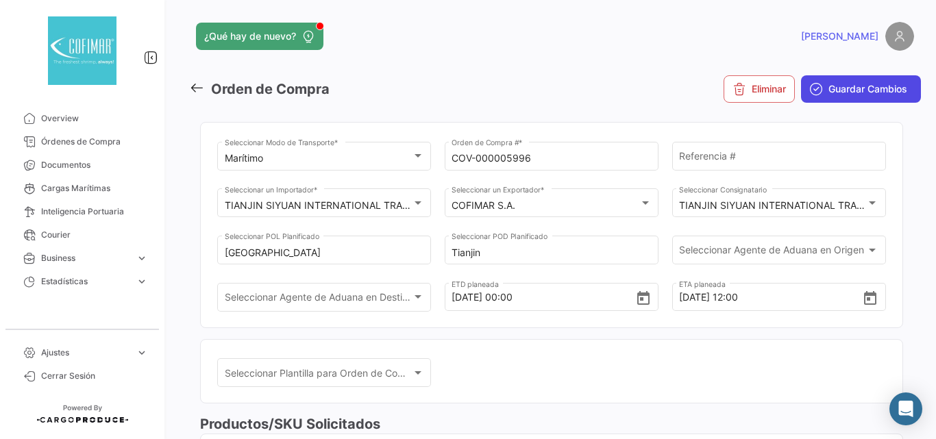
click at [853, 83] on span "Guardar Cambios" at bounding box center [868, 89] width 79 height 14
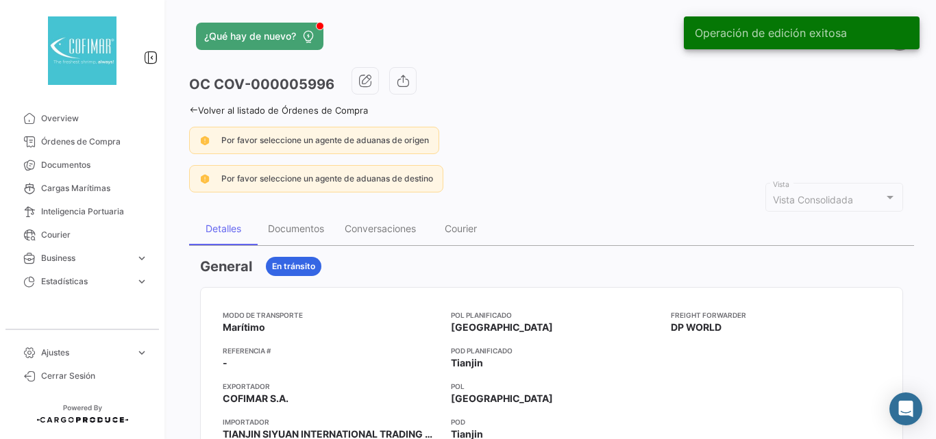
click at [195, 106] on icon at bounding box center [193, 110] width 9 height 9
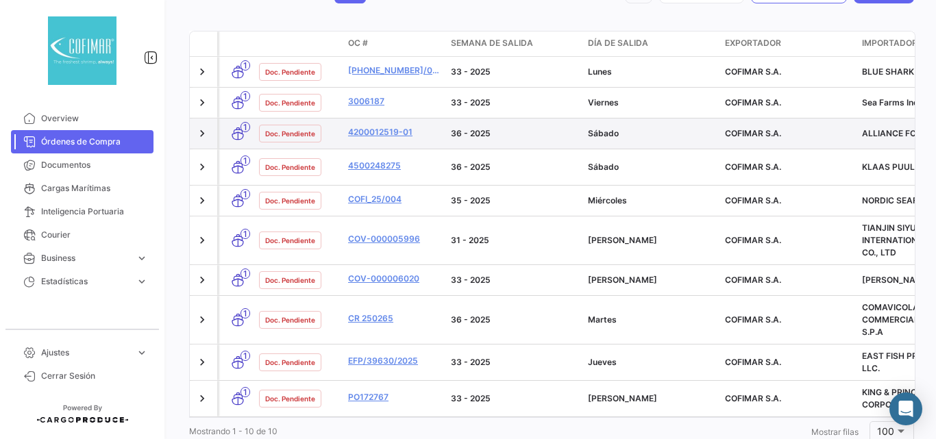
scroll to position [135, 0]
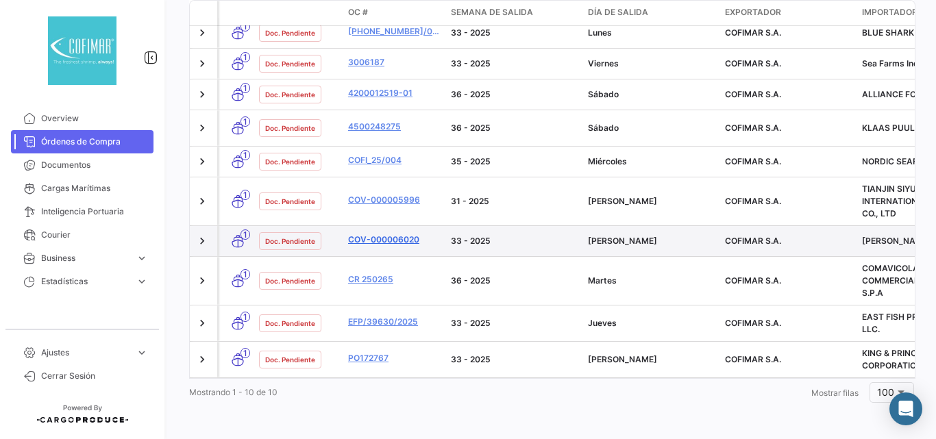
click at [376, 234] on link "COV-000006020" at bounding box center [394, 240] width 92 height 12
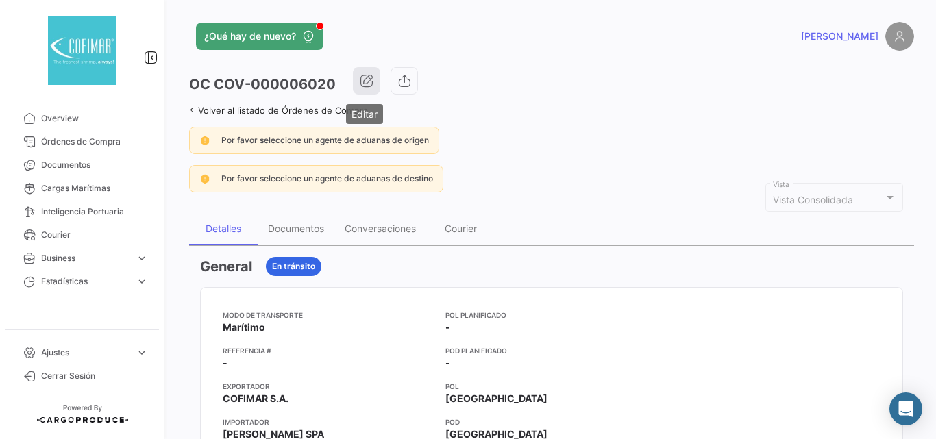
click at [372, 75] on button "button" at bounding box center [366, 80] width 27 height 27
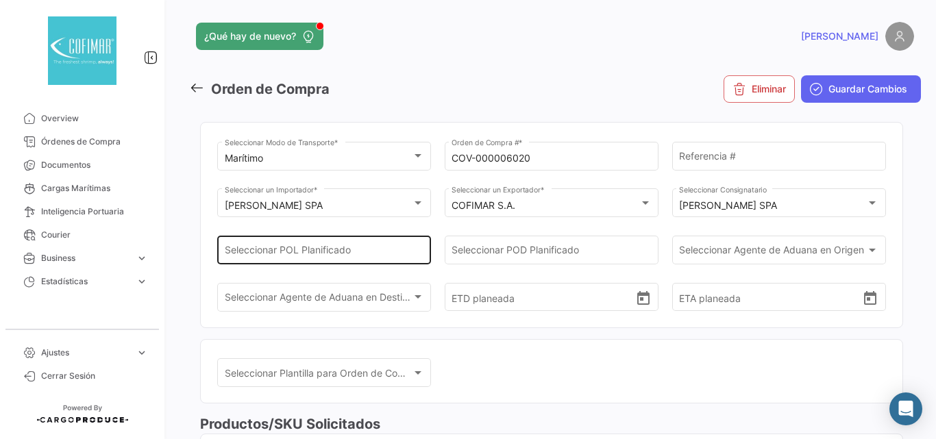
click at [363, 254] on input "Seleccionar POL Planificado" at bounding box center [324, 253] width 199 height 12
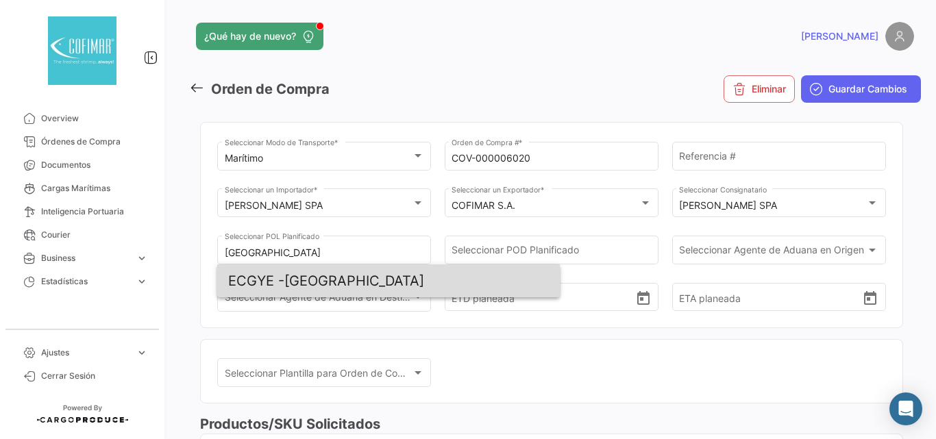
click at [331, 275] on span "ECGYE - [GEOGRAPHIC_DATA]" at bounding box center [388, 281] width 321 height 33
type input "[GEOGRAPHIC_DATA]"
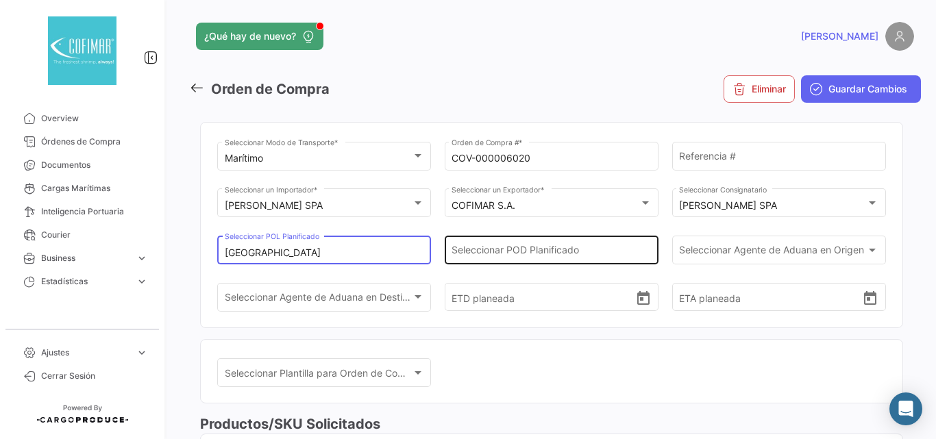
click at [469, 248] on input "Seleccionar POD Planificado" at bounding box center [551, 253] width 199 height 12
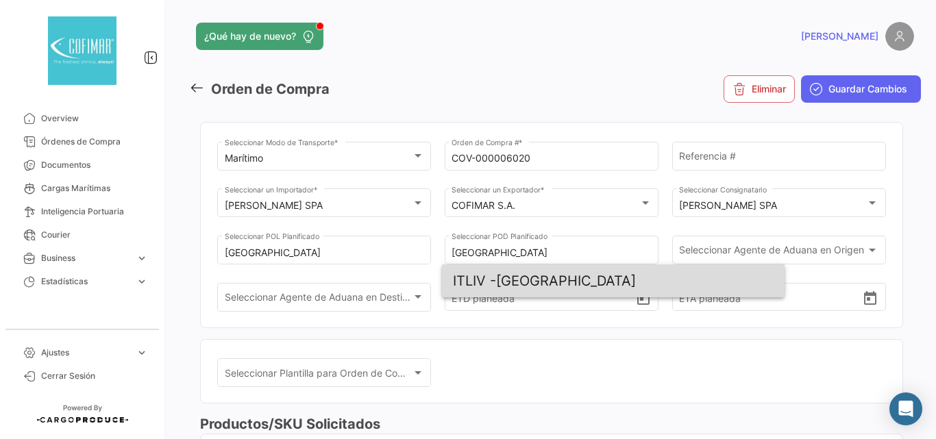
click at [521, 276] on span "ITLIV - [GEOGRAPHIC_DATA]" at bounding box center [613, 281] width 321 height 33
type input "[GEOGRAPHIC_DATA]"
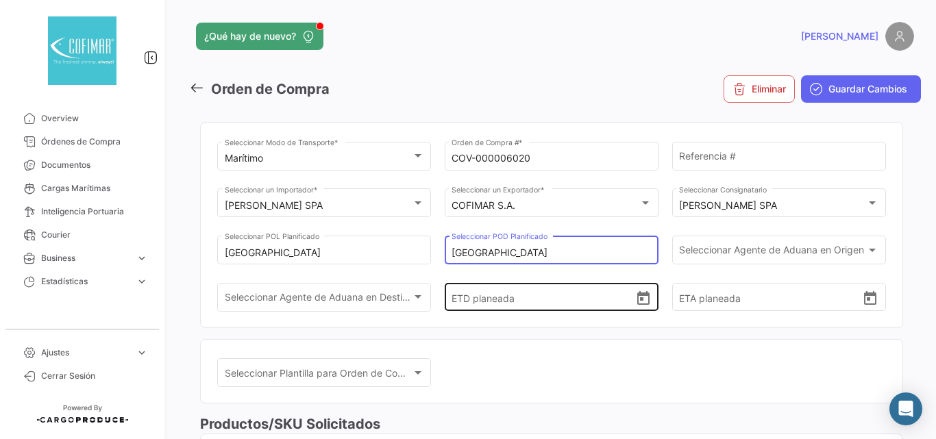
click at [581, 304] on input "ETD planeada" at bounding box center [543, 298] width 183 height 48
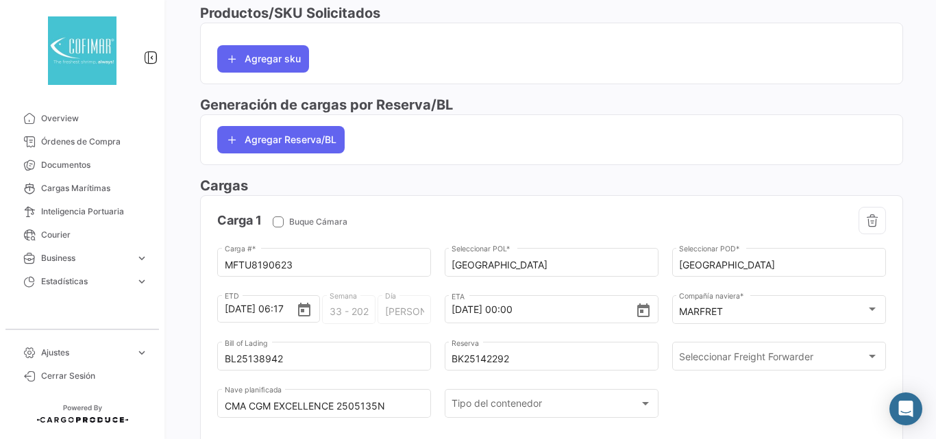
scroll to position [534, 0]
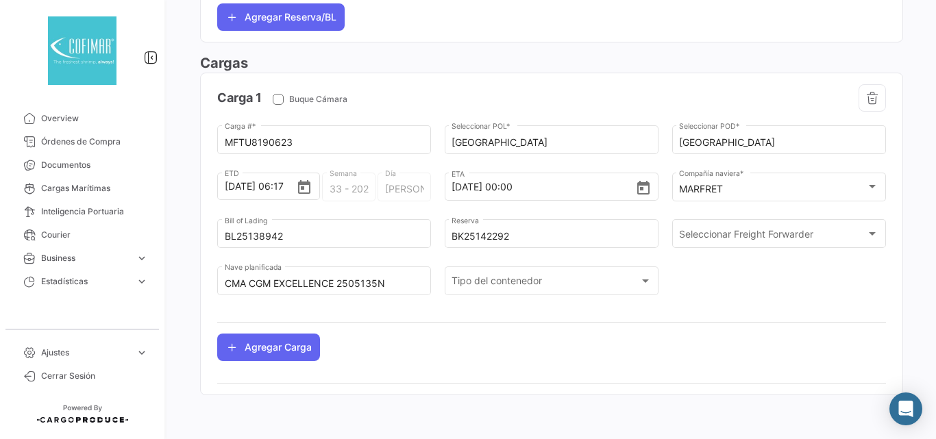
drag, startPoint x: 525, startPoint y: 242, endPoint x: 509, endPoint y: 260, distance: 24.3
click at [513, 256] on div "BK25142292 Reserva" at bounding box center [552, 240] width 214 height 42
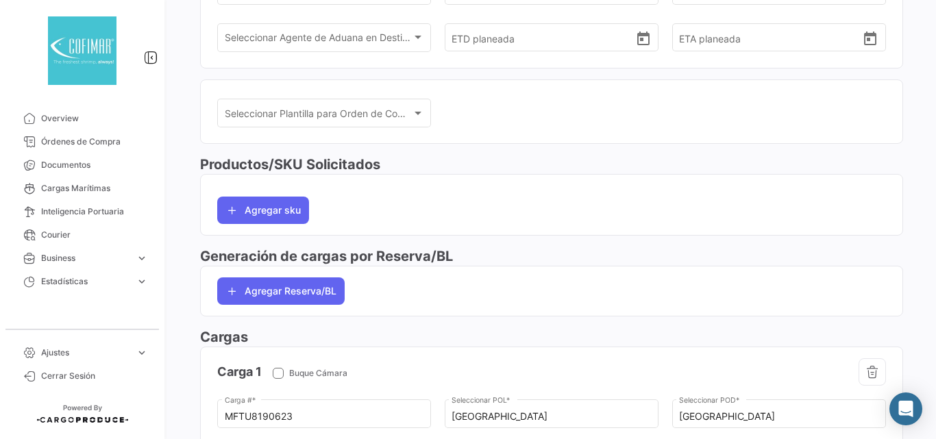
scroll to position [77, 0]
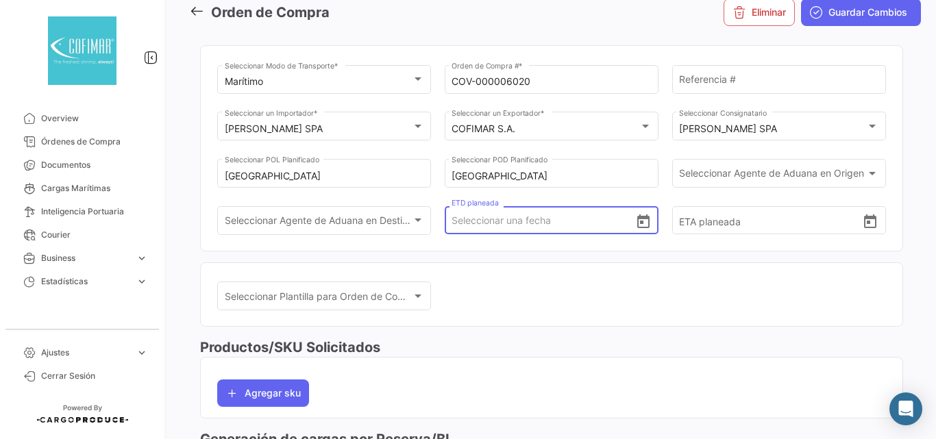
click at [465, 215] on input "ETD planeada" at bounding box center [543, 221] width 183 height 48
drag, startPoint x: 520, startPoint y: 284, endPoint x: 535, endPoint y: 282, distance: 15.2
click at [521, 284] on div "Seleccionar Plantilla para Orden de Compra Seleccionar Plantilla para Orden de …" at bounding box center [551, 303] width 669 height 47
click at [496, 213] on input "ETD planeada" at bounding box center [543, 221] width 183 height 48
paste input "[DATE]"
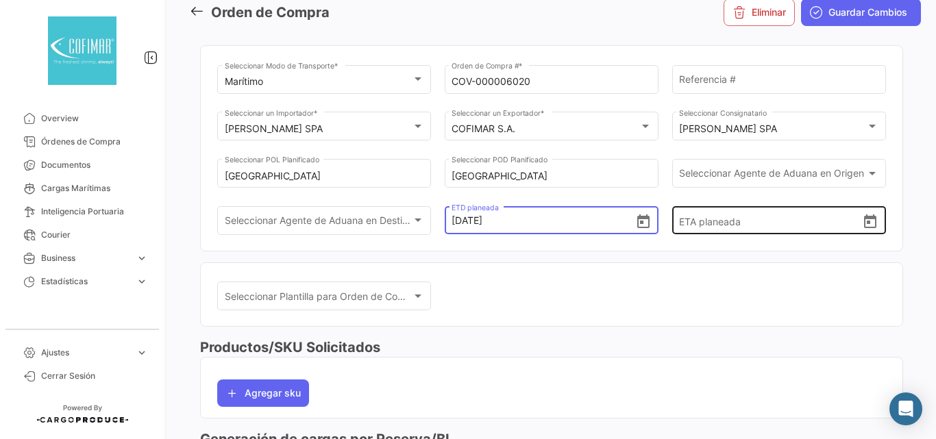
type input "[DATE] 00:00"
click at [720, 223] on input "ETA planeada" at bounding box center [770, 221] width 183 height 48
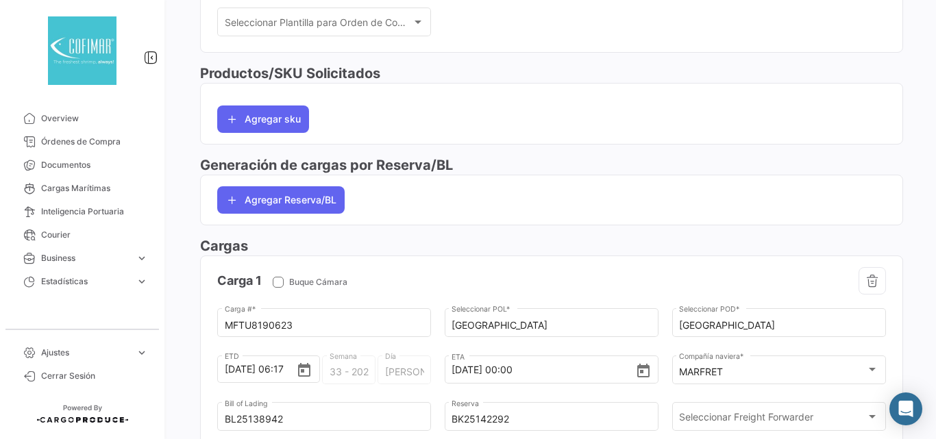
scroll to position [534, 0]
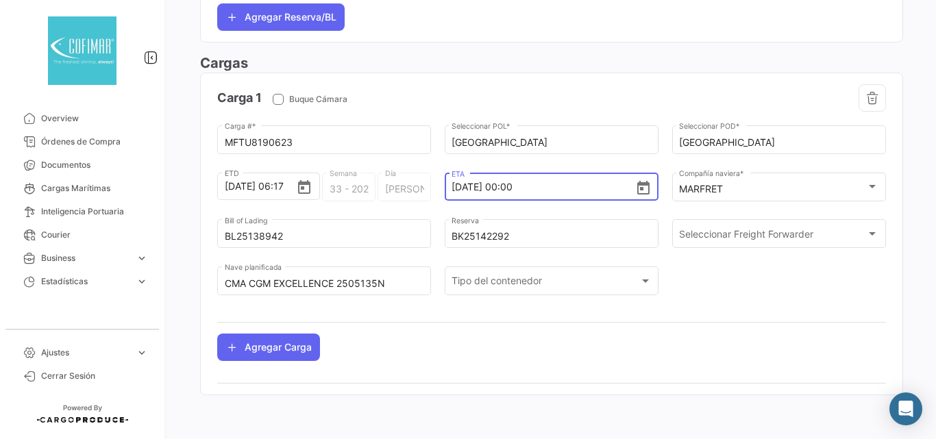
drag, startPoint x: 550, startPoint y: 192, endPoint x: 427, endPoint y: 184, distance: 123.6
click at [427, 184] on div "MFTU8190623 Carga # * Guayaquil Seleccionar POL * Livorno Seleccionar POD * [DA…" at bounding box center [551, 217] width 669 height 189
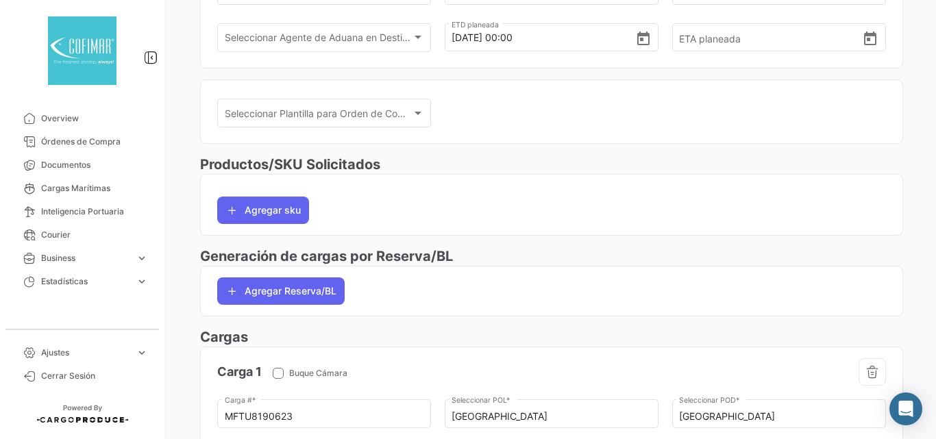
scroll to position [77, 0]
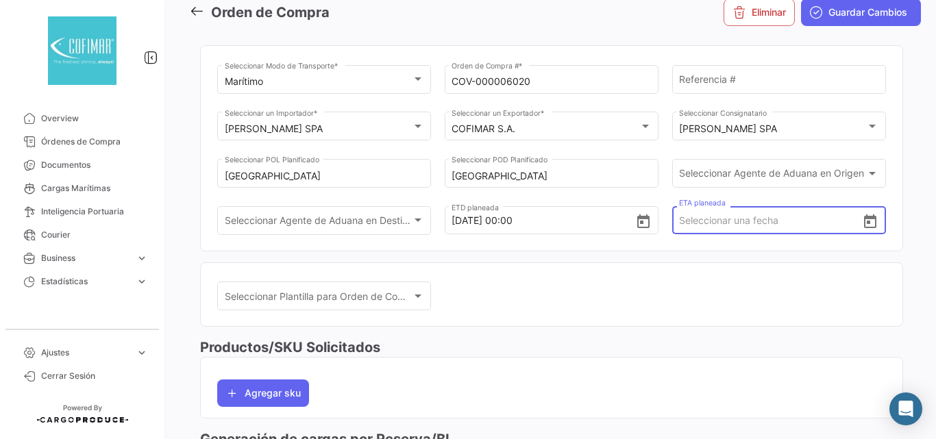
click at [708, 232] on input "ETA planeada" at bounding box center [770, 221] width 183 height 48
paste input "[DATE] 00:00"
type input "[DATE] 00:00"
click at [739, 307] on div "Seleccionar Plantilla para Orden de Compra Seleccionar Plantilla para Orden de …" at bounding box center [551, 303] width 669 height 47
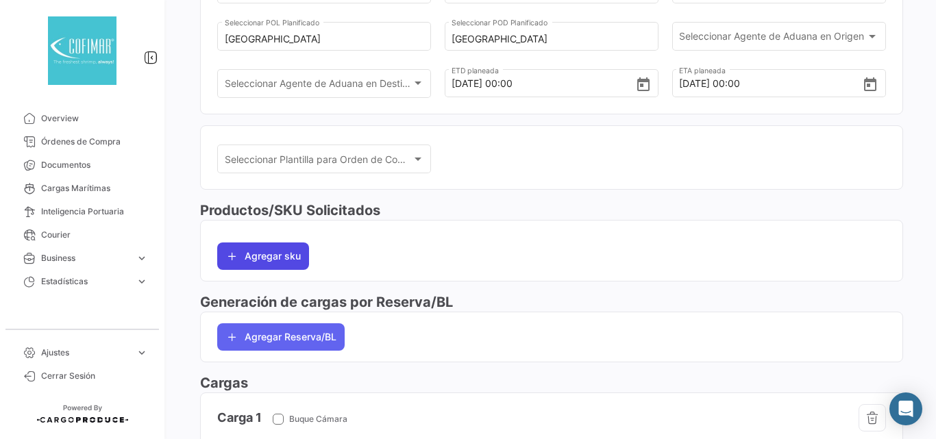
click at [279, 265] on button "Agregar sku" at bounding box center [263, 256] width 92 height 27
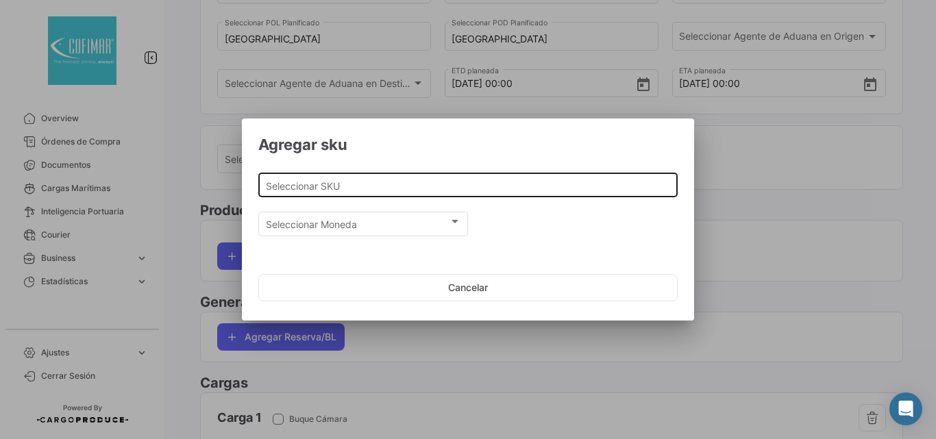
click at [319, 188] on input "Seleccionar SKU" at bounding box center [468, 186] width 405 height 12
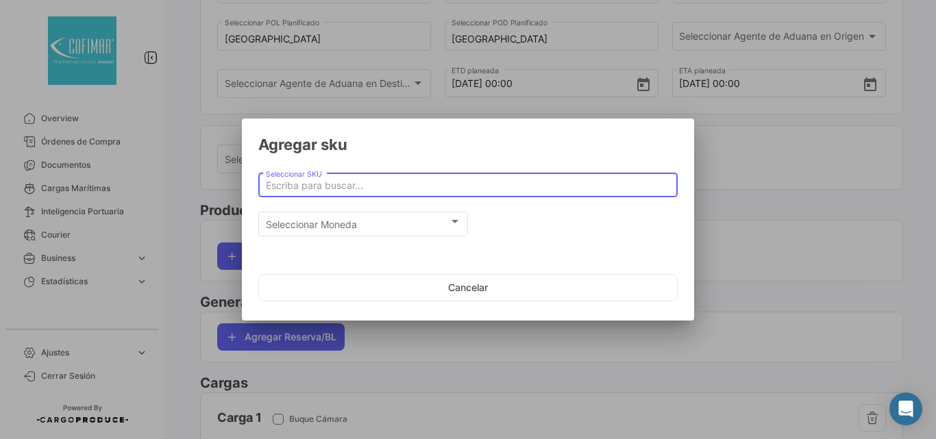
drag, startPoint x: 319, startPoint y: 188, endPoint x: 319, endPoint y: 195, distance: 7.6
click at [319, 195] on div "Seleccionar SKU" at bounding box center [468, 184] width 405 height 27
paste input "HEAD ON SHELL ON BLOCK SHRIMP"
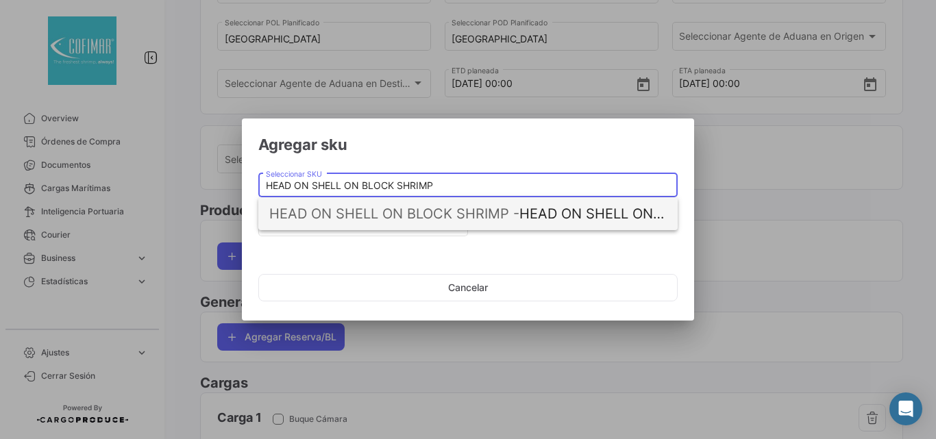
type input "HEAD ON SHELL ON BLOCK SHRIMP"
click at [359, 218] on span "HEAD ON SHELL ON BLOCK SHRIMP -" at bounding box center [394, 214] width 250 height 16
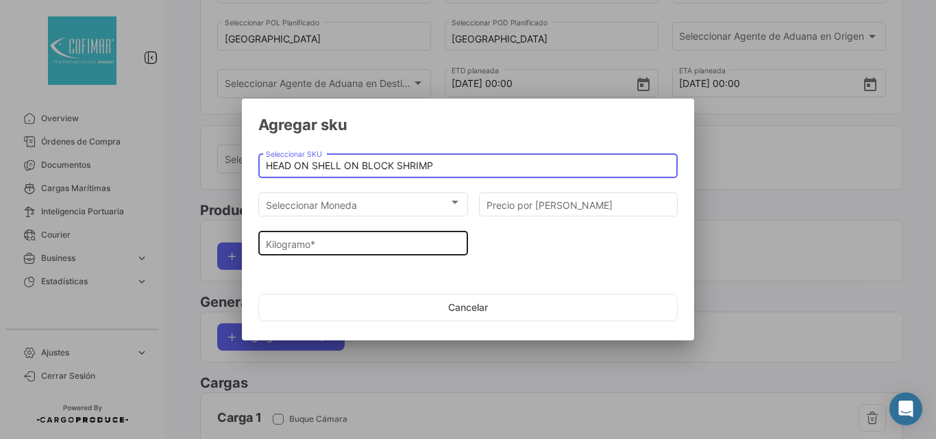
click at [348, 239] on input "Kilogramo *" at bounding box center [363, 245] width 195 height 12
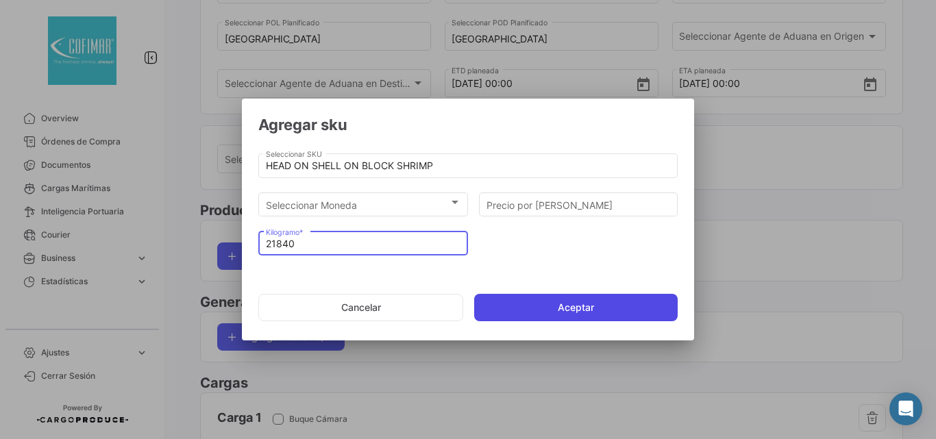
type input "21840"
click at [544, 308] on button "Aceptar" at bounding box center [576, 307] width 204 height 27
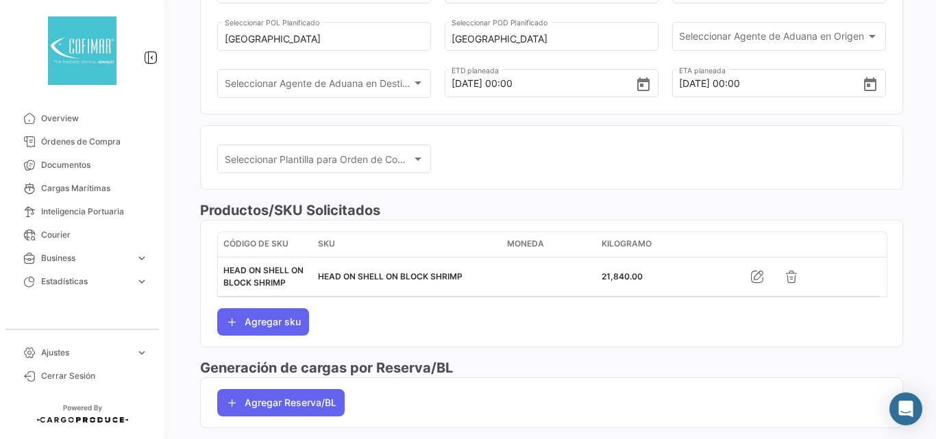
scroll to position [0, 0]
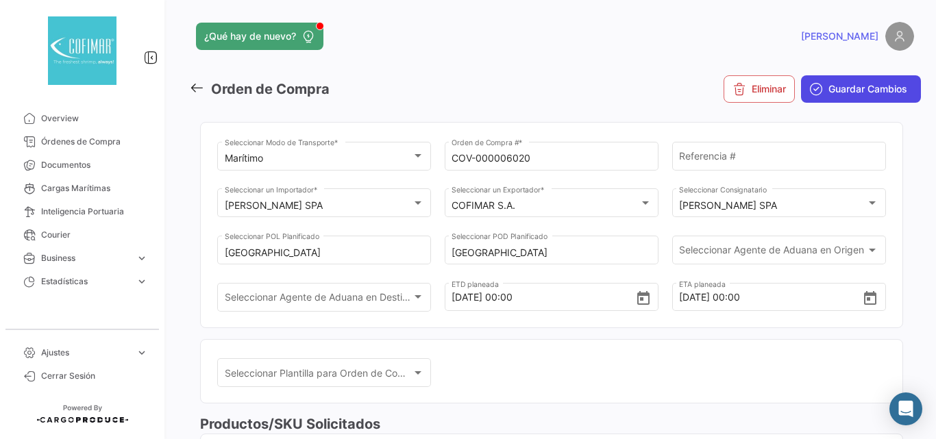
click at [860, 95] on span "Guardar Cambios" at bounding box center [868, 89] width 79 height 14
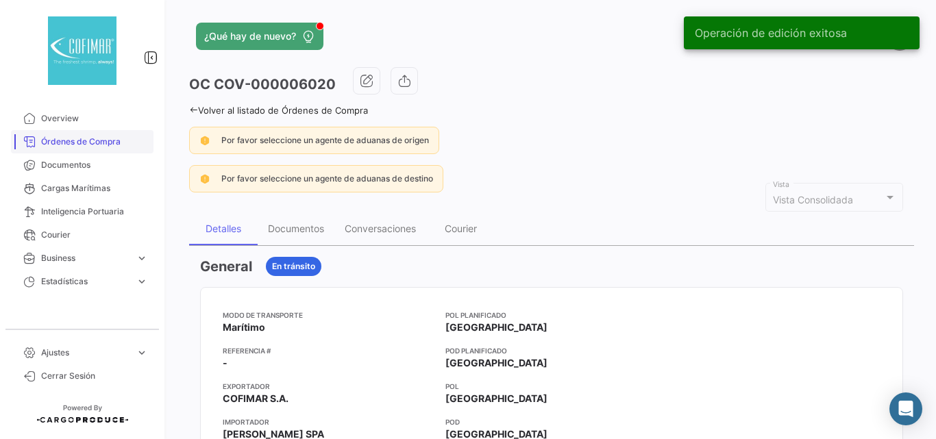
click at [83, 140] on span "Órdenes de Compra" at bounding box center [94, 142] width 107 height 12
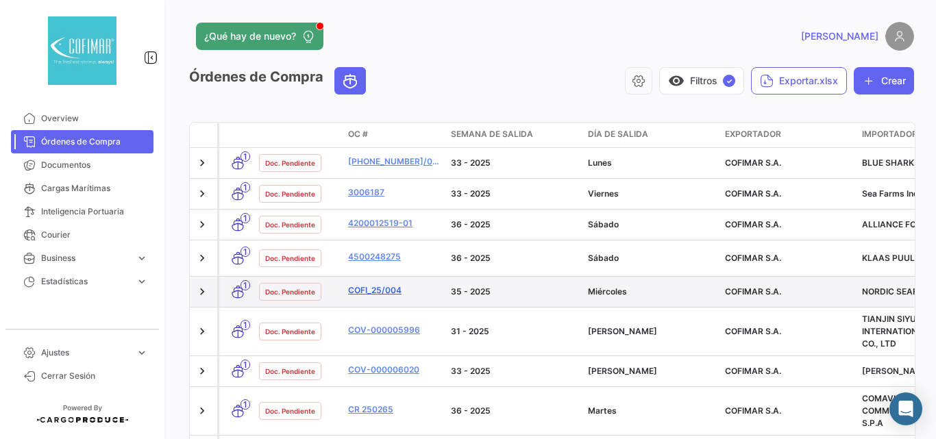
scroll to position [135, 0]
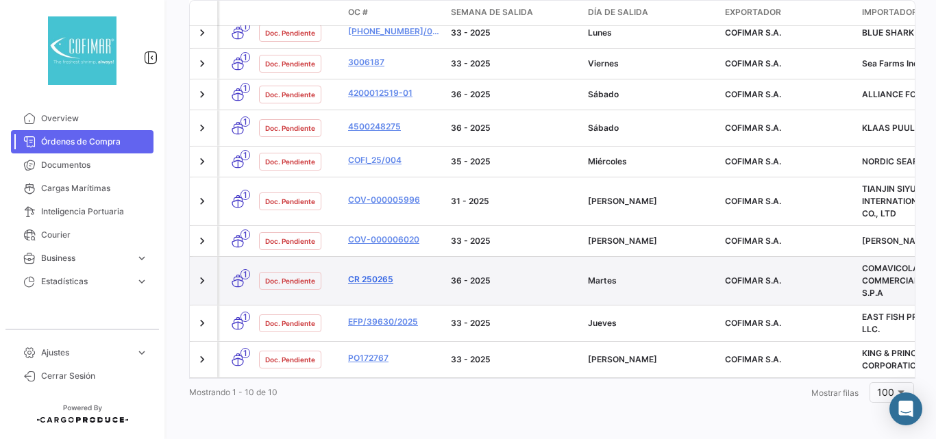
click at [370, 274] on link "CR 250265" at bounding box center [394, 280] width 92 height 12
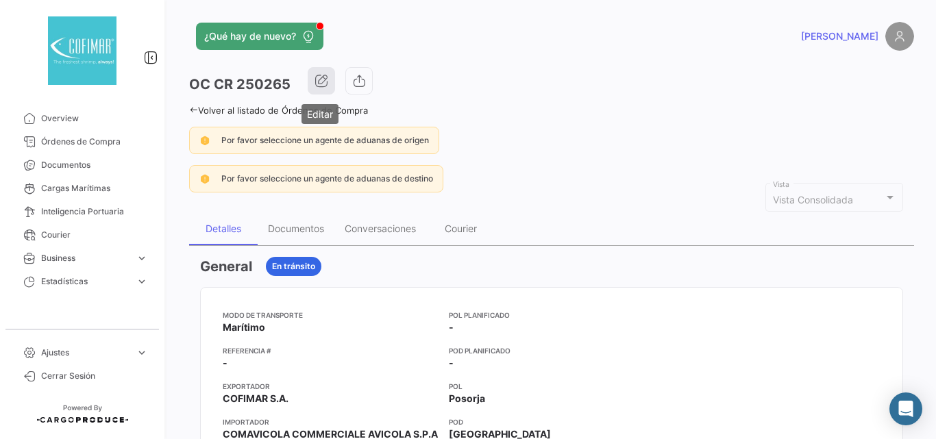
click at [313, 78] on button "button" at bounding box center [321, 80] width 27 height 27
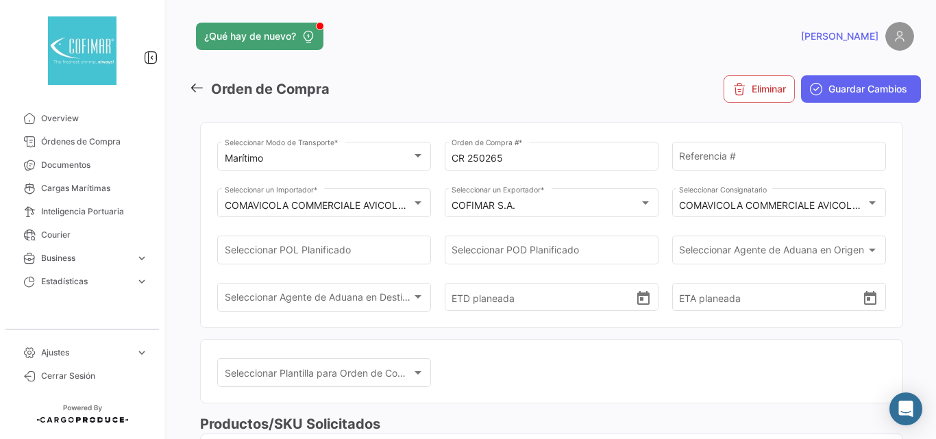
scroll to position [228, 0]
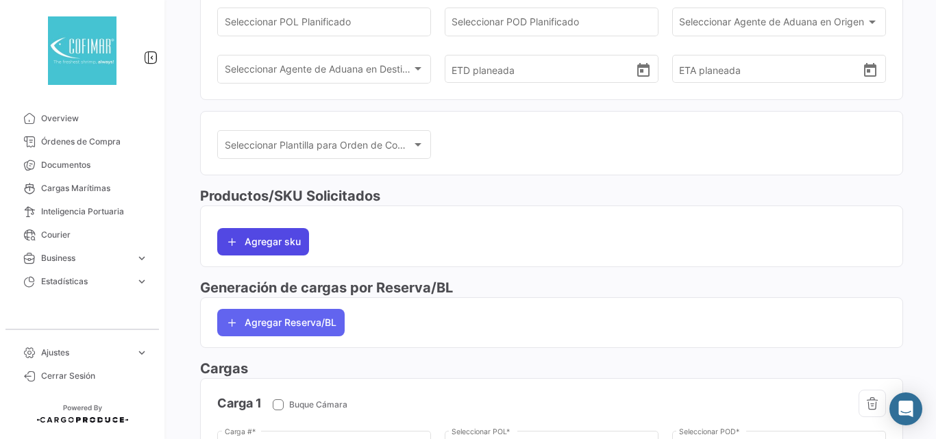
click at [278, 248] on button "Agregar sku" at bounding box center [263, 241] width 92 height 27
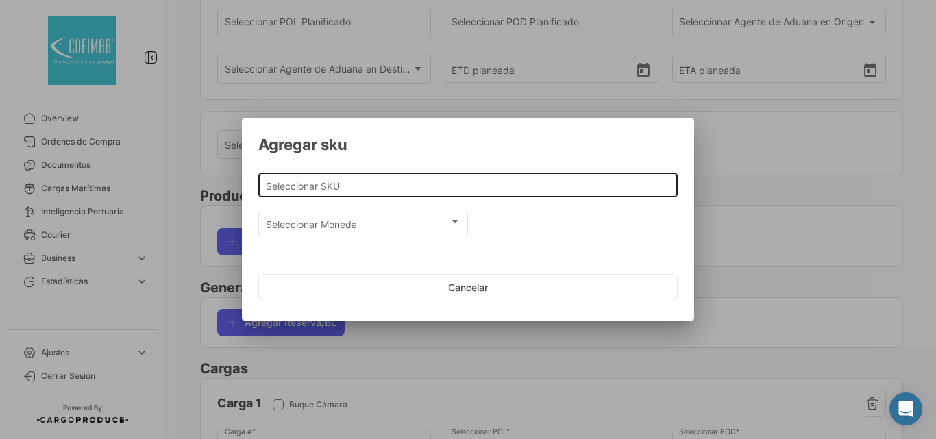
click at [364, 184] on input "Seleccionar SKU" at bounding box center [468, 186] width 405 height 12
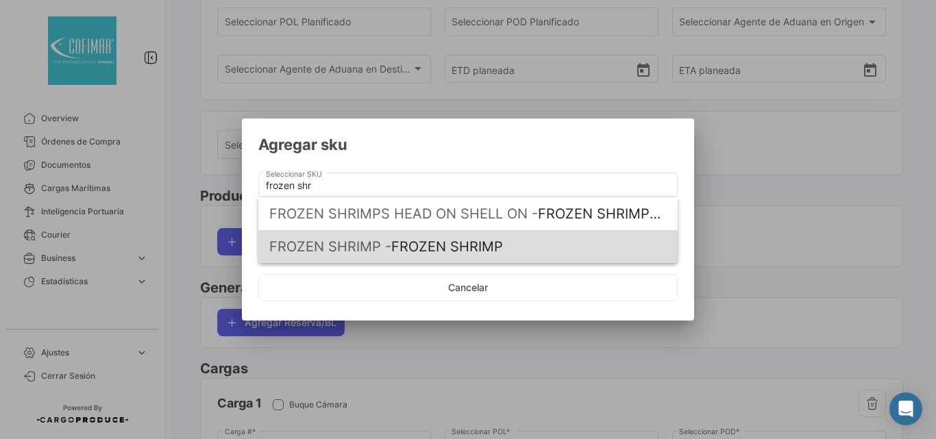
click at [365, 247] on span "FROZEN SHRIMP -" at bounding box center [330, 247] width 122 height 16
type input "FROZEN SHRIMP"
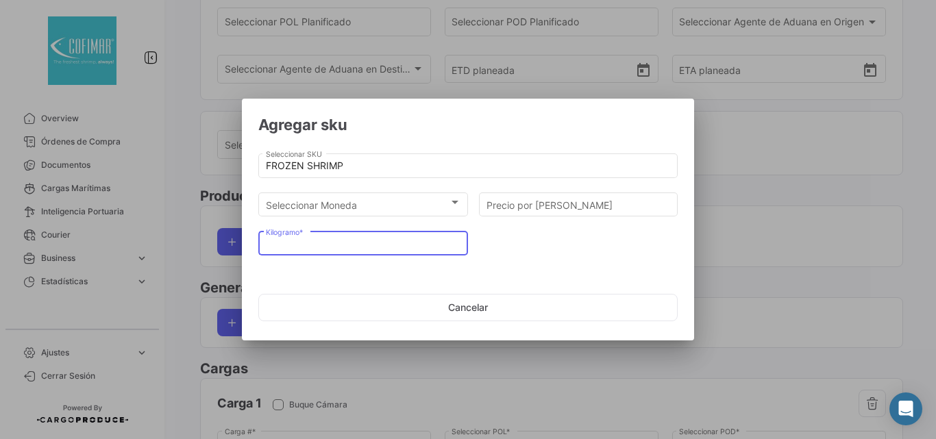
click at [333, 239] on input "Kilogramo *" at bounding box center [363, 245] width 195 height 12
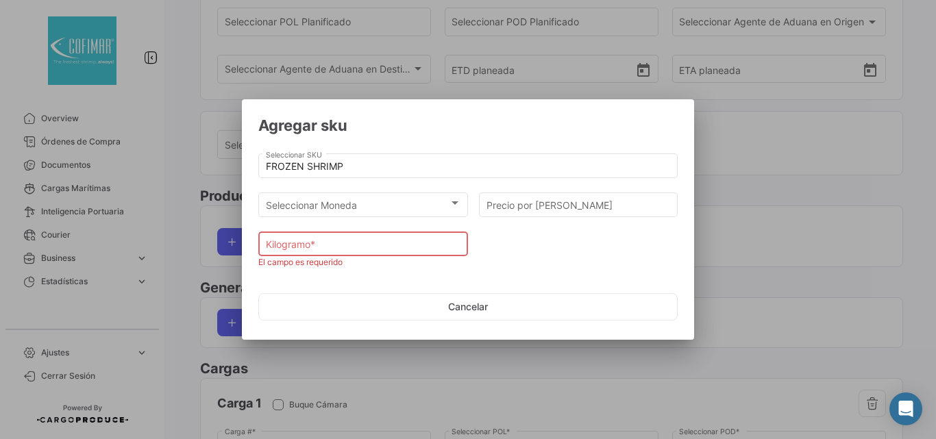
click at [333, 238] on div "Kilogramo *" at bounding box center [363, 242] width 195 height 27
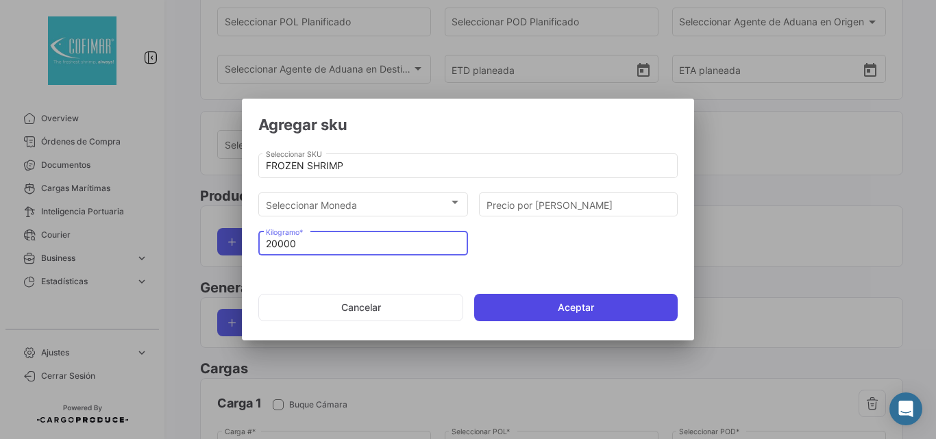
type input "20000"
click at [576, 319] on button "Aceptar" at bounding box center [576, 307] width 204 height 27
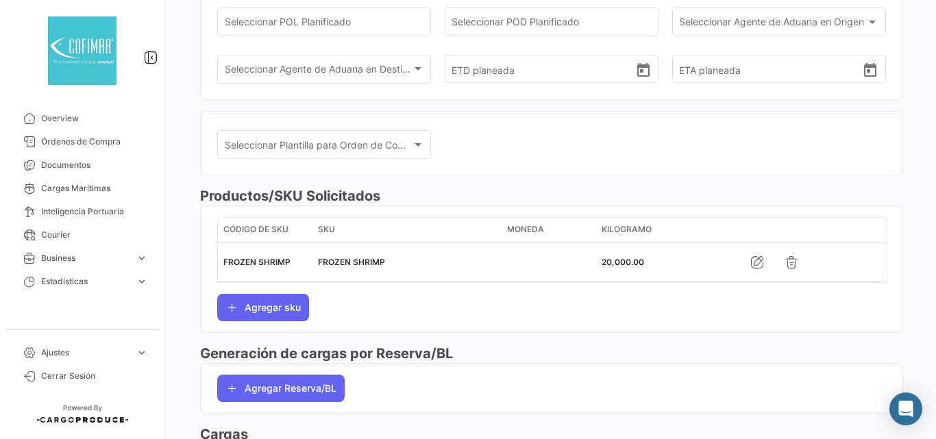
scroll to position [0, 0]
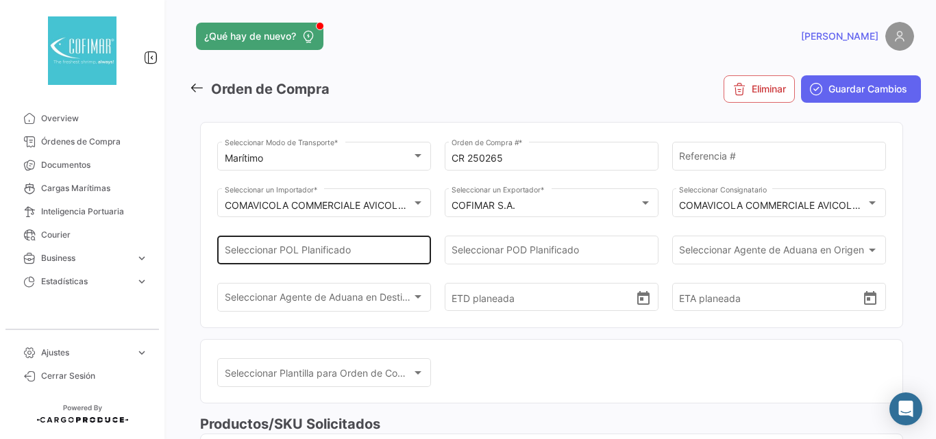
click at [326, 252] on input "Seleccionar POL Planificado" at bounding box center [324, 253] width 199 height 12
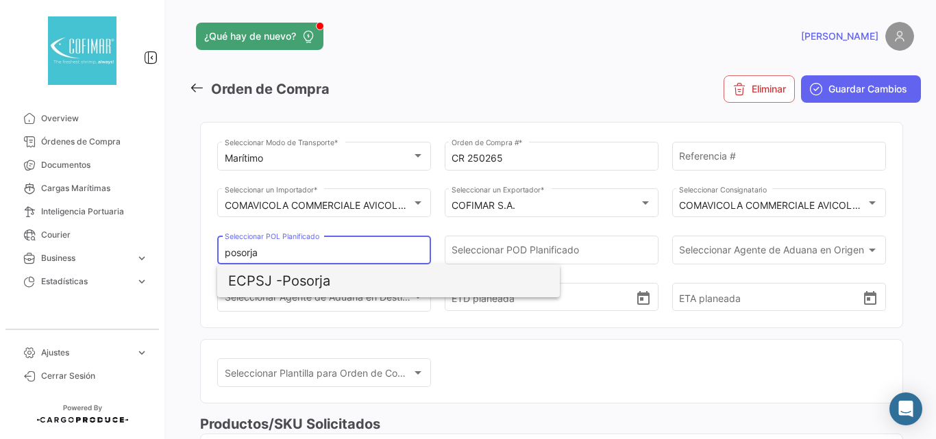
click at [332, 279] on span "ECPSJ - Posorja" at bounding box center [388, 281] width 321 height 33
type input "Posorja"
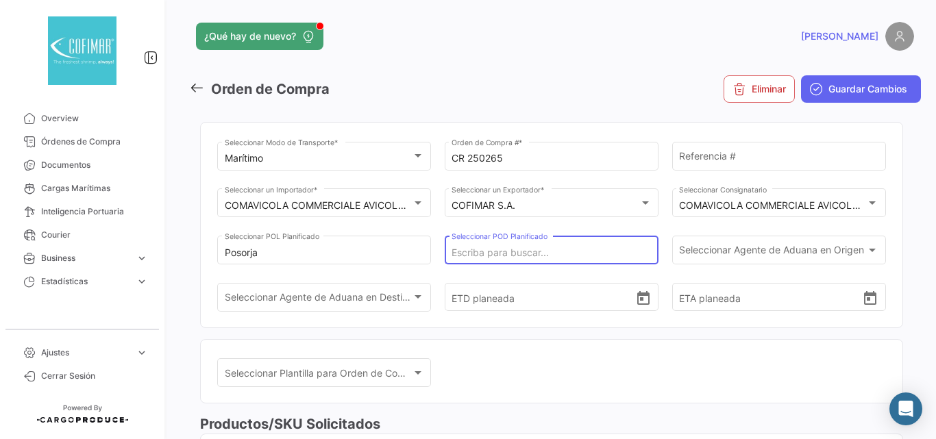
click at [507, 254] on input "Seleccionar POD Planificado" at bounding box center [551, 253] width 199 height 12
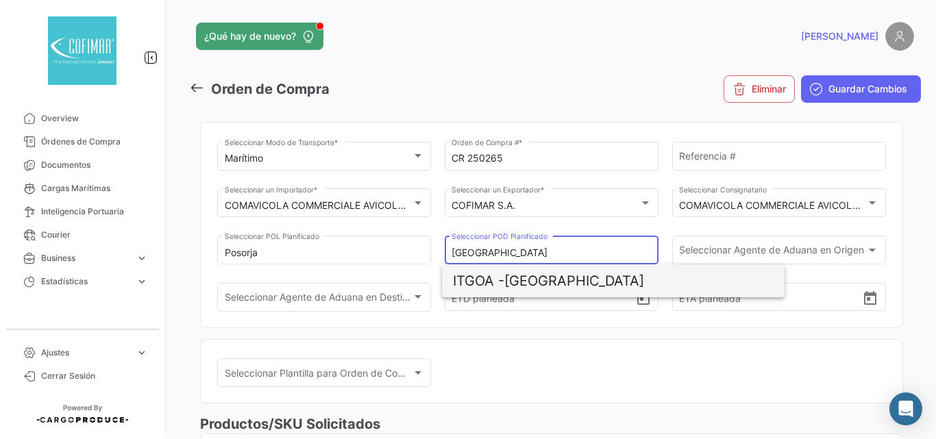
click at [491, 273] on span "ITGOA -" at bounding box center [478, 281] width 51 height 16
type input "[GEOGRAPHIC_DATA]"
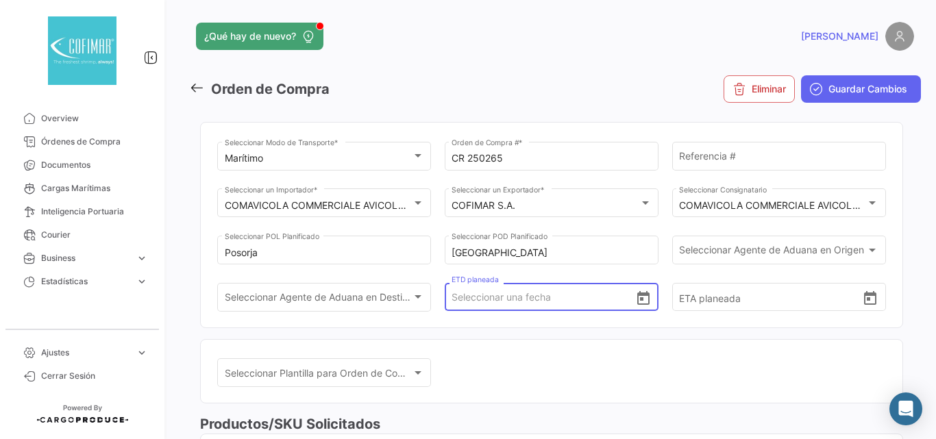
click at [502, 306] on input "ETD planeada" at bounding box center [543, 298] width 183 height 48
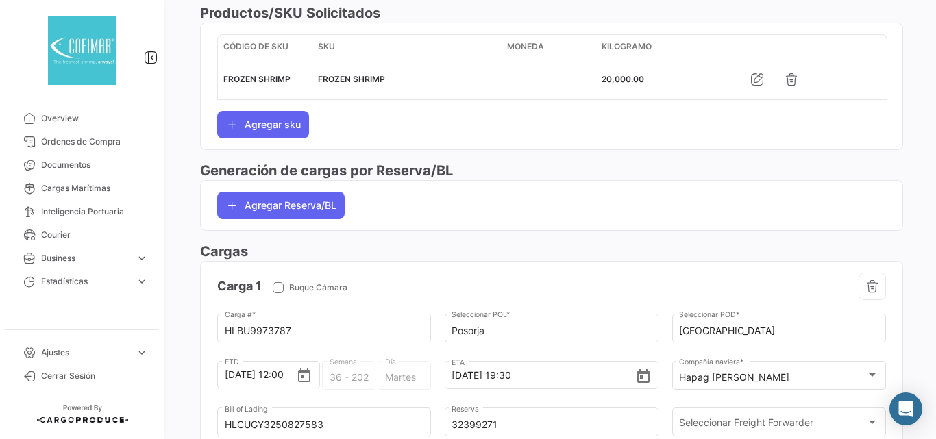
scroll to position [548, 0]
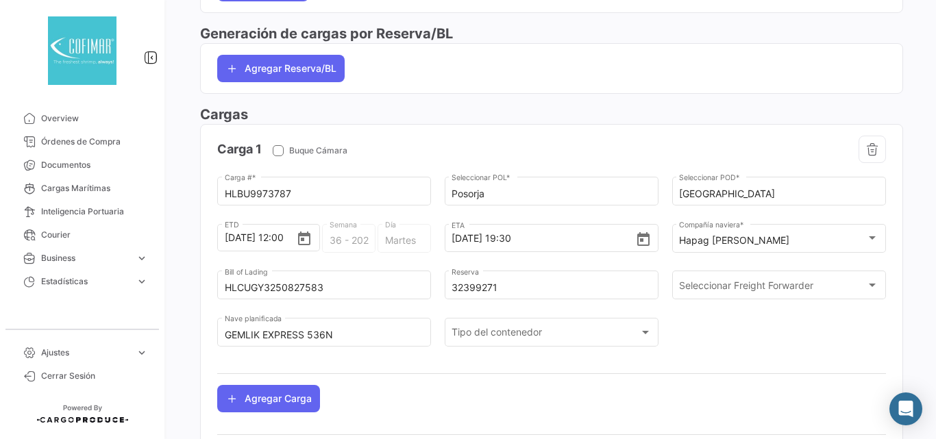
click at [345, 244] on div "[DATE] 12:00 ETD 36 - 2025 Semana Martes Día" at bounding box center [324, 244] width 214 height 47
copy div "ETD"
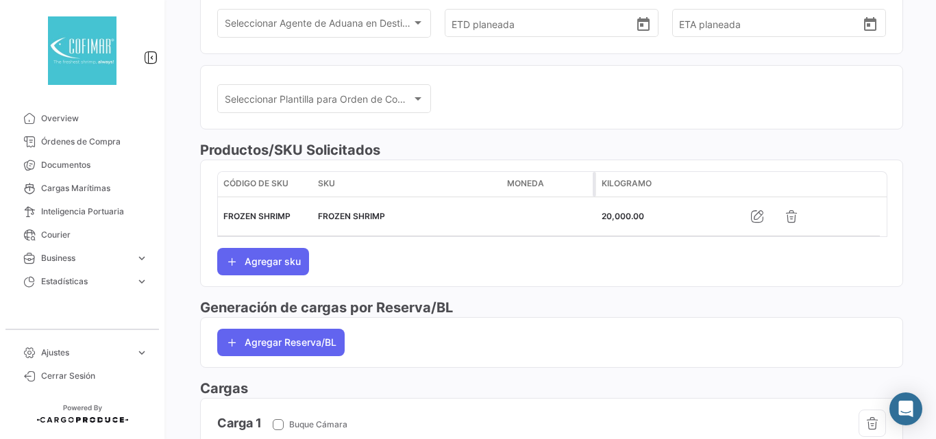
scroll to position [46, 0]
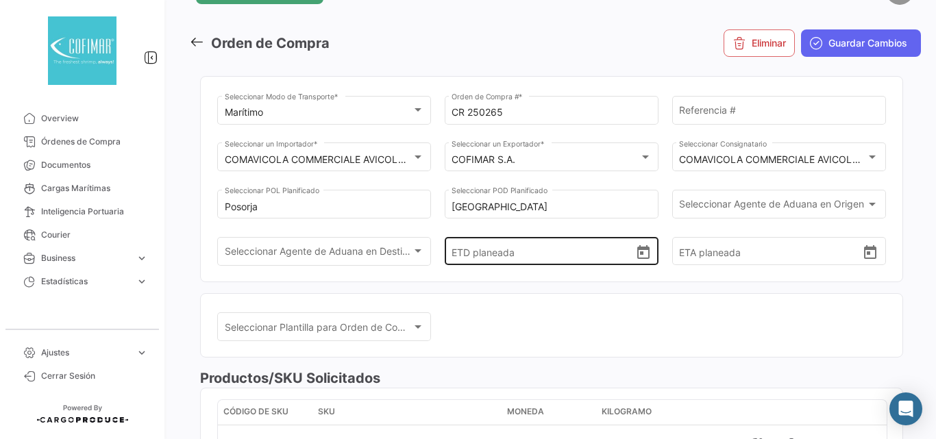
drag, startPoint x: 542, startPoint y: 255, endPoint x: 535, endPoint y: 260, distance: 8.8
click at [535, 260] on input "ETD planeada" at bounding box center [543, 252] width 183 height 48
paste input "[DATE] 12:00 ETD"
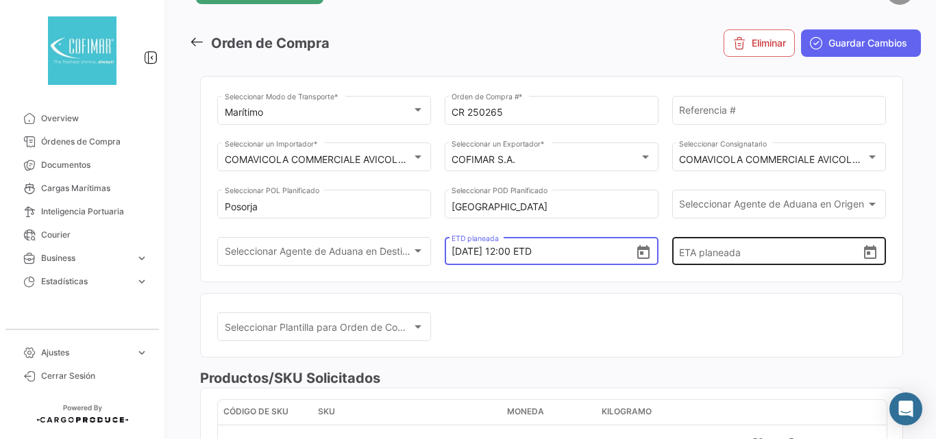
type input "[DATE] 12:00"
click at [732, 251] on input "ETA planeada" at bounding box center [770, 252] width 183 height 48
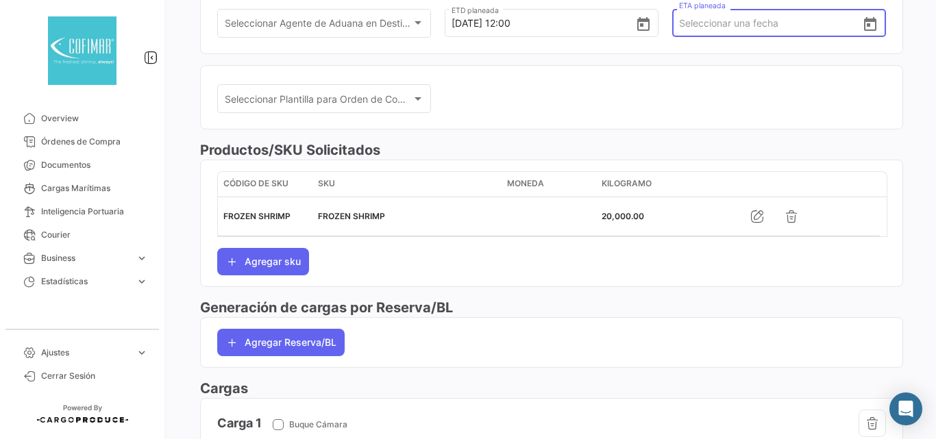
scroll to position [502, 0]
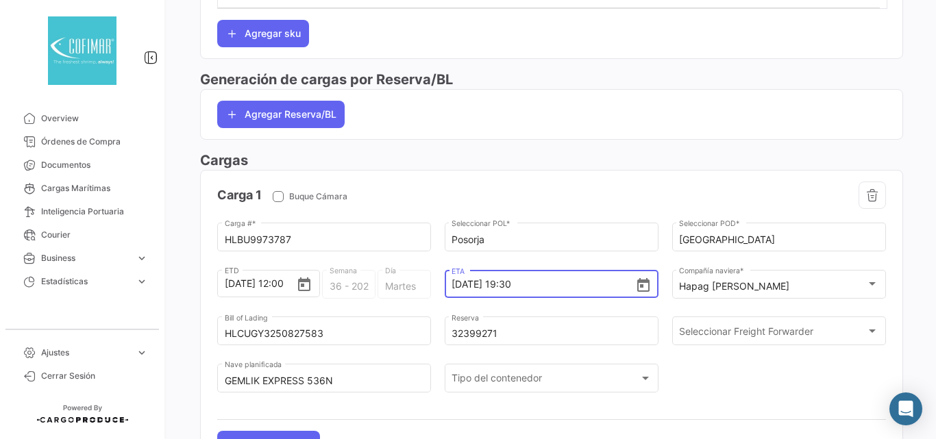
drag, startPoint x: 550, startPoint y: 286, endPoint x: 450, endPoint y: 287, distance: 100.1
click at [452, 287] on input "[DATE] 19:30" at bounding box center [543, 284] width 183 height 48
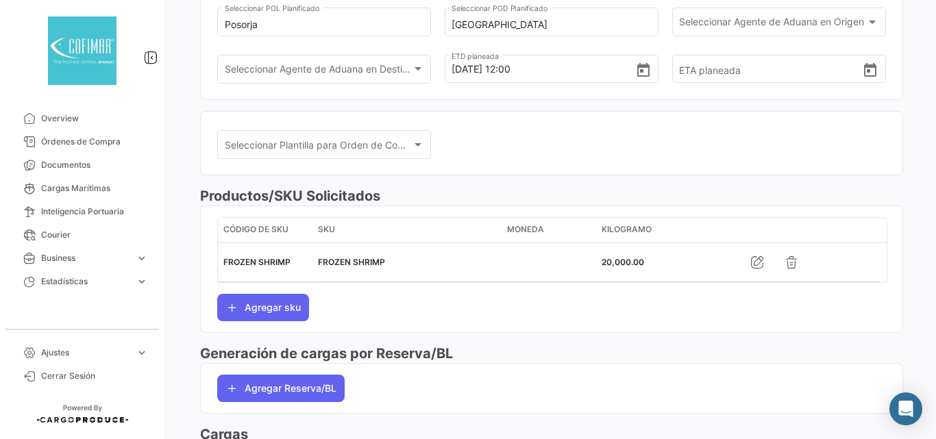
scroll to position [46, 0]
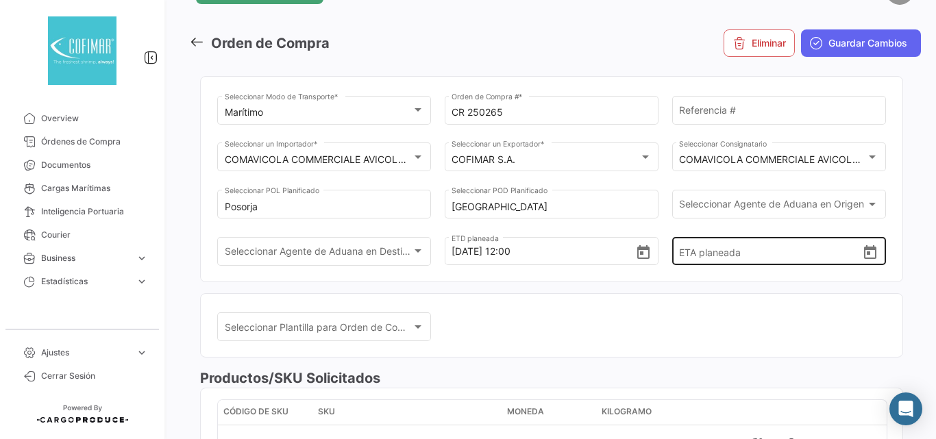
click at [690, 262] on input "ETA planeada" at bounding box center [770, 252] width 183 height 48
paste input "[DATE] 19:30"
type input "[DATE] 19:30"
click at [603, 307] on mat-card "Seleccionar Plantilla para Orden de Compra Seleccionar Plantilla para Orden de …" at bounding box center [551, 325] width 703 height 65
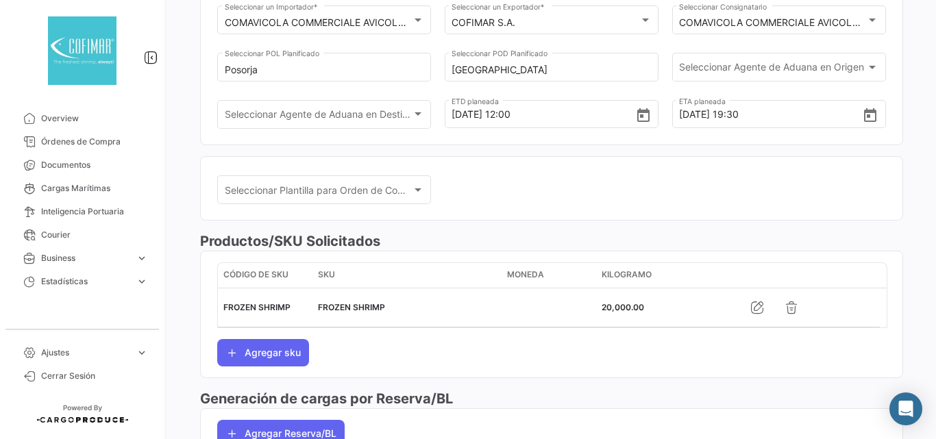
scroll to position [0, 0]
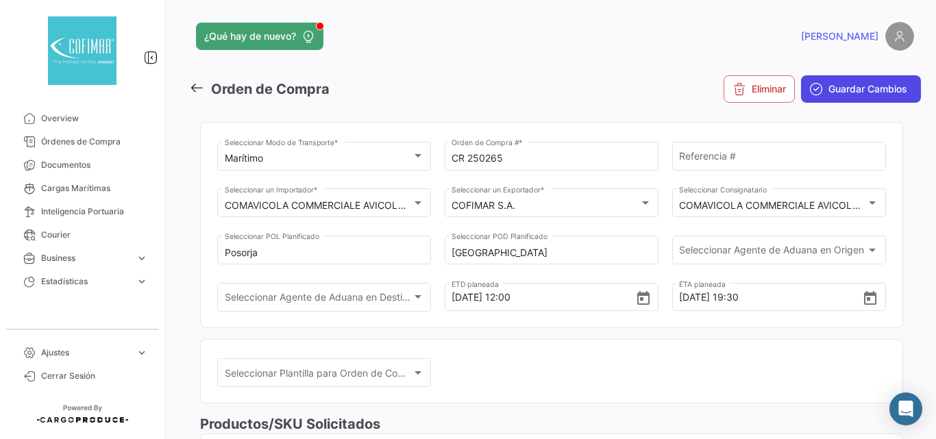
click at [884, 77] on button "Guardar Cambios" at bounding box center [861, 88] width 120 height 27
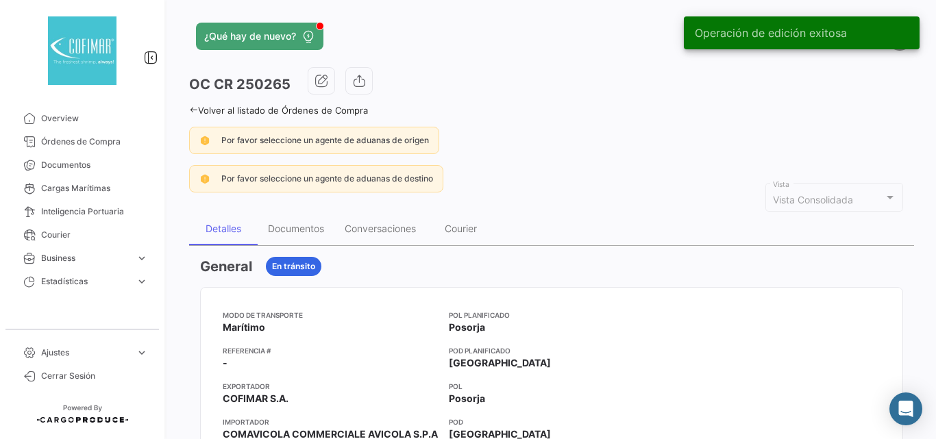
click at [194, 110] on icon at bounding box center [193, 110] width 9 height 9
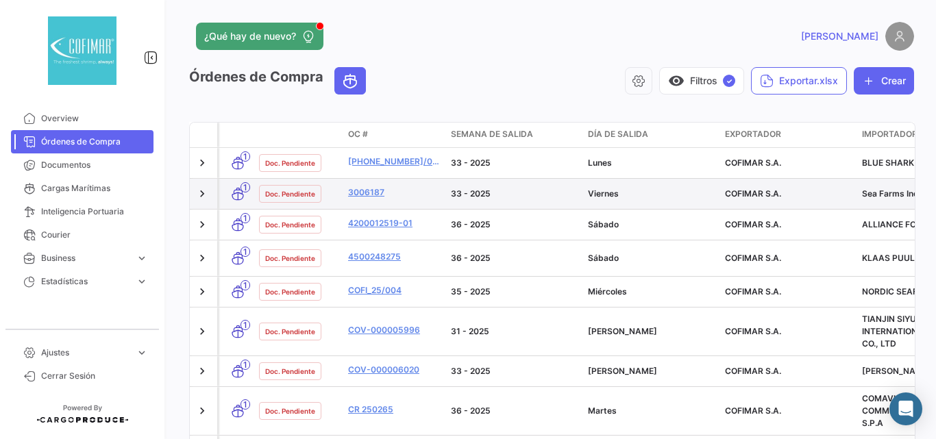
scroll to position [135, 0]
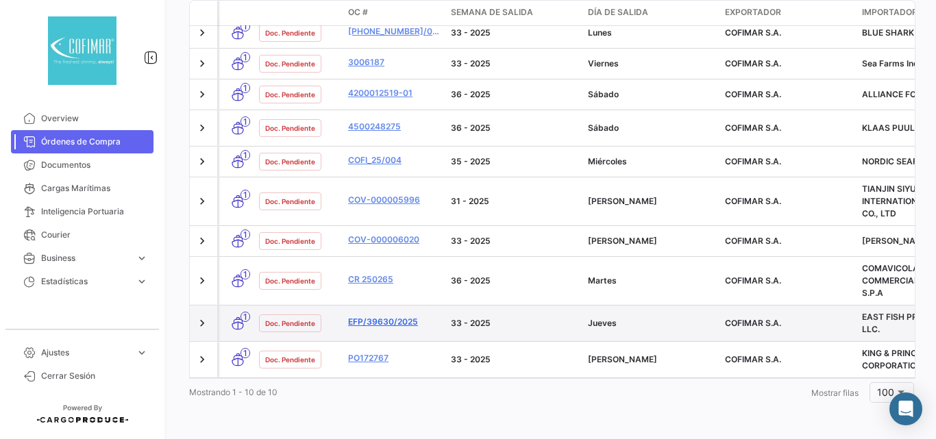
click at [371, 316] on link "EFP/39630/2025" at bounding box center [394, 322] width 92 height 12
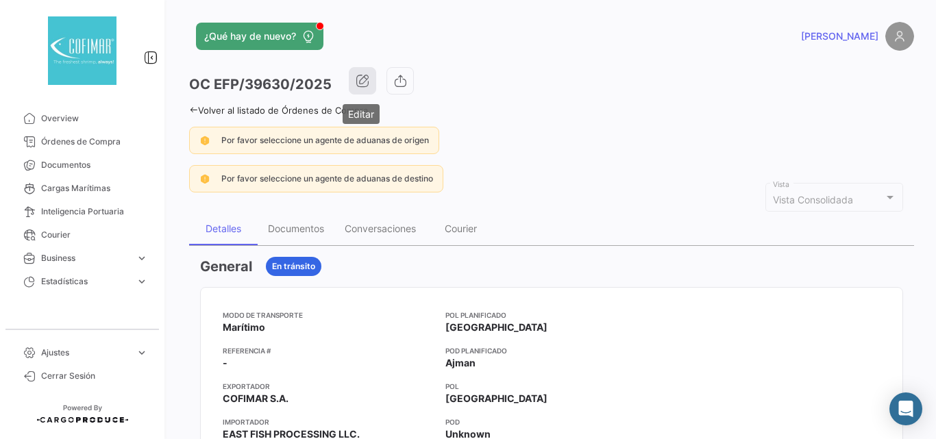
click at [361, 72] on button "button" at bounding box center [362, 80] width 27 height 27
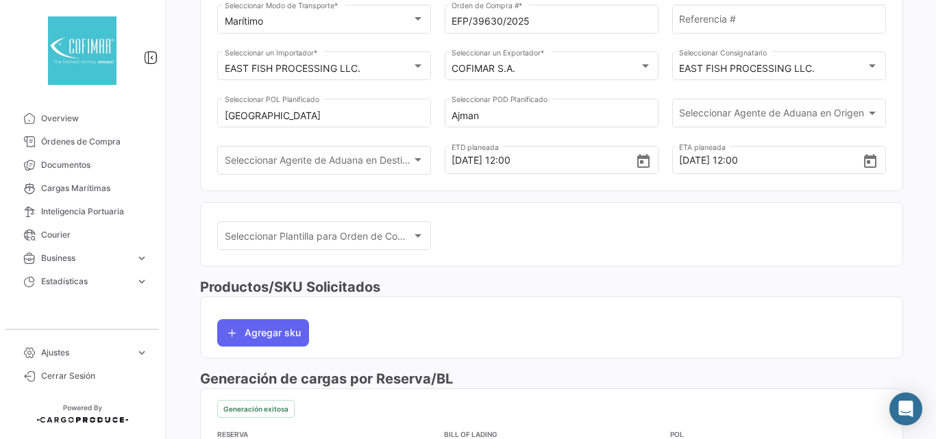
scroll to position [228, 0]
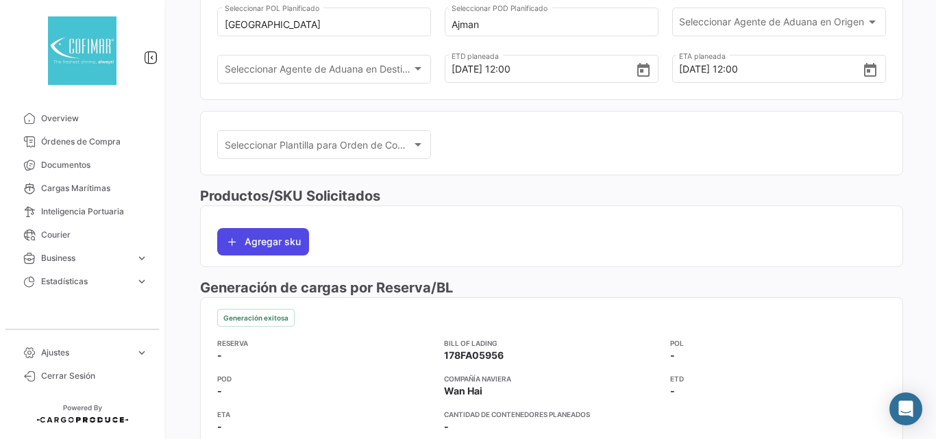
click at [287, 244] on button "Agregar sku" at bounding box center [263, 241] width 92 height 27
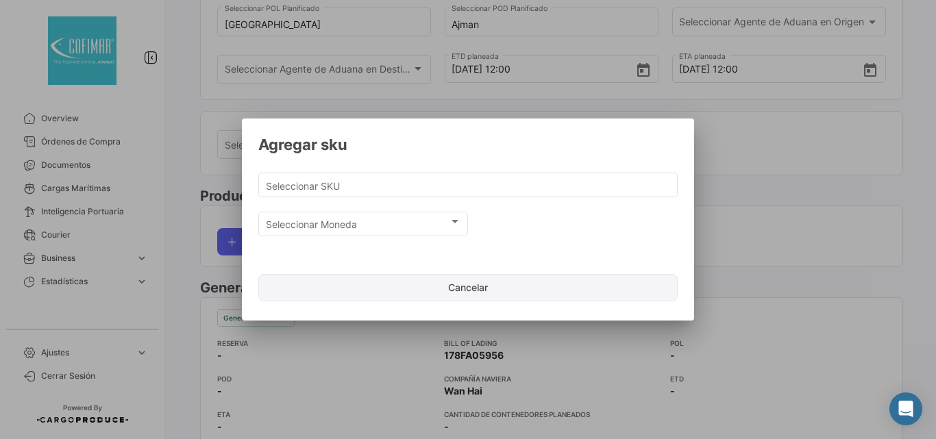
click at [472, 292] on button "Cancelar" at bounding box center [468, 287] width 420 height 27
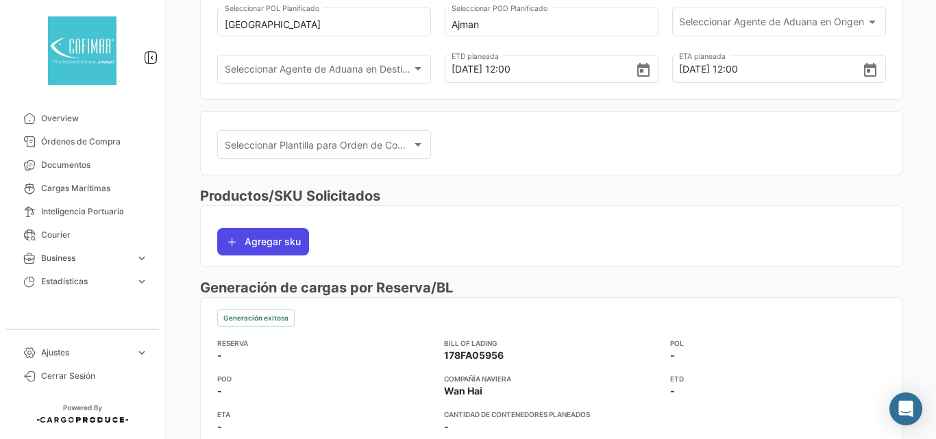
click at [278, 246] on button "Agregar sku" at bounding box center [263, 241] width 92 height 27
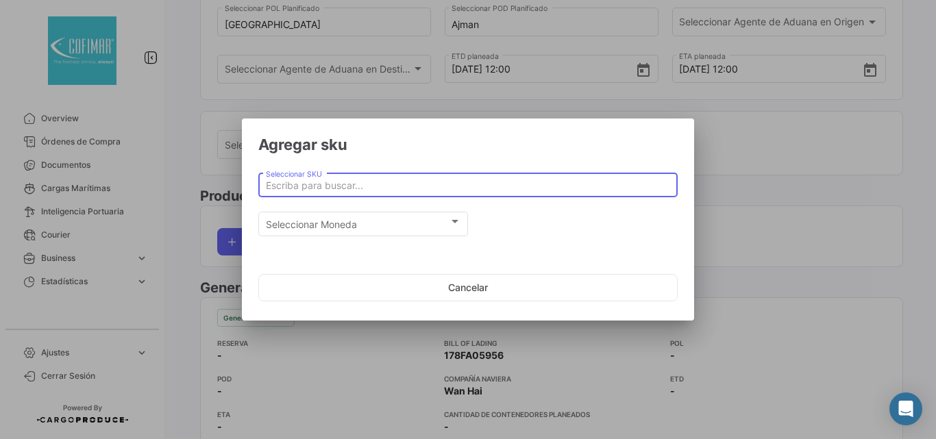
click at [507, 186] on input "Seleccionar SKU" at bounding box center [468, 186] width 405 height 12
paste input "FROZEN SHRIMPS HEAD ON SHELL ON"
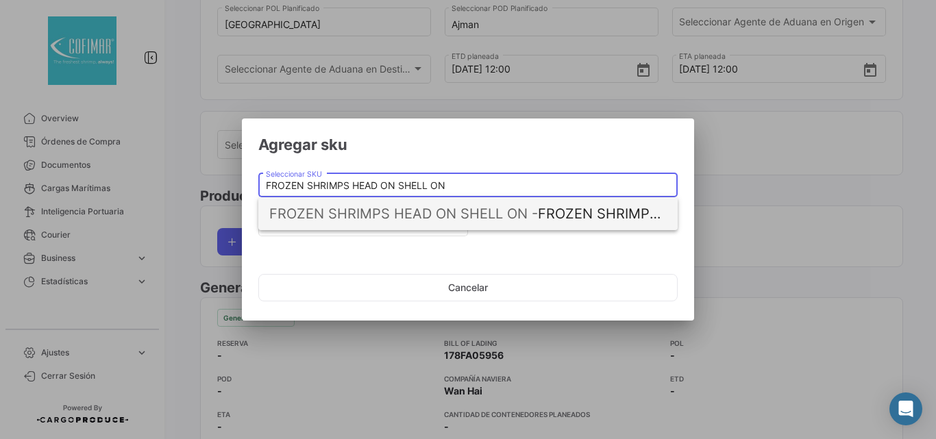
type input "FROZEN SHRIMPS HEAD ON SHELL ON"
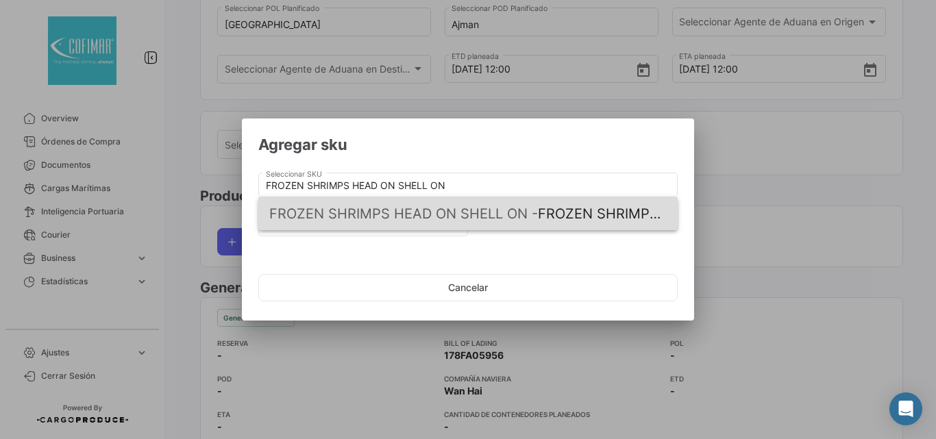
click at [372, 217] on span "FROZEN SHRIMPS HEAD ON SHELL ON -" at bounding box center [403, 214] width 269 height 16
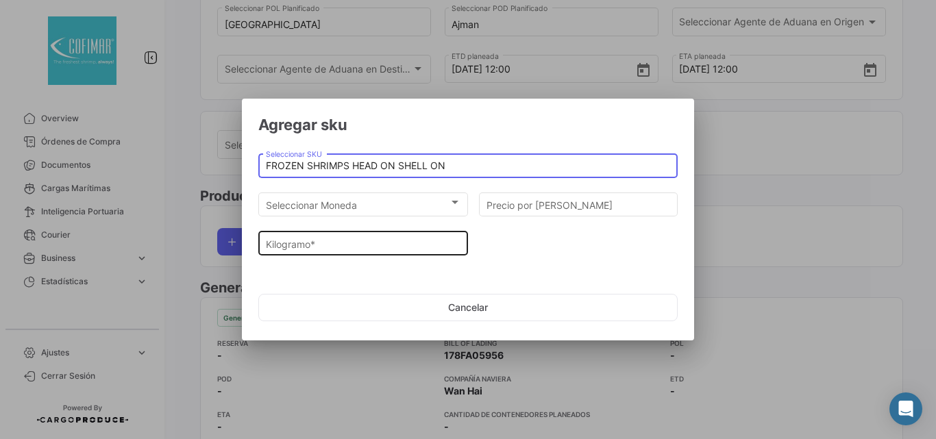
click at [322, 246] on input "Kilogramo *" at bounding box center [363, 245] width 195 height 12
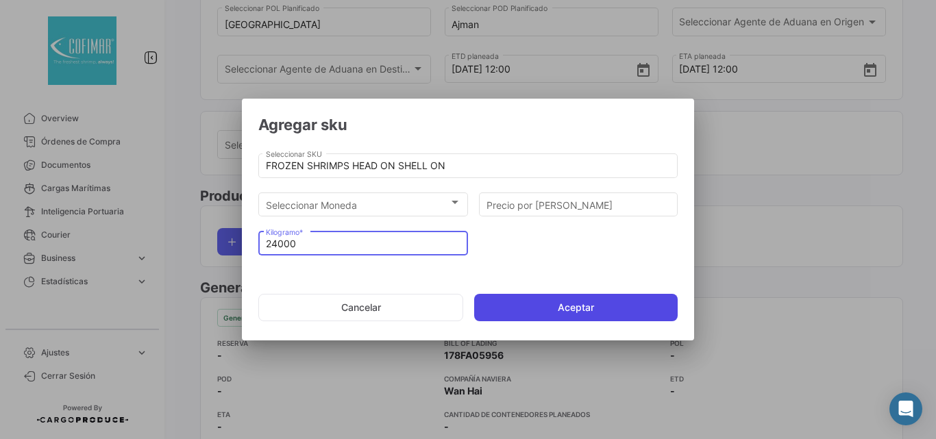
type input "24000"
click at [579, 308] on button "Aceptar" at bounding box center [576, 307] width 204 height 27
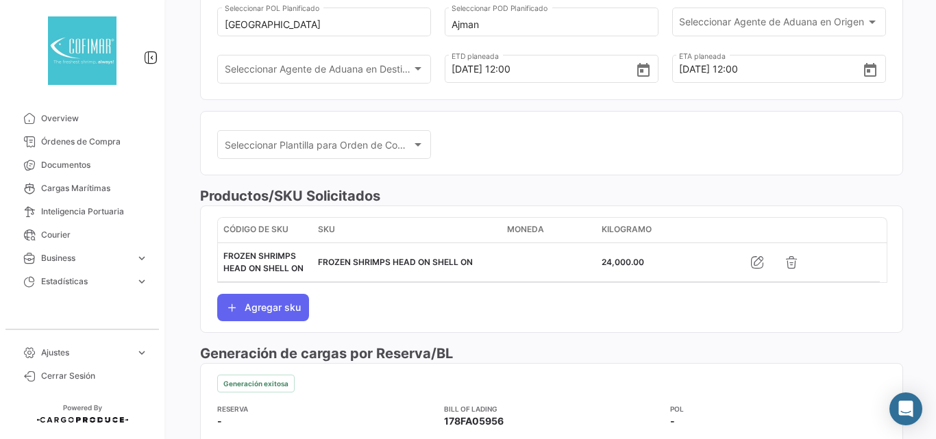
scroll to position [0, 0]
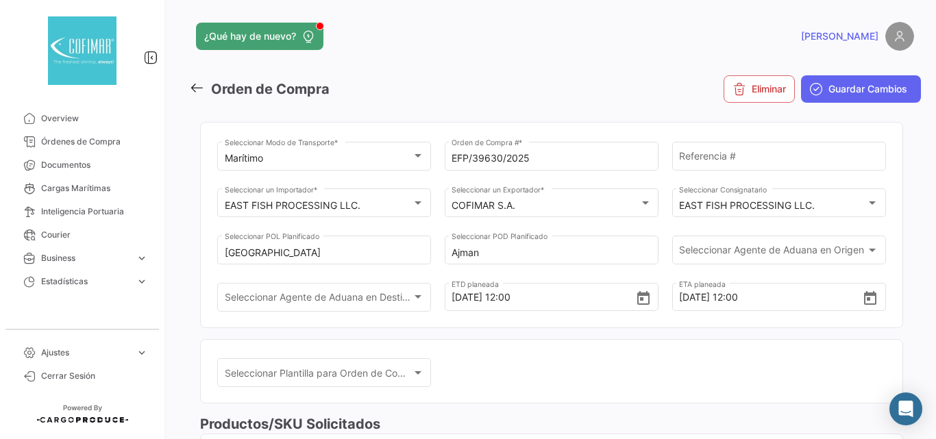
click at [194, 89] on icon at bounding box center [196, 87] width 15 height 15
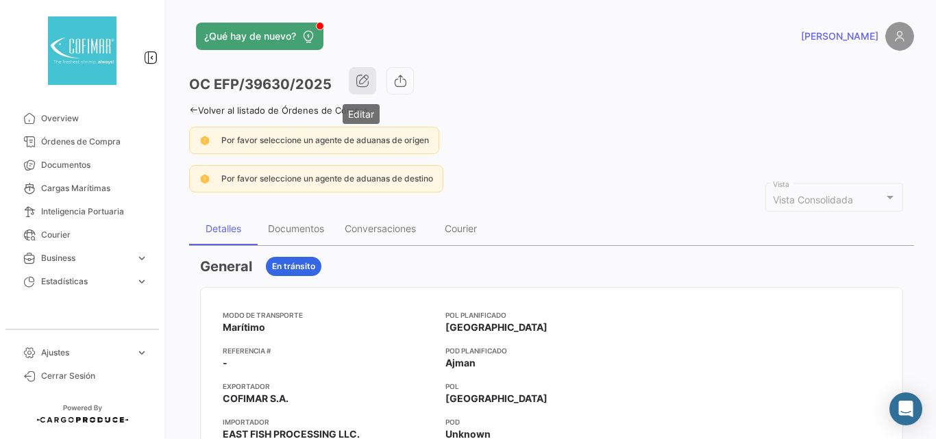
click at [374, 80] on button "button" at bounding box center [362, 80] width 27 height 27
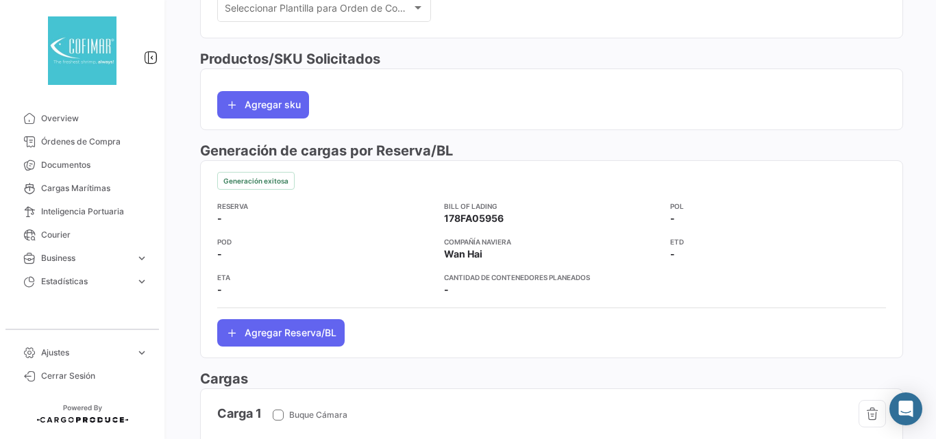
scroll to position [274, 0]
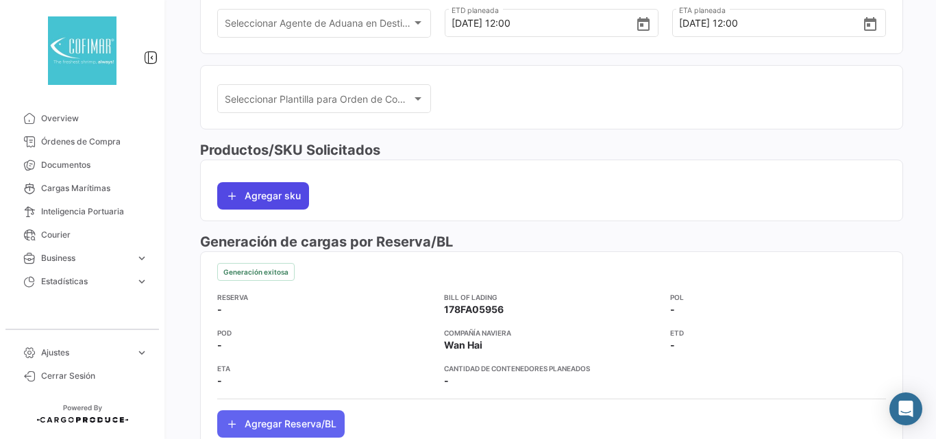
click at [274, 202] on button "Agregar sku" at bounding box center [263, 195] width 92 height 27
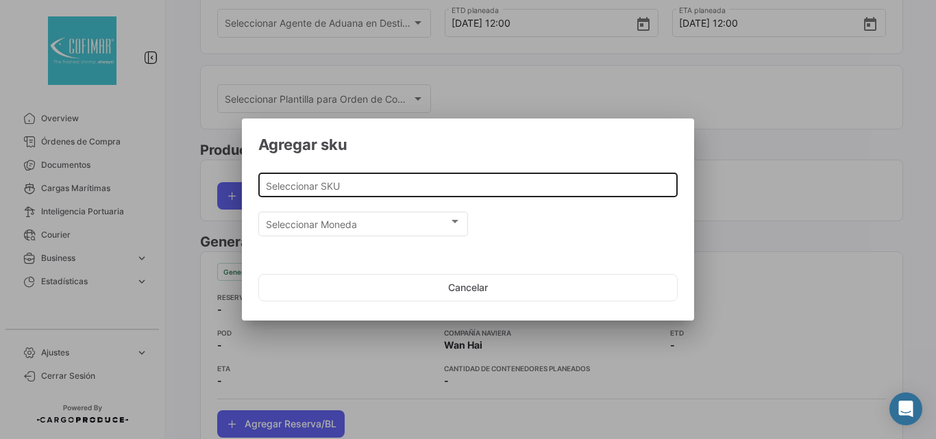
click at [385, 190] on input "Seleccionar SKU" at bounding box center [468, 186] width 405 height 12
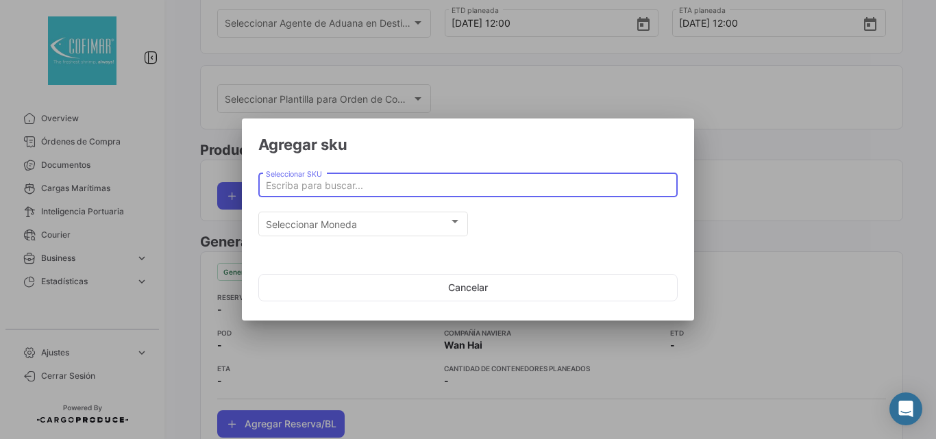
paste input "FROZEN SHRIMPS HEAD ON SHELL ON"
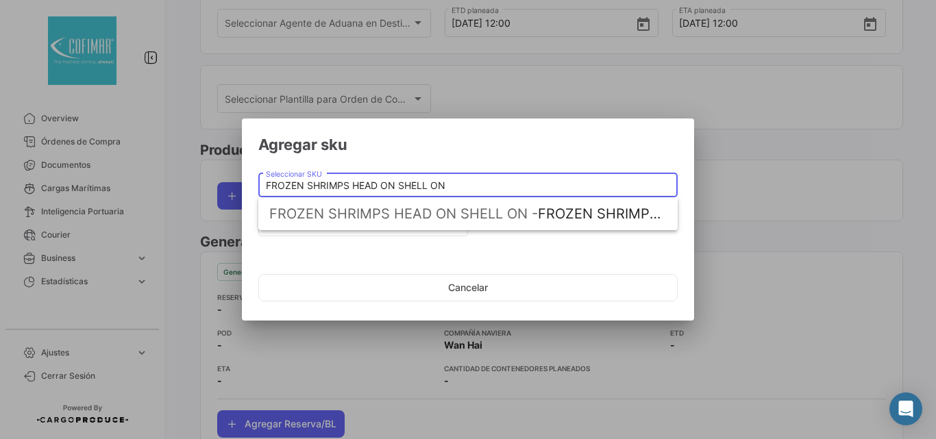
type input "FROZEN SHRIMPS HEAD ON SHELL ON"
click at [376, 215] on span "FROZEN SHRIMPS HEAD ON SHELL ON -" at bounding box center [403, 214] width 269 height 16
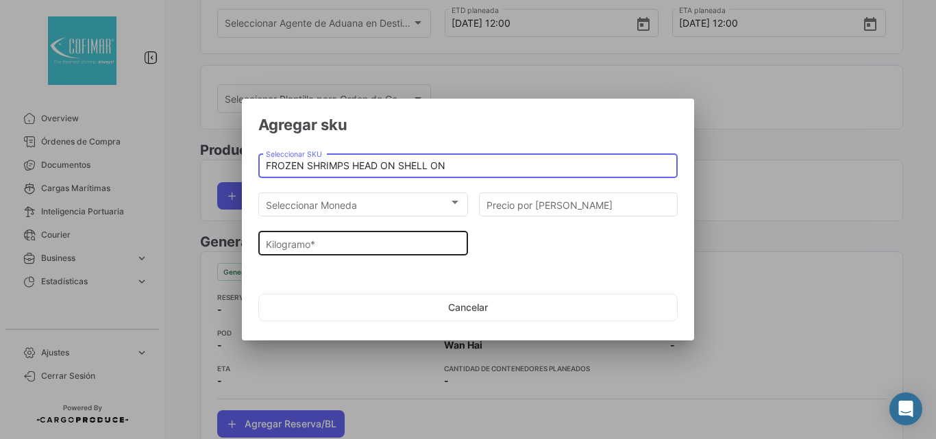
click at [318, 244] on input "Kilogramo *" at bounding box center [363, 245] width 195 height 12
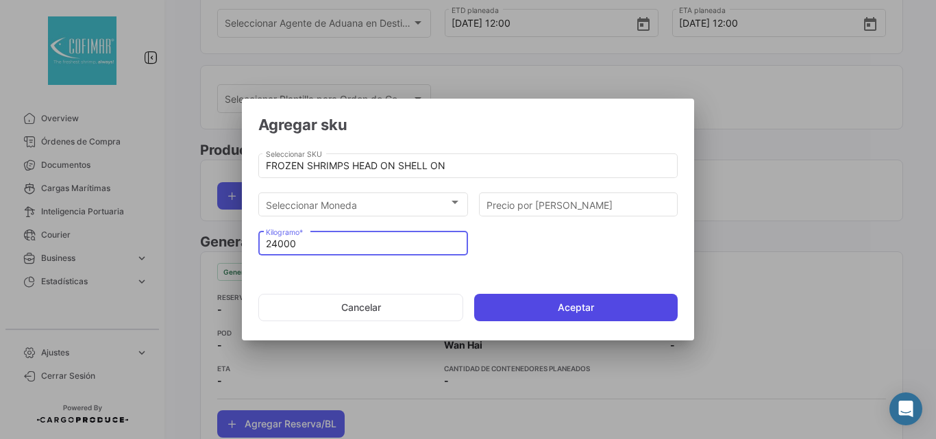
type input "24000"
click at [557, 315] on button "Aceptar" at bounding box center [576, 307] width 204 height 27
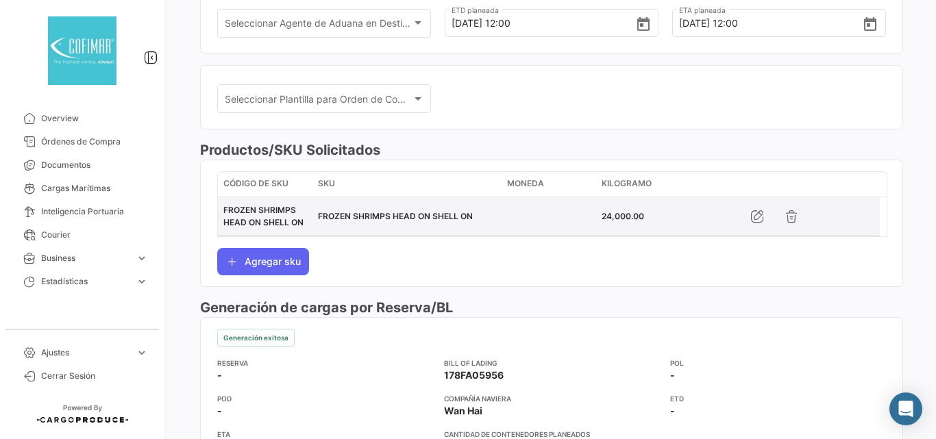
scroll to position [0, 0]
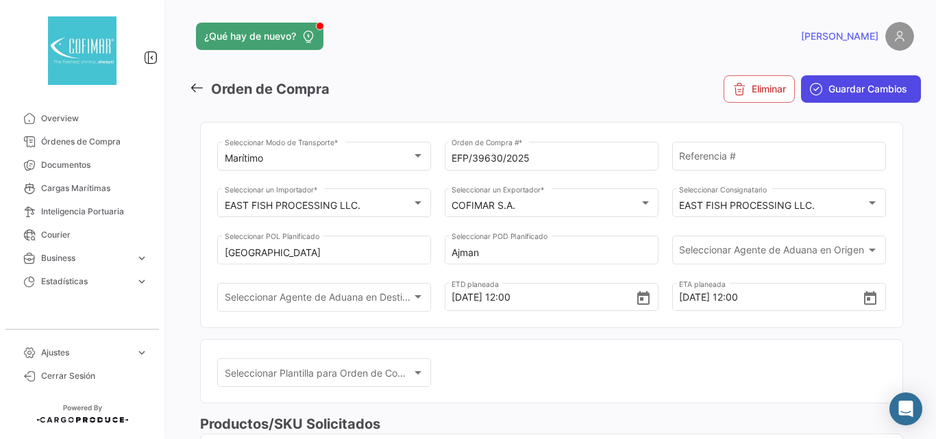
click at [869, 96] on button "Guardar Cambios" at bounding box center [861, 88] width 120 height 27
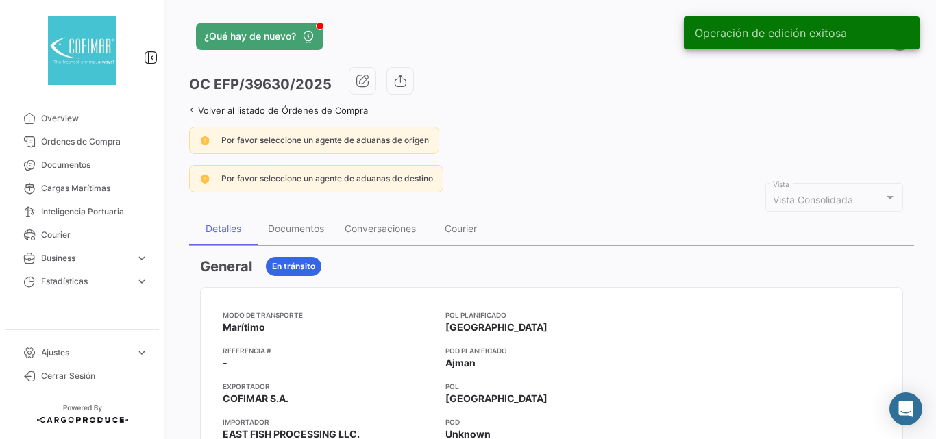
click at [193, 112] on icon at bounding box center [193, 110] width 9 height 9
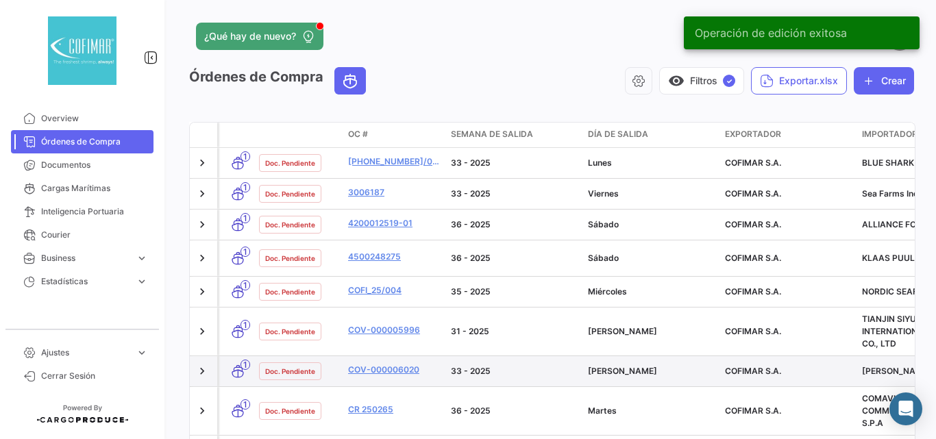
scroll to position [135, 0]
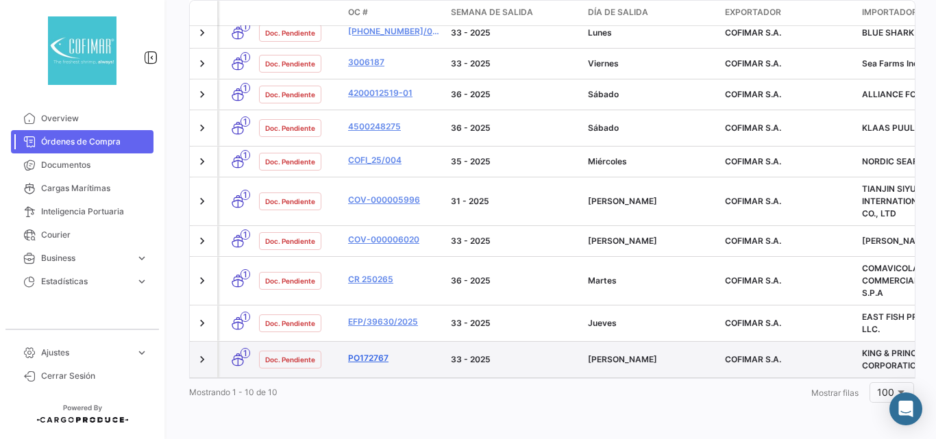
click at [373, 352] on link "PO172767" at bounding box center [394, 358] width 92 height 12
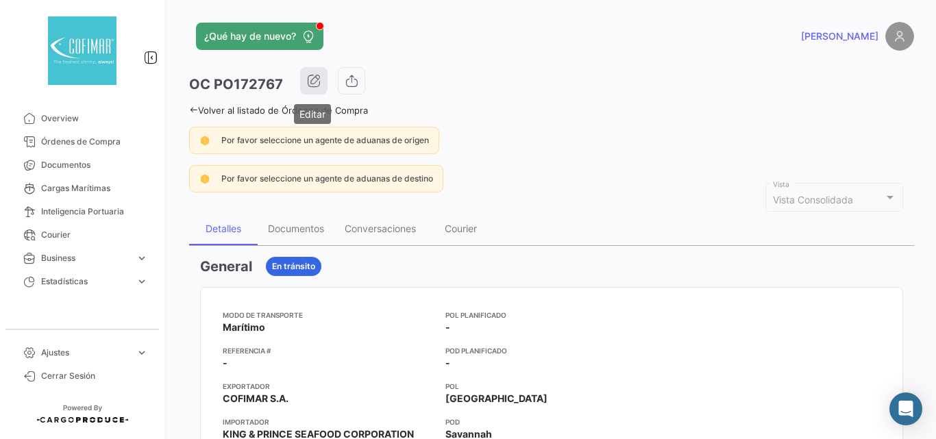
click at [317, 73] on button "button" at bounding box center [313, 80] width 27 height 27
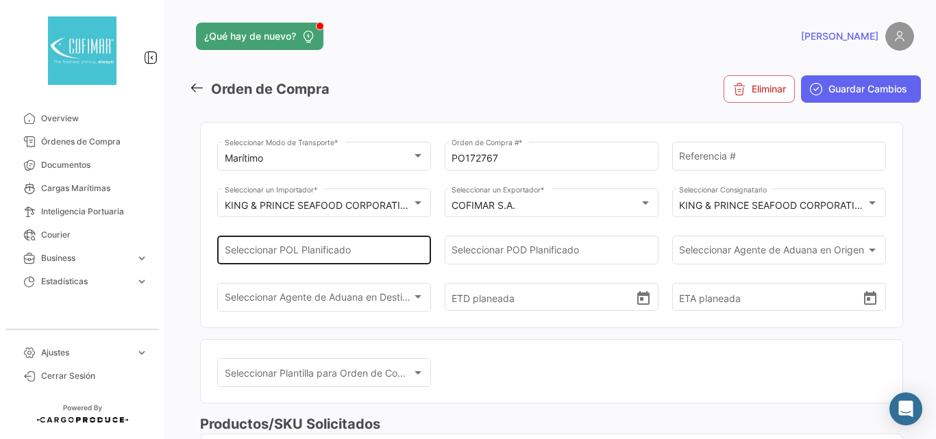
click at [373, 246] on div "Seleccionar POL Planificado" at bounding box center [324, 249] width 199 height 32
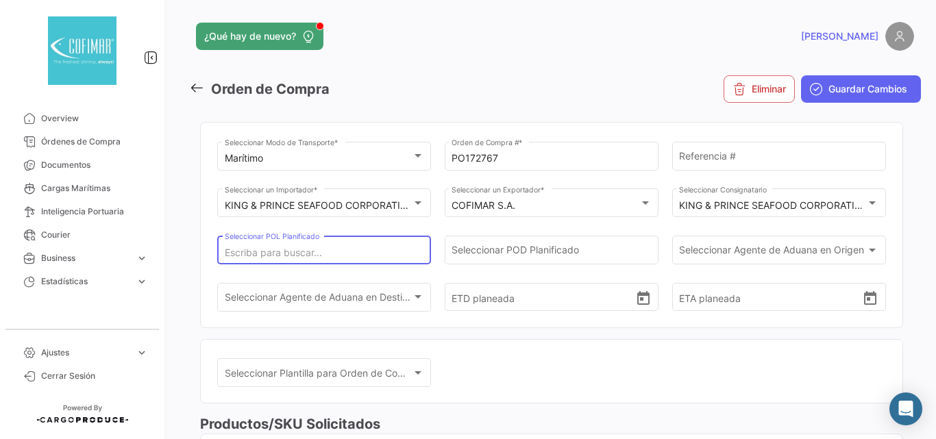
click at [371, 252] on input "Seleccionar POL Planificado" at bounding box center [324, 253] width 199 height 12
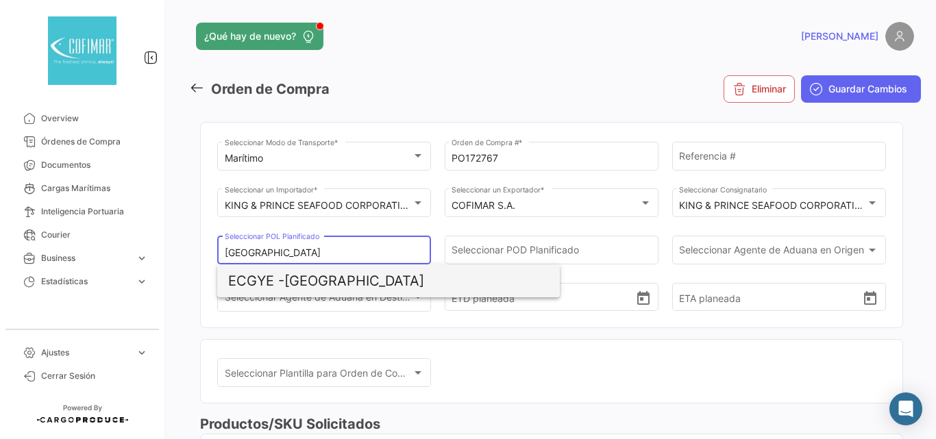
click at [371, 278] on span "ECGYE - [GEOGRAPHIC_DATA]" at bounding box center [388, 281] width 321 height 33
type input "[GEOGRAPHIC_DATA]"
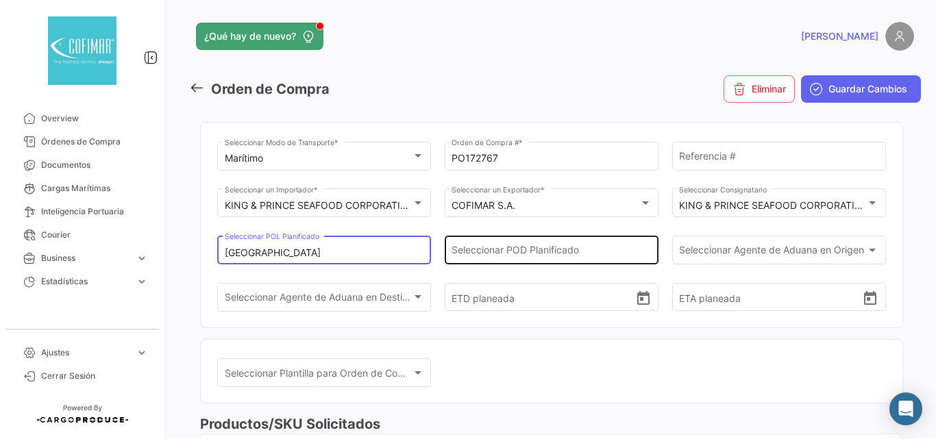
click at [496, 254] on input "Seleccionar POD Planificado" at bounding box center [551, 253] width 199 height 12
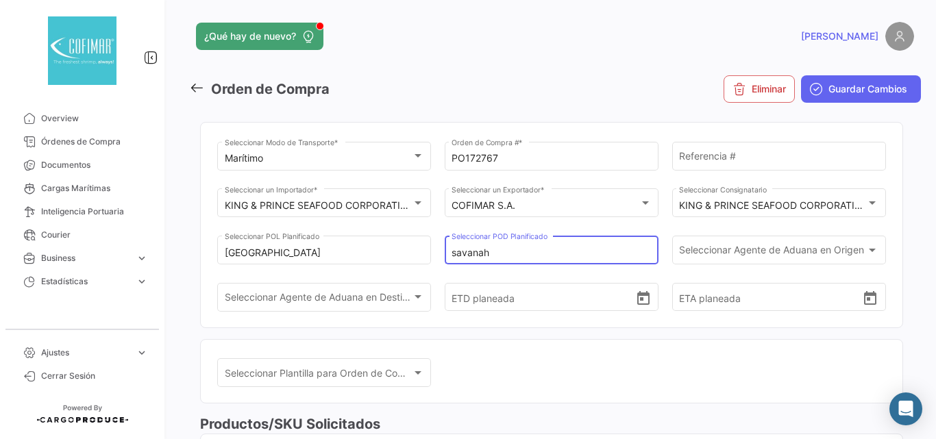
click at [478, 251] on input "savanah" at bounding box center [551, 253] width 199 height 12
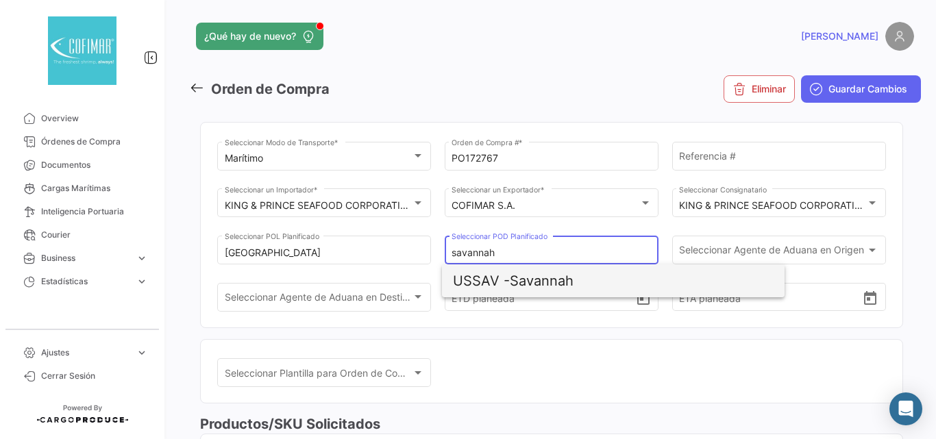
click at [551, 280] on span "USSAV - Savannah" at bounding box center [613, 281] width 321 height 33
type input "Savannah"
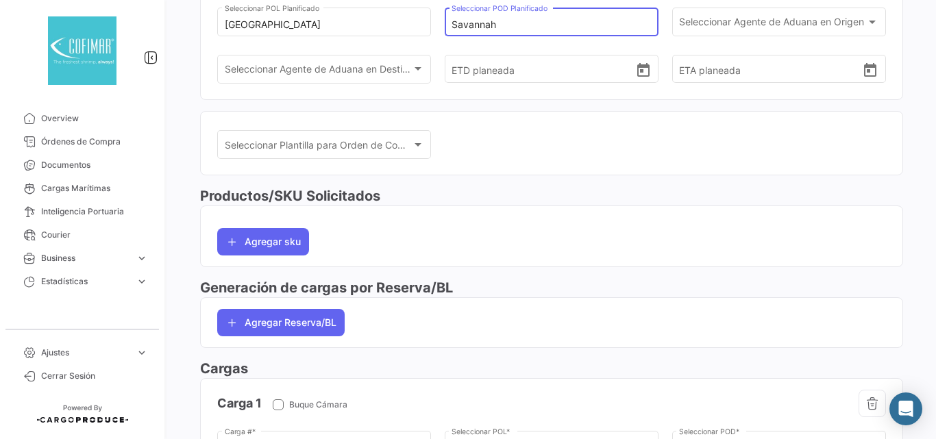
scroll to position [46, 0]
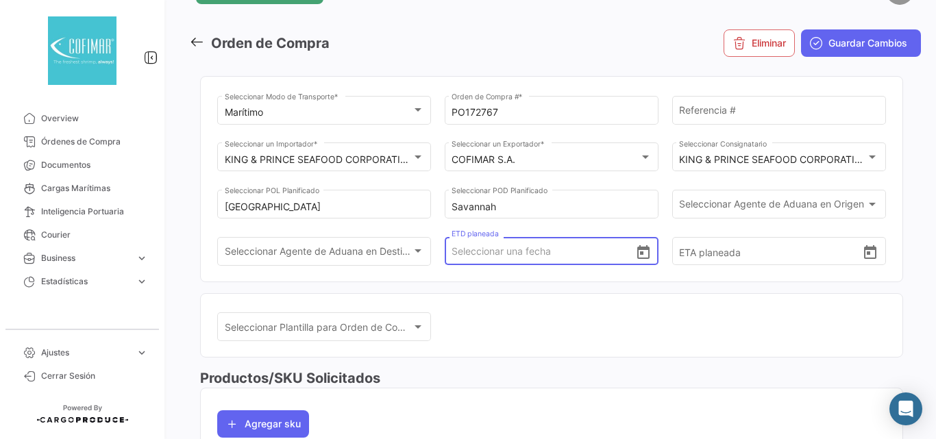
click at [562, 250] on input "ETD planeada" at bounding box center [543, 252] width 183 height 48
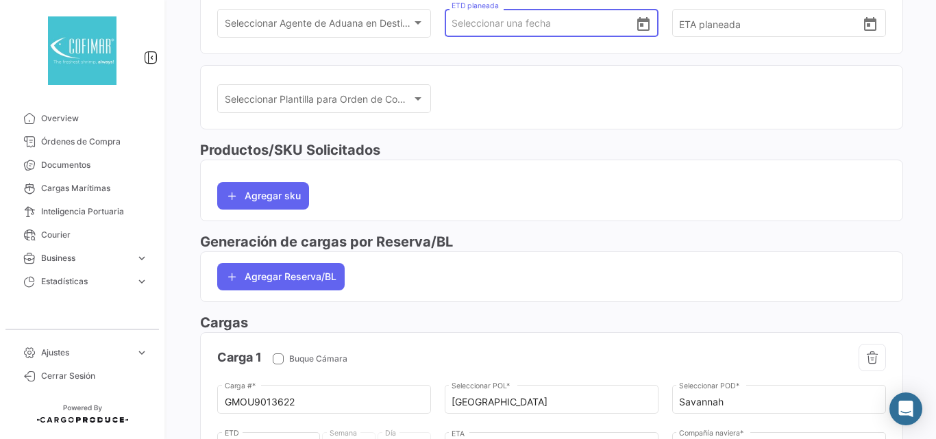
scroll to position [457, 0]
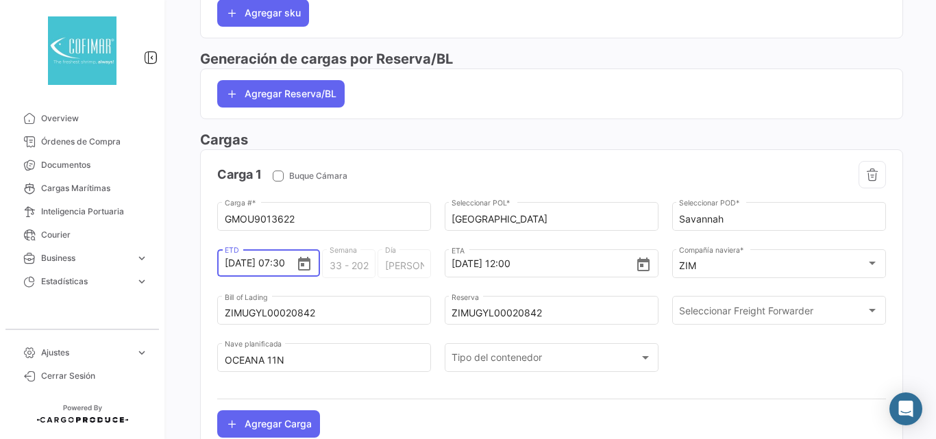
drag, startPoint x: 271, startPoint y: 265, endPoint x: 183, endPoint y: 267, distance: 87.8
click at [183, 267] on div "¿Qué hay de nuevo? [PERSON_NAME] de Compra Eliminar Guardar Cambios Marítimo Se…" at bounding box center [551, 219] width 769 height 439
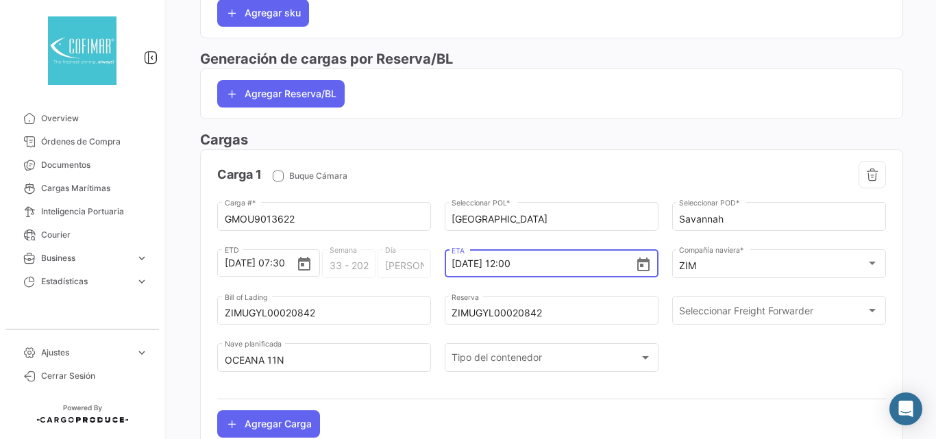
drag, startPoint x: 532, startPoint y: 260, endPoint x: 418, endPoint y: 260, distance: 113.8
click at [418, 260] on div "GMOU9013622 Carga # * Guayaquil Seleccionar POL * Savannah Seleccionar POD * [D…" at bounding box center [551, 293] width 669 height 189
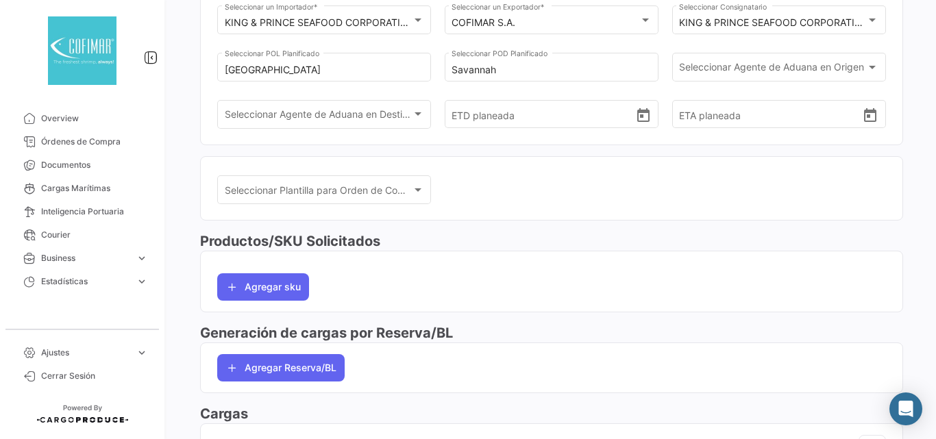
scroll to position [0, 0]
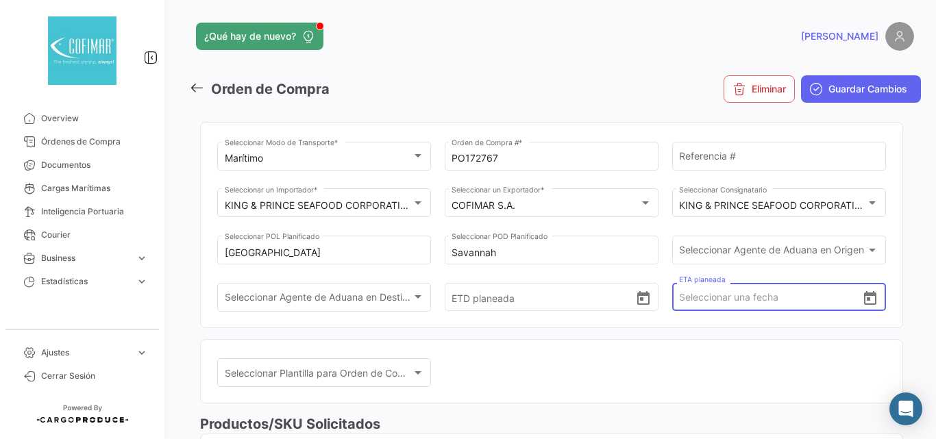
click at [732, 291] on input "ETA planeada" at bounding box center [770, 298] width 183 height 48
paste input "[DATE] 12:00"
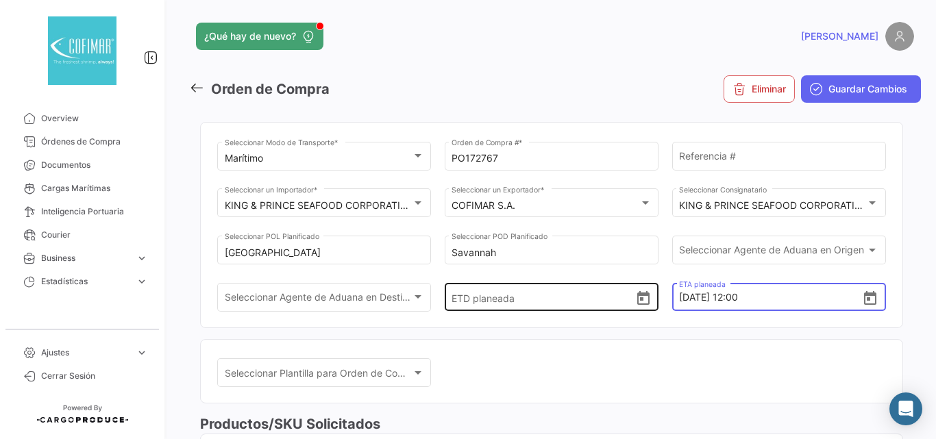
type input "[DATE] 12:00"
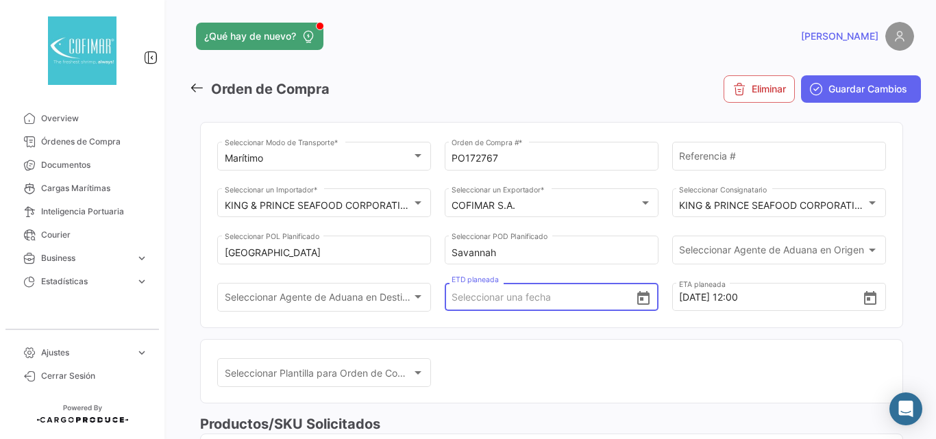
click at [499, 302] on input "ETD planeada" at bounding box center [543, 298] width 183 height 48
click at [528, 343] on mat-card "Seleccionar Plantilla para Orden de Compra Seleccionar Plantilla para Orden de …" at bounding box center [551, 371] width 703 height 65
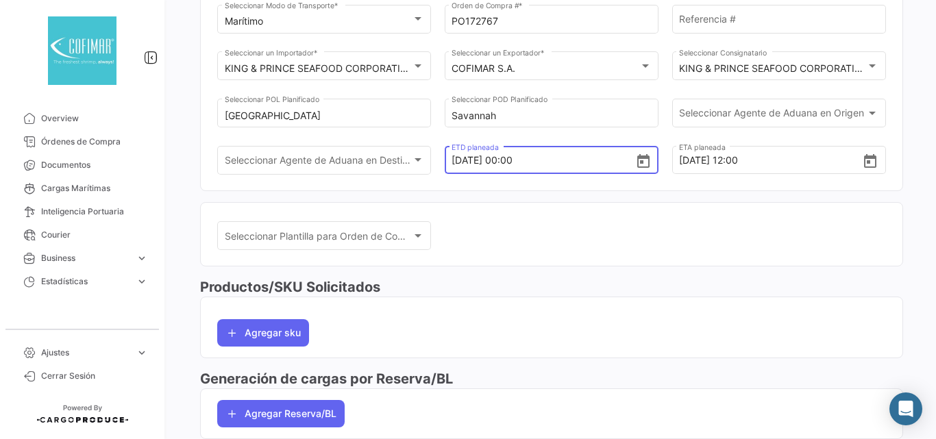
drag, startPoint x: 500, startPoint y: 161, endPoint x: 513, endPoint y: 161, distance: 13.0
click at [513, 161] on input "[DATE] 00:00" at bounding box center [543, 160] width 183 height 48
type input "[DATE] 12:00"
click at [521, 236] on div "Seleccionar Plantilla para Orden de Compra Seleccionar Plantilla para Orden de …" at bounding box center [551, 242] width 669 height 47
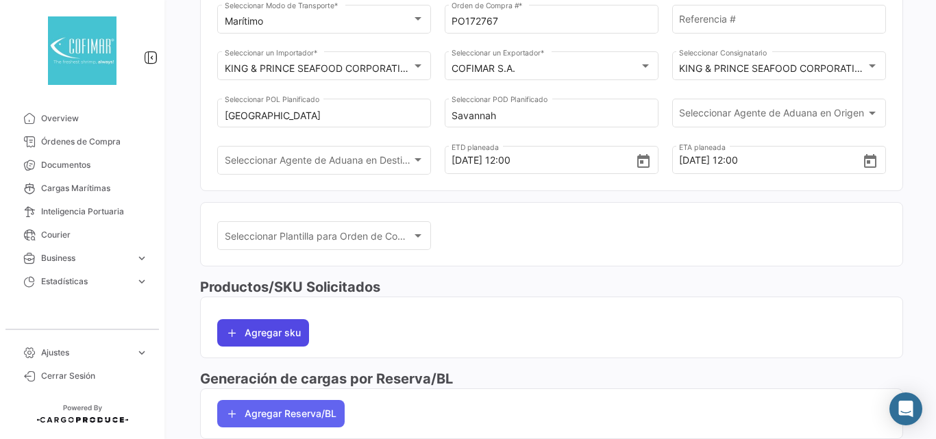
click at [274, 337] on button "Agregar sku" at bounding box center [263, 332] width 92 height 27
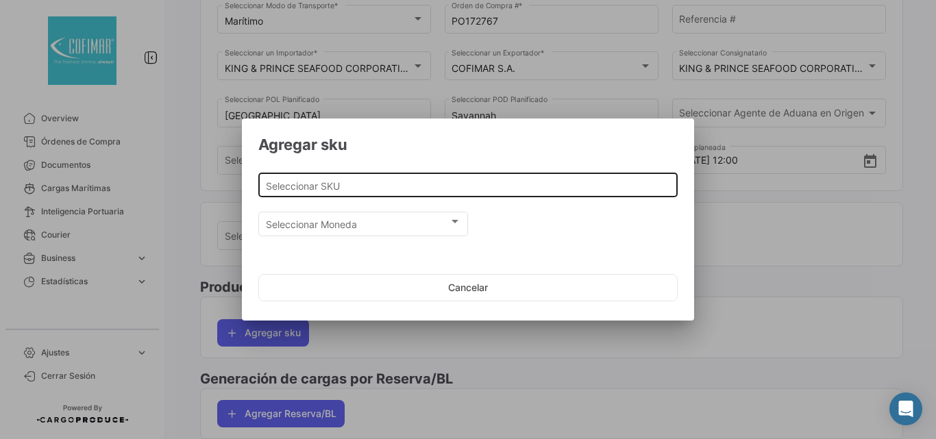
drag, startPoint x: 411, startPoint y: 201, endPoint x: 415, endPoint y: 178, distance: 23.0
click at [413, 183] on div "Seleccionar SKU" at bounding box center [468, 190] width 420 height 34
click at [416, 177] on div "Seleccionar SKU" at bounding box center [468, 184] width 405 height 27
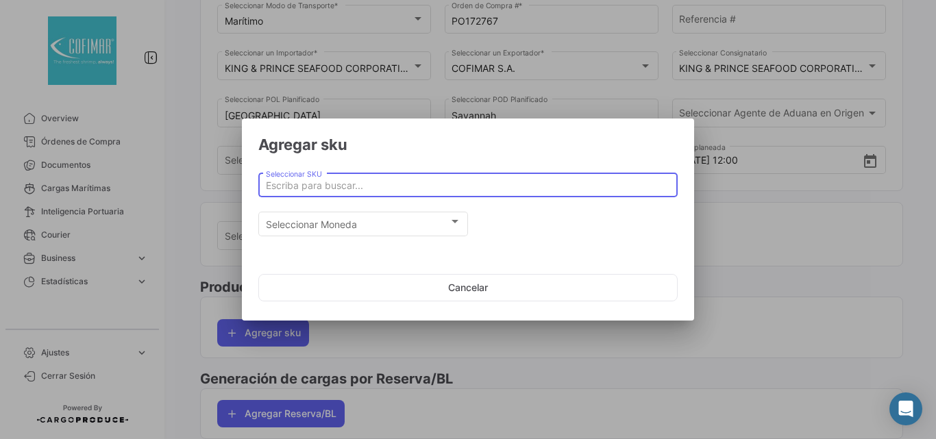
click at [409, 186] on input "Seleccionar SKU" at bounding box center [468, 186] width 405 height 12
paste input "P&D TAIL OFF IQF CURL CONTROL SHRIMP"
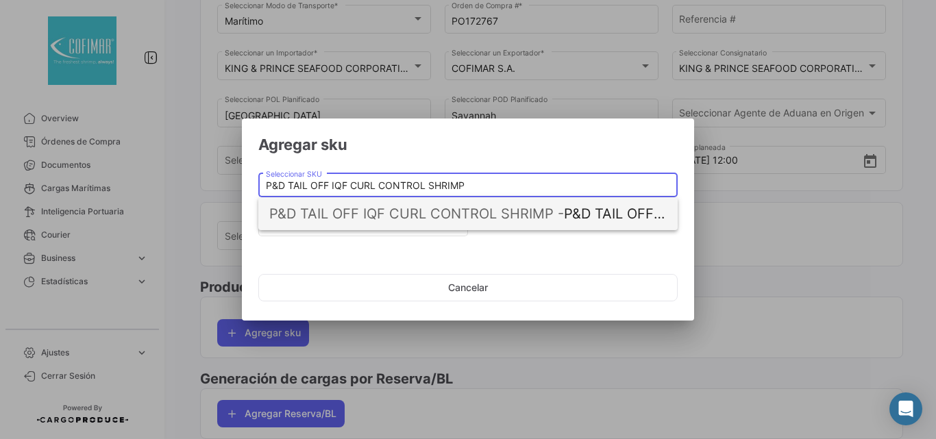
type input "P&D TAIL OFF IQF CURL CONTROL SHRIMP"
click at [376, 221] on span "P&D TAIL OFF IQF CURL CONTROL SHRIMP -" at bounding box center [416, 214] width 295 height 16
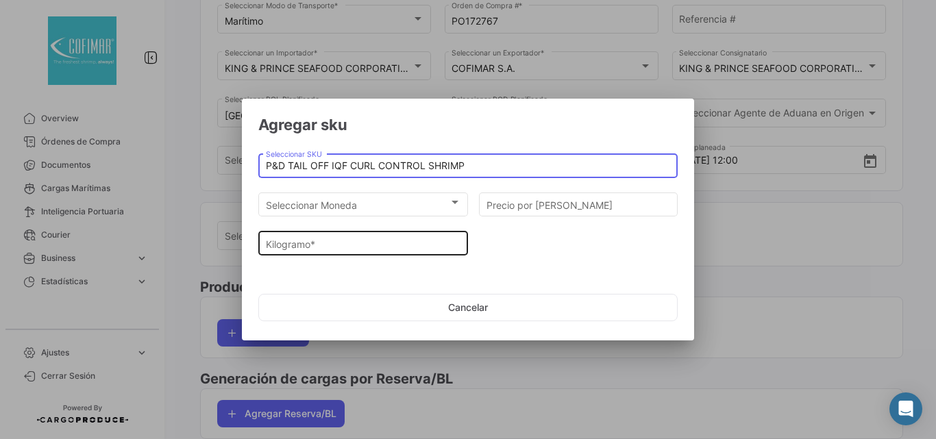
click at [332, 243] on input "Kilogramo *" at bounding box center [363, 245] width 195 height 12
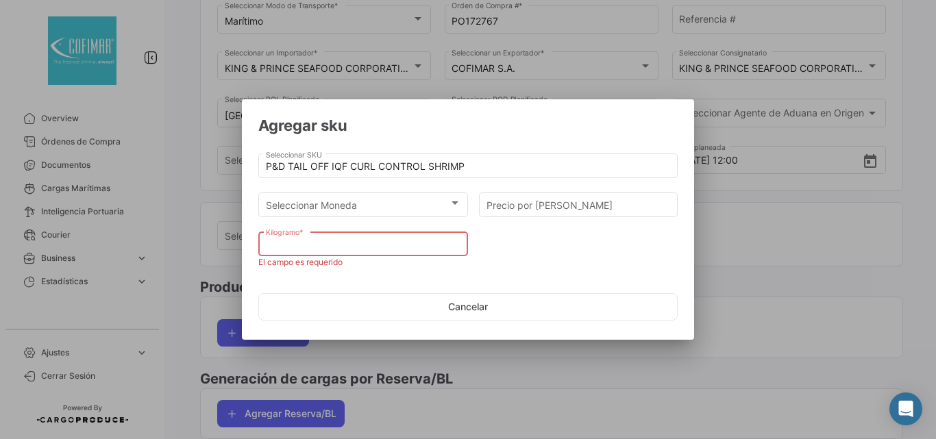
paste input "17635.85"
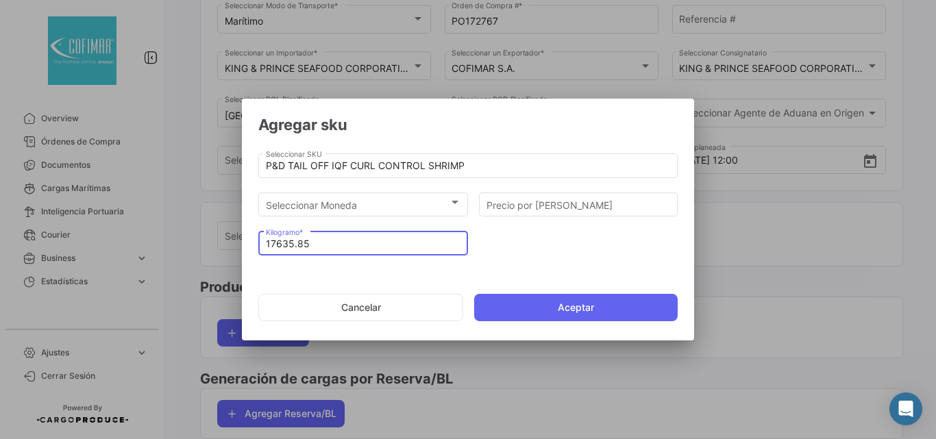
click at [299, 243] on input "17635.85" at bounding box center [363, 245] width 195 height 12
type input "17635.85"
click at [536, 254] on div "17635.85 Kilogramo *" at bounding box center [468, 248] width 420 height 39
click at [294, 245] on input "17635.85" at bounding box center [363, 245] width 195 height 12
click at [563, 306] on button "Aceptar" at bounding box center [576, 307] width 204 height 27
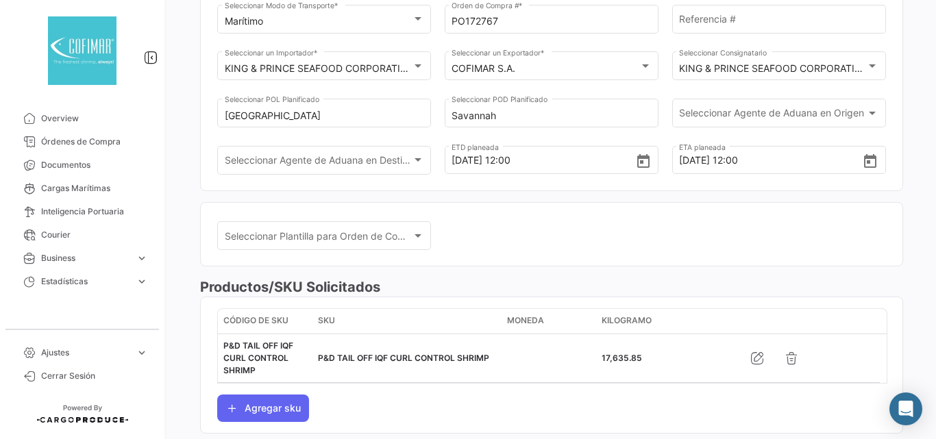
scroll to position [0, 0]
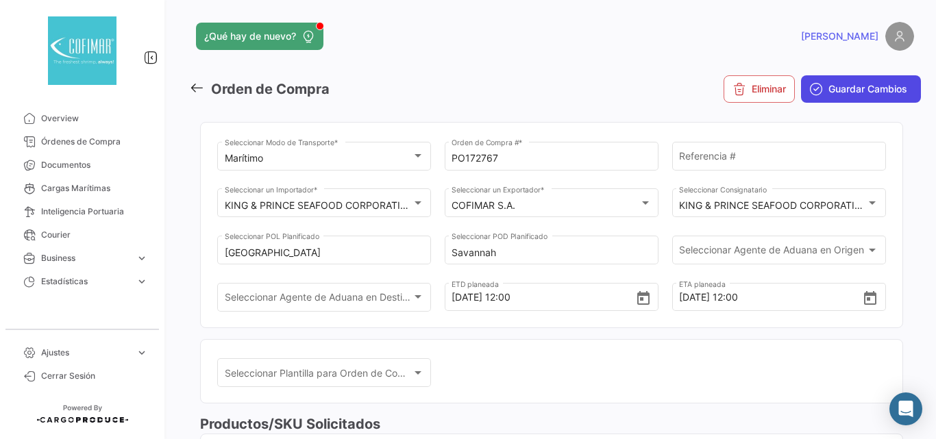
click at [866, 87] on span "Guardar Cambios" at bounding box center [868, 89] width 79 height 14
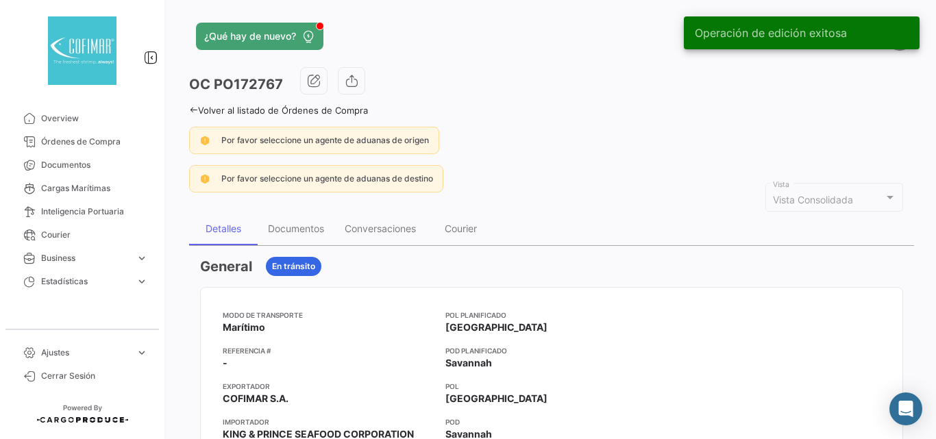
scroll to position [137, 0]
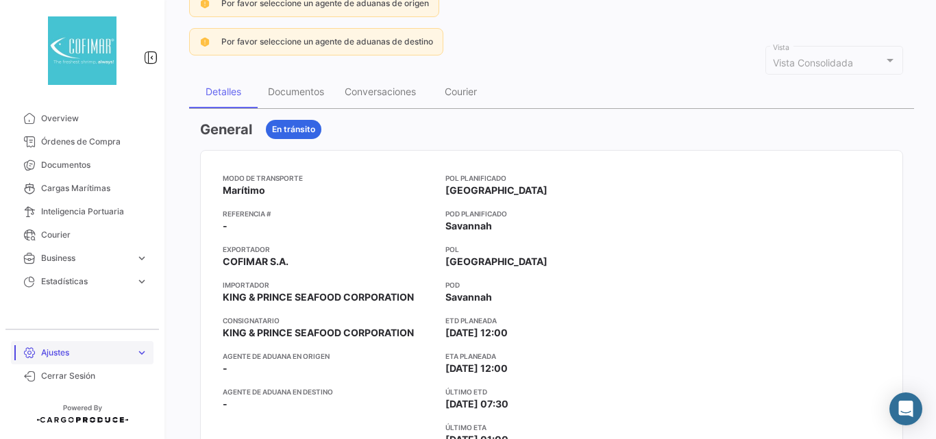
click at [84, 350] on span "Ajustes" at bounding box center [85, 353] width 89 height 12
click at [63, 325] on span "Usuarios" at bounding box center [53, 324] width 34 height 12
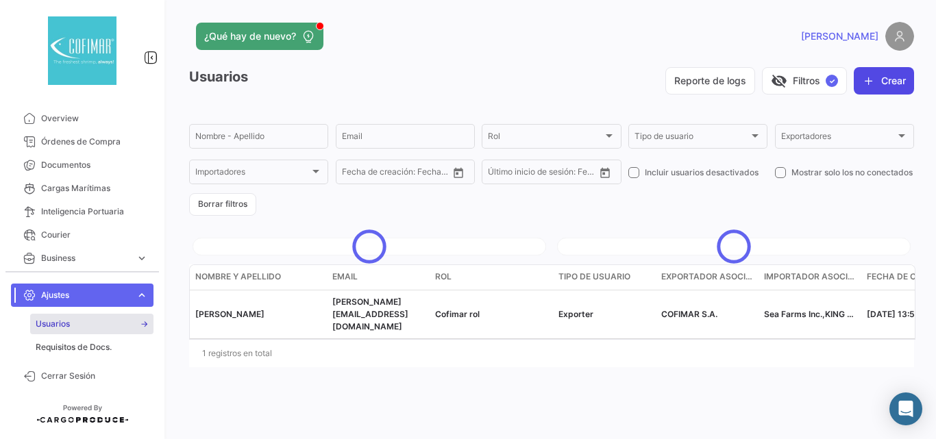
click at [880, 80] on button "Crear" at bounding box center [884, 80] width 60 height 27
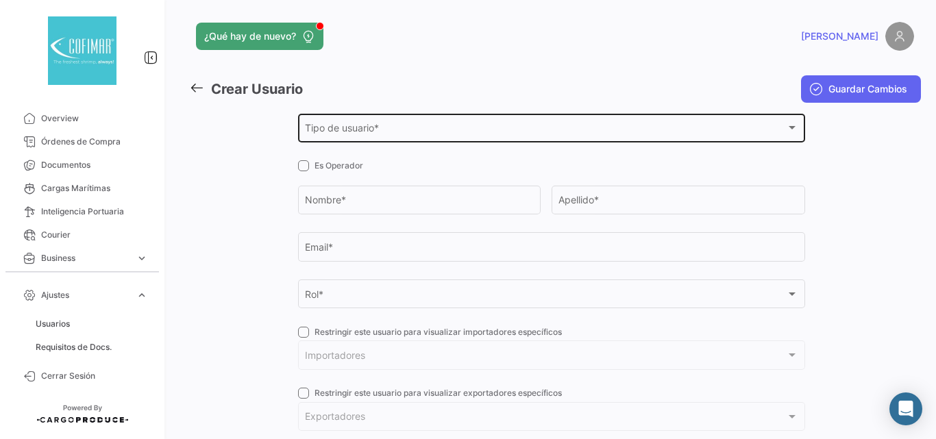
click at [391, 132] on div "Tipo de usuario *" at bounding box center [545, 131] width 481 height 12
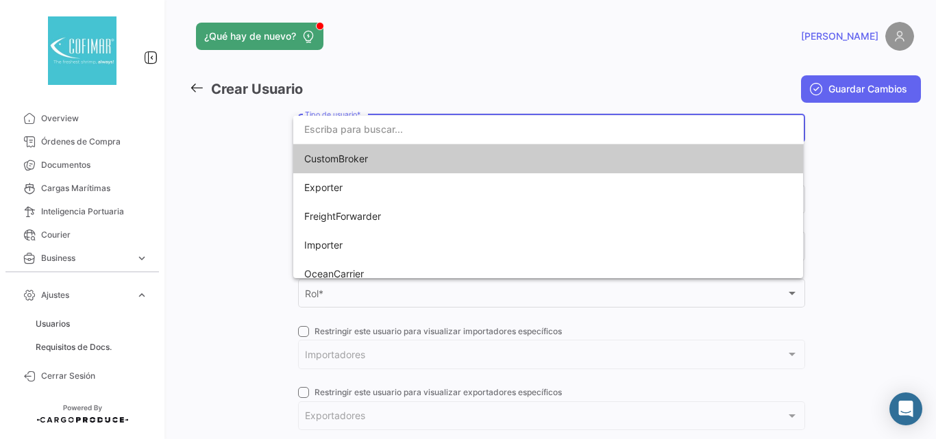
click at [433, 80] on div at bounding box center [468, 219] width 936 height 439
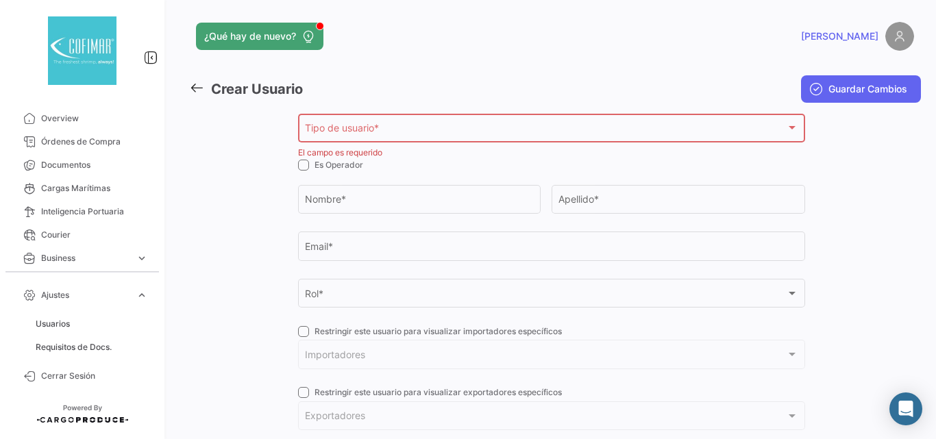
click at [193, 84] on icon at bounding box center [196, 87] width 15 height 15
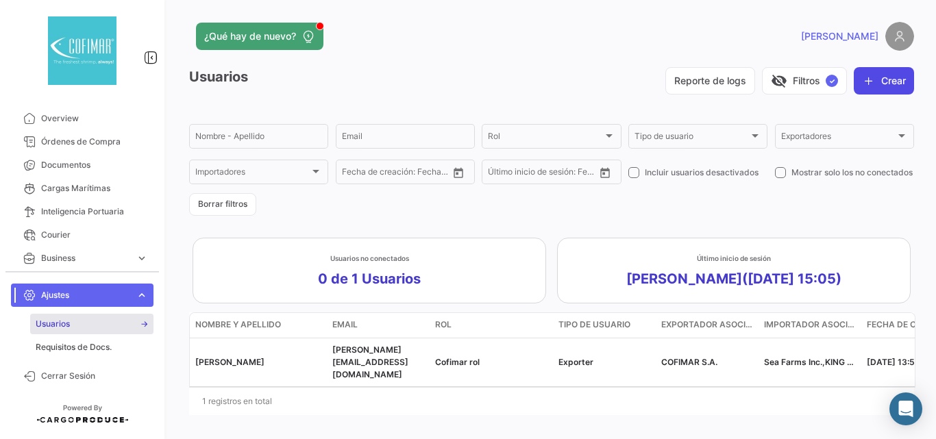
click at [879, 80] on button "Crear" at bounding box center [884, 80] width 60 height 27
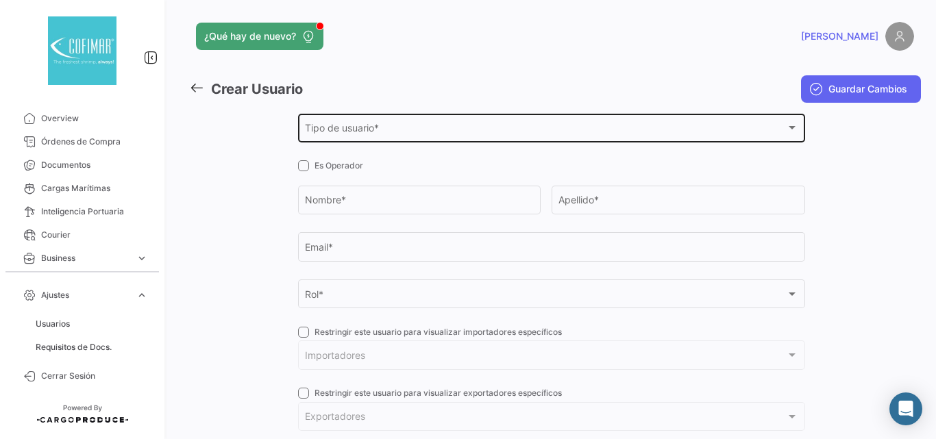
click at [402, 125] on div "Tipo de usuario *" at bounding box center [545, 131] width 481 height 12
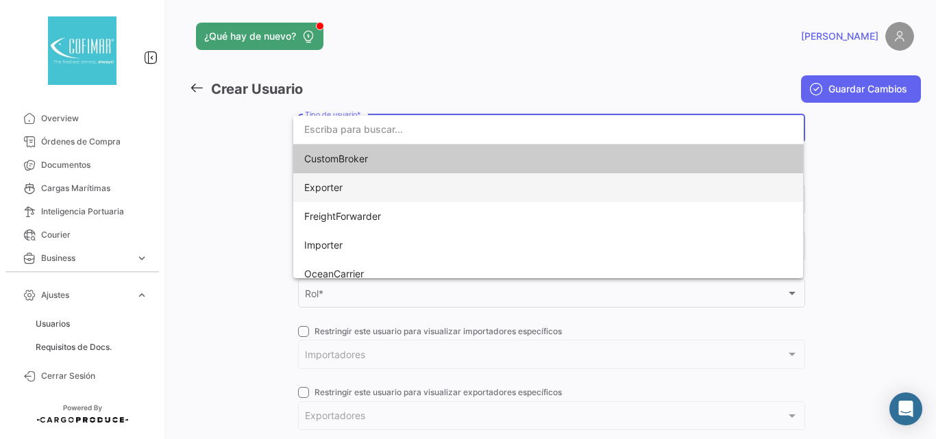
click at [350, 191] on span "Exporter" at bounding box center [548, 187] width 489 height 29
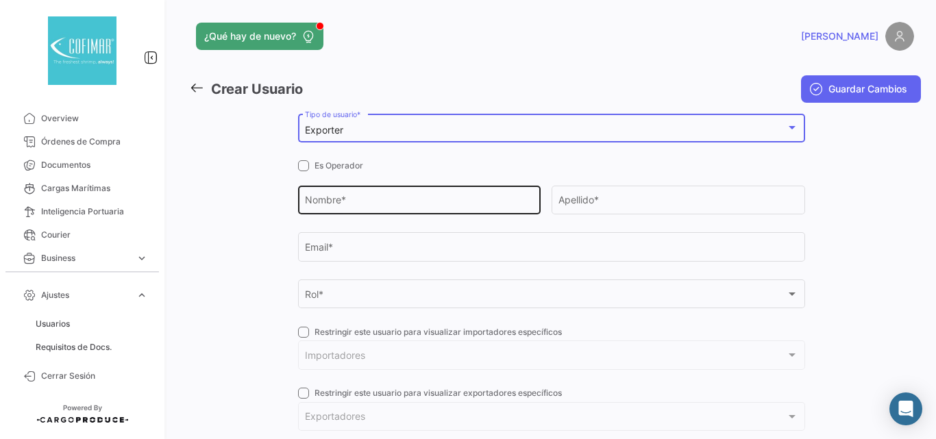
click at [382, 208] on input "Nombre *" at bounding box center [419, 203] width 228 height 12
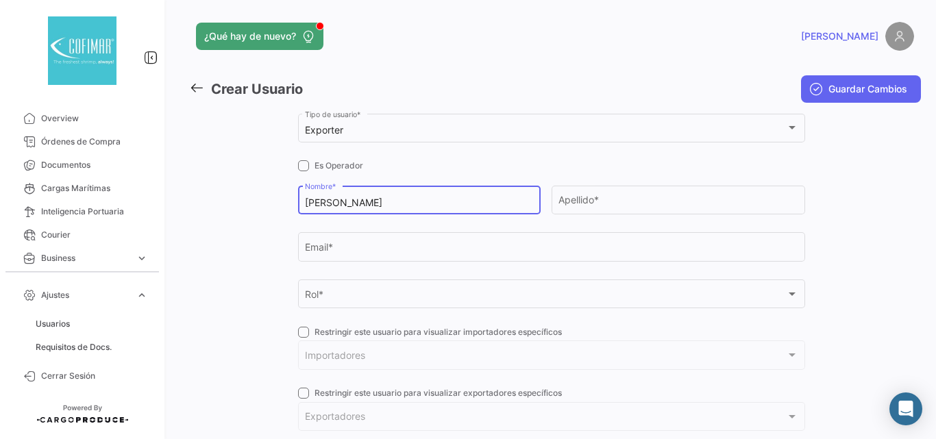
type input "[PERSON_NAME]"
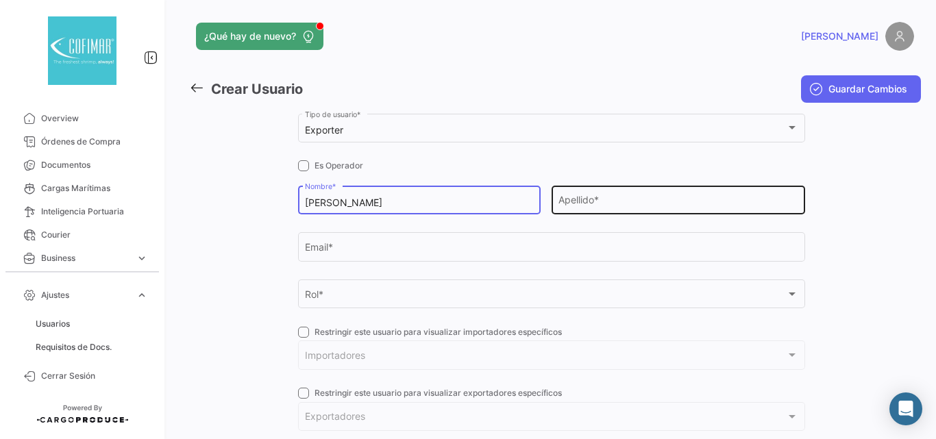
click at [609, 197] on input "Apellido *" at bounding box center [678, 203] width 239 height 12
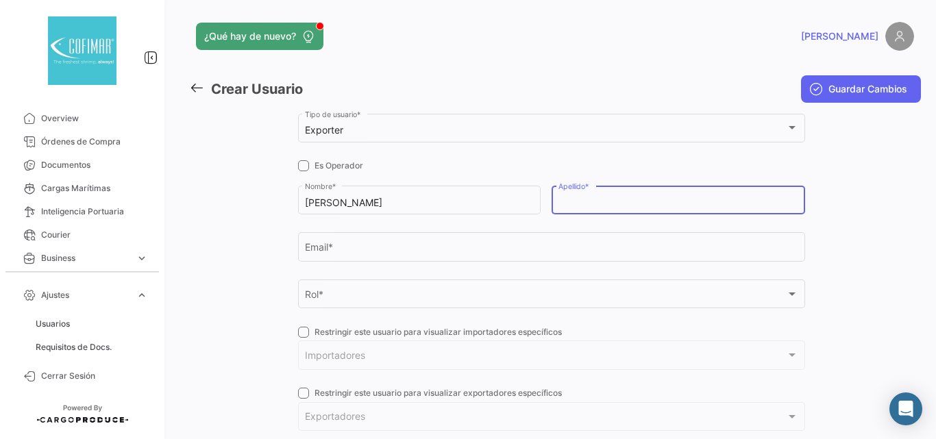
type input "s"
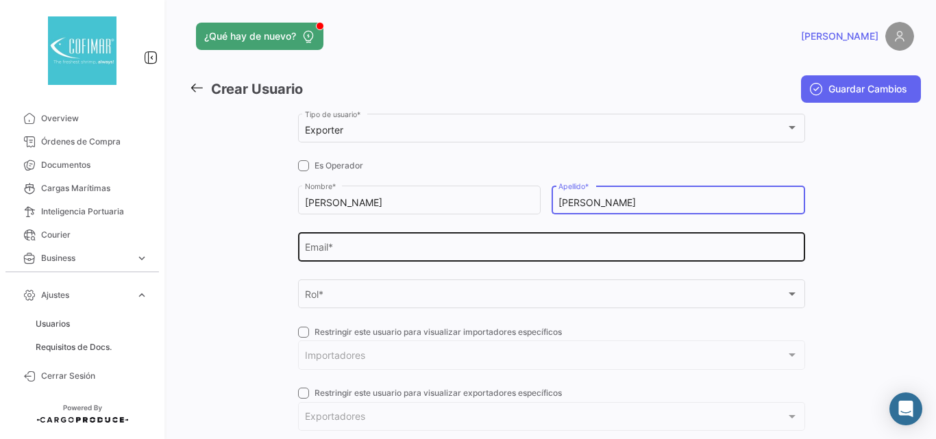
type input "[PERSON_NAME]"
click at [428, 254] on input "Email *" at bounding box center [552, 250] width 494 height 12
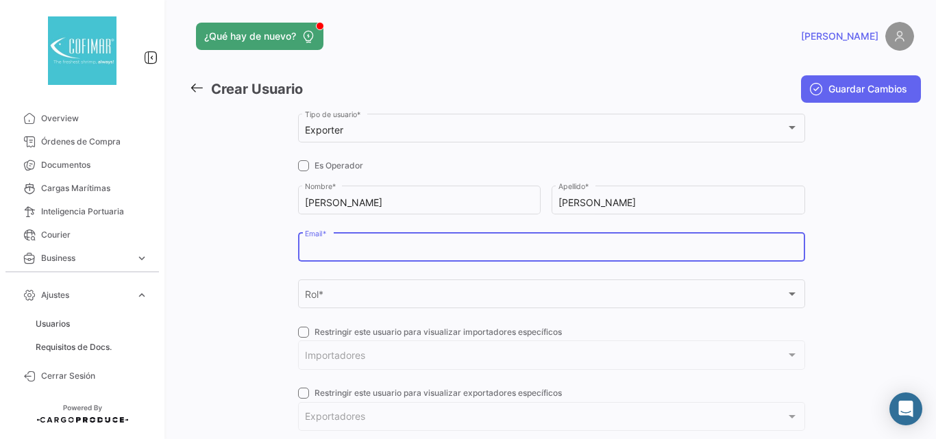
paste input "[EMAIL_ADDRESS][DOMAIN_NAME]"
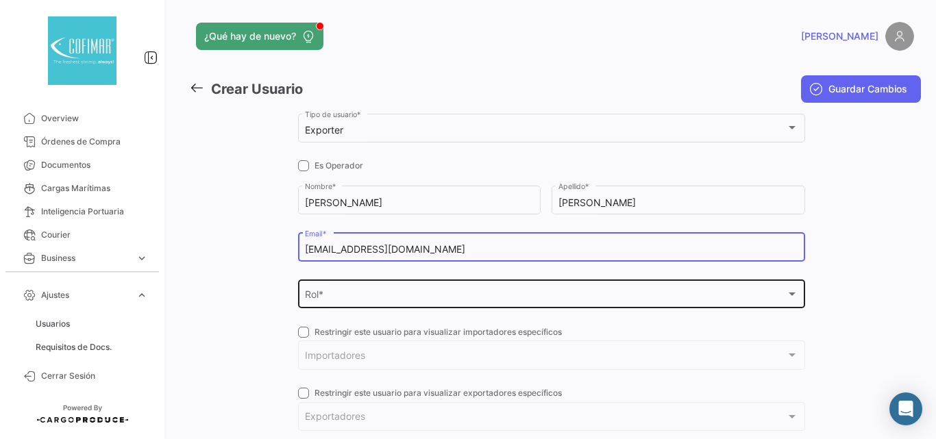
type input "[EMAIL_ADDRESS][DOMAIN_NAME]"
click at [347, 296] on div "Rol *" at bounding box center [545, 297] width 481 height 12
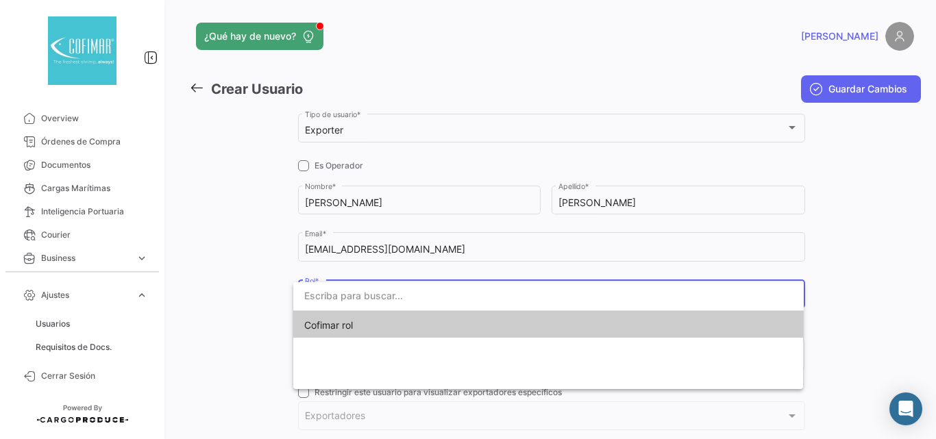
click at [348, 323] on span "Cofimar rol" at bounding box center [328, 325] width 49 height 12
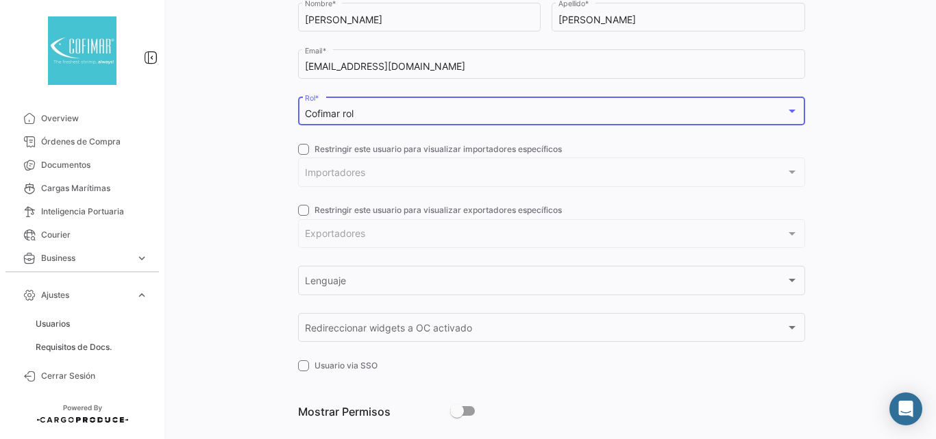
scroll to position [206, 0]
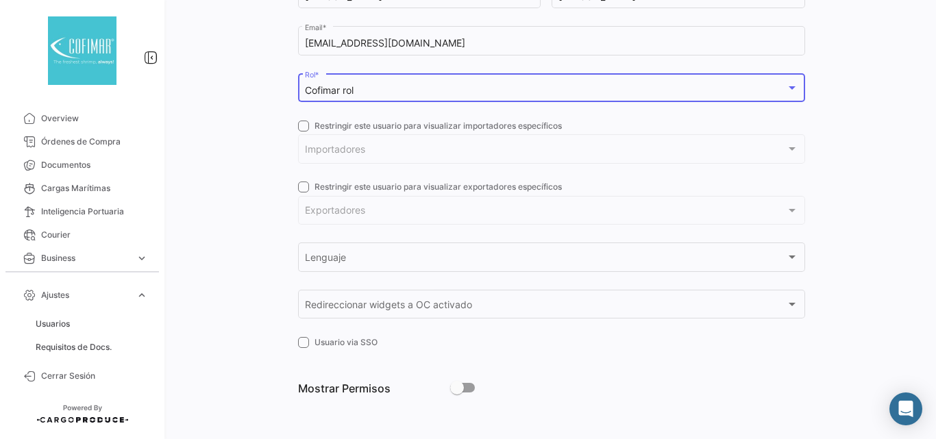
click at [338, 157] on span "Importadores" at bounding box center [545, 152] width 481 height 12
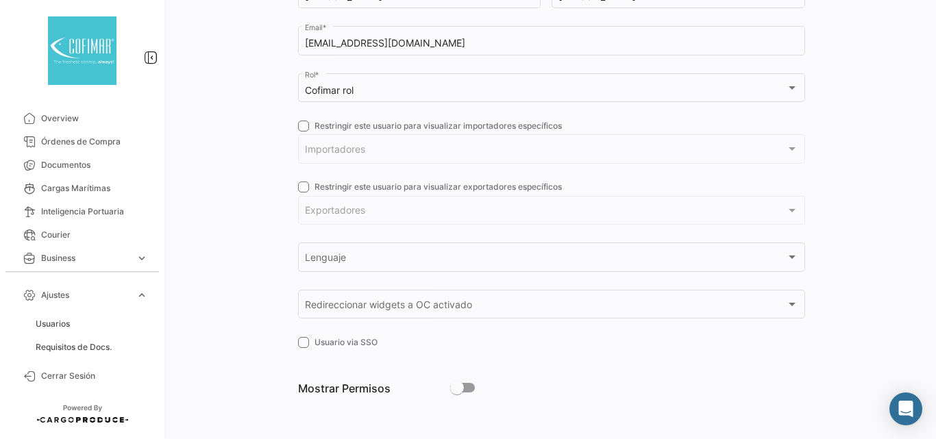
click at [298, 128] on span at bounding box center [303, 126] width 11 height 11
click at [303, 132] on input "Restringir este usuario para visualizar importadores específicos" at bounding box center [303, 132] width 1 height 1
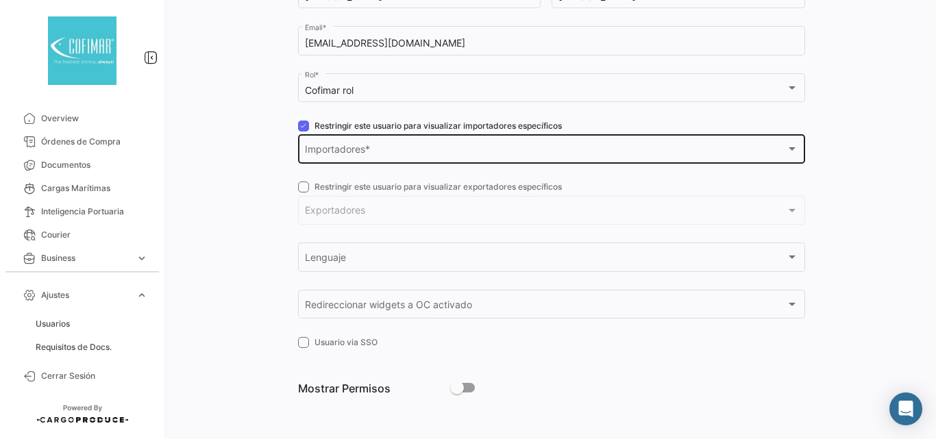
click at [328, 152] on span "Importadores" at bounding box center [545, 152] width 481 height 12
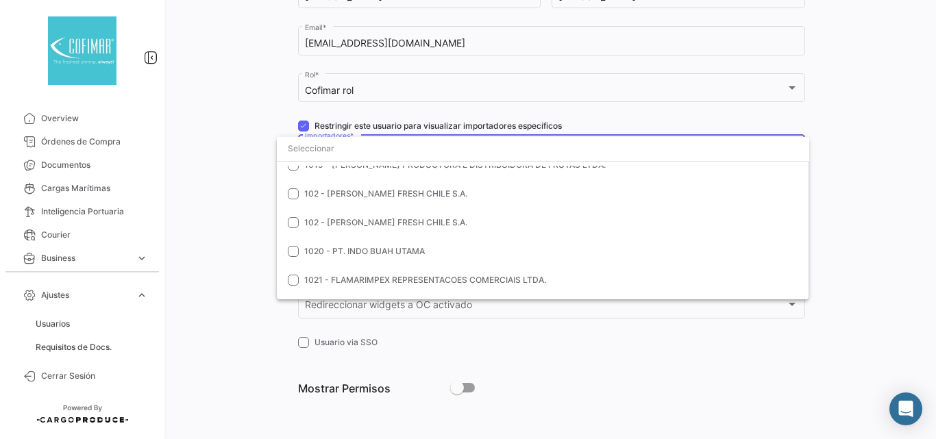
scroll to position [1188, 0]
click at [195, 186] on div at bounding box center [468, 219] width 936 height 439
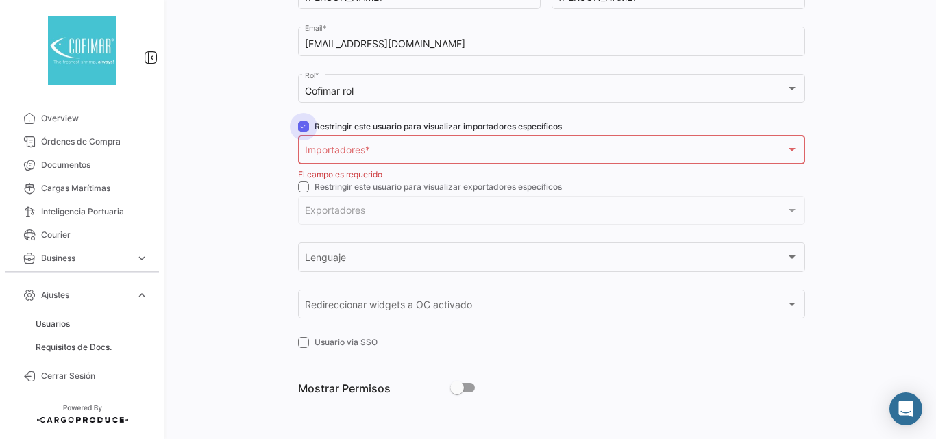
click at [303, 123] on span at bounding box center [303, 126] width 11 height 11
click at [303, 132] on input "Restringir este usuario para visualizar importadores específicos" at bounding box center [303, 132] width 1 height 1
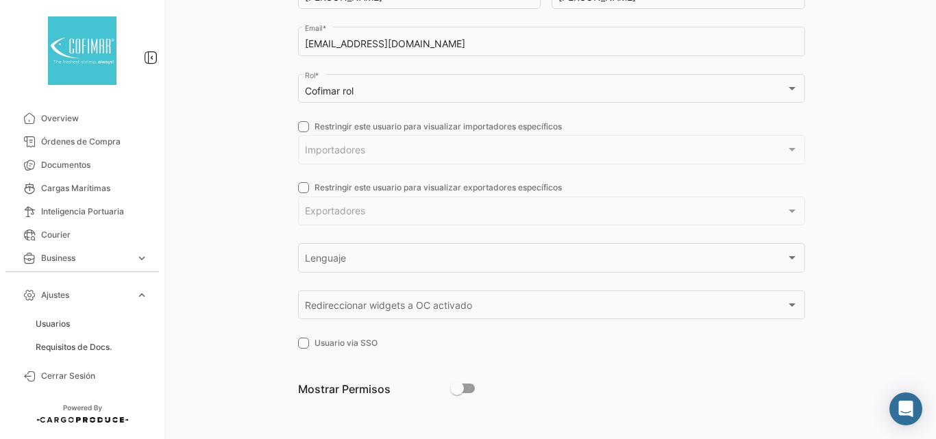
click at [304, 123] on span at bounding box center [303, 126] width 11 height 11
click at [304, 132] on input "Restringir este usuario para visualizar importadores específicos" at bounding box center [303, 132] width 1 height 1
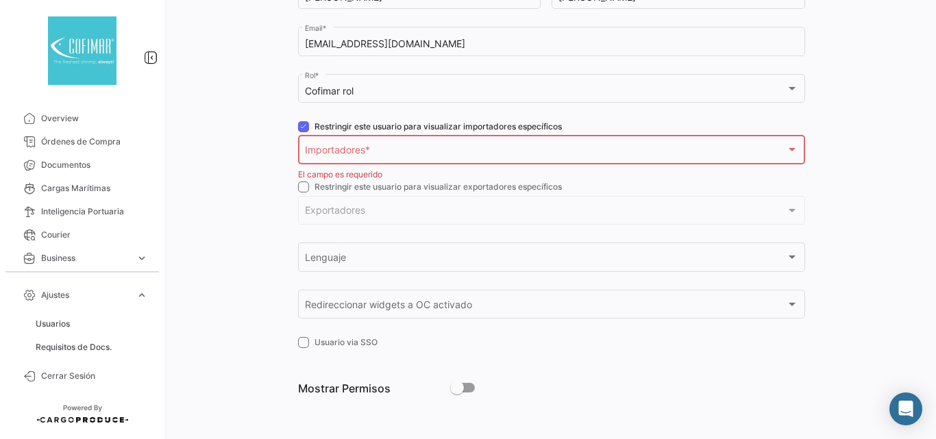
click at [333, 149] on span "Importadores" at bounding box center [545, 153] width 481 height 12
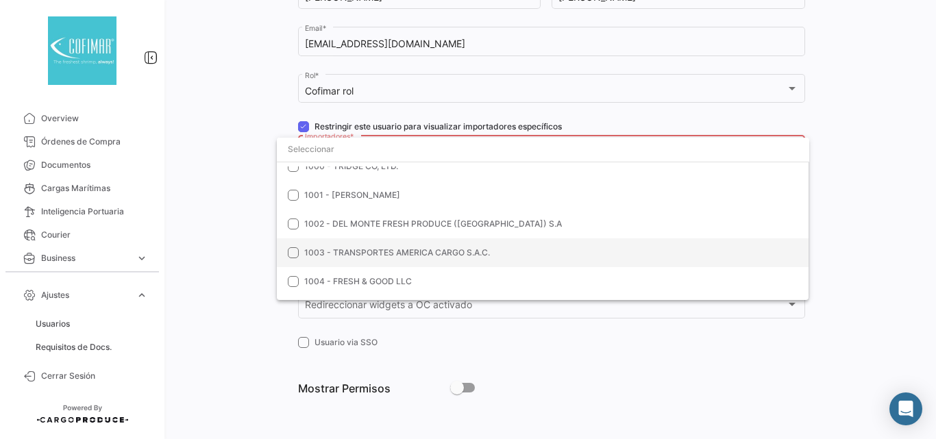
scroll to position [640, 0]
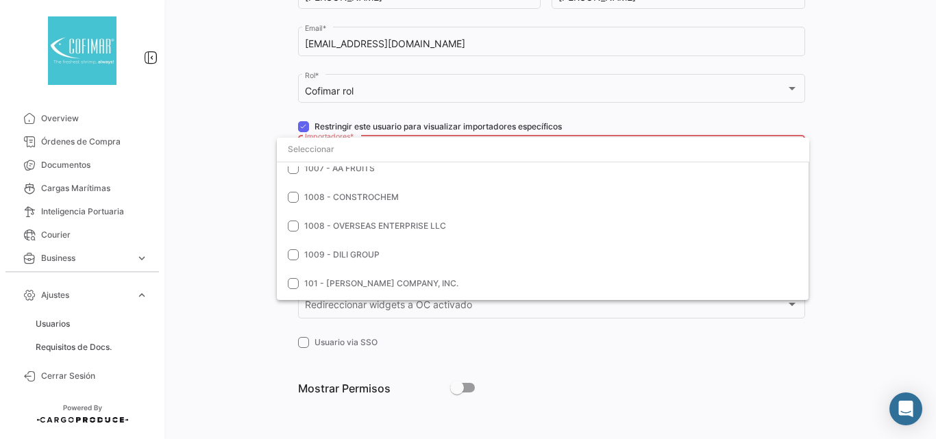
click at [302, 129] on div at bounding box center [468, 219] width 936 height 439
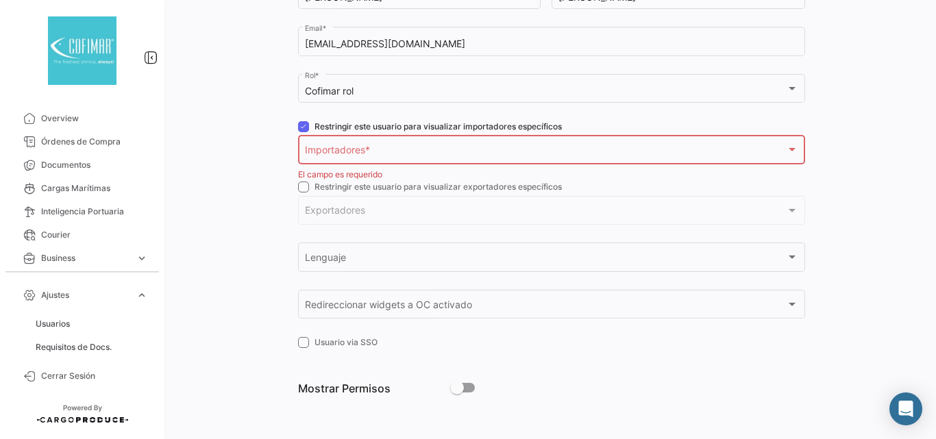
click at [304, 127] on span at bounding box center [303, 126] width 11 height 11
click at [304, 132] on input "Restringir este usuario para visualizar importadores específicos" at bounding box center [303, 132] width 1 height 1
checkbox input "false"
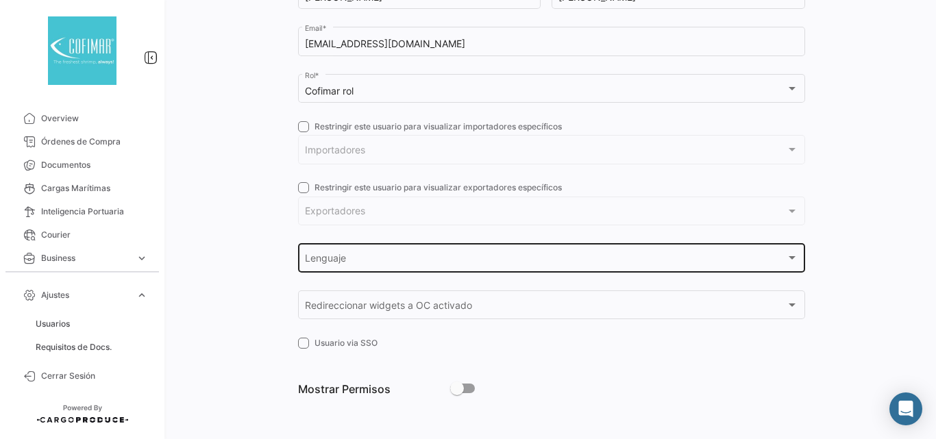
click at [326, 252] on div "Lenguaje Lenguaje" at bounding box center [552, 257] width 494 height 32
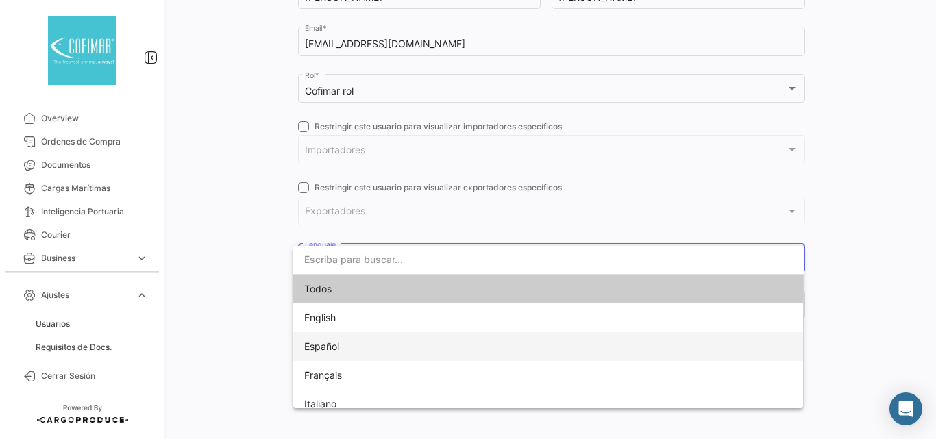
click at [338, 348] on span "Español" at bounding box center [321, 347] width 35 height 12
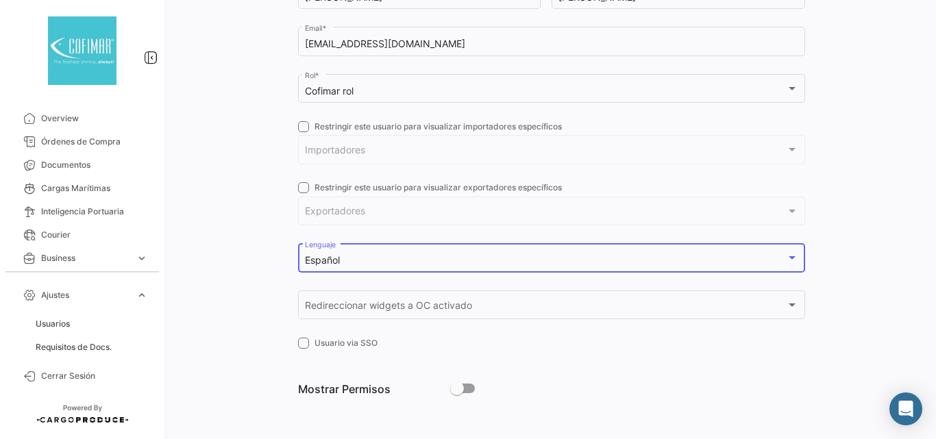
click at [305, 193] on span at bounding box center [303, 187] width 11 height 11
click at [304, 193] on input "Restringir este usuario para visualizar exportadores específicos" at bounding box center [303, 193] width 1 height 1
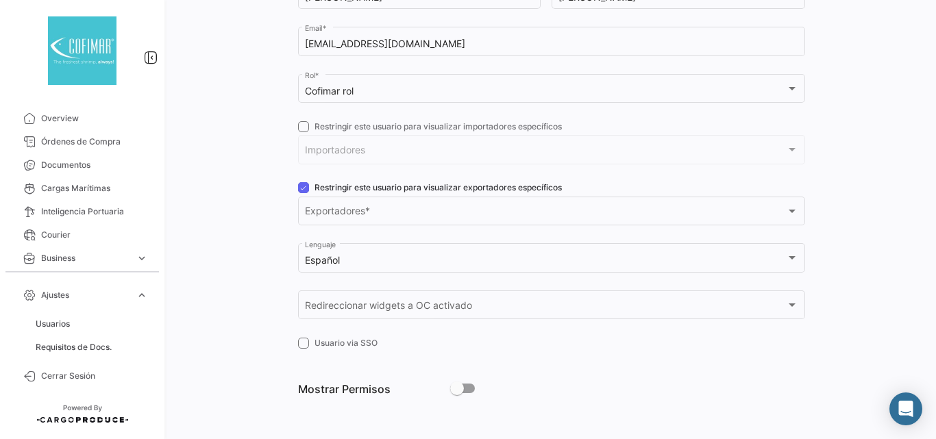
click at [306, 188] on span at bounding box center [303, 187] width 11 height 11
click at [304, 193] on input "Restringir este usuario para visualizar exportadores específicos" at bounding box center [303, 193] width 1 height 1
click at [336, 220] on div "Exportadores Exportadores" at bounding box center [552, 210] width 494 height 32
click at [341, 215] on span "Exportadores" at bounding box center [545, 214] width 481 height 12
click at [310, 195] on div "Exportadores Exportadores" at bounding box center [552, 210] width 494 height 32
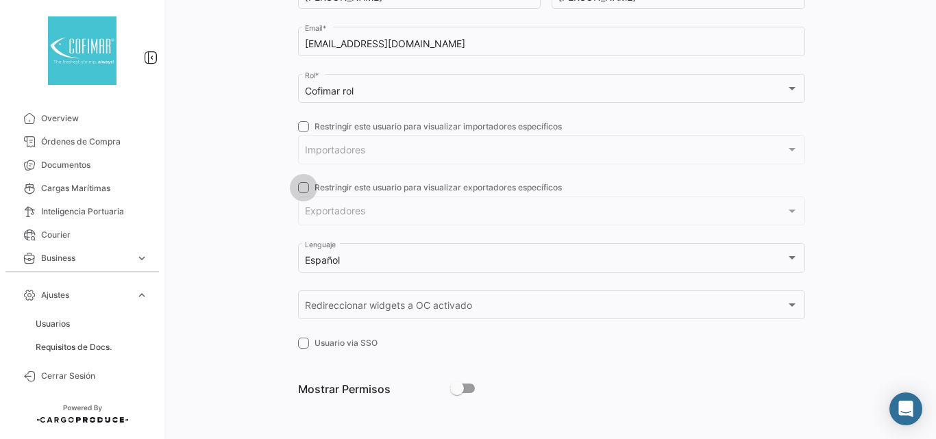
click at [301, 193] on span at bounding box center [303, 187] width 11 height 11
click at [303, 193] on input "Restringir este usuario para visualizar exportadores específicos" at bounding box center [303, 193] width 1 height 1
checkbox input "true"
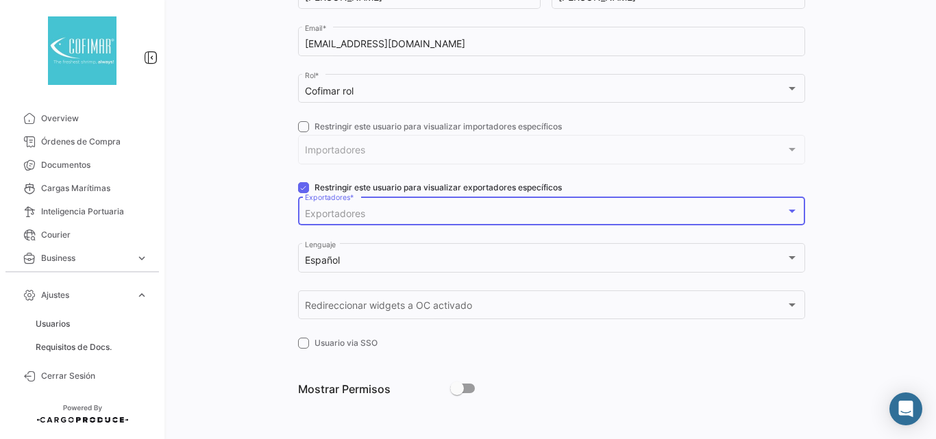
click at [329, 212] on span "Exportadores" at bounding box center [335, 214] width 60 height 12
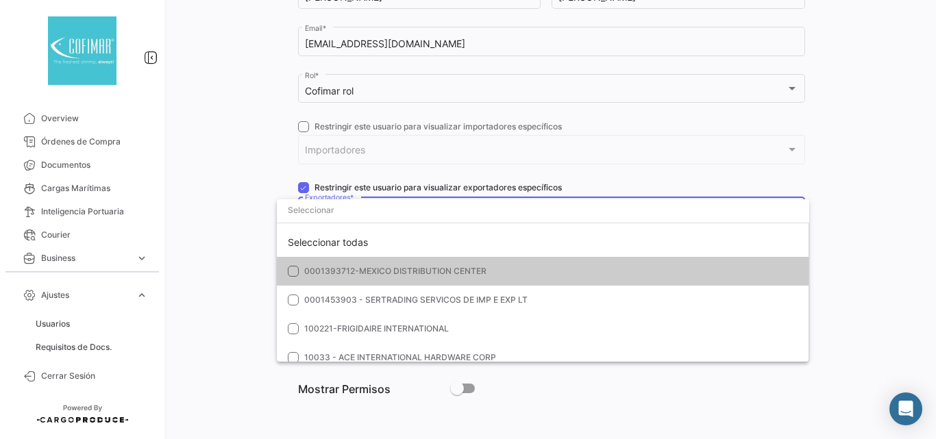
click at [329, 212] on input "dropdown search" at bounding box center [543, 210] width 533 height 25
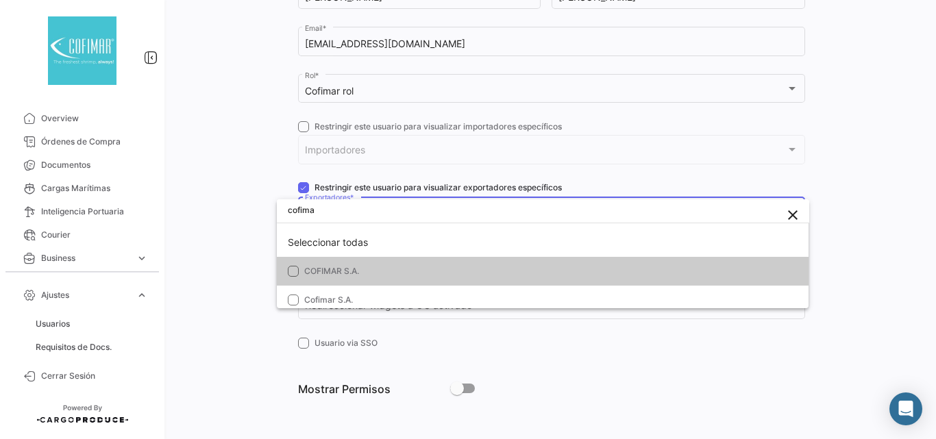
type input "cofima"
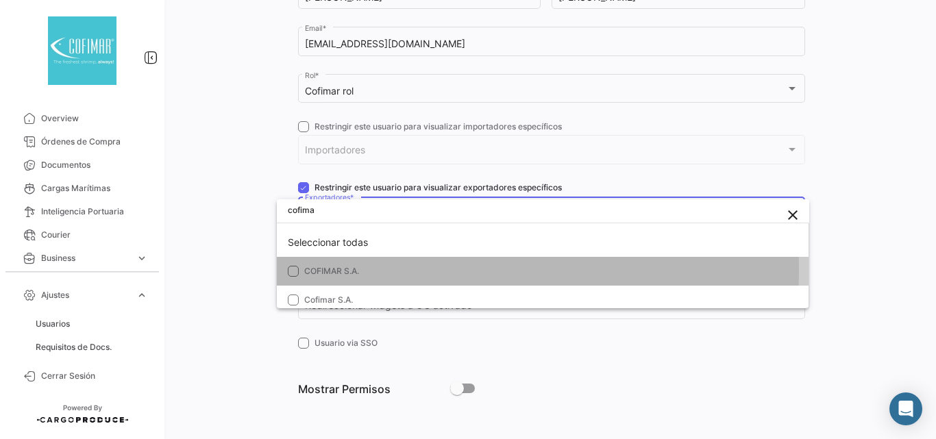
click at [337, 270] on span "COFIMAR S.A." at bounding box center [331, 271] width 55 height 10
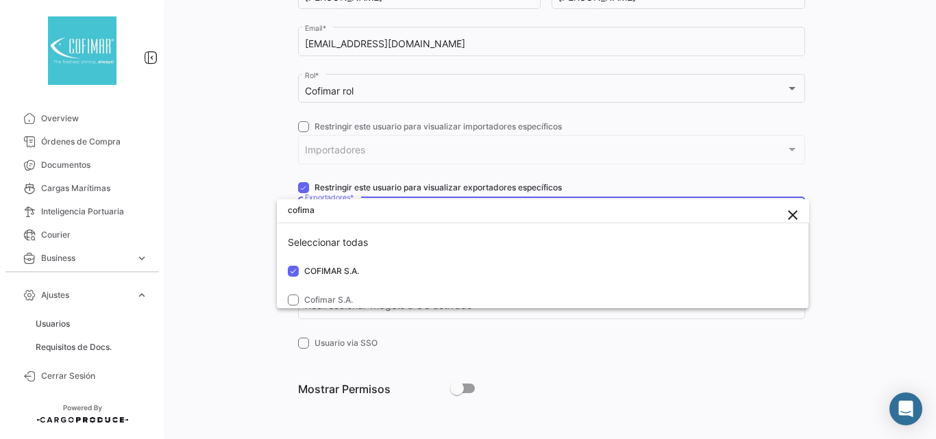
click at [236, 176] on div at bounding box center [468, 219] width 936 height 439
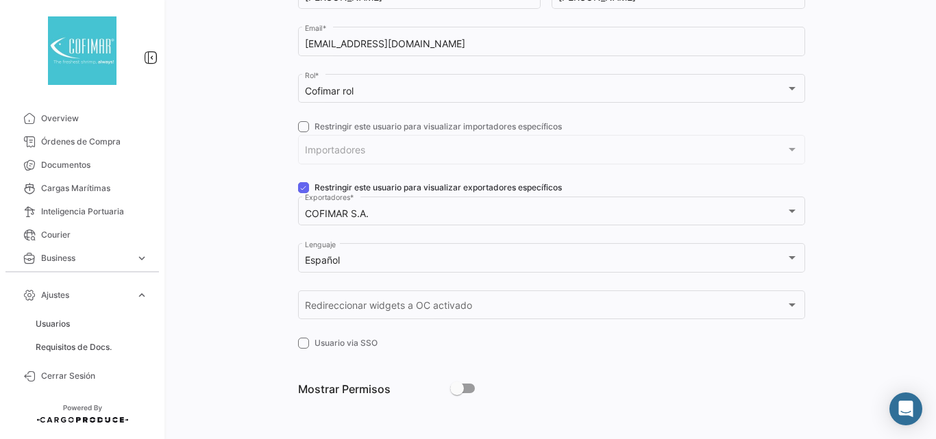
click at [299, 127] on span at bounding box center [303, 126] width 11 height 11
click at [303, 132] on input "Restringir este usuario para visualizar importadores específicos" at bounding box center [303, 132] width 1 height 1
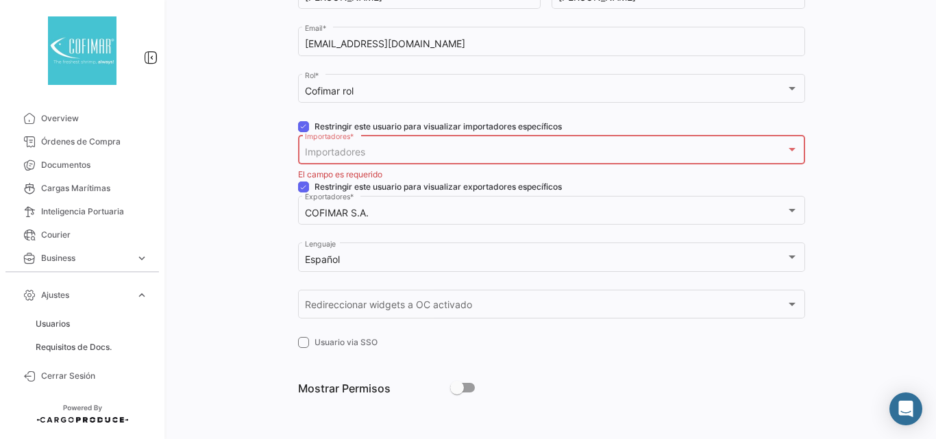
click at [345, 156] on span "Importadores" at bounding box center [335, 152] width 60 height 12
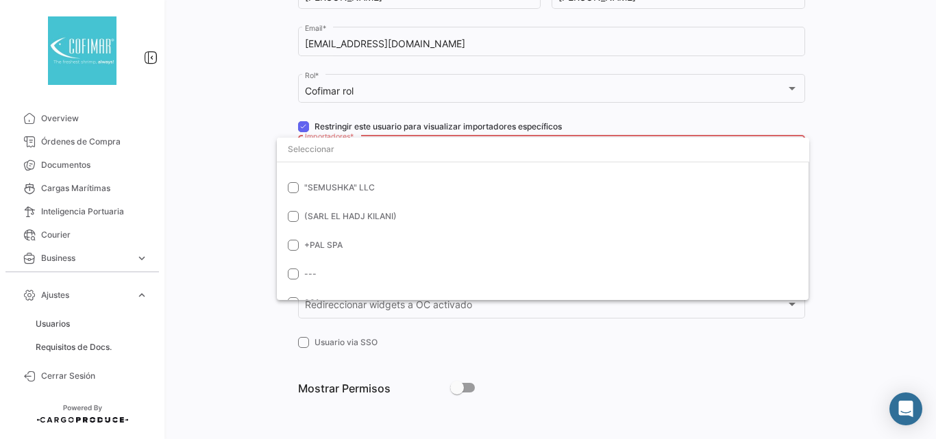
scroll to position [0, 0]
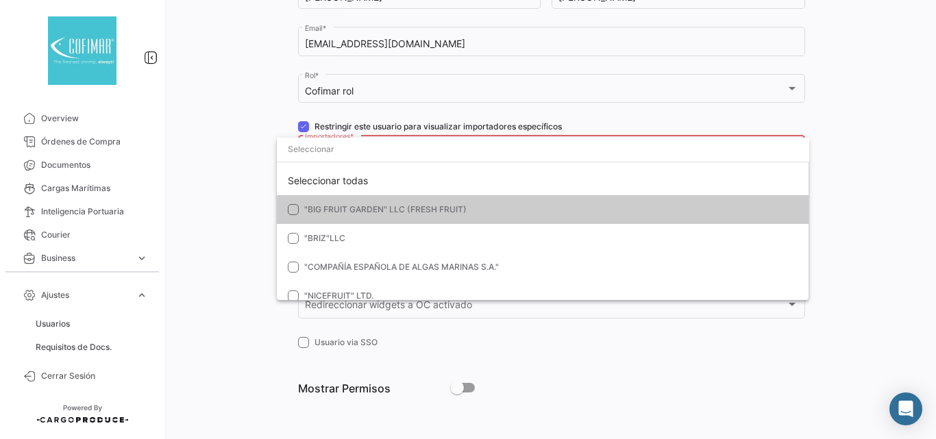
click at [218, 149] on div at bounding box center [468, 219] width 936 height 439
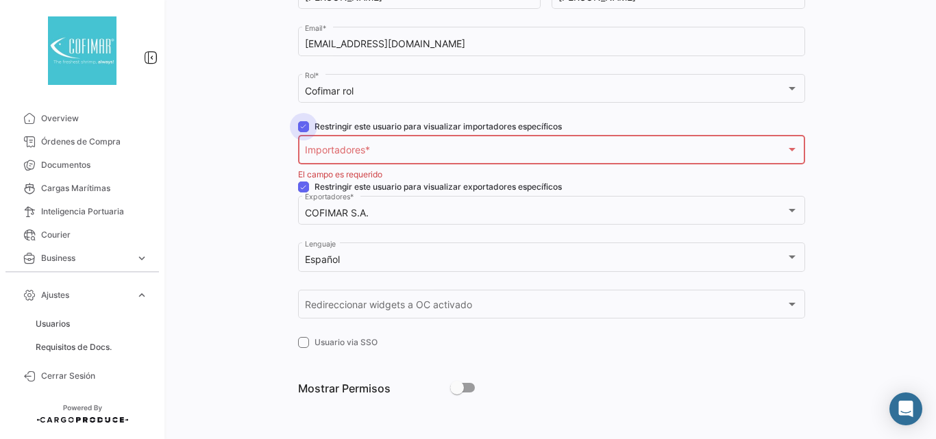
click at [305, 128] on span at bounding box center [303, 126] width 11 height 11
click at [304, 132] on input "Restringir este usuario para visualizar importadores específicos" at bounding box center [303, 132] width 1 height 1
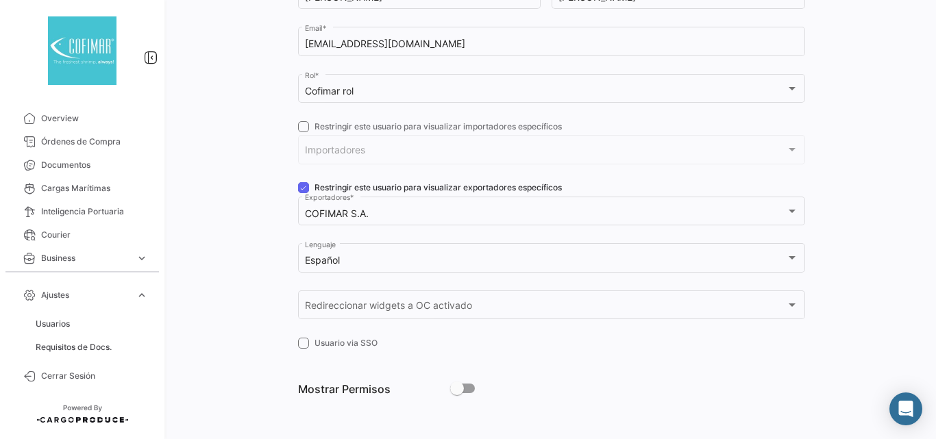
click at [303, 126] on span at bounding box center [303, 126] width 11 height 11
click at [303, 132] on input "Restringir este usuario para visualizar importadores específicos" at bounding box center [303, 132] width 1 height 1
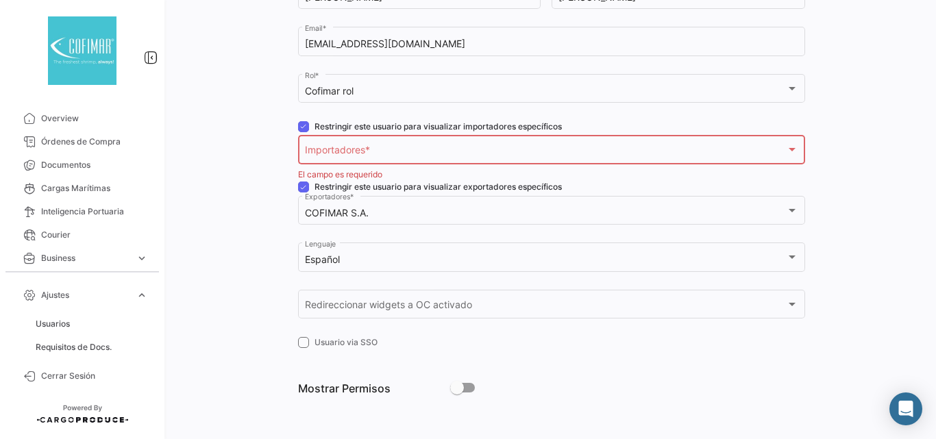
click at [331, 146] on div "Importadores Importadores *" at bounding box center [552, 149] width 494 height 32
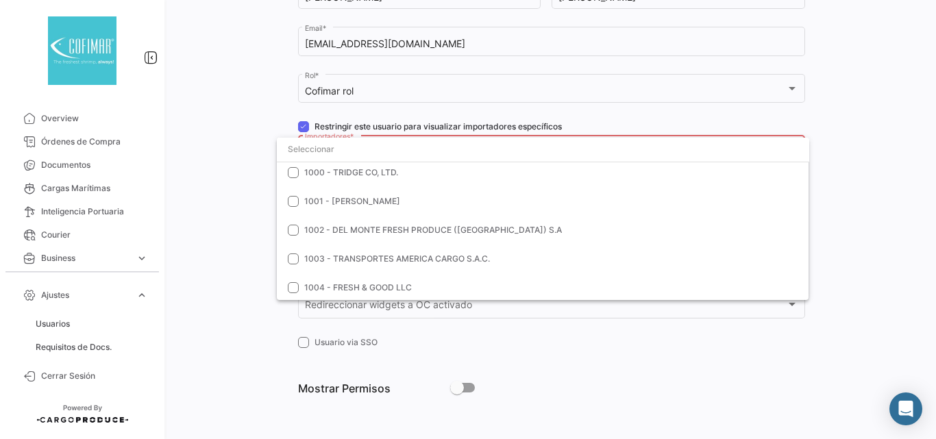
scroll to position [46, 0]
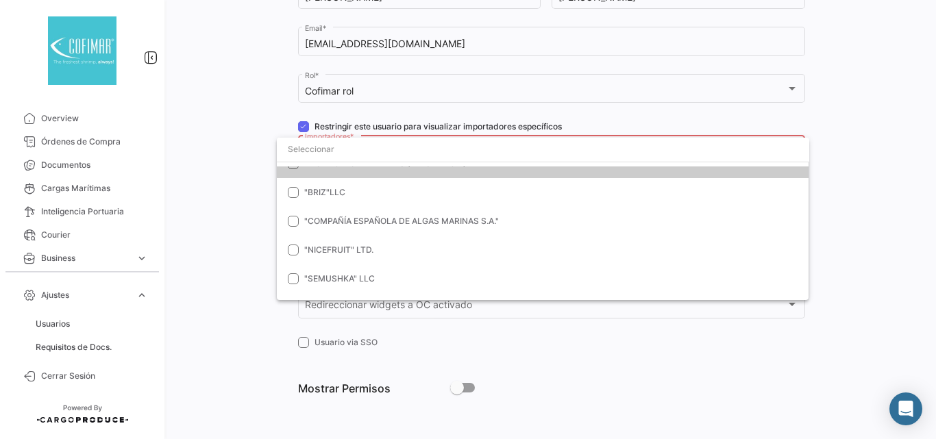
click at [302, 128] on div at bounding box center [468, 219] width 936 height 439
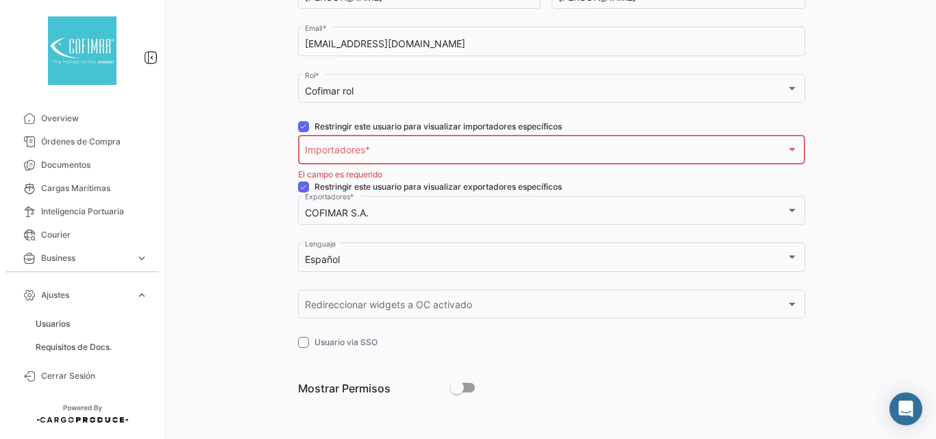
click at [305, 133] on div "Importadores Importadores *" at bounding box center [552, 149] width 494 height 32
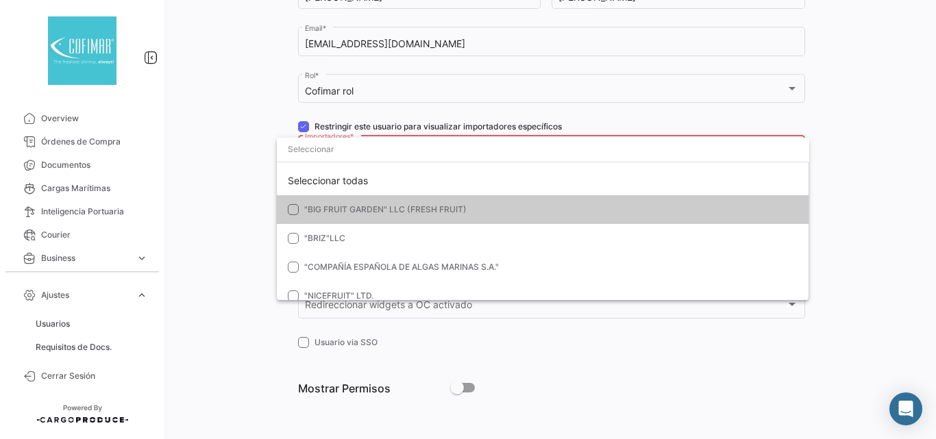
click at [300, 127] on div at bounding box center [468, 219] width 936 height 439
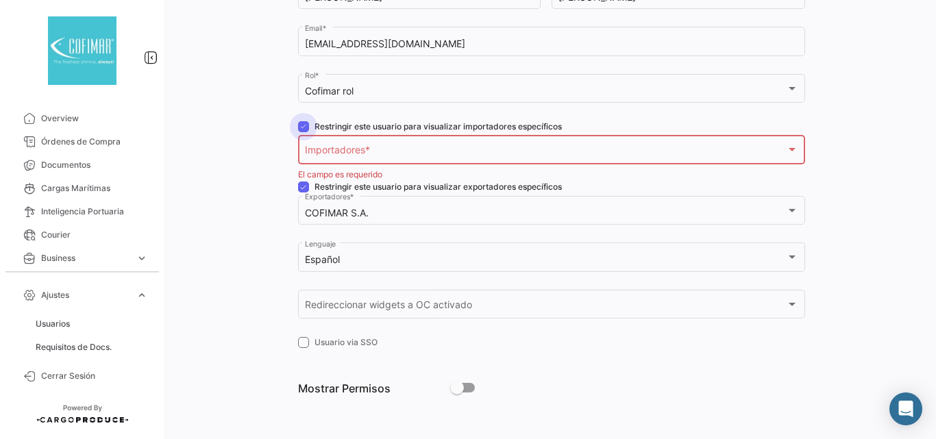
click at [300, 127] on span at bounding box center [303, 126] width 11 height 11
click at [303, 132] on input "Restringir este usuario para visualizar importadores específicos" at bounding box center [303, 132] width 1 height 1
checkbox input "false"
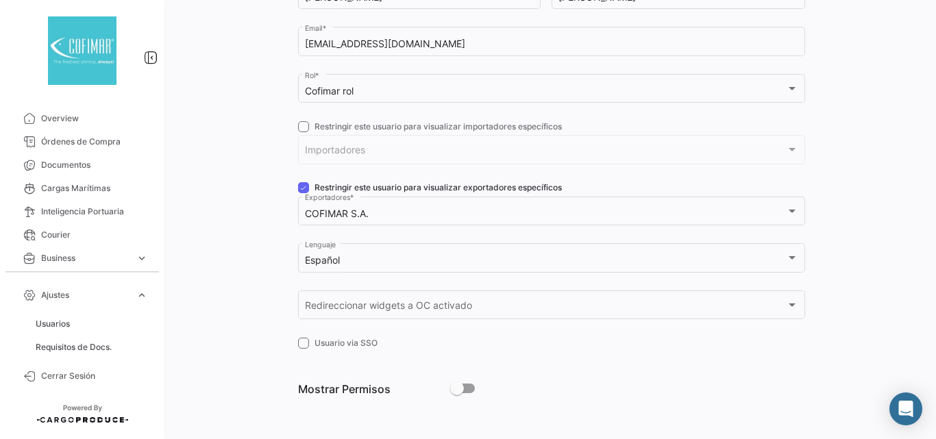
scroll to position [206, 0]
click at [250, 154] on div at bounding box center [243, 156] width 109 height 502
click at [460, 390] on span at bounding box center [457, 388] width 14 height 14
click at [457, 393] on input "checkbox" at bounding box center [457, 393] width 1 height 1
checkbox input "true"
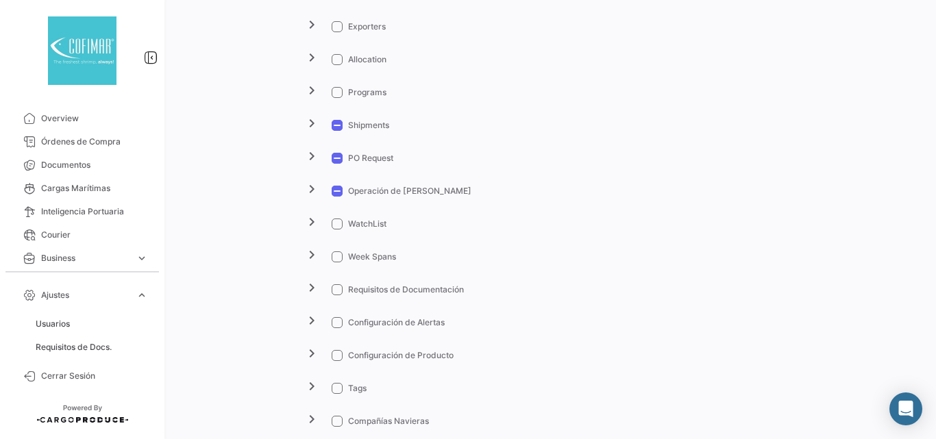
scroll to position [892, 0]
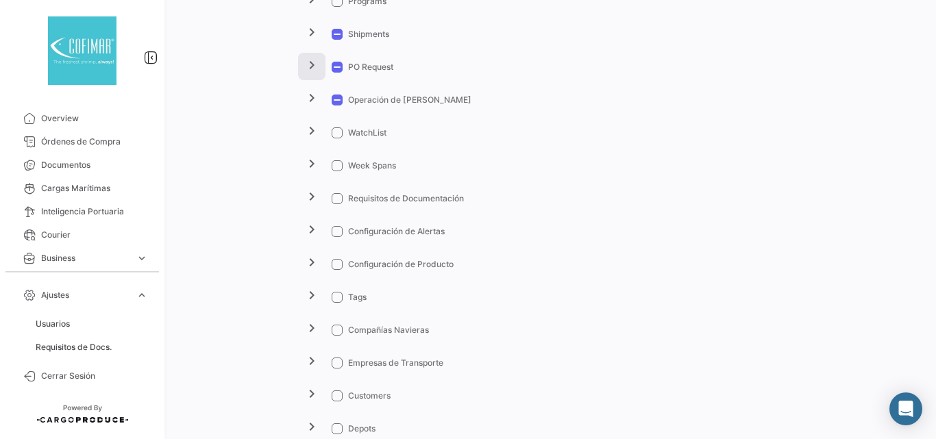
click at [313, 62] on mat-icon "chevron_right" at bounding box center [312, 65] width 16 height 16
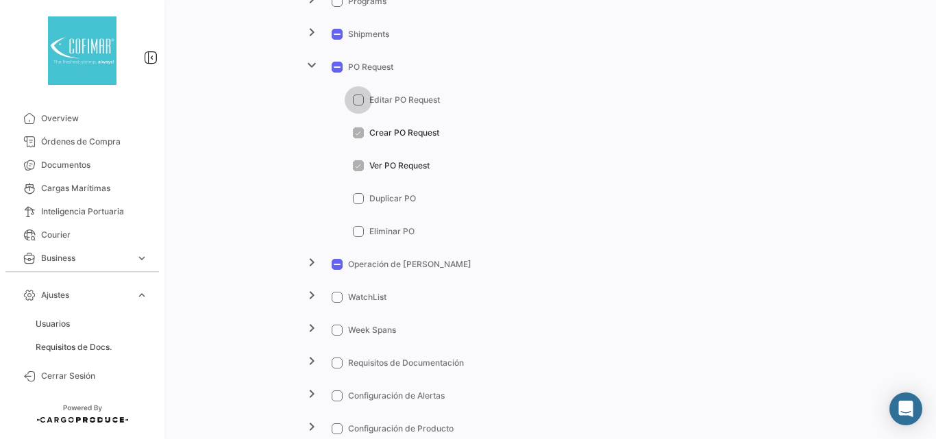
click at [356, 104] on span at bounding box center [358, 100] width 11 height 11
click at [358, 106] on input "Editar PO Request" at bounding box center [358, 106] width 1 height 1
click at [354, 101] on span at bounding box center [358, 100] width 11 height 11
click at [358, 106] on input "Editar PO Request" at bounding box center [358, 106] width 1 height 1
checkbox input "false"
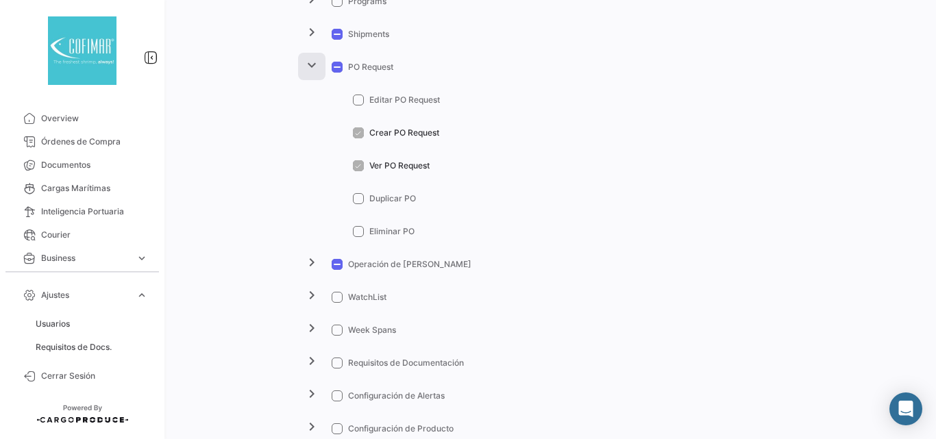
click at [309, 67] on mat-icon "expand_more" at bounding box center [312, 65] width 16 height 16
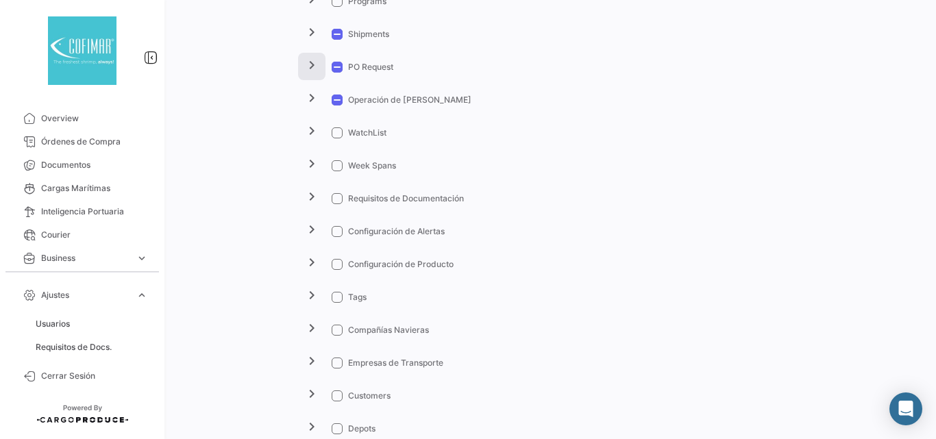
click at [313, 64] on mat-icon "chevron_right" at bounding box center [312, 65] width 16 height 16
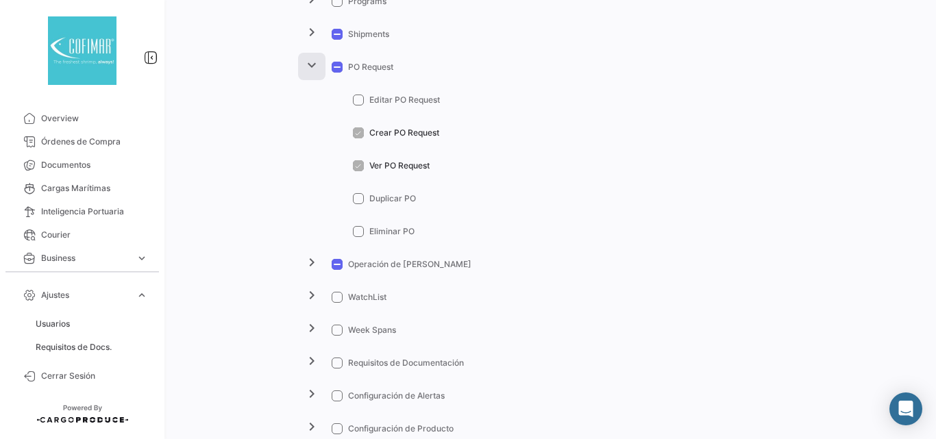
click at [310, 64] on mat-icon "expand_more" at bounding box center [312, 65] width 16 height 16
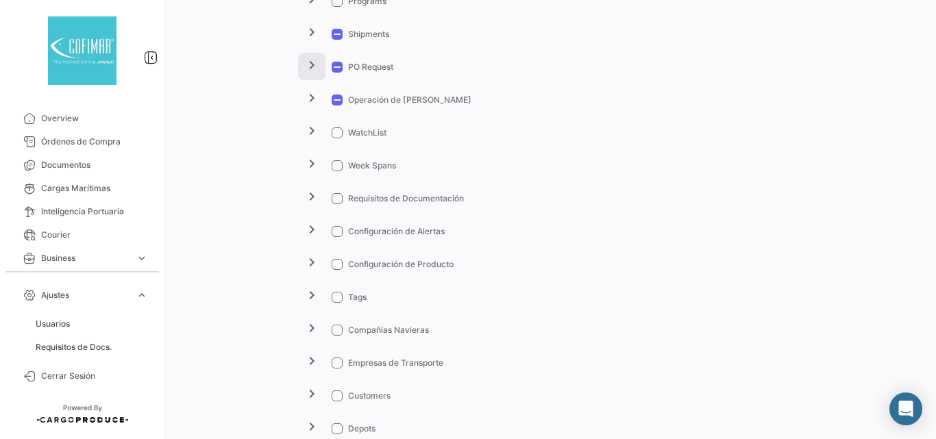
click at [313, 69] on mat-icon "chevron_right" at bounding box center [312, 65] width 16 height 16
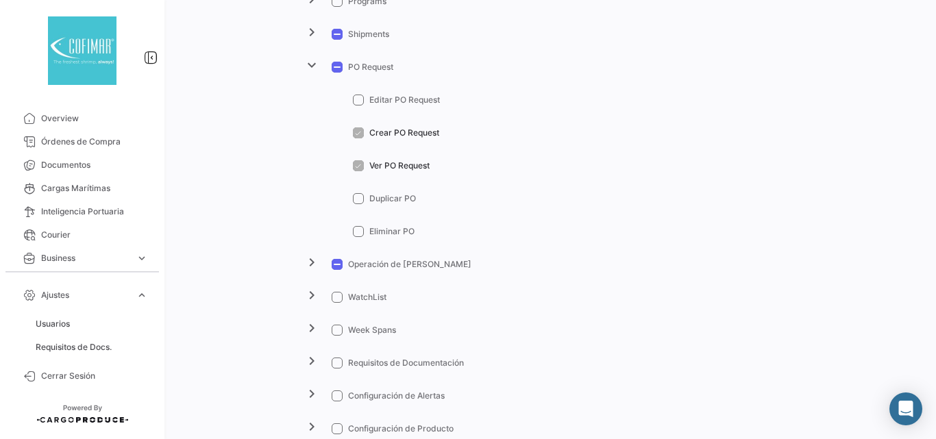
click at [356, 100] on span at bounding box center [358, 100] width 11 height 11
click at [358, 106] on input "Editar PO Request" at bounding box center [358, 106] width 1 height 1
checkbox input "true"
click at [316, 64] on mat-icon "expand_more" at bounding box center [312, 65] width 16 height 16
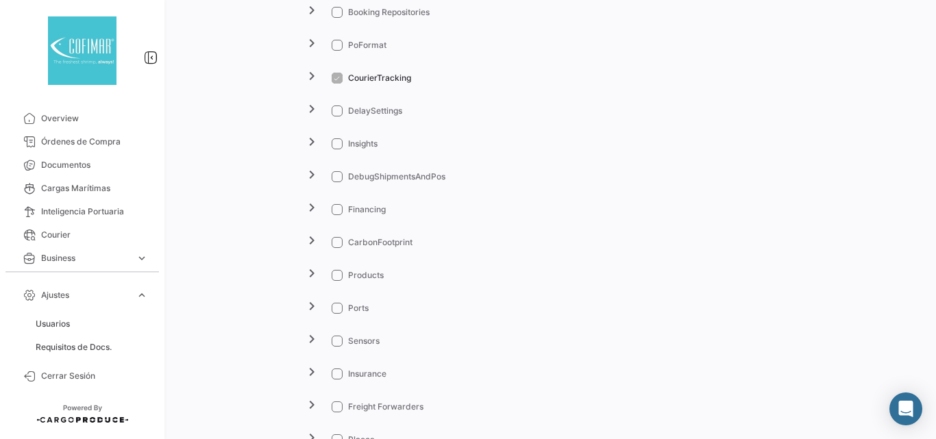
scroll to position [1486, 0]
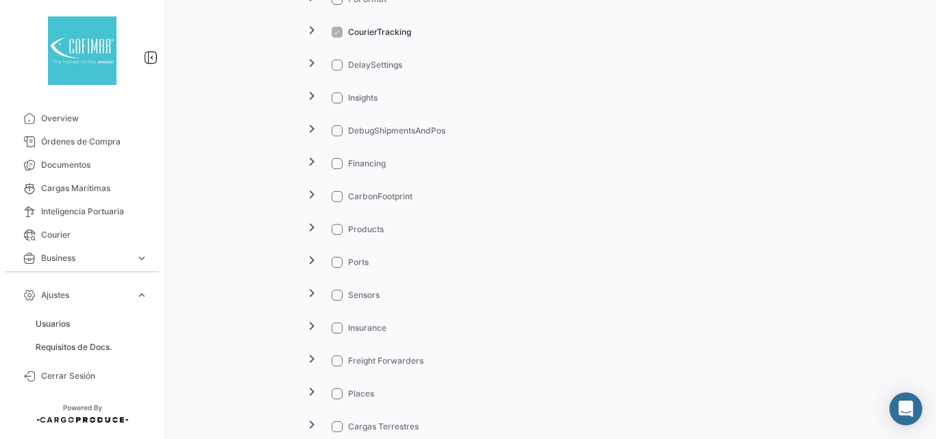
click at [332, 97] on span at bounding box center [337, 98] width 11 height 11
click at [337, 104] on input "Insights" at bounding box center [337, 104] width 1 height 1
checkbox input "true"
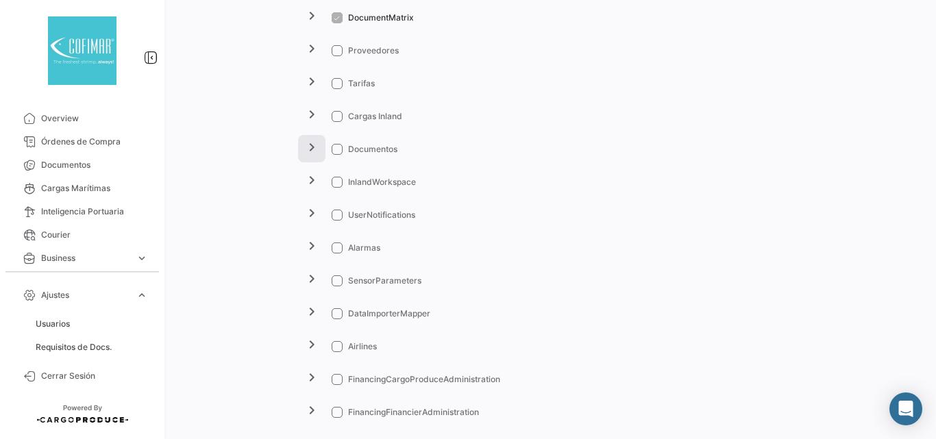
click at [304, 148] on mat-icon "chevron_right" at bounding box center [312, 147] width 16 height 16
click at [308, 152] on mat-icon "expand_more" at bounding box center [312, 147] width 16 height 16
click at [339, 151] on span at bounding box center [337, 149] width 11 height 11
click at [337, 155] on input "Documentos" at bounding box center [337, 155] width 1 height 1
checkbox input "true"
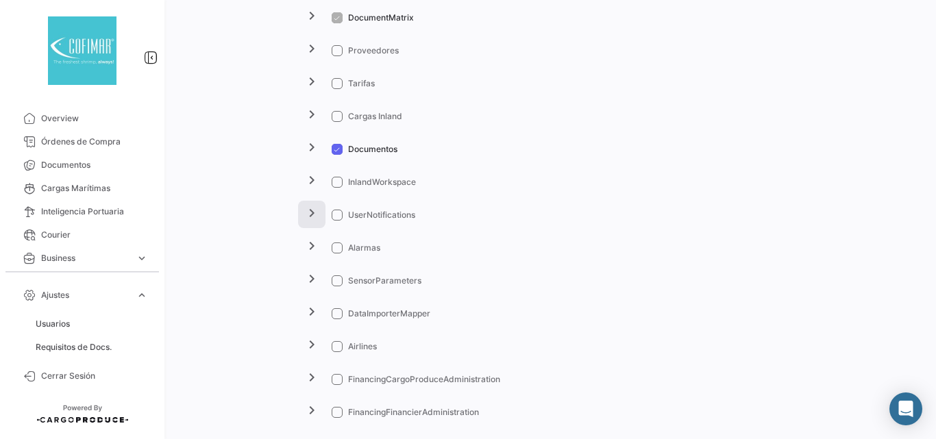
click at [315, 213] on mat-icon "chevron_right" at bounding box center [312, 213] width 16 height 16
click at [315, 213] on mat-icon "expand_more" at bounding box center [312, 213] width 16 height 16
click at [338, 214] on span at bounding box center [337, 215] width 11 height 11
click at [337, 221] on input "UserNotifications" at bounding box center [337, 221] width 1 height 1
checkbox input "true"
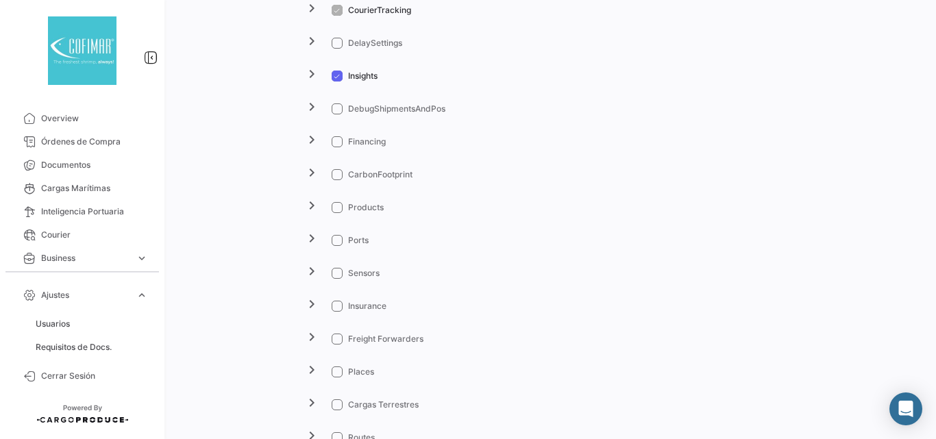
scroll to position [1554, 0]
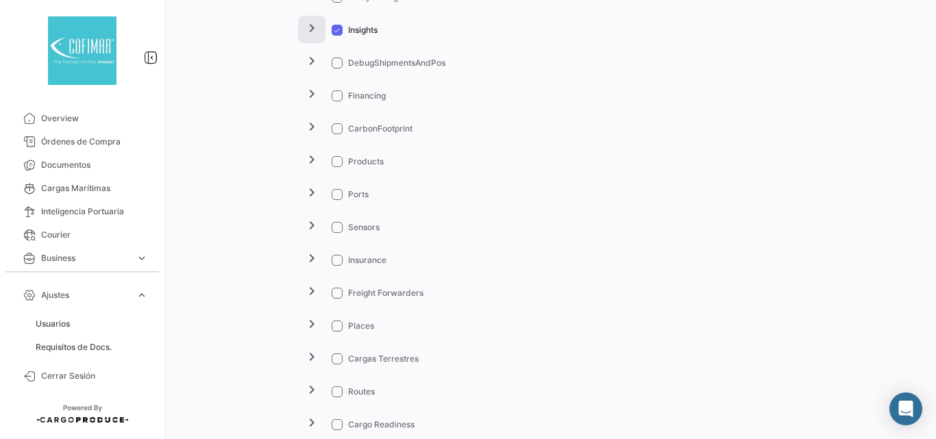
click at [302, 30] on button "chevron_right" at bounding box center [311, 29] width 27 height 27
click at [302, 30] on button "expand_more" at bounding box center [311, 29] width 27 height 27
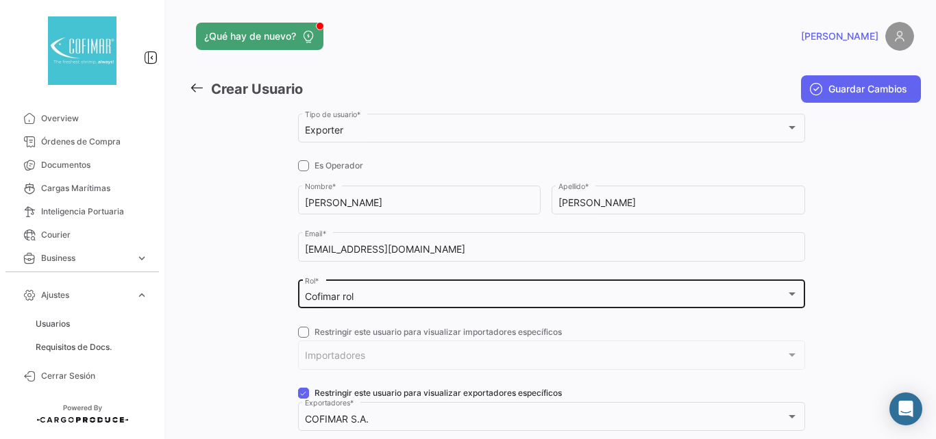
scroll to position [137, 0]
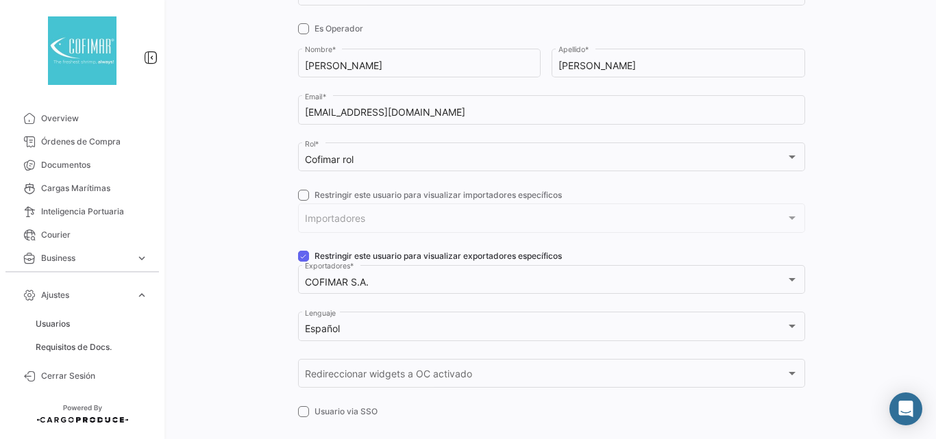
click at [321, 220] on span "Importadores" at bounding box center [545, 221] width 481 height 12
click at [328, 215] on div "Importadores Importadores" at bounding box center [552, 218] width 494 height 32
click at [329, 215] on div "Importadores Importadores" at bounding box center [552, 218] width 494 height 32
click at [789, 214] on div at bounding box center [792, 218] width 12 height 11
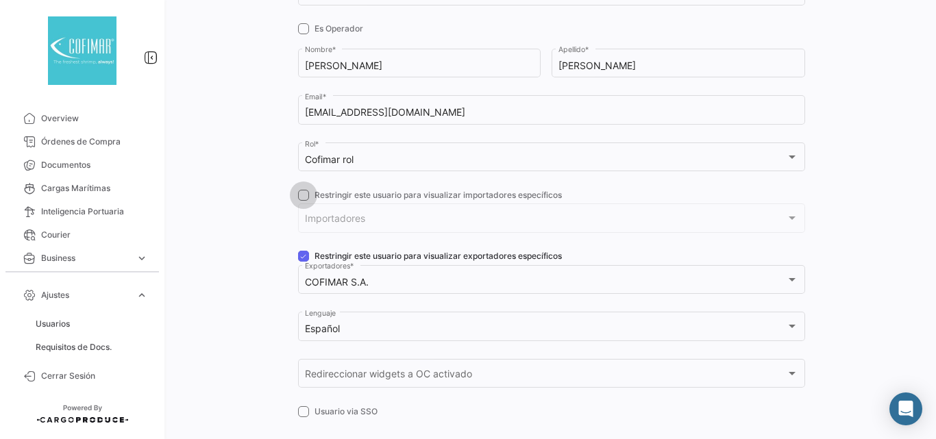
click at [348, 195] on span "Restringir este usuario para visualizar importadores específicos" at bounding box center [438, 195] width 247 height 12
click at [304, 201] on input "Restringir este usuario para visualizar importadores específicos" at bounding box center [303, 201] width 1 height 1
checkbox input "true"
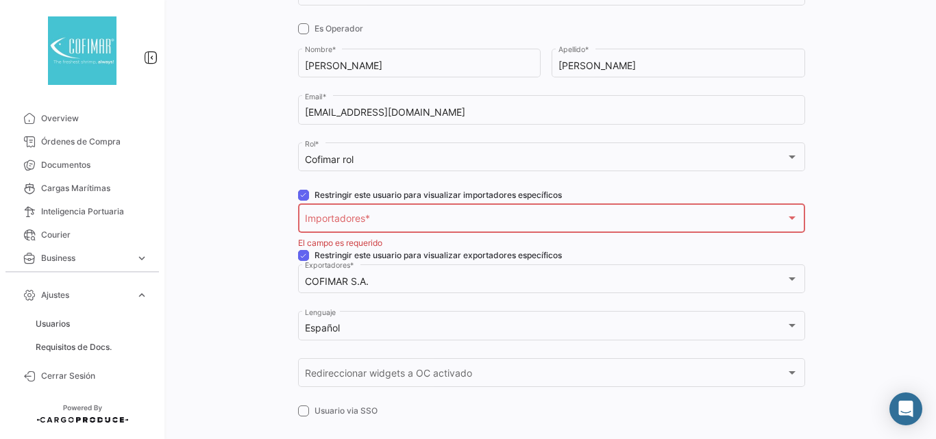
click at [788, 216] on div at bounding box center [792, 218] width 12 height 11
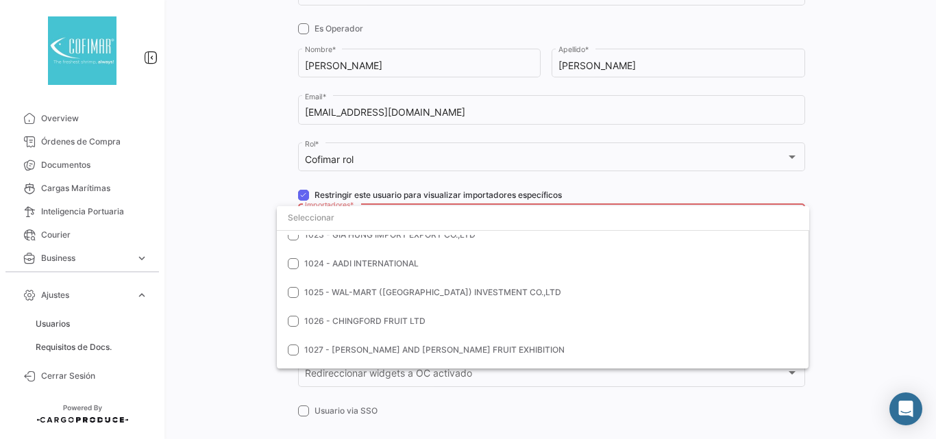
scroll to position [1462, 0]
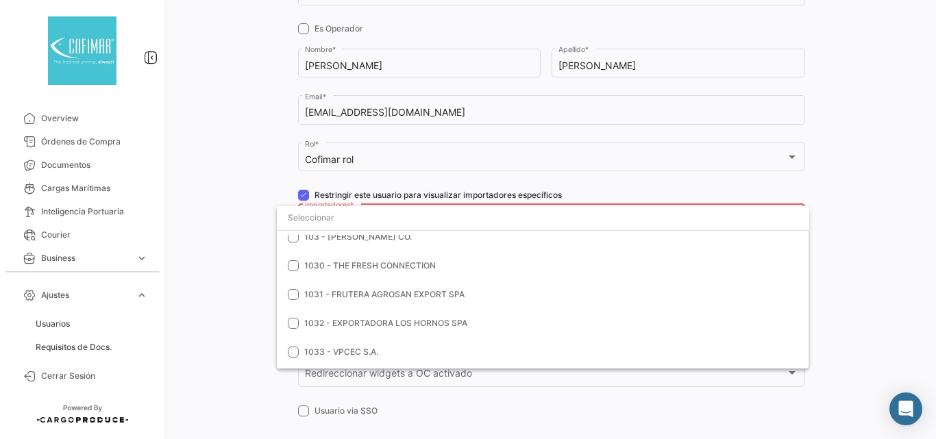
click at [888, 222] on div at bounding box center [468, 219] width 936 height 439
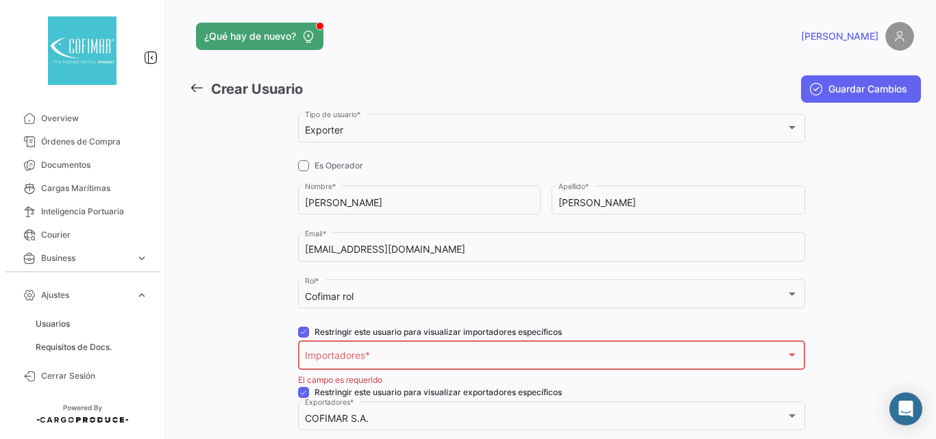
scroll to position [183, 0]
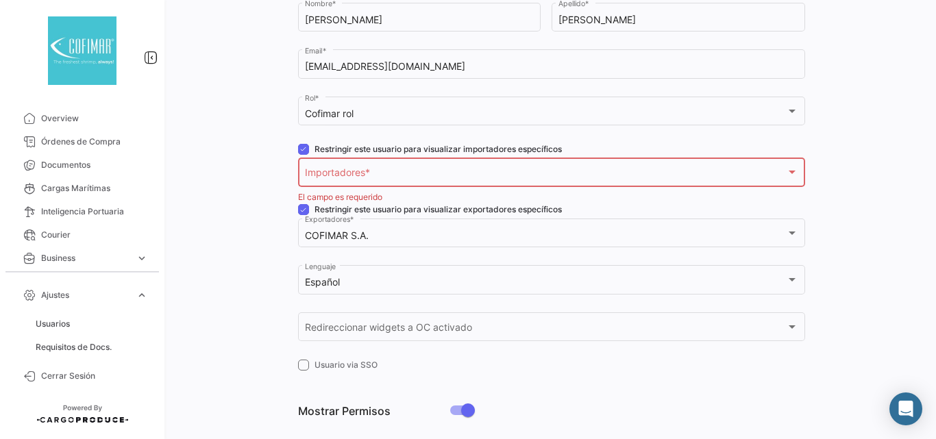
click at [634, 179] on div "Importadores" at bounding box center [545, 175] width 481 height 12
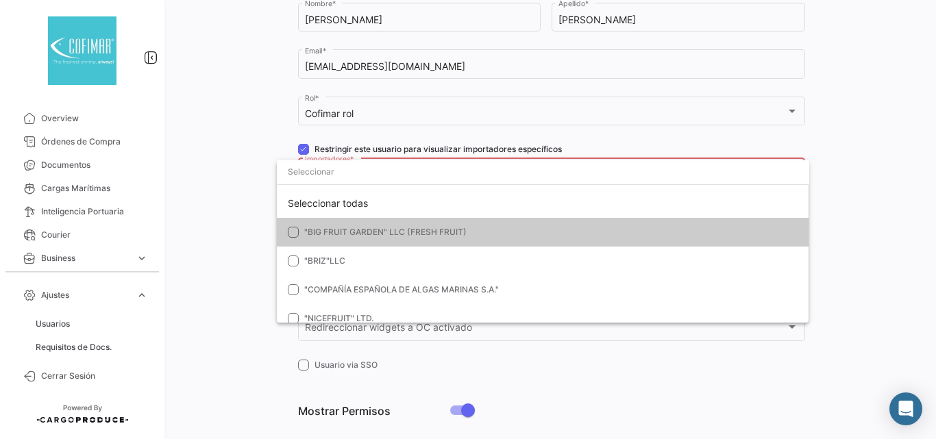
click at [599, 175] on input "dropdown search" at bounding box center [543, 172] width 533 height 25
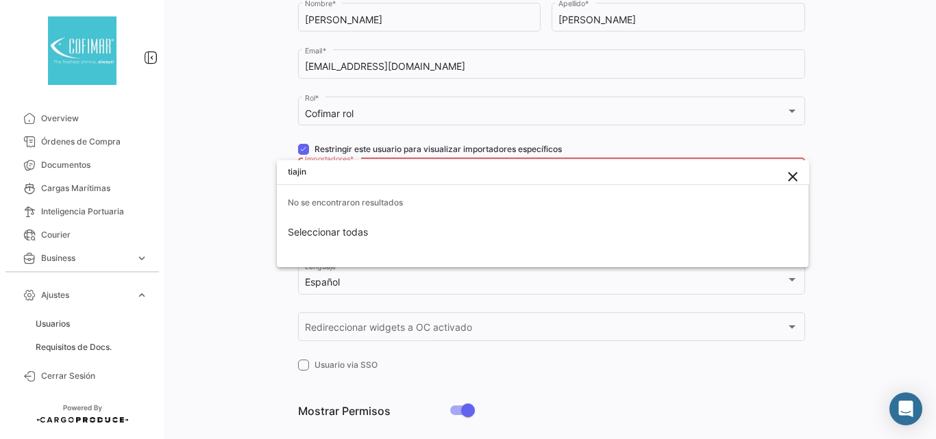
drag, startPoint x: 370, startPoint y: 178, endPoint x: 260, endPoint y: 171, distance: 110.6
click at [260, 171] on div "tiajin close No se encontraron resultados Seleccionar todas" at bounding box center [468, 219] width 936 height 439
type input "tiajin"
click at [220, 179] on div at bounding box center [468, 219] width 936 height 439
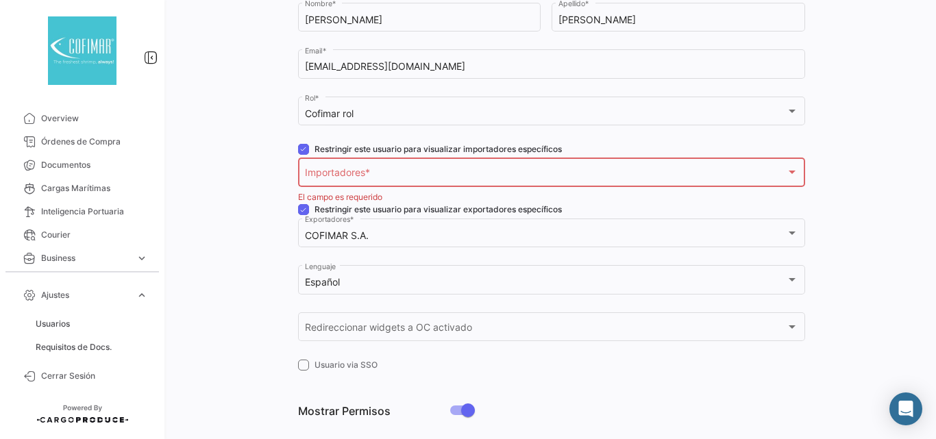
click at [330, 178] on span "Importadores" at bounding box center [545, 175] width 481 height 12
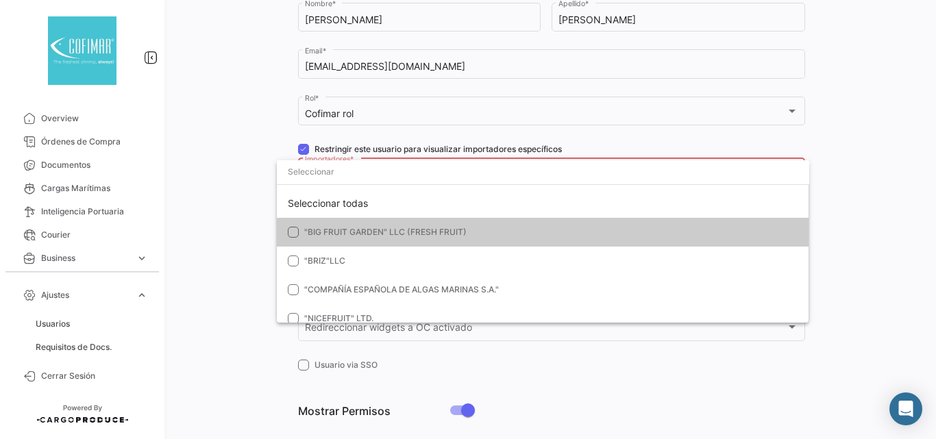
click at [338, 182] on input "dropdown search" at bounding box center [543, 172] width 533 height 25
type input "t"
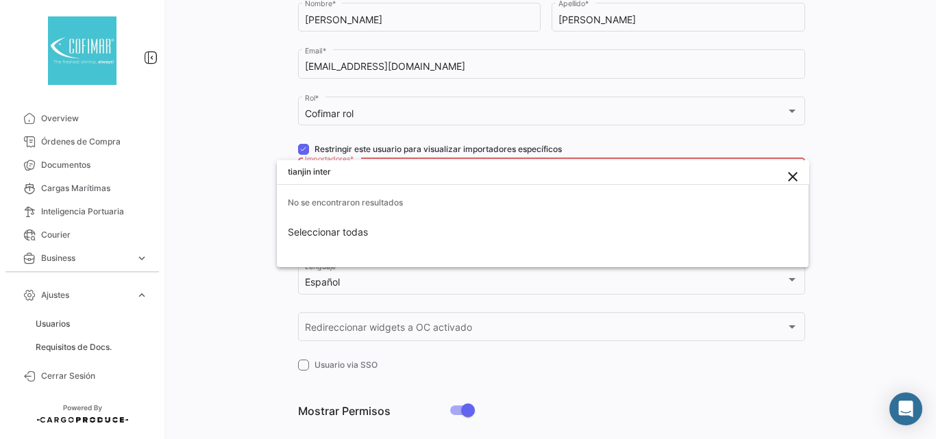
drag, startPoint x: 313, startPoint y: 173, endPoint x: 369, endPoint y: 169, distance: 57.0
click at [369, 169] on input "tianjin inter" at bounding box center [543, 172] width 533 height 25
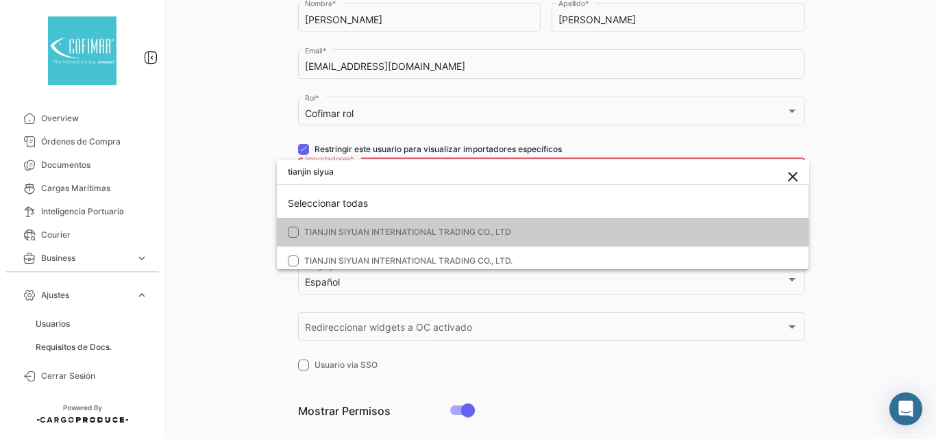
scroll to position [6, 0]
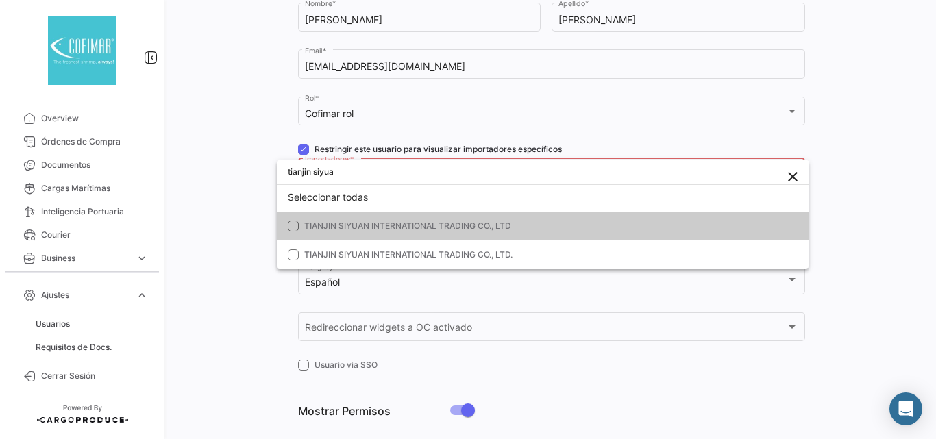
type input "tianjin siyua"
click at [294, 226] on mat-pseudo-checkbox at bounding box center [293, 226] width 11 height 11
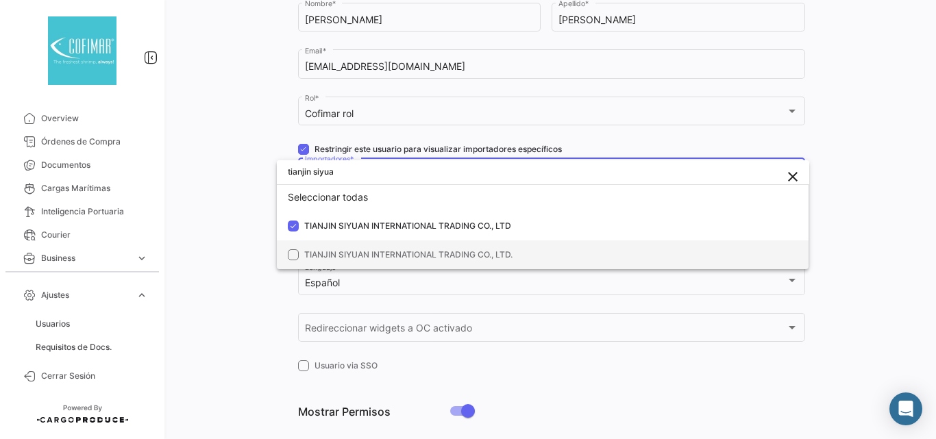
click at [295, 257] on mat-pseudo-checkbox at bounding box center [293, 255] width 11 height 11
click at [247, 232] on div at bounding box center [468, 219] width 936 height 439
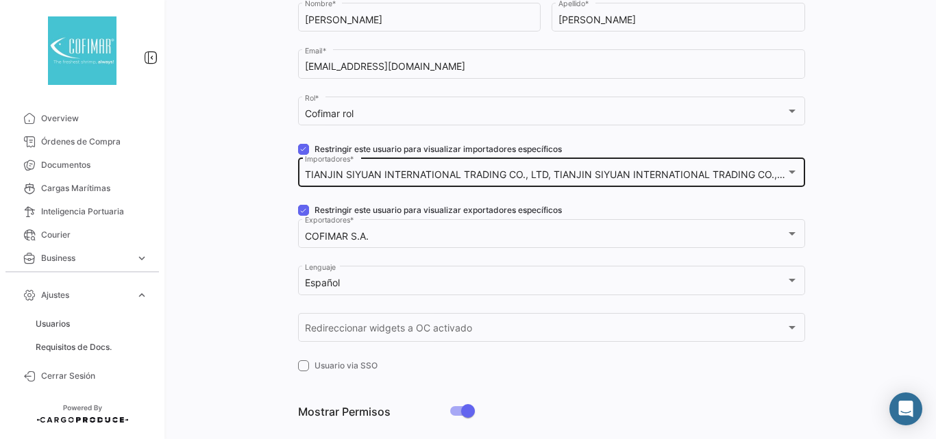
click at [331, 169] on mat-select-trigger "TIANJIN SIYUAN INTERNATIONAL TRADING CO., LTD, TIANJIN SIYUAN INTERNATIONAL TRA…" at bounding box center [552, 175] width 495 height 12
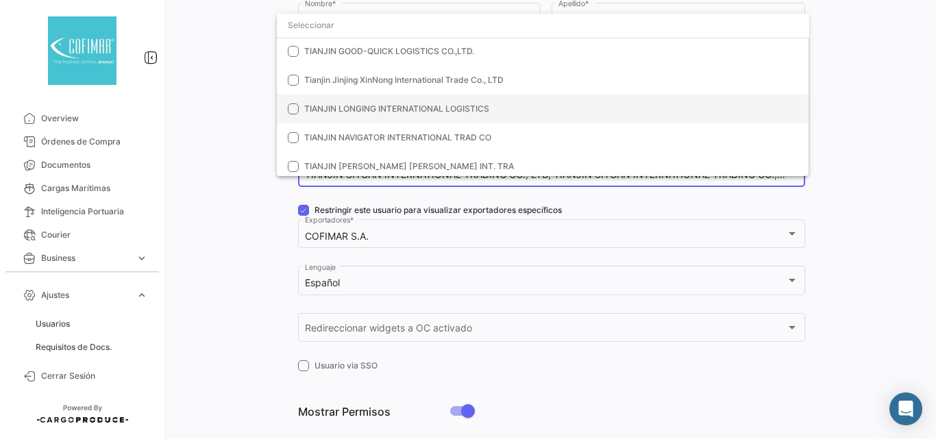
scroll to position [279158, 0]
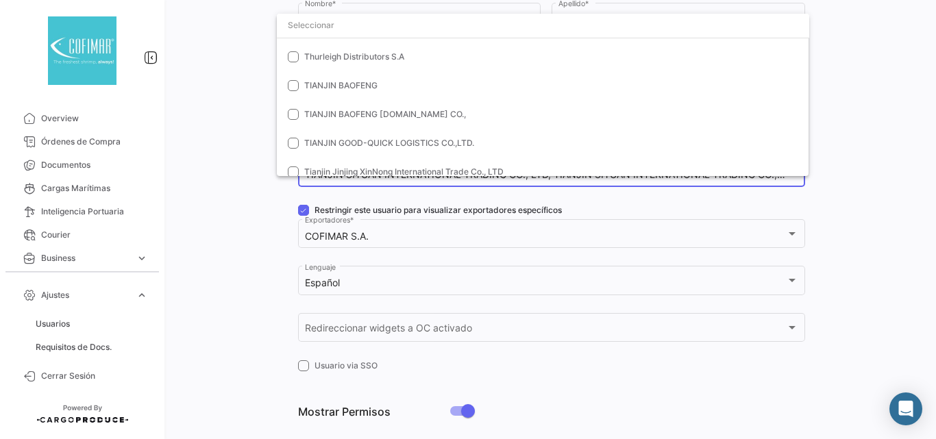
click at [335, 27] on input "dropdown search" at bounding box center [543, 25] width 533 height 25
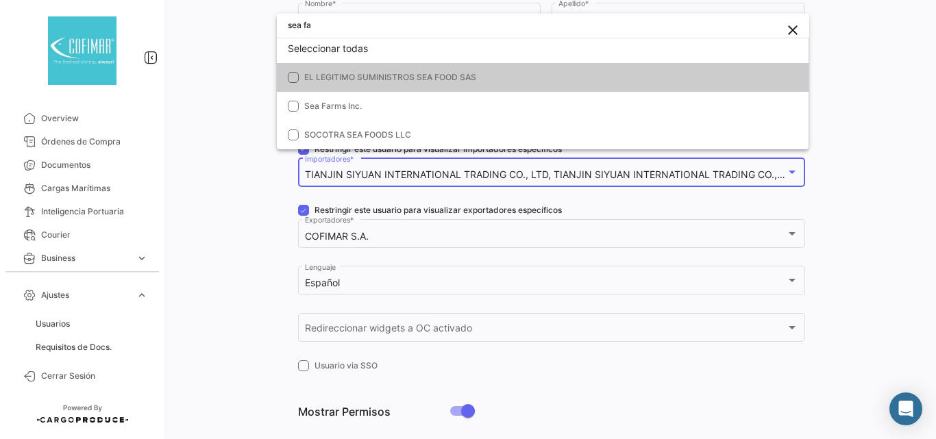
scroll to position [0, 0]
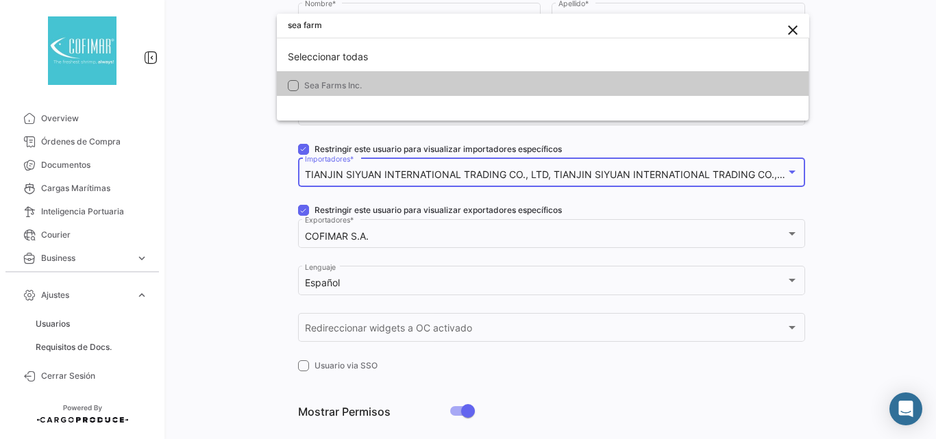
click at [296, 88] on mat-pseudo-checkbox at bounding box center [293, 85] width 11 height 11
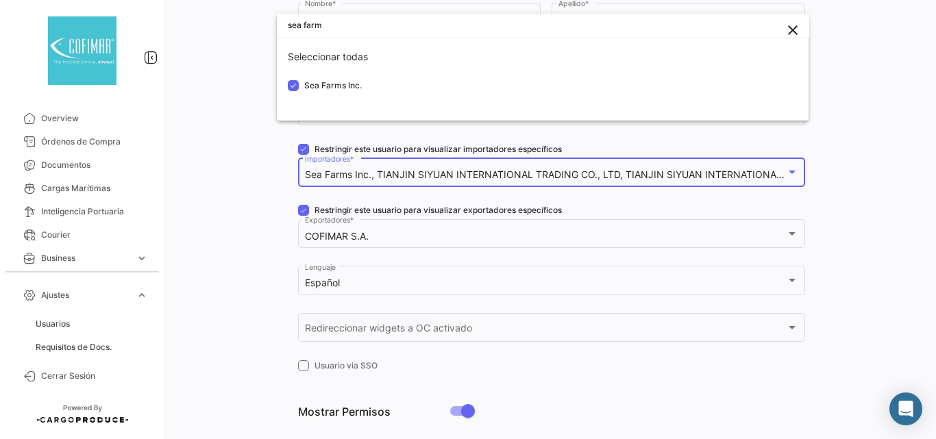
click at [331, 23] on input "sea farm" at bounding box center [543, 25] width 533 height 25
drag, startPoint x: 331, startPoint y: 23, endPoint x: 268, endPoint y: 22, distance: 63.1
click at [268, 22] on div "sea farm close Seleccionar todas Sea Farms Inc." at bounding box center [468, 219] width 936 height 439
paste input "KING & PRINCE SEAFOOD CORPORATION"
drag, startPoint x: 318, startPoint y: 23, endPoint x: 308, endPoint y: 23, distance: 9.6
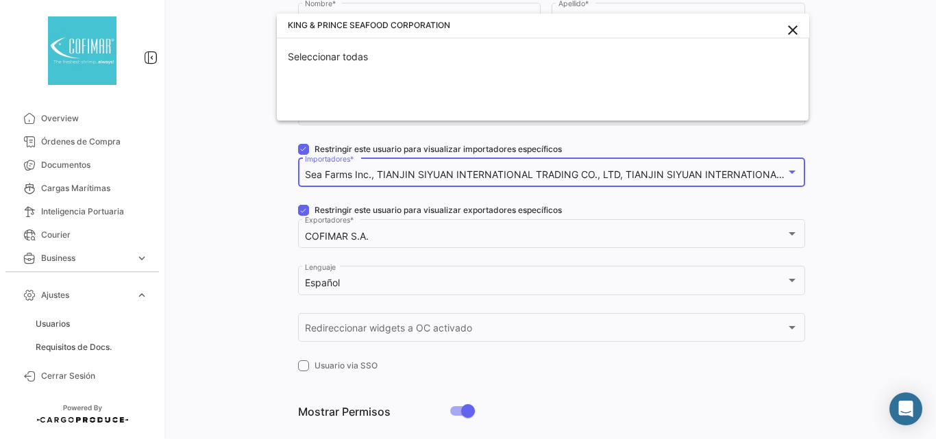
click at [308, 23] on input "KING & PRINCE SEAFOOD CORPORATION" at bounding box center [543, 25] width 533 height 25
drag, startPoint x: 311, startPoint y: 29, endPoint x: 257, endPoint y: 23, distance: 54.4
click at [257, 23] on div "KING PRINCE SEAFOOD CORPORATION close Seleccionar todas" at bounding box center [468, 219] width 936 height 439
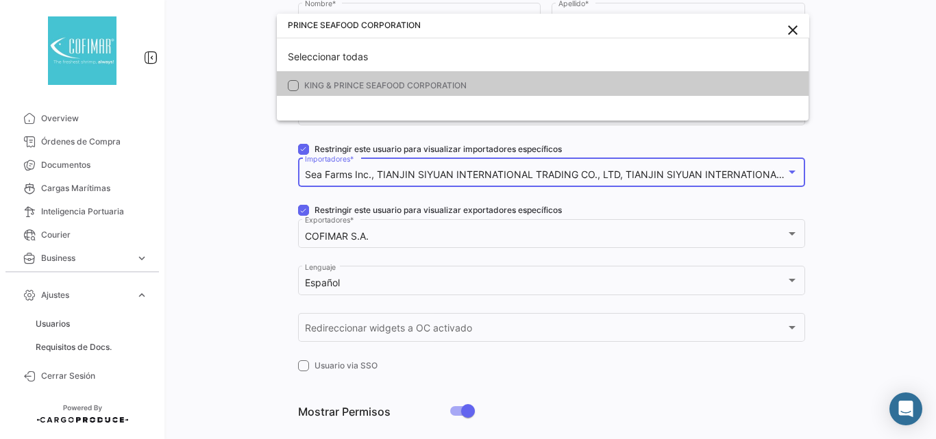
type input "PRINCE SEAFOOD CORPORATION"
click at [295, 82] on mat-pseudo-checkbox at bounding box center [293, 85] width 11 height 11
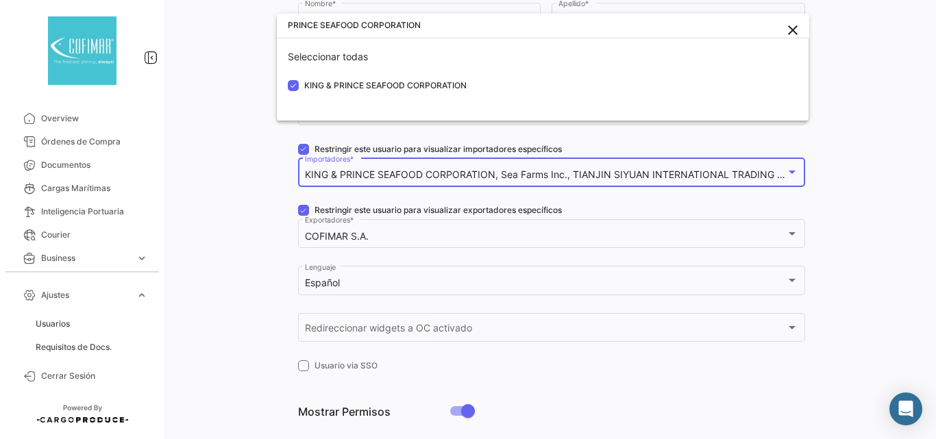
drag, startPoint x: 444, startPoint y: 21, endPoint x: 228, endPoint y: 27, distance: 216.7
click at [228, 27] on div "PRINCE SEAFOOD CORPORATION close Seleccionar todas KING & PRINCE SEAFOOD CORPOR…" at bounding box center [468, 219] width 936 height 439
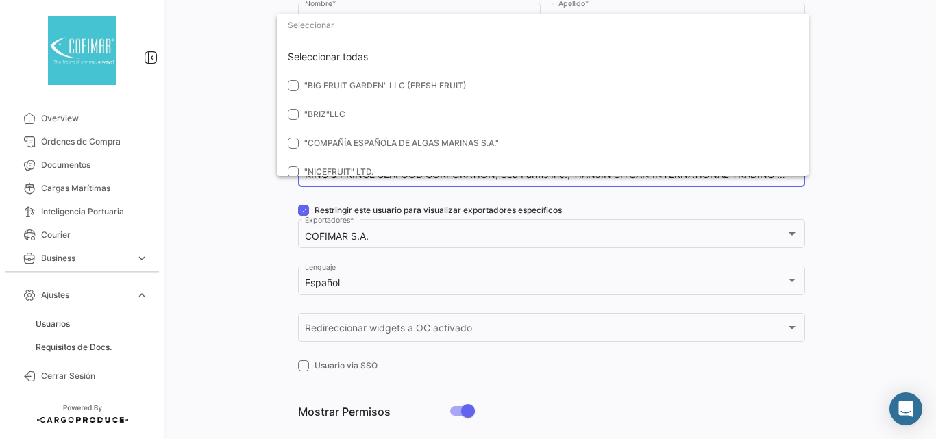
click at [321, 23] on input "dropdown search" at bounding box center [543, 25] width 533 height 25
paste input "EAST FISH PROCESSING"
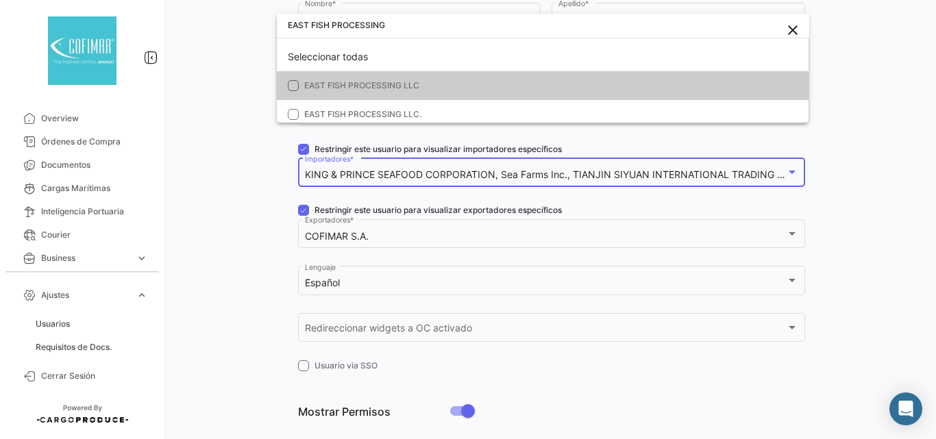
scroll to position [6, 0]
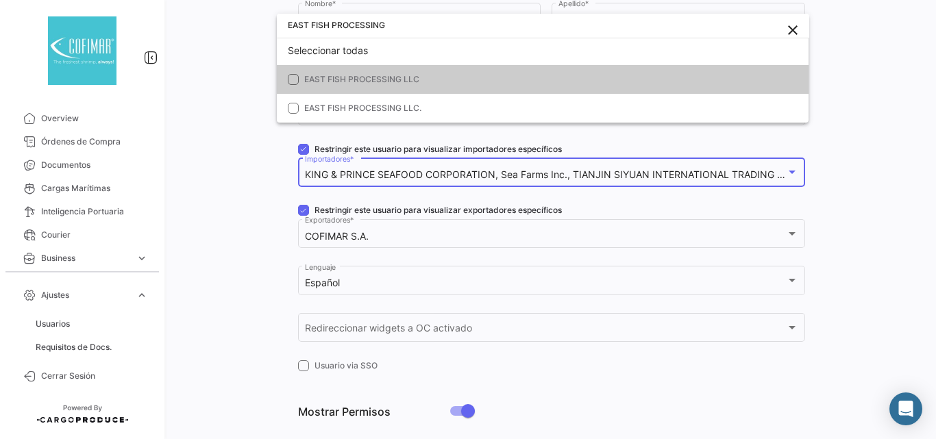
type input "EAST FISH PROCESSING"
click at [290, 77] on mat-pseudo-checkbox at bounding box center [293, 79] width 11 height 11
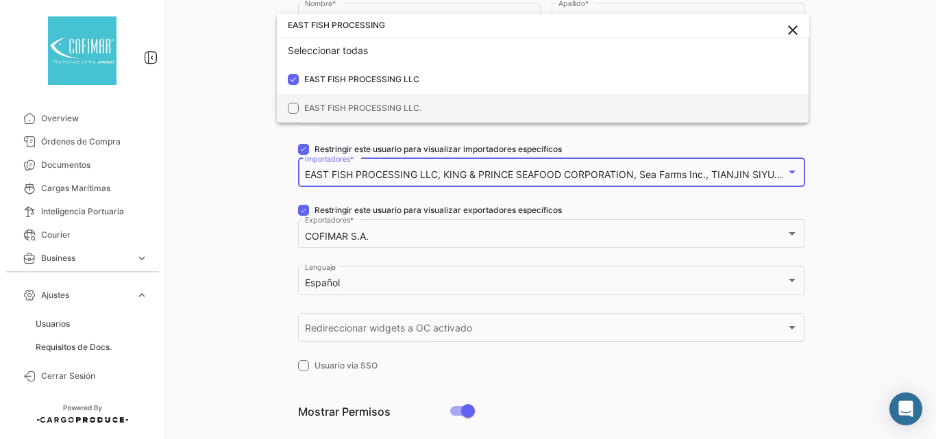
click at [294, 112] on mat-pseudo-checkbox at bounding box center [293, 108] width 11 height 11
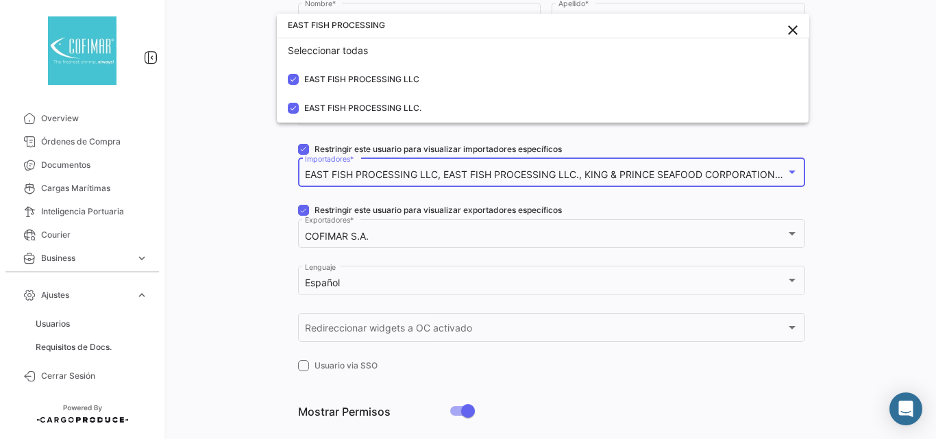
drag, startPoint x: 393, startPoint y: 27, endPoint x: 233, endPoint y: 33, distance: 160.5
click at [233, 33] on div "EAST FISH PROCESSING close Seleccionar todas EAST FISH PROCESSING LLC EAST FISH…" at bounding box center [468, 219] width 936 height 439
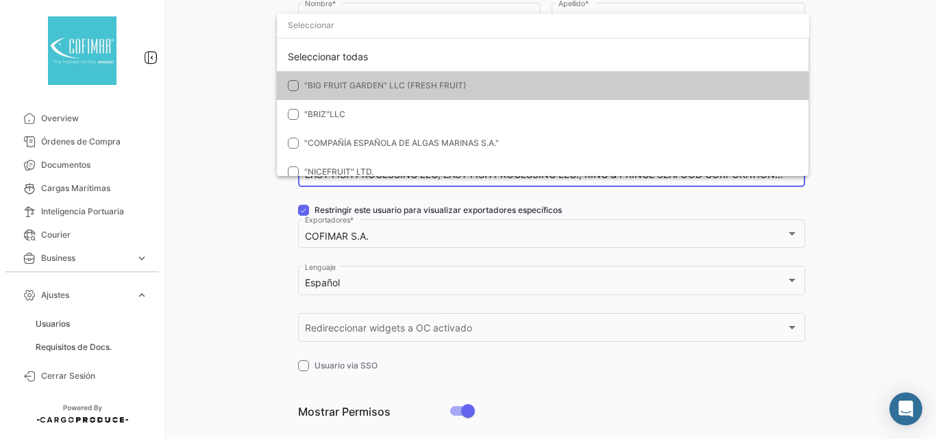
click at [292, 23] on input "dropdown search" at bounding box center [543, 25] width 533 height 25
click at [304, 28] on input "dropdown search" at bounding box center [543, 25] width 533 height 25
paste input "NORDIC SEAFOOD"
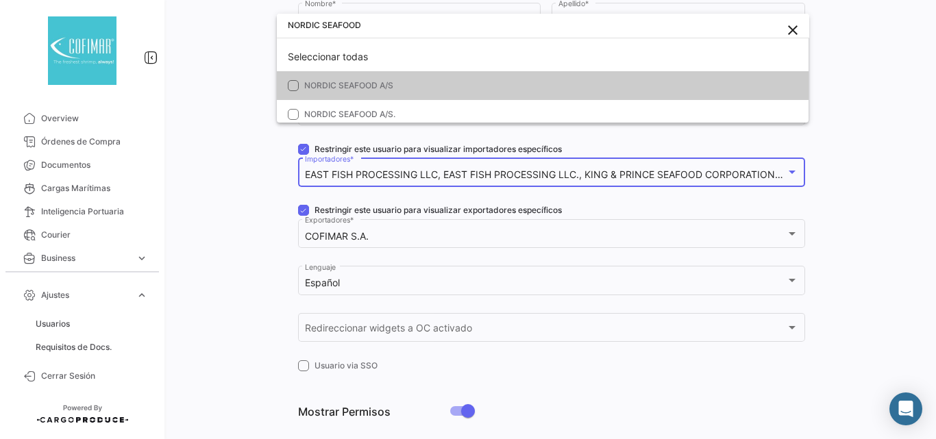
type input "NORDIC SEAFOOD"
click at [319, 90] on span "NORDIC SEAFOOD A/S" at bounding box center [348, 85] width 89 height 10
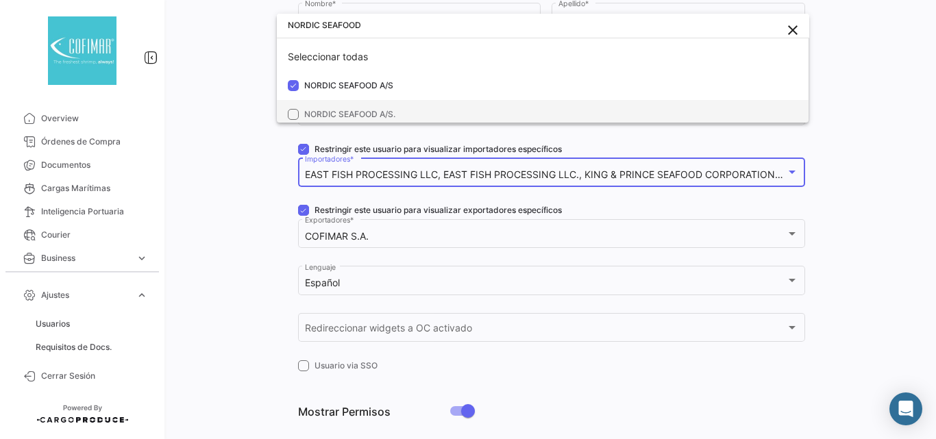
click at [317, 114] on span "NORDIC SEAFOOD A/S." at bounding box center [349, 114] width 91 height 10
drag, startPoint x: 370, startPoint y: 24, endPoint x: 241, endPoint y: 41, distance: 130.7
click at [241, 41] on div "NORDIC SEAFOOD close Seleccionar todas NORDIC SEAFOOD A/S NORDIC SEAFOOD A/S." at bounding box center [468, 219] width 936 height 439
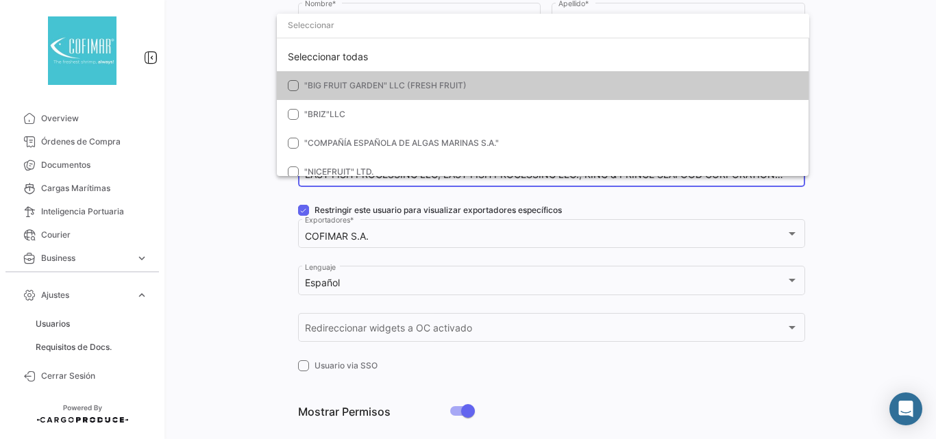
click at [320, 32] on input "dropdown search" at bounding box center [543, 25] width 533 height 25
paste input "BLUE SHARK"
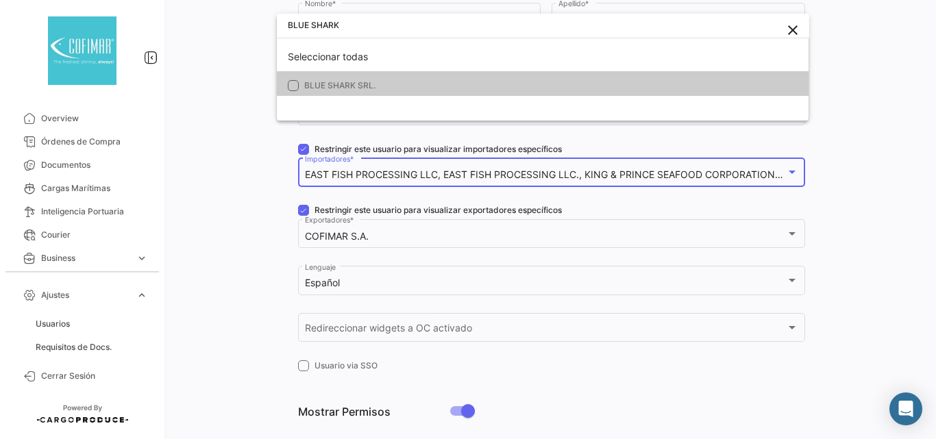
click at [332, 77] on mat-option "BLUE SHARK SRL." at bounding box center [543, 85] width 533 height 29
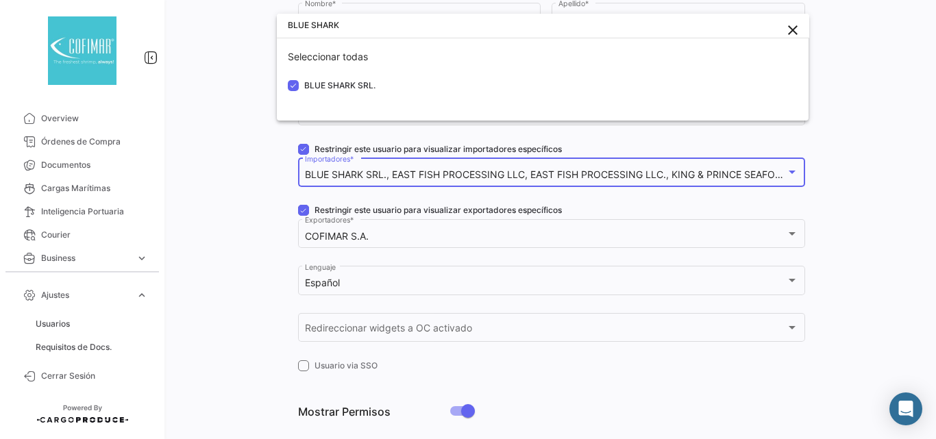
drag, startPoint x: 348, startPoint y: 31, endPoint x: 256, endPoint y: 38, distance: 92.2
click at [256, 38] on div "BLUE SHARK close Seleccionar todas BLUE SHARK SRL." at bounding box center [468, 219] width 936 height 439
paste input "[PERSON_NAME] SPA"
type input "[PERSON_NAME] SPA"
drag, startPoint x: 360, startPoint y: 30, endPoint x: 284, endPoint y: 32, distance: 76.1
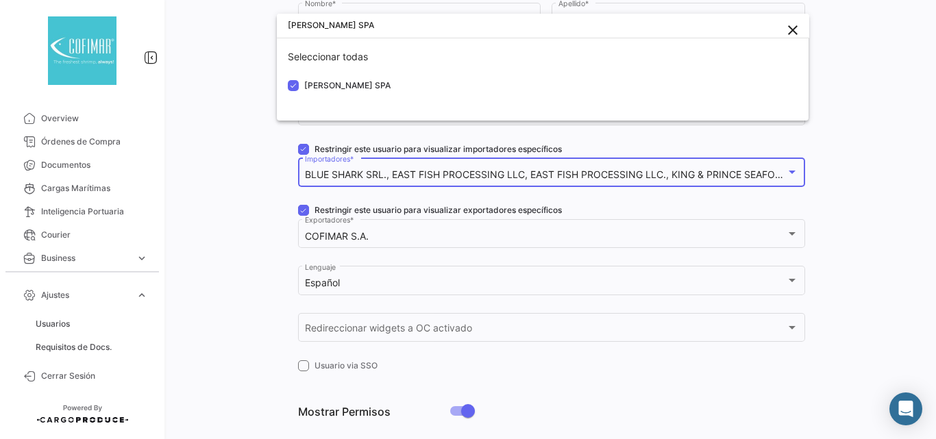
click at [284, 32] on input "[PERSON_NAME] SPA" at bounding box center [543, 25] width 533 height 25
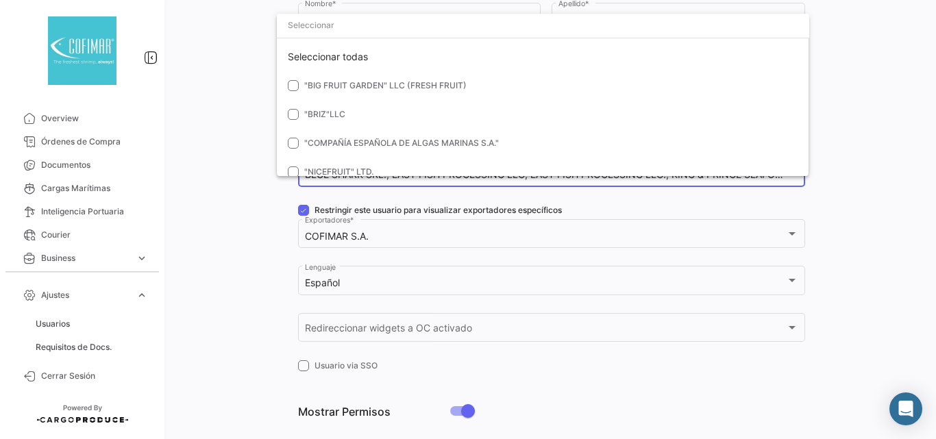
click at [305, 26] on input "dropdown search" at bounding box center [543, 25] width 533 height 25
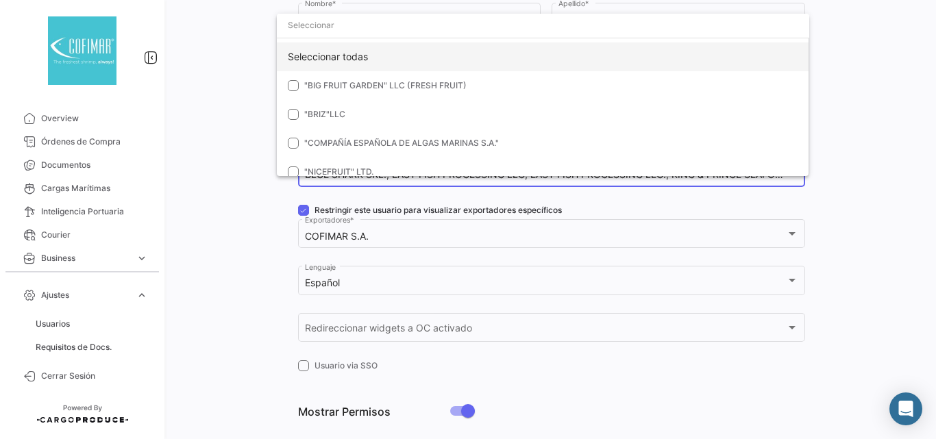
paste input "[PERSON_NAME]"
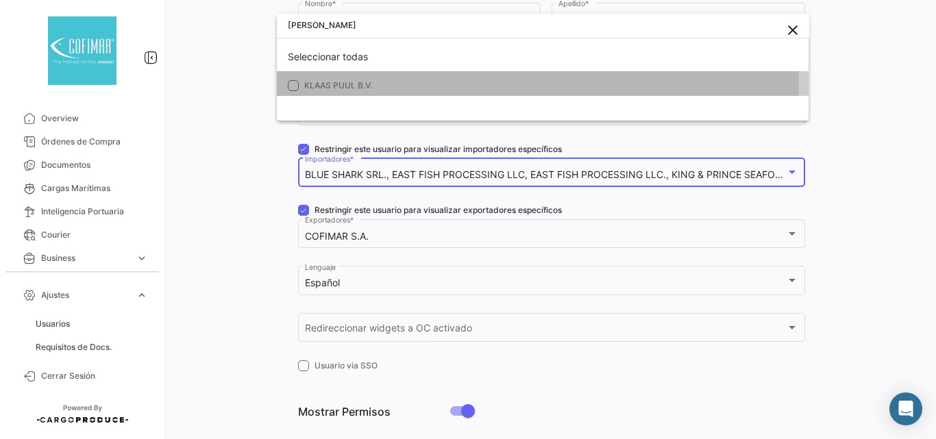
click at [334, 83] on span "KLAAS PUUL B.V." at bounding box center [338, 85] width 68 height 10
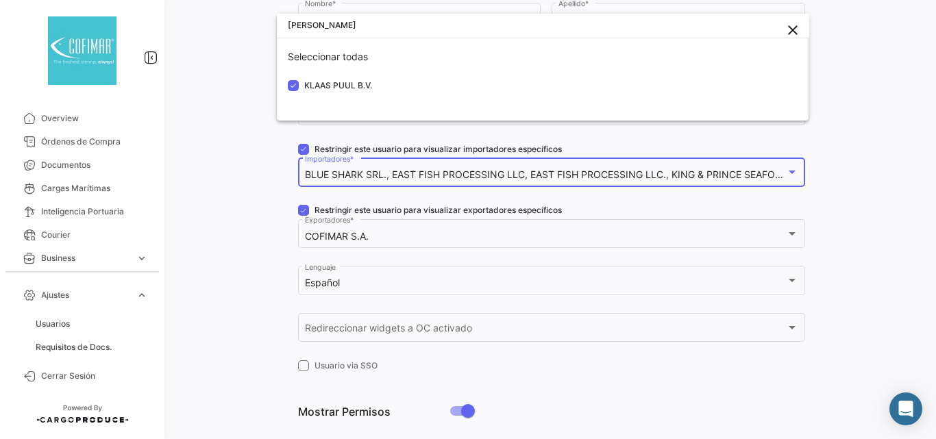
drag, startPoint x: 345, startPoint y: 24, endPoint x: 252, endPoint y: 35, distance: 93.9
click at [252, 35] on div "KLAAS PUUL close Seleccionar todas KLAAS PUUL B.V." at bounding box center [468, 219] width 936 height 439
paste input "COMAVICOLA COMMERCIALE"
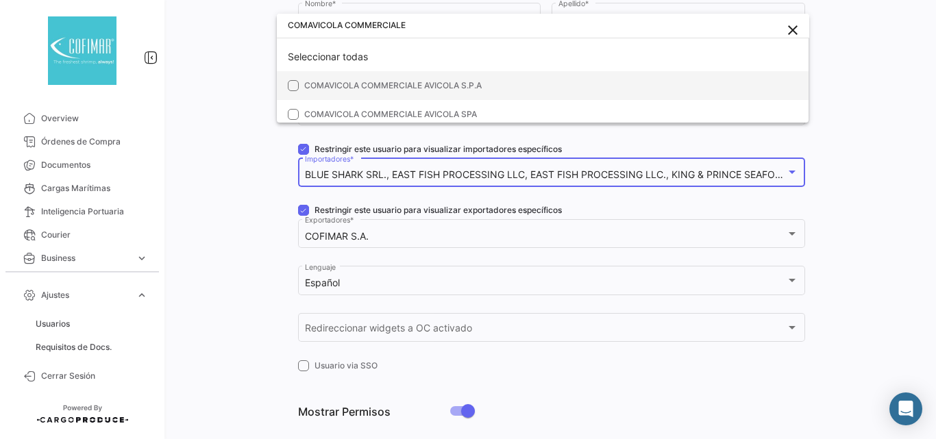
scroll to position [6, 0]
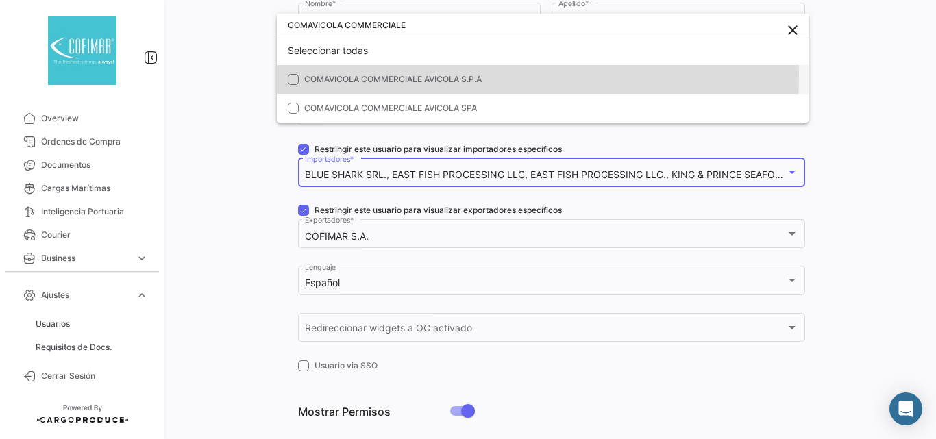
click at [300, 75] on mat-option "COMAVICOLA COMMERCIALE AVICOLA S.P.A" at bounding box center [543, 79] width 533 height 29
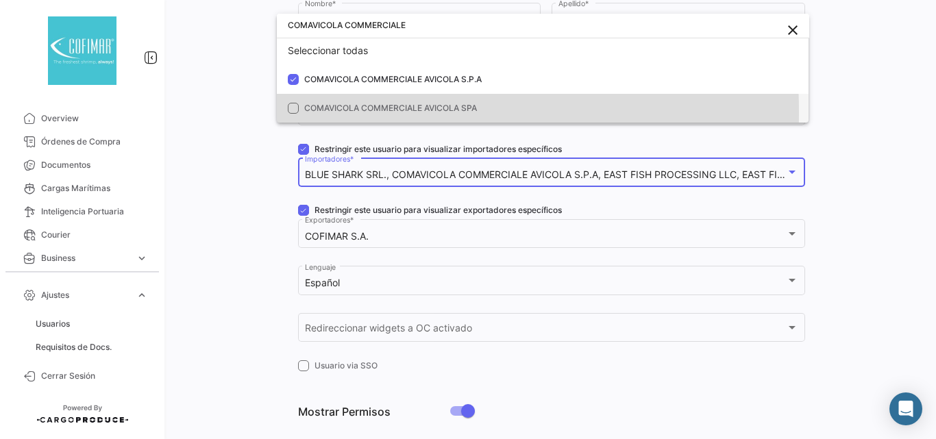
click at [294, 112] on mat-pseudo-checkbox at bounding box center [293, 108] width 11 height 11
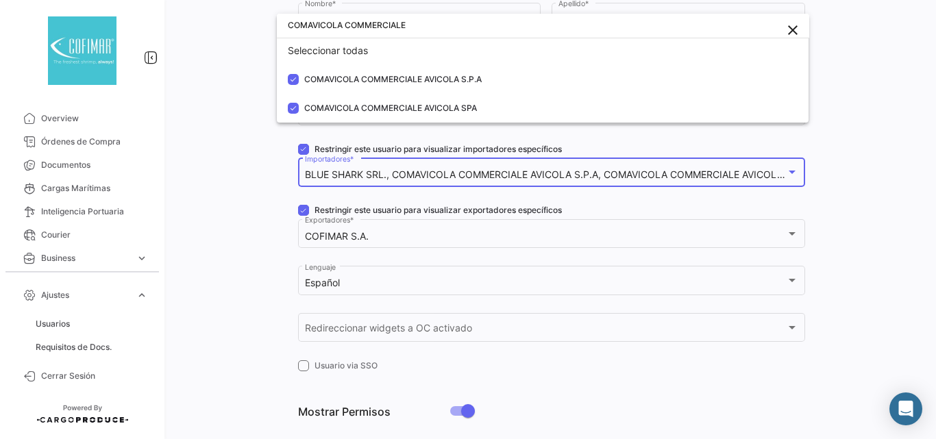
drag, startPoint x: 413, startPoint y: 23, endPoint x: 199, endPoint y: 43, distance: 214.8
click at [199, 43] on div "COMAVICOLA COMMERCIALE close Seleccionar todas COMAVICOLA COMMERCIALE AVICOLA S…" at bounding box center [468, 219] width 936 height 439
paste input "ALLIANCE FOODS CO"
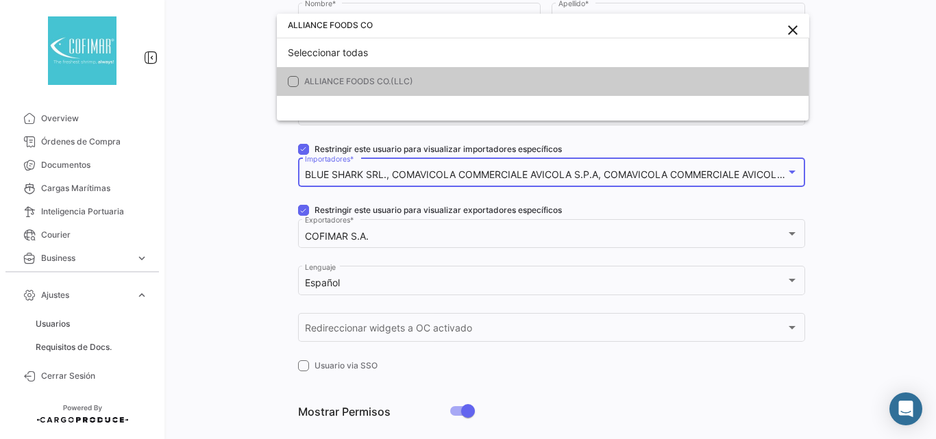
type input "ALLIANCE FOODS CO"
click at [317, 77] on span "ALLIANCE FOODS CO.(LLC)" at bounding box center [358, 81] width 109 height 10
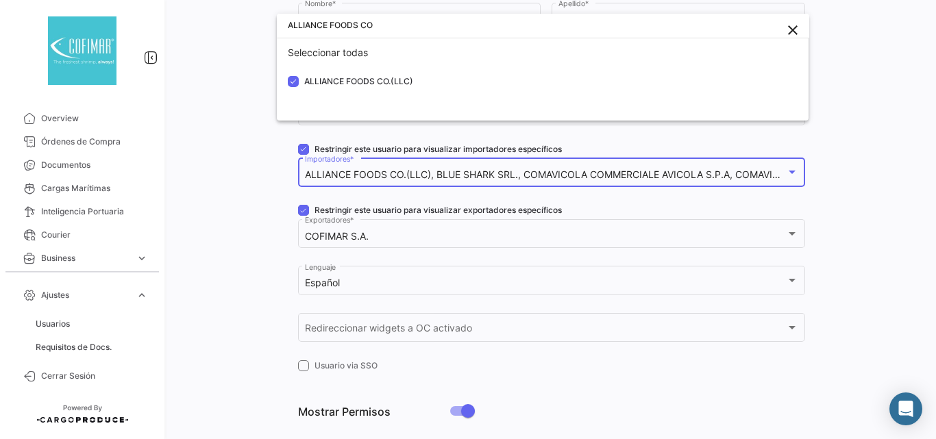
click at [243, 86] on div at bounding box center [468, 219] width 936 height 439
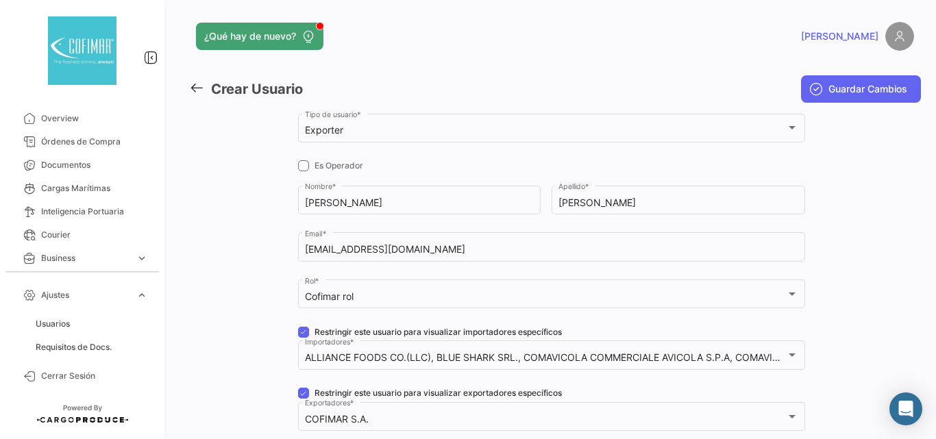
scroll to position [183, 0]
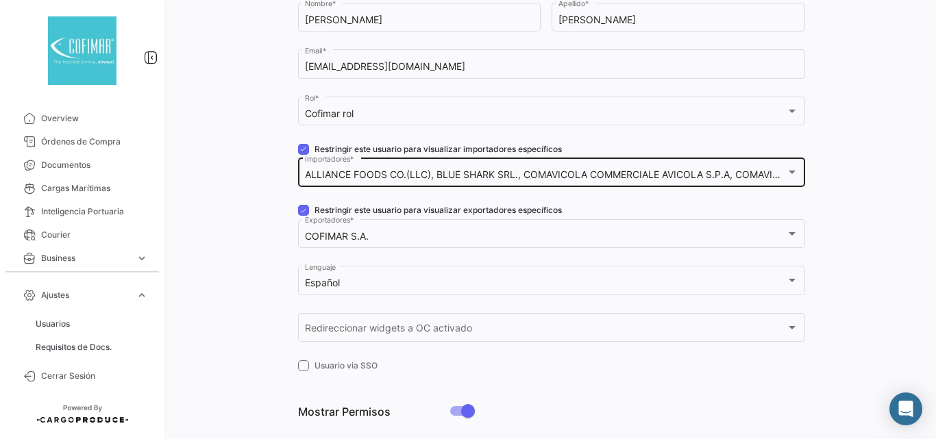
click at [790, 170] on div at bounding box center [792, 172] width 12 height 11
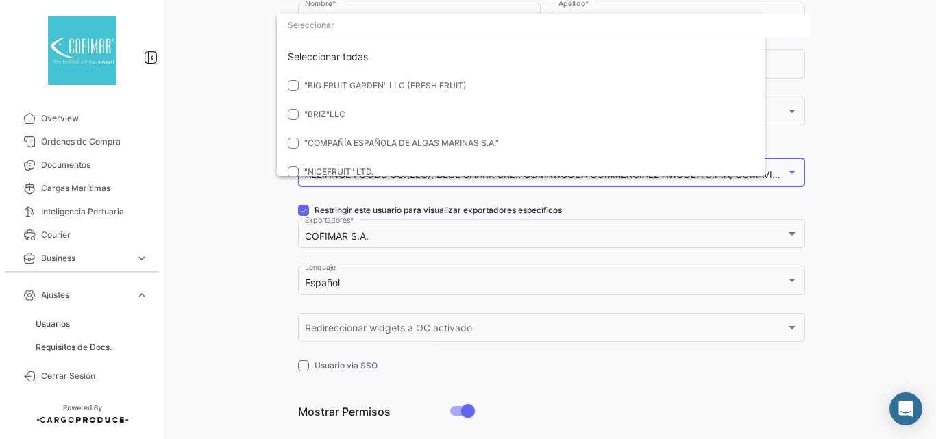
scroll to position [45314, 0]
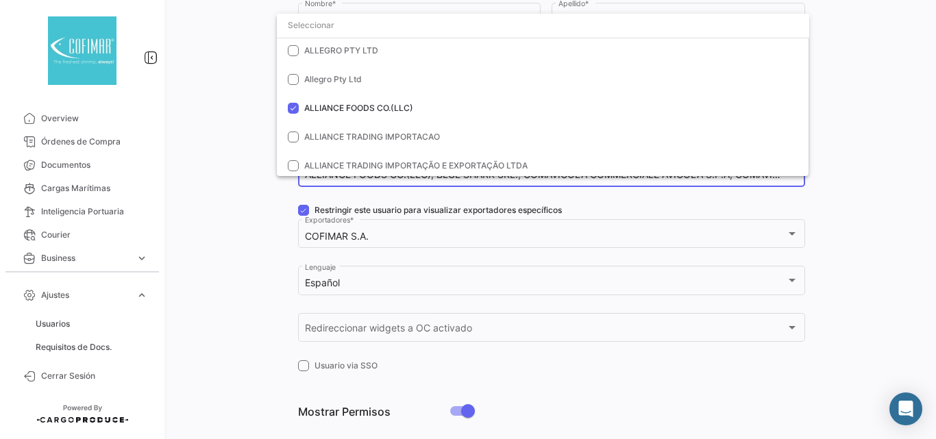
click at [850, 136] on div at bounding box center [468, 219] width 936 height 439
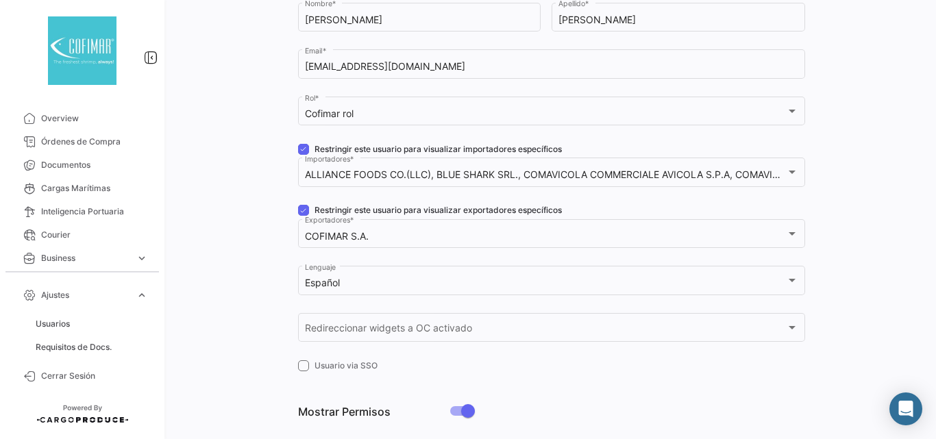
scroll to position [0, 0]
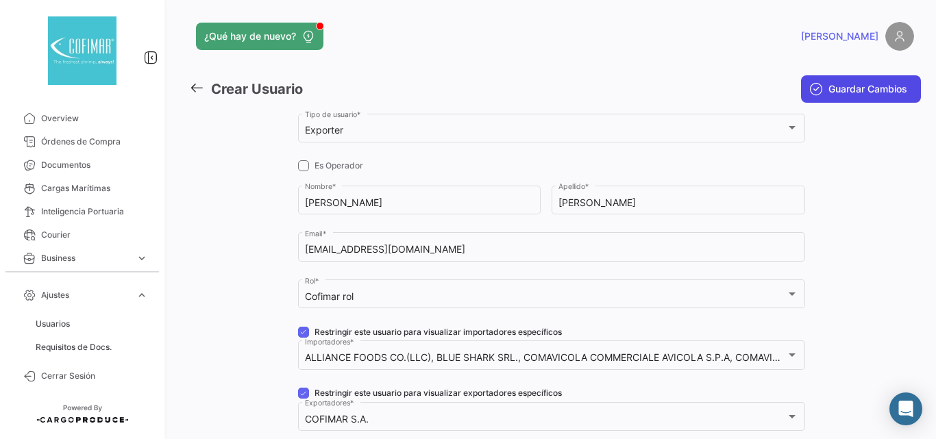
click at [850, 95] on span "Guardar Cambios" at bounding box center [868, 89] width 79 height 14
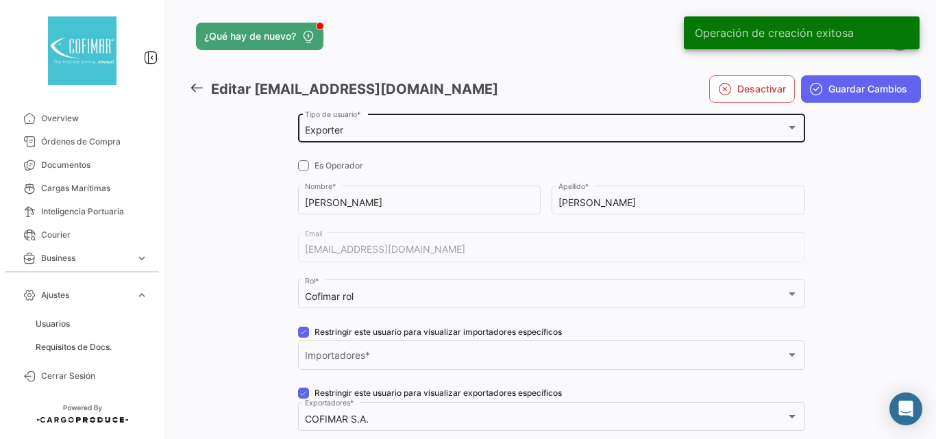
checkbox input "true"
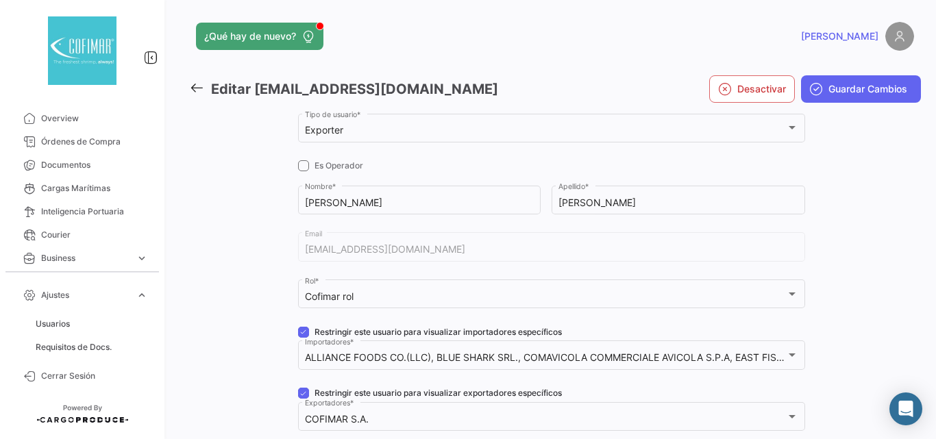
click at [195, 88] on icon at bounding box center [196, 87] width 15 height 15
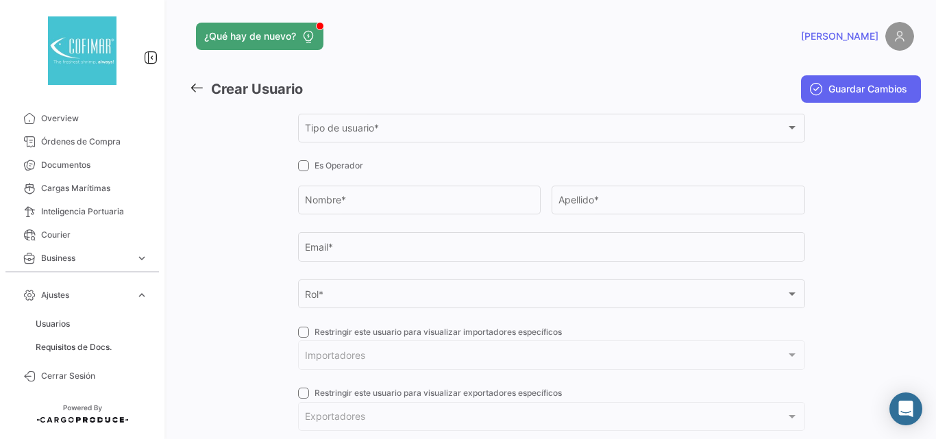
click at [199, 84] on icon at bounding box center [196, 87] width 15 height 15
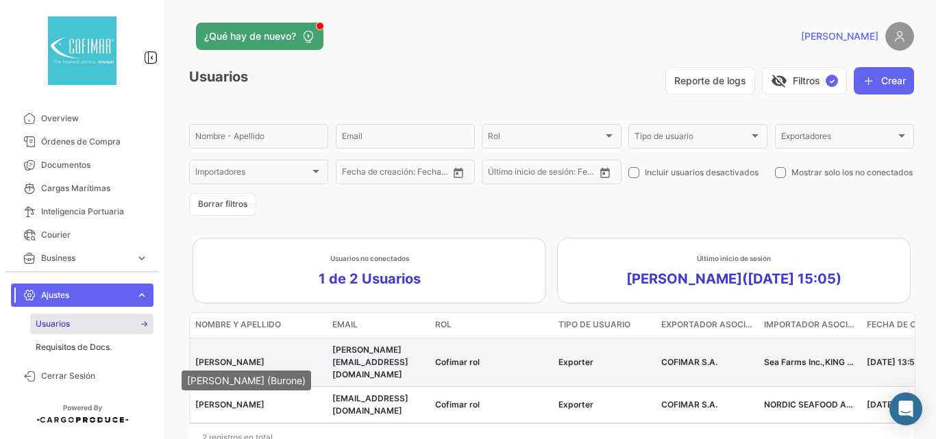
click at [244, 357] on span "[PERSON_NAME]" at bounding box center [229, 362] width 69 height 10
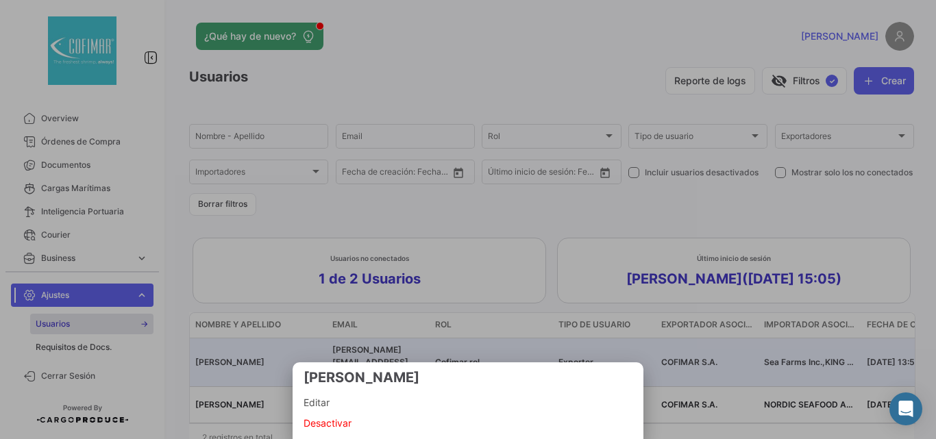
click at [342, 404] on span "Editar" at bounding box center [468, 403] width 329 height 16
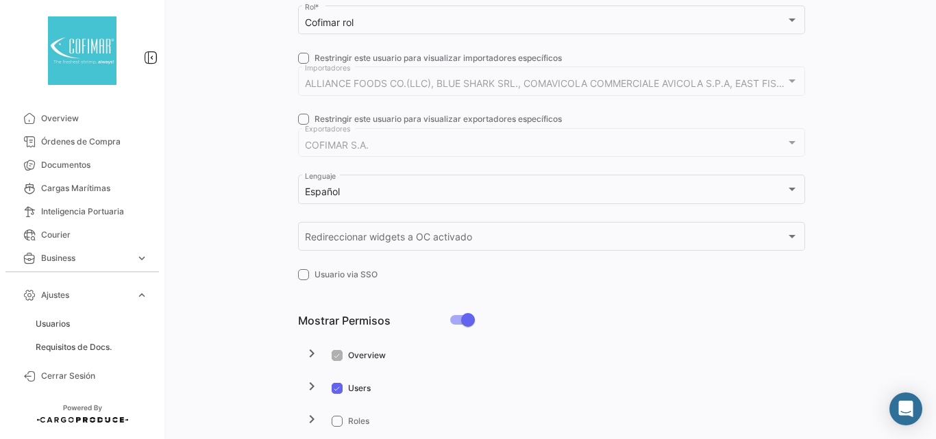
checkbox input "true"
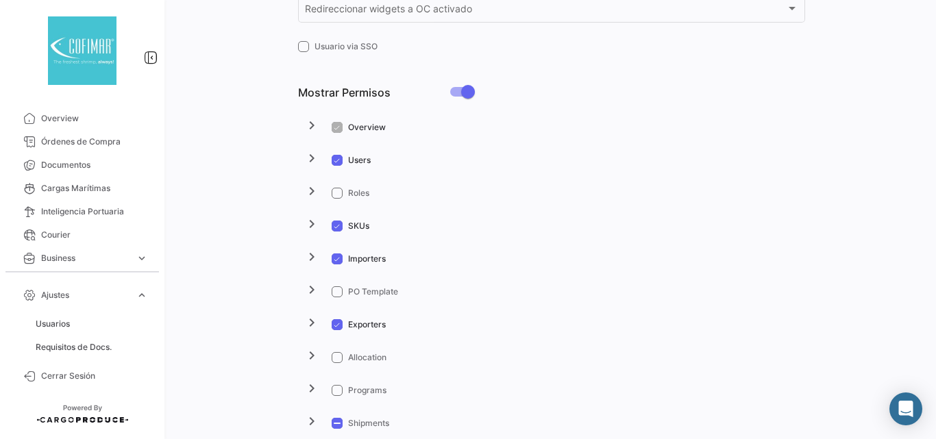
click at [339, 192] on span at bounding box center [337, 193] width 11 height 11
click at [337, 199] on input "Roles" at bounding box center [337, 199] width 1 height 1
checkbox input "true"
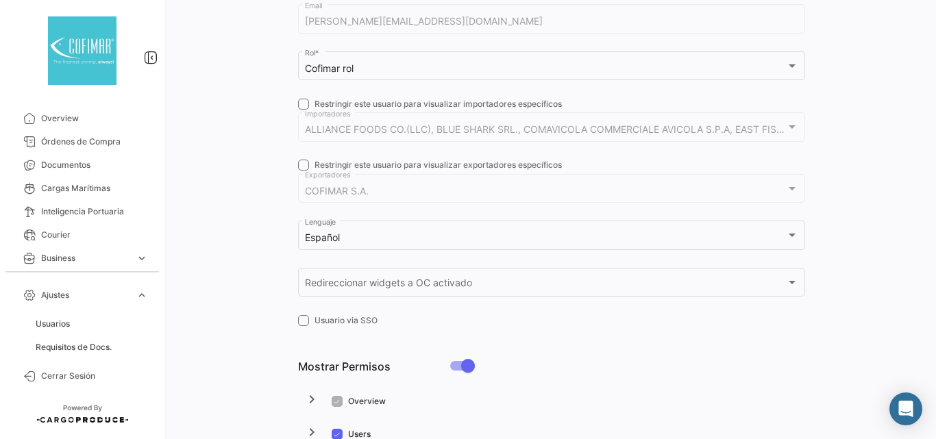
scroll to position [0, 0]
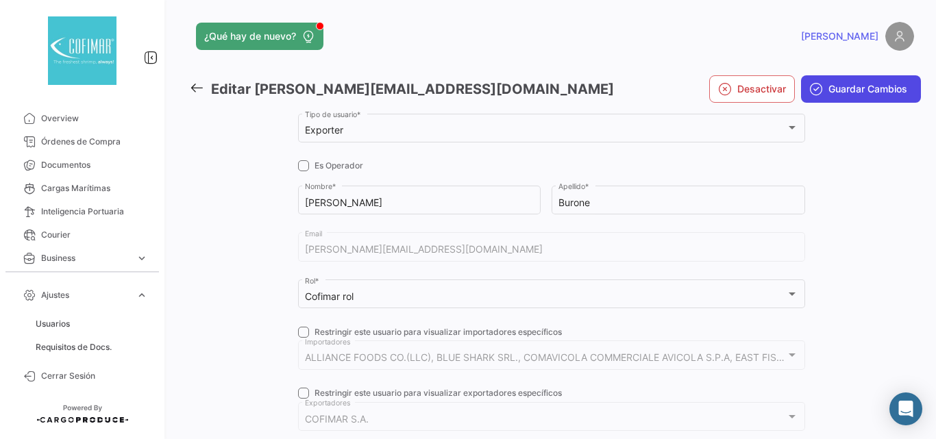
click at [858, 82] on button "Guardar Cambios" at bounding box center [861, 88] width 120 height 27
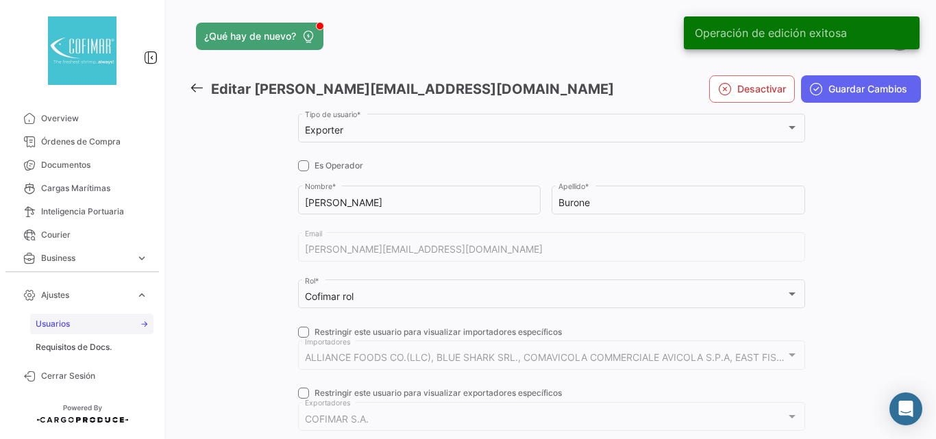
click at [51, 323] on span "Usuarios" at bounding box center [53, 324] width 34 height 12
